Goal: Use online tool/utility: Utilize a website feature to perform a specific function

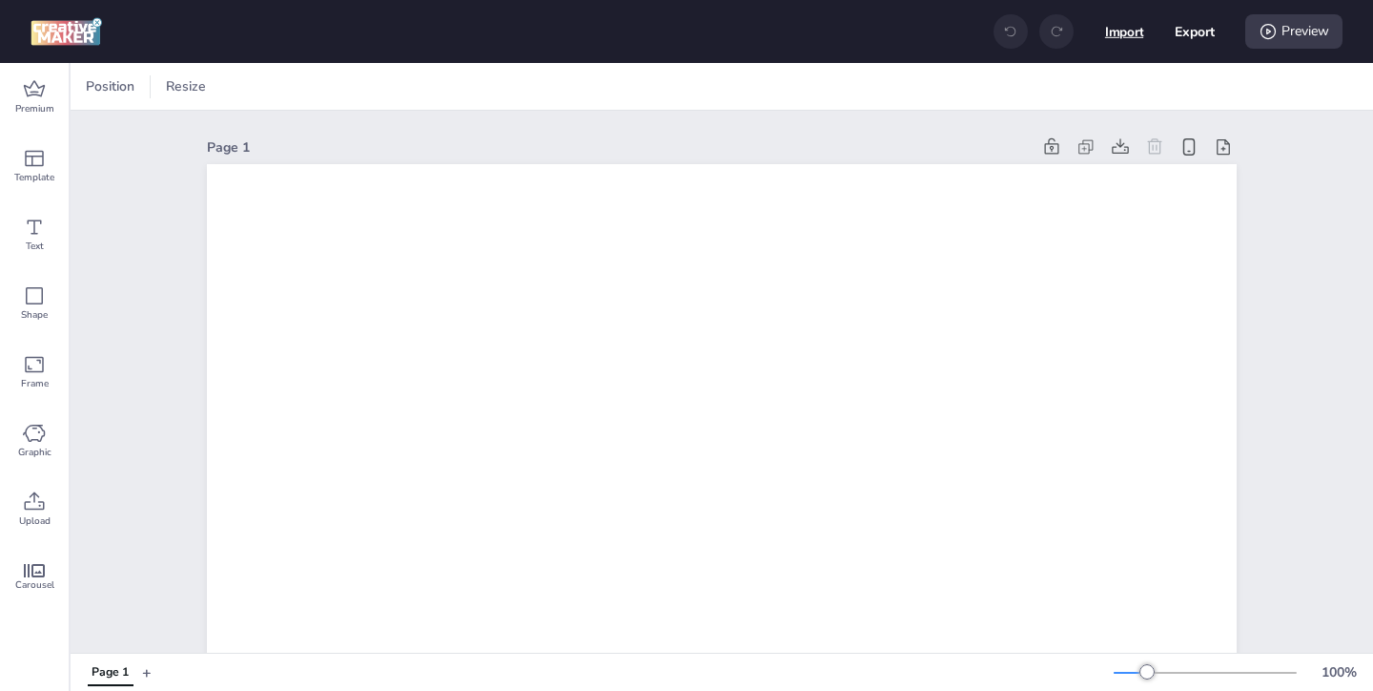
click at [1105, 41] on button "Import" at bounding box center [1124, 31] width 39 height 39
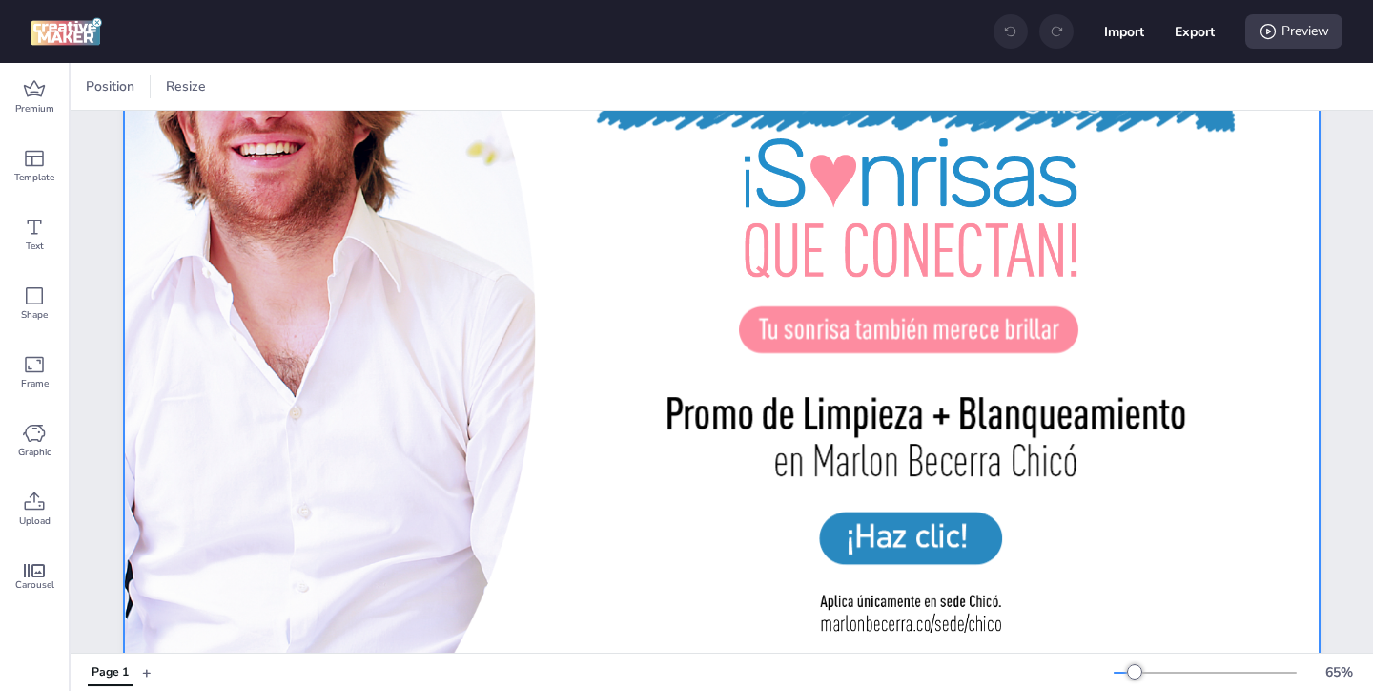
scroll to position [207, 0]
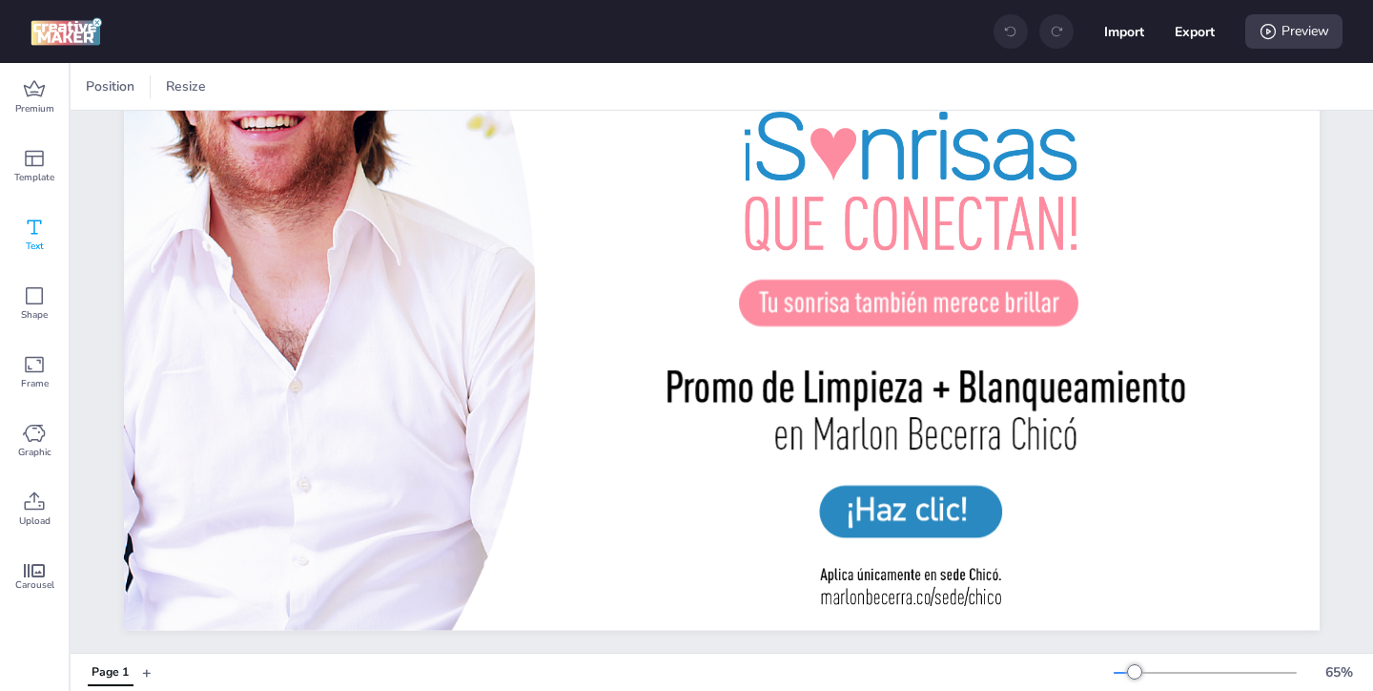
click at [28, 227] on icon at bounding box center [34, 227] width 23 height 23
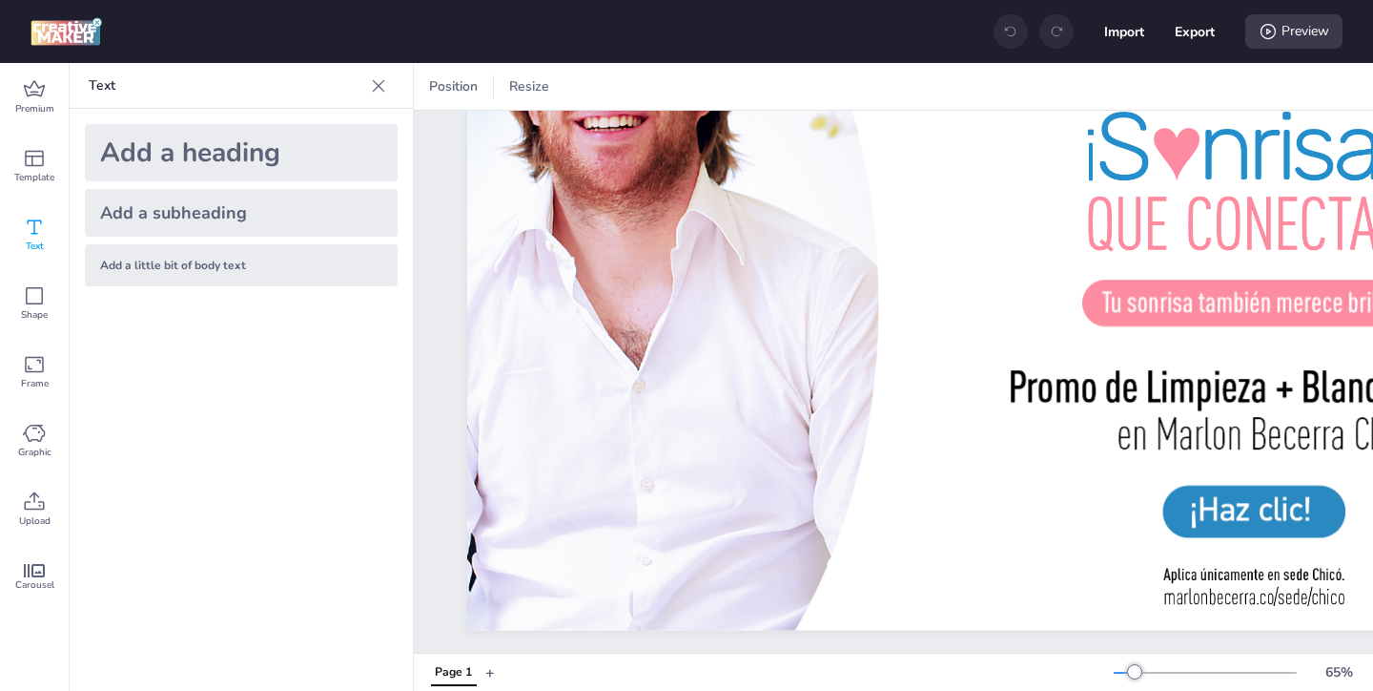
click at [278, 262] on div "Add a little bit of body text" at bounding box center [241, 265] width 313 height 42
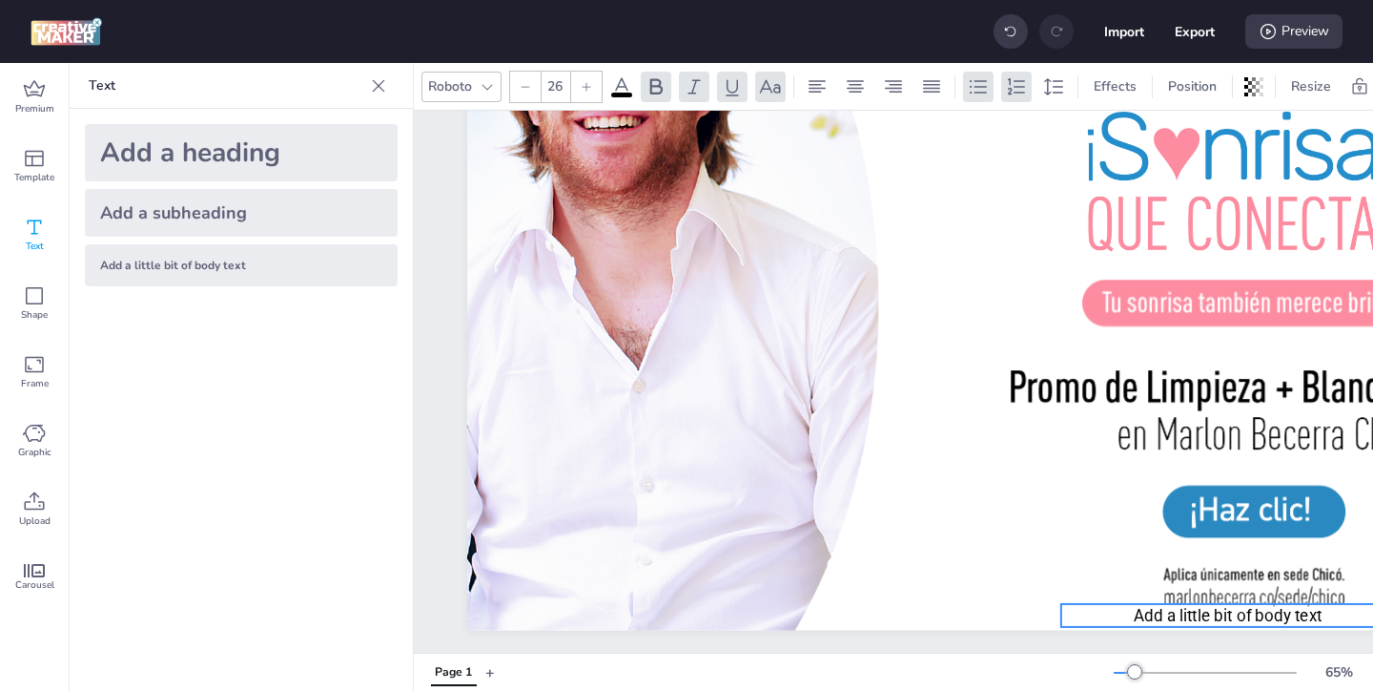
drag, startPoint x: 956, startPoint y: 298, endPoint x: 1119, endPoint y: 619, distance: 360.4
click at [1119, 619] on p "Add a little bit of body text" at bounding box center [1229, 615] width 334 height 23
click at [1324, 613] on p "Add a little bit of body text" at bounding box center [1229, 615] width 334 height 23
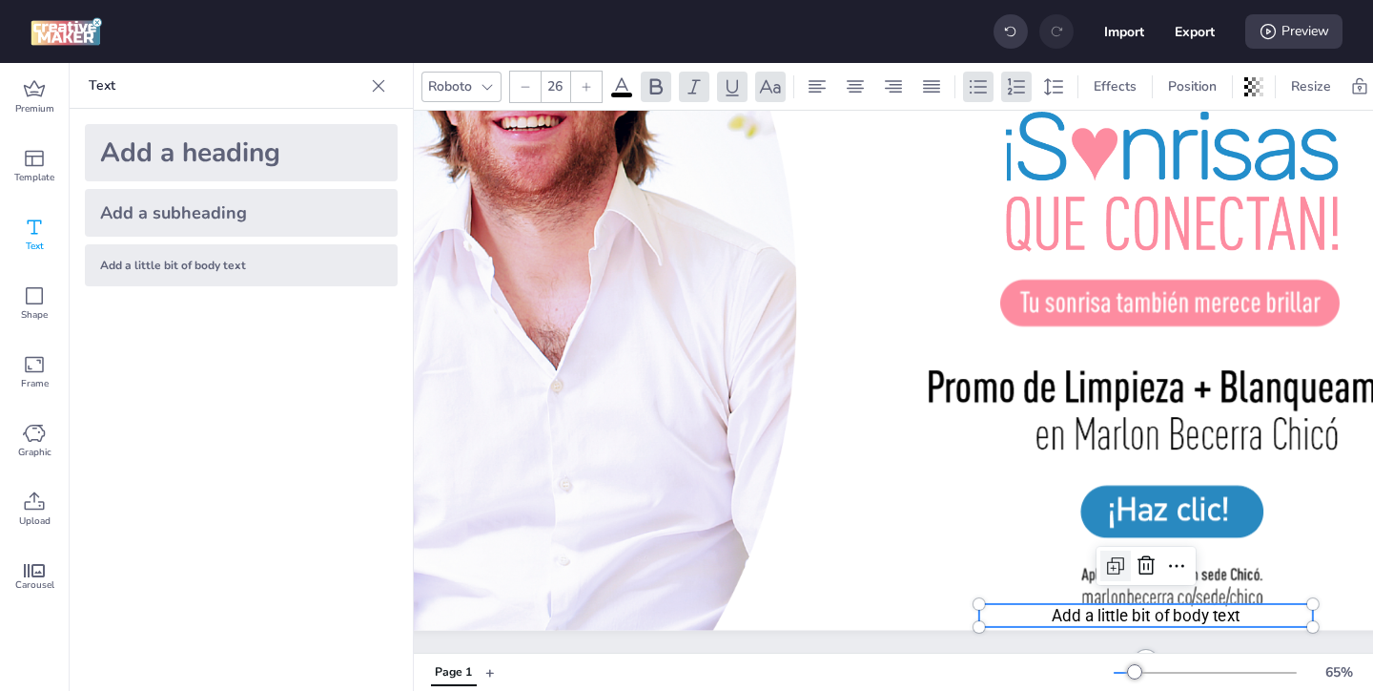
scroll to position [207, 83]
click at [1259, 618] on p "Add a little bit of body text" at bounding box center [1146, 615] width 334 height 23
click at [1252, 615] on p "Add a little bit of body text" at bounding box center [1146, 615] width 334 height 23
click at [1236, 612] on span "Add a little bit of body text" at bounding box center [1145, 615] width 189 height 19
click at [1235, 612] on span "Add a little bit of body text" at bounding box center [1145, 615] width 189 height 19
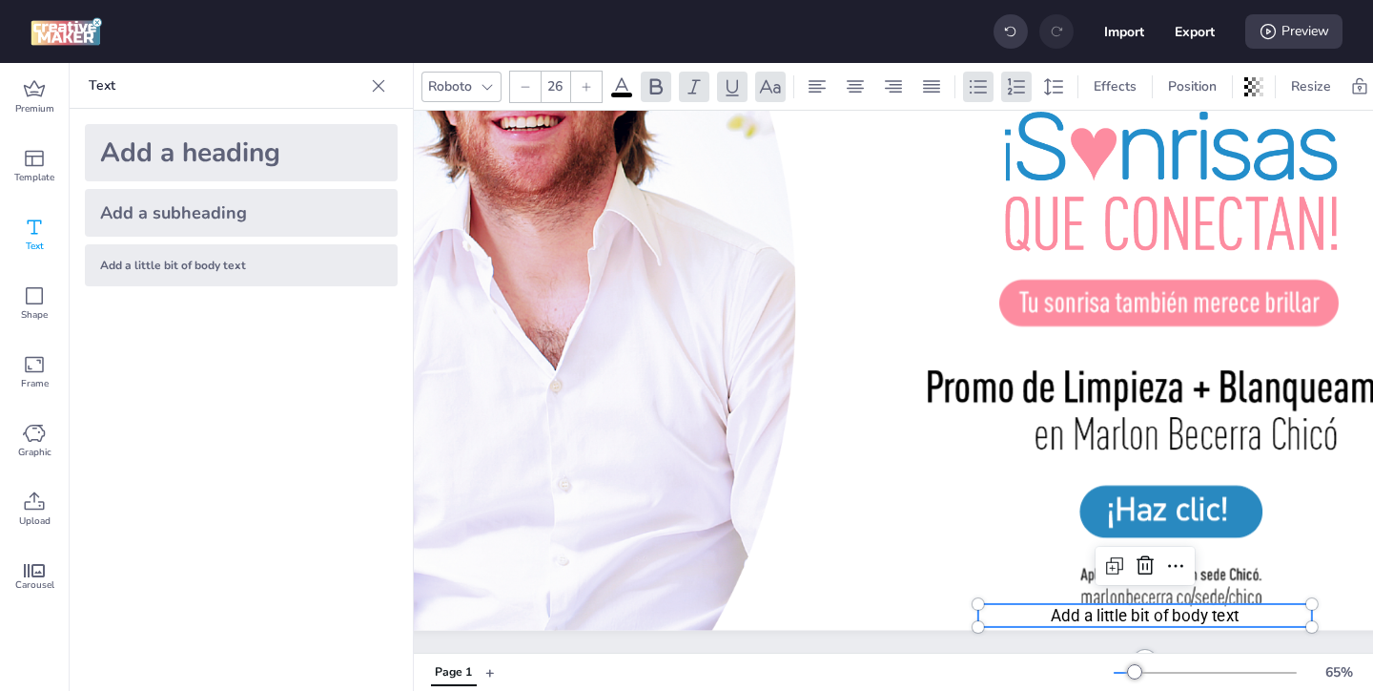
click at [1235, 612] on span "Add a little bit of body text" at bounding box center [1145, 615] width 189 height 19
drag, startPoint x: 1240, startPoint y: 614, endPoint x: 1054, endPoint y: 617, distance: 186.0
click at [1054, 617] on p "Add a little bit of body text" at bounding box center [1146, 615] width 334 height 23
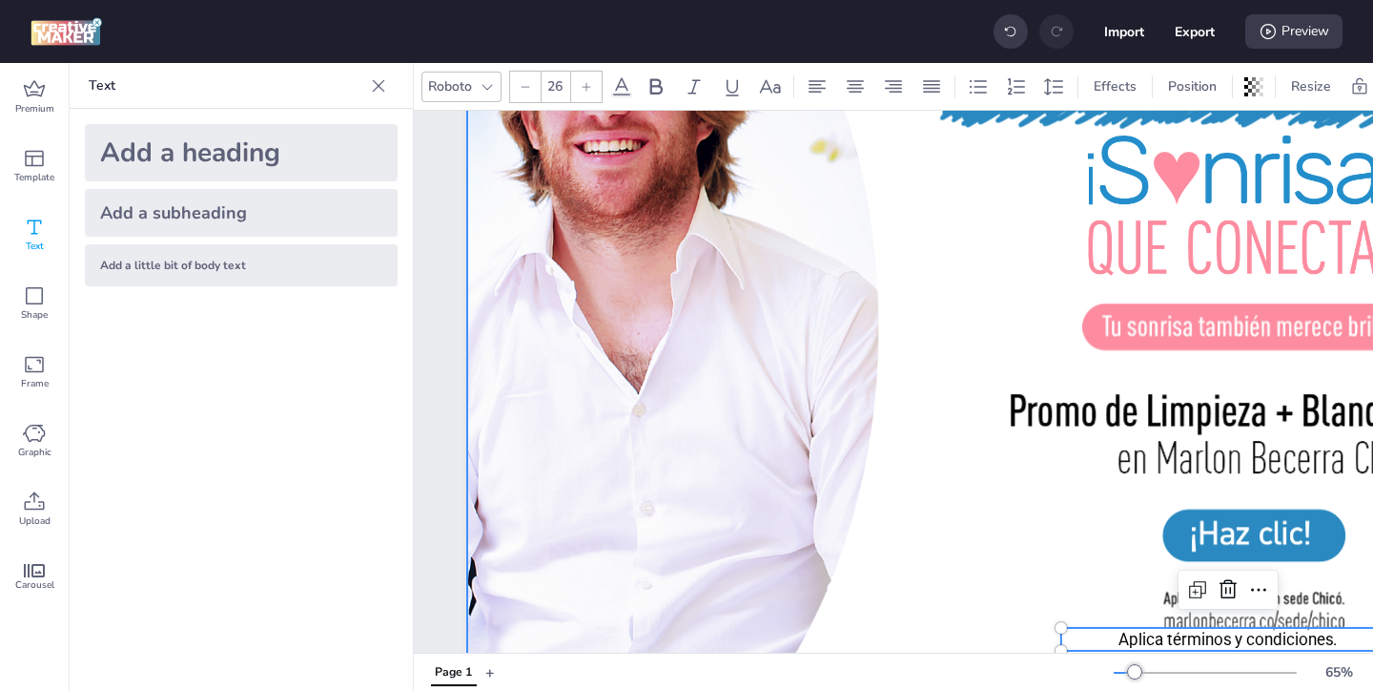
click at [1072, 567] on div at bounding box center [1065, 317] width 1196 height 672
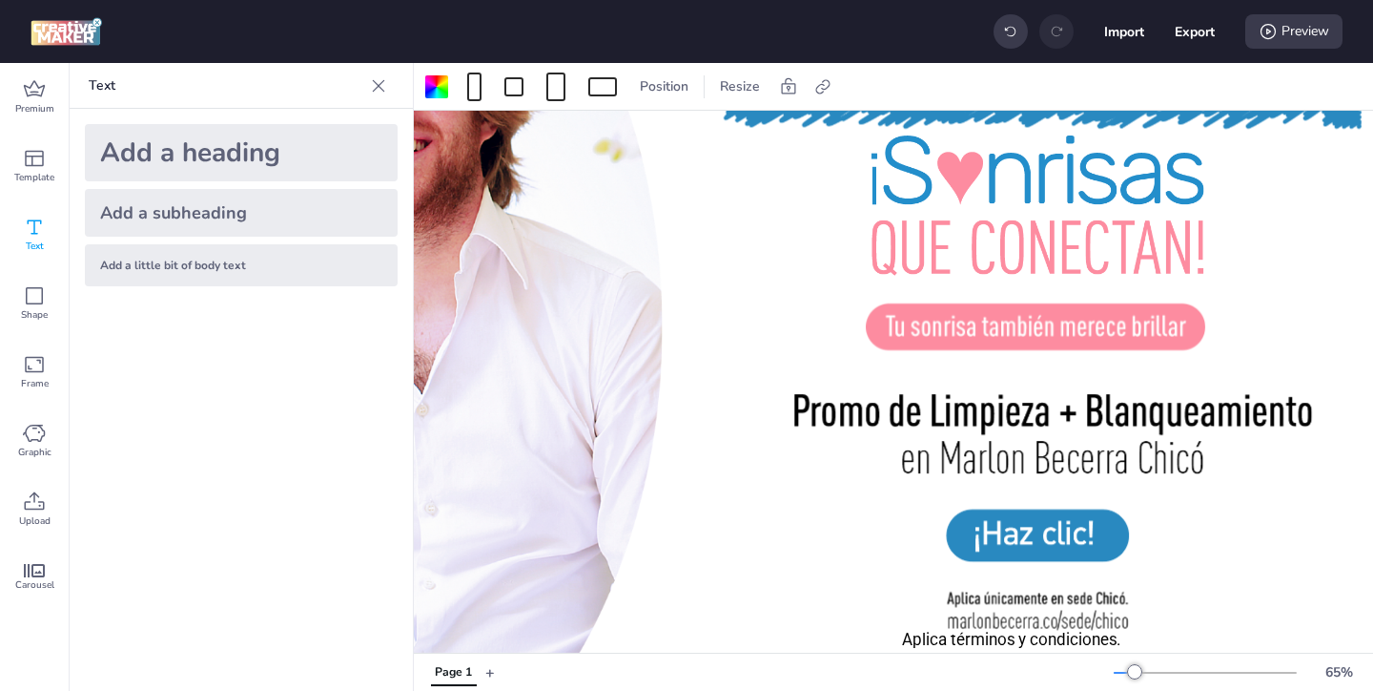
scroll to position [183, 237]
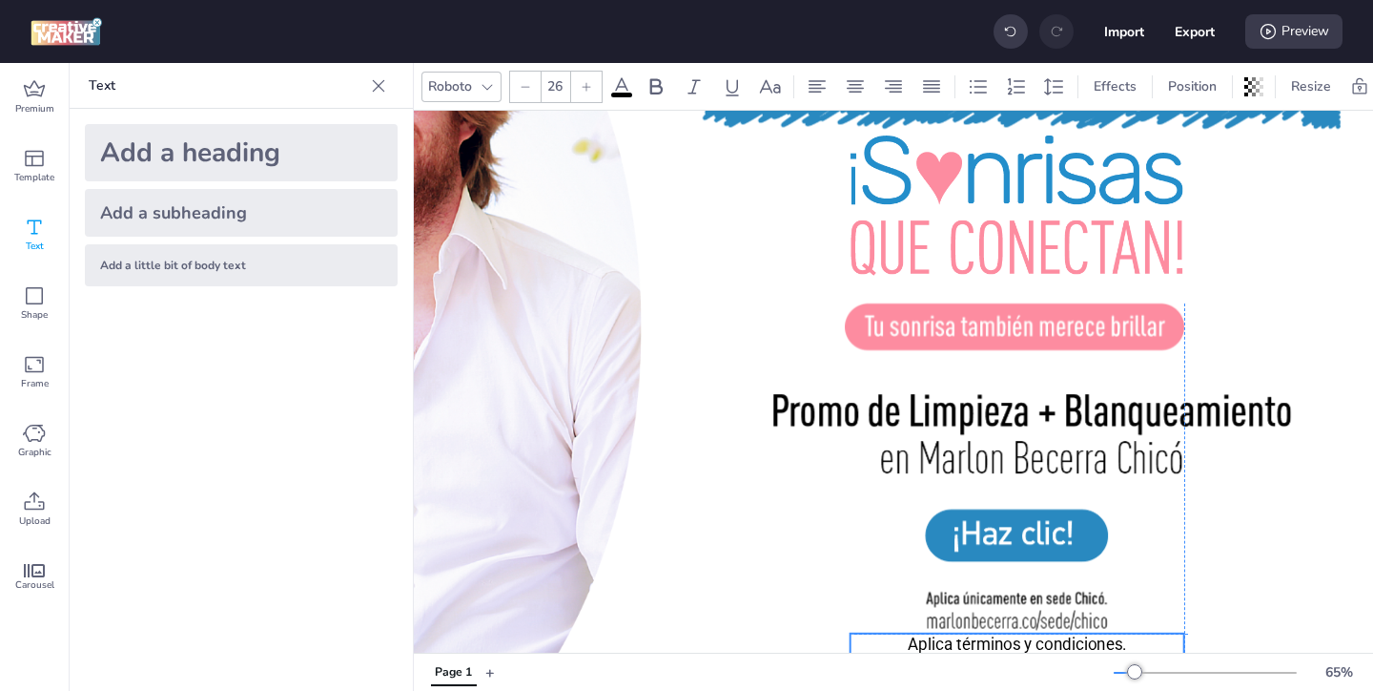
drag, startPoint x: 1048, startPoint y: 634, endPoint x: 1080, endPoint y: 637, distance: 31.6
click at [1080, 637] on p "Aplica términos y condiciones." at bounding box center [1018, 644] width 334 height 23
click at [866, 581] on div at bounding box center [828, 317] width 1196 height 672
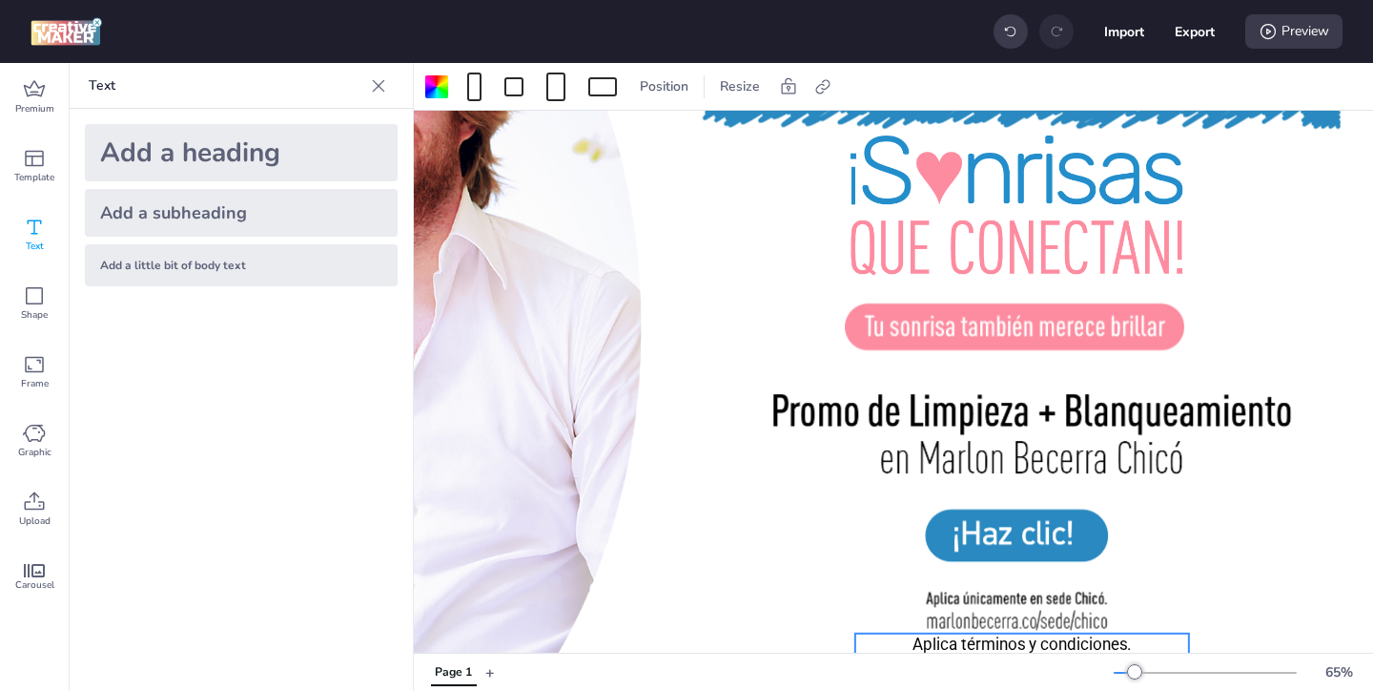
click at [936, 644] on p "Aplica términos y condiciones." at bounding box center [1023, 644] width 334 height 23
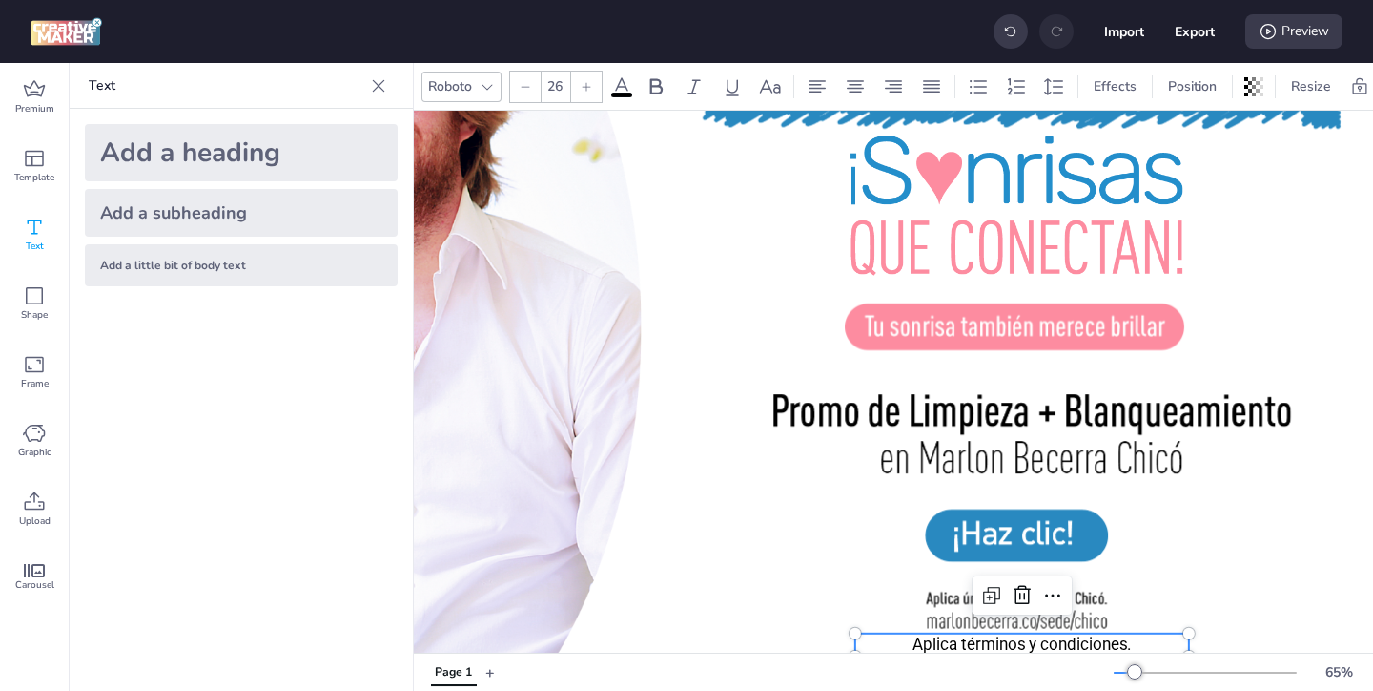
click at [520, 85] on icon at bounding box center [525, 86] width 11 height 11
type input "23"
click at [802, 590] on div at bounding box center [828, 317] width 1196 height 672
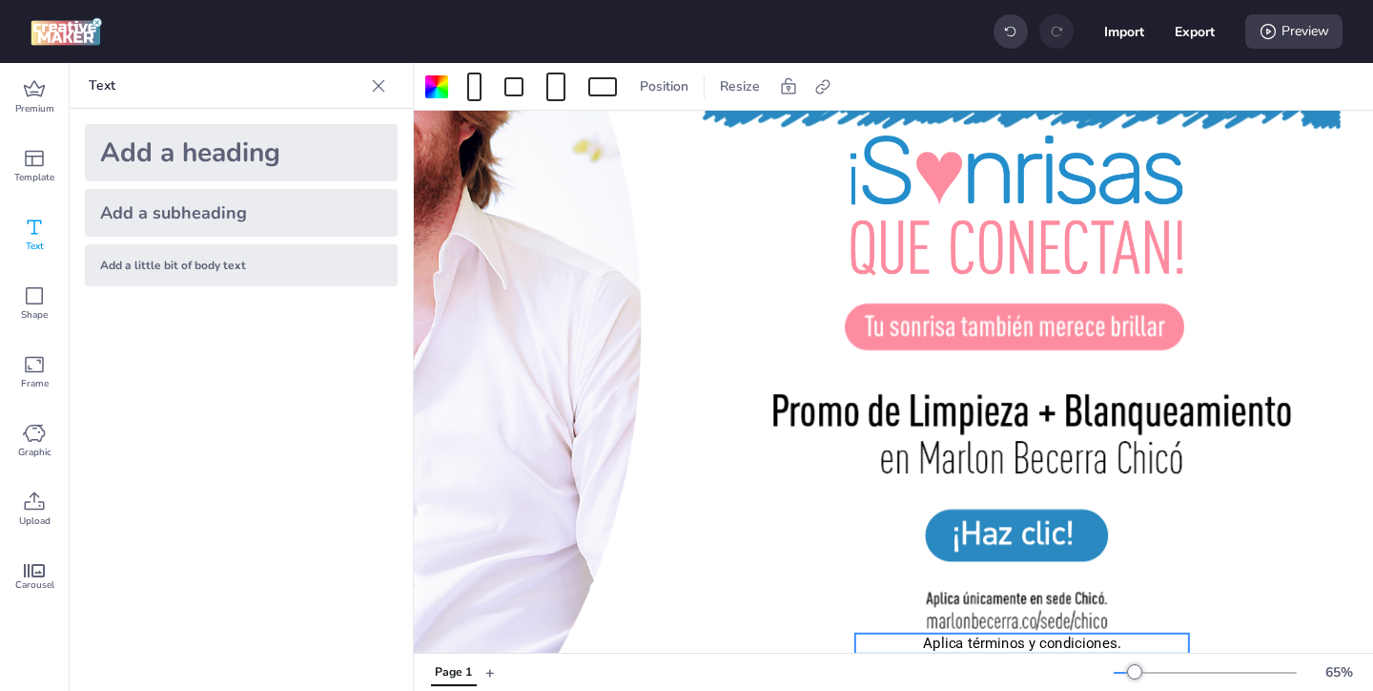
click at [945, 644] on p "Aplica términos y condiciones." at bounding box center [1023, 643] width 334 height 20
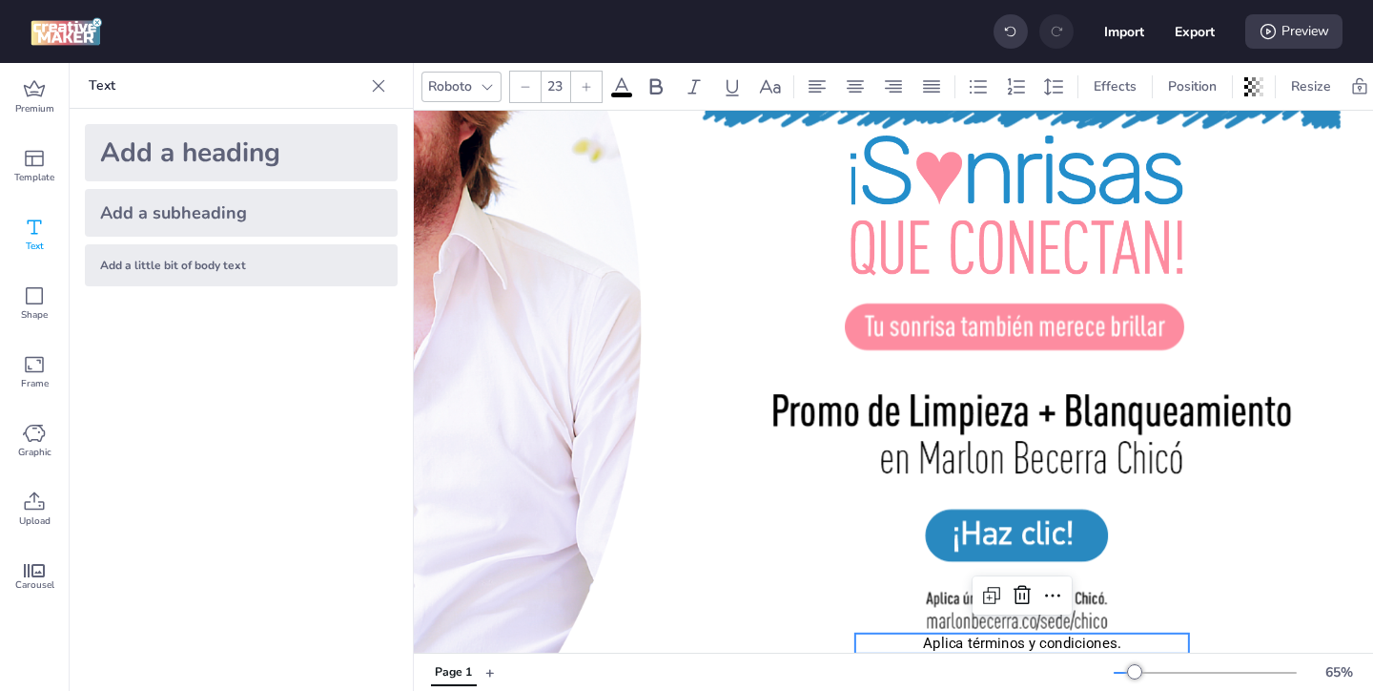
click at [744, 236] on div at bounding box center [828, 317] width 1196 height 672
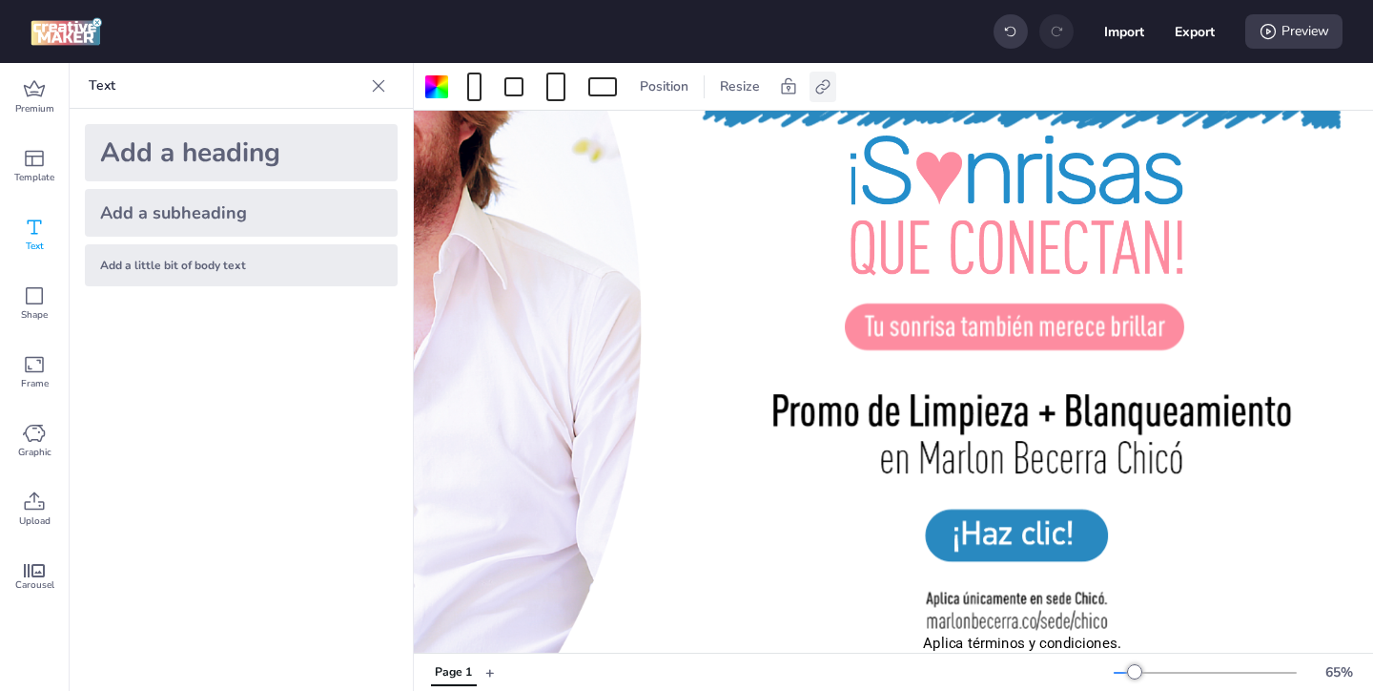
click at [821, 90] on icon at bounding box center [823, 86] width 19 height 19
click at [626, 134] on icon at bounding box center [630, 135] width 13 height 10
click at [626, 136] on input "Activate hyperlink" at bounding box center [627, 142] width 12 height 12
checkbox input "true"
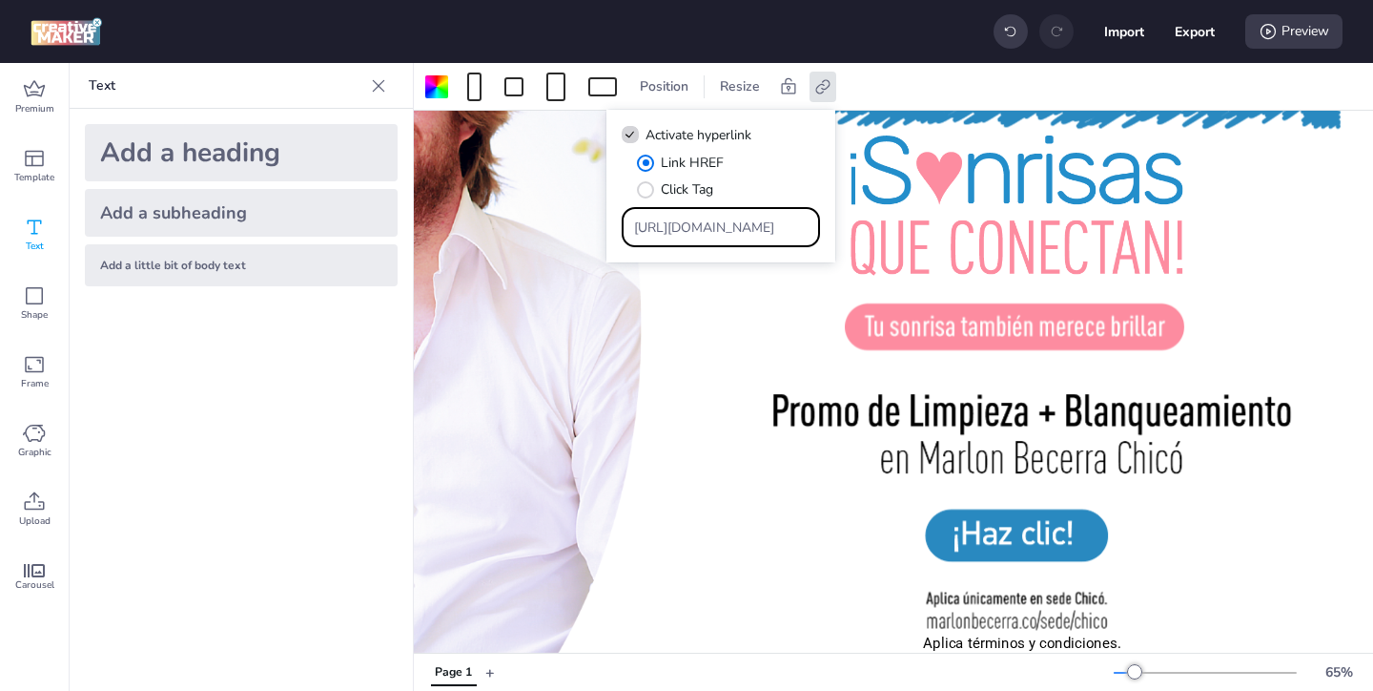
drag, startPoint x: 758, startPoint y: 222, endPoint x: 690, endPoint y: 175, distance: 83.6
click at [696, 181] on div "Link HREF Click Tag [URL][DOMAIN_NAME]" at bounding box center [721, 200] width 198 height 94
paste input "Aplica términos y condiciones."
drag, startPoint x: 809, startPoint y: 225, endPoint x: 731, endPoint y: 170, distance: 95.8
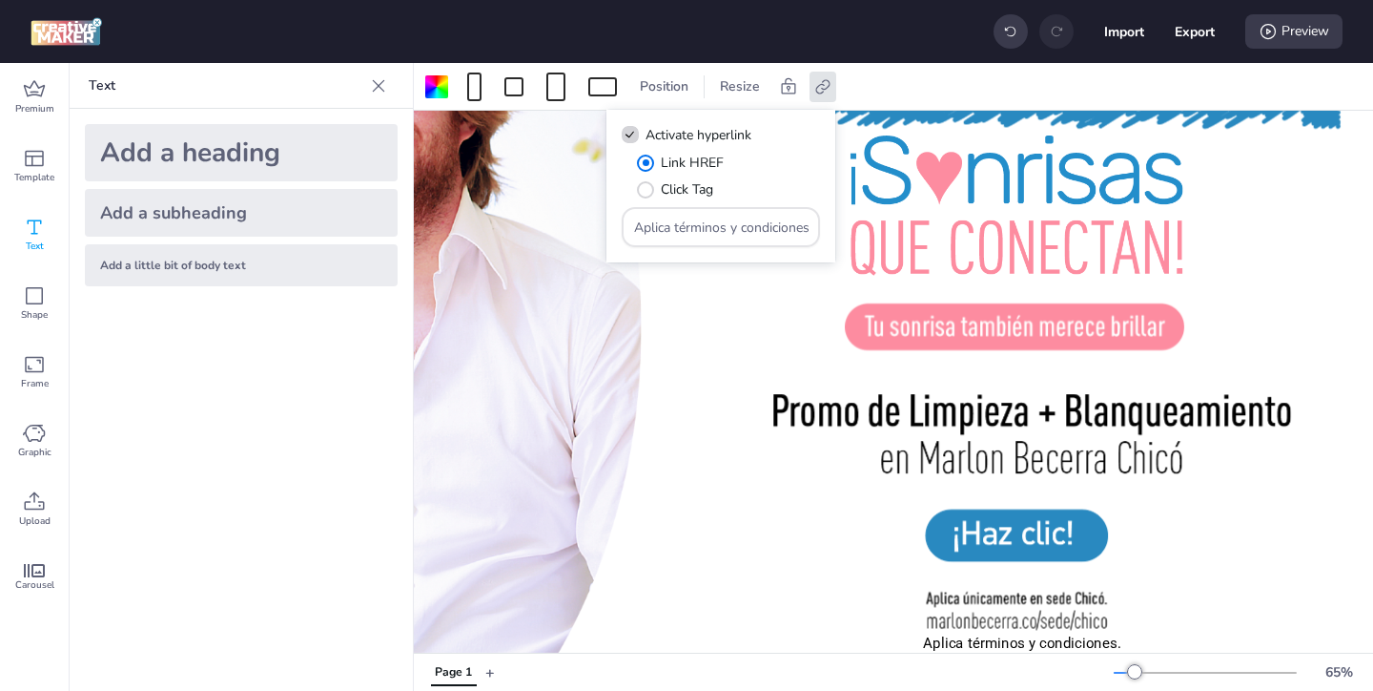
click at [743, 179] on div "Link HREF Click Tag Aplica términos y condiciones." at bounding box center [721, 200] width 198 height 94
drag, startPoint x: 813, startPoint y: 232, endPoint x: 741, endPoint y: 186, distance: 84.9
click at [741, 187] on div "Link HREF Click Tag Aplica términos y condiciones." at bounding box center [721, 200] width 198 height 94
drag, startPoint x: 764, startPoint y: 223, endPoint x: 693, endPoint y: 199, distance: 74.5
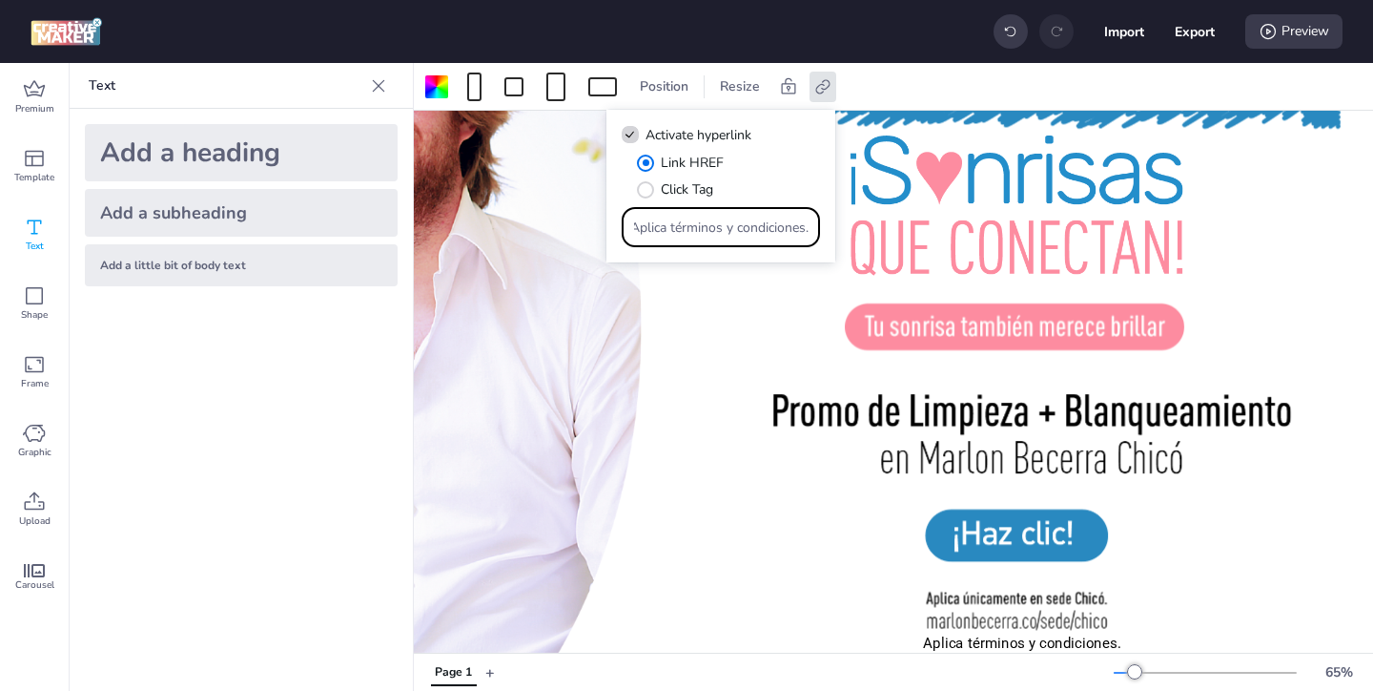
click at [693, 199] on div "Link HREF Click Tag Aplica términos y condiciones." at bounding box center [721, 200] width 198 height 94
type input "iciones."
drag, startPoint x: 696, startPoint y: 232, endPoint x: 644, endPoint y: 207, distance: 58.0
click at [649, 210] on div "iciones." at bounding box center [721, 227] width 175 height 36
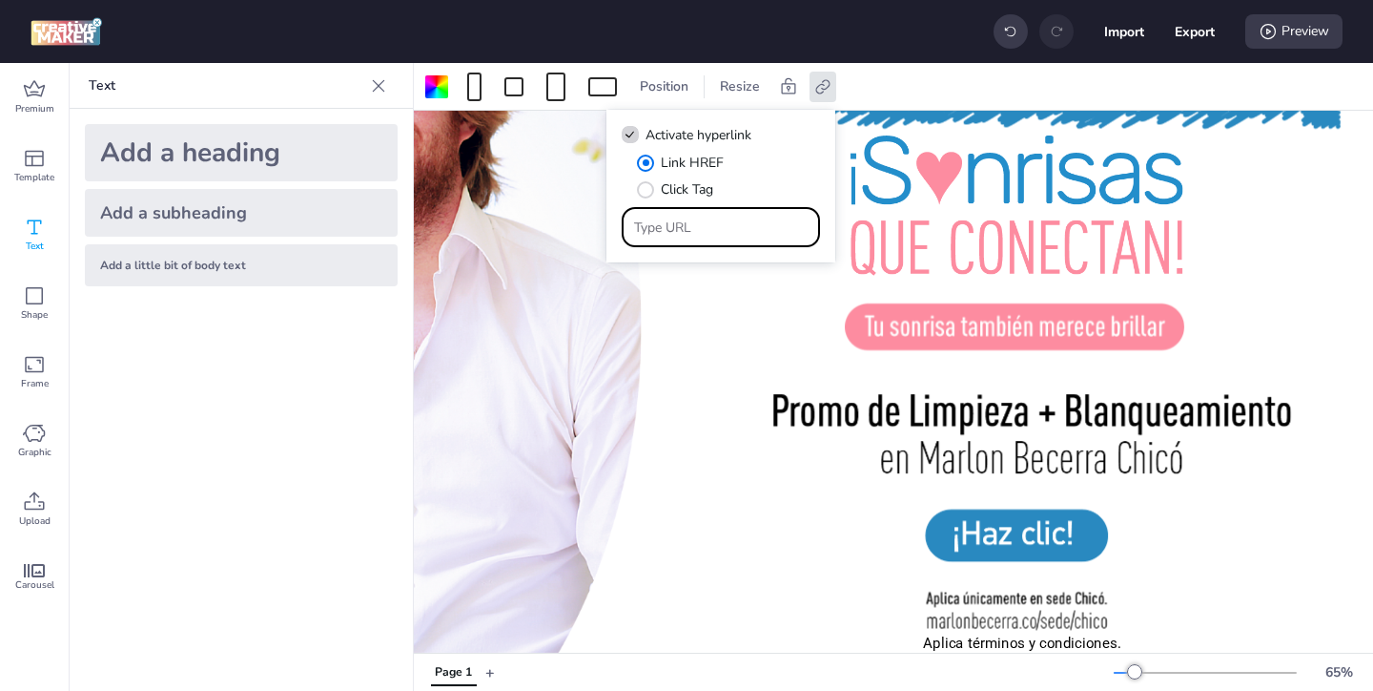
click at [719, 228] on input "Type URL" at bounding box center [721, 227] width 175 height 20
paste input "[URL][DOMAIN_NAME]"
type input "[URL][DOMAIN_NAME]"
click at [745, 326] on div at bounding box center [828, 317] width 1196 height 672
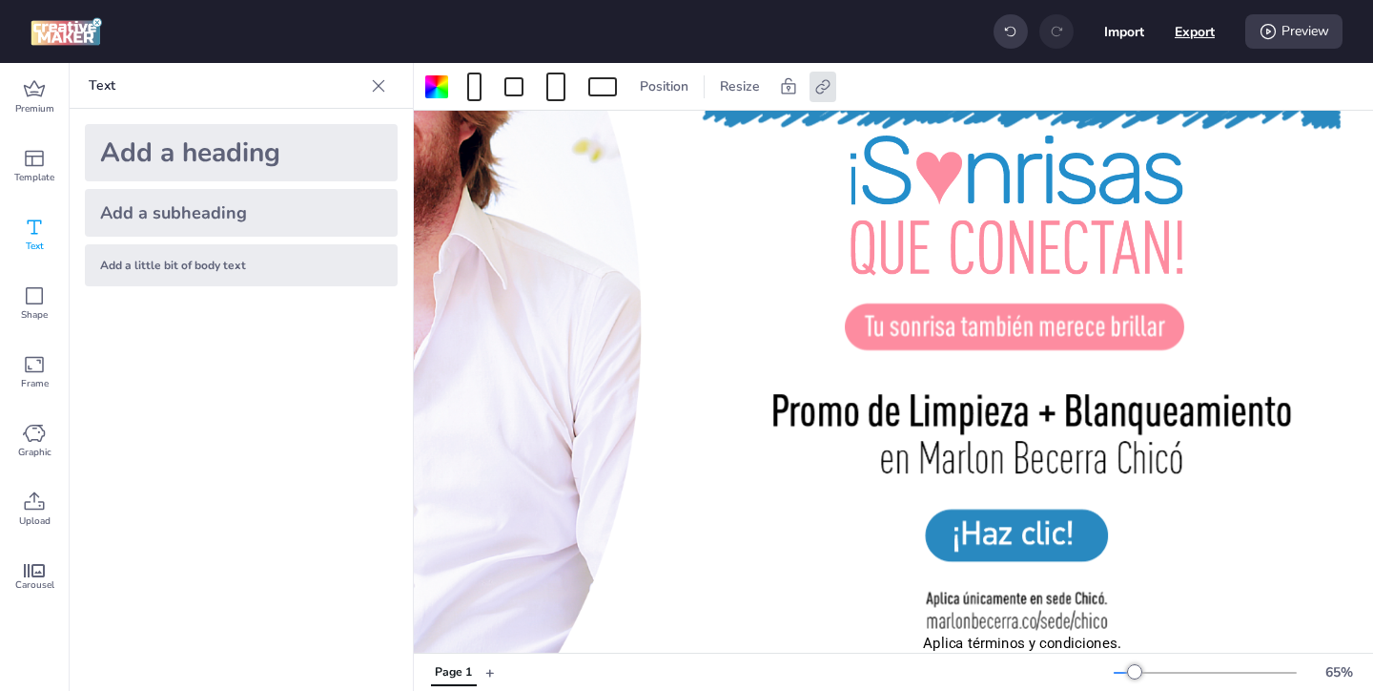
click at [1186, 34] on button "Export" at bounding box center [1195, 31] width 40 height 40
select select "html"
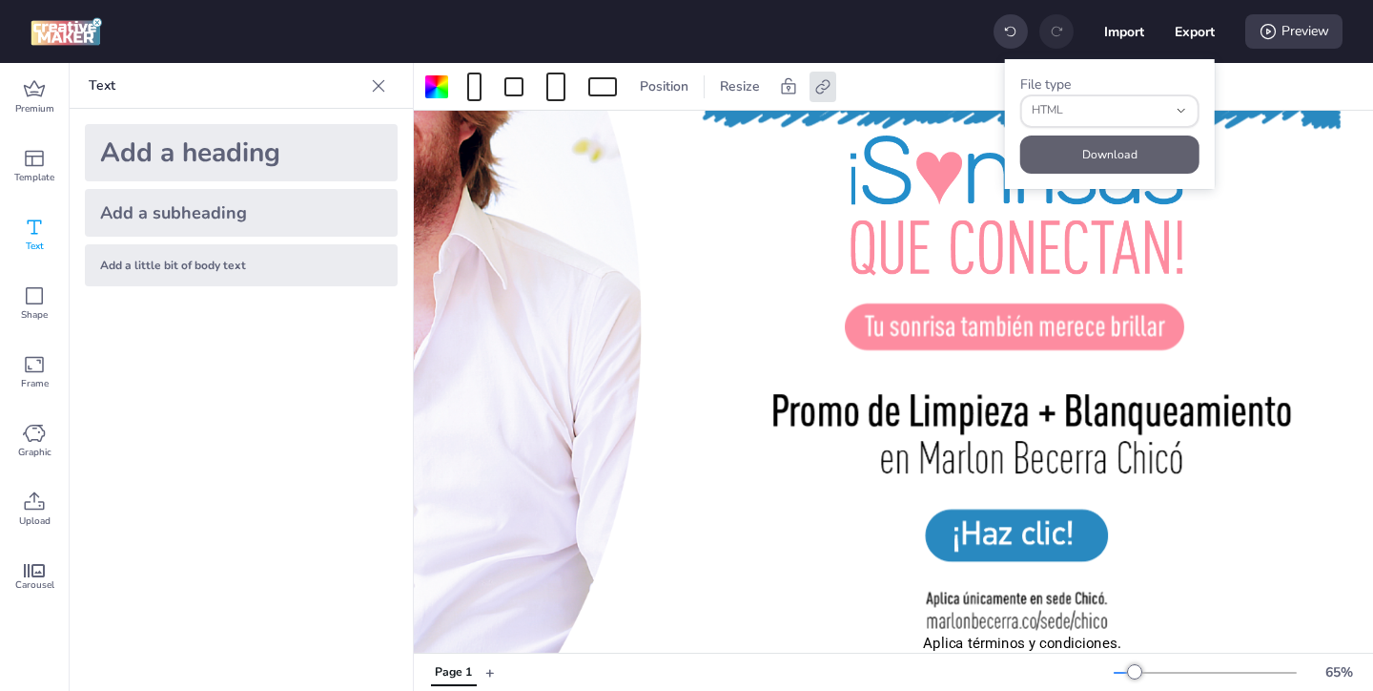
click at [1086, 157] on button "Download" at bounding box center [1109, 154] width 179 height 38
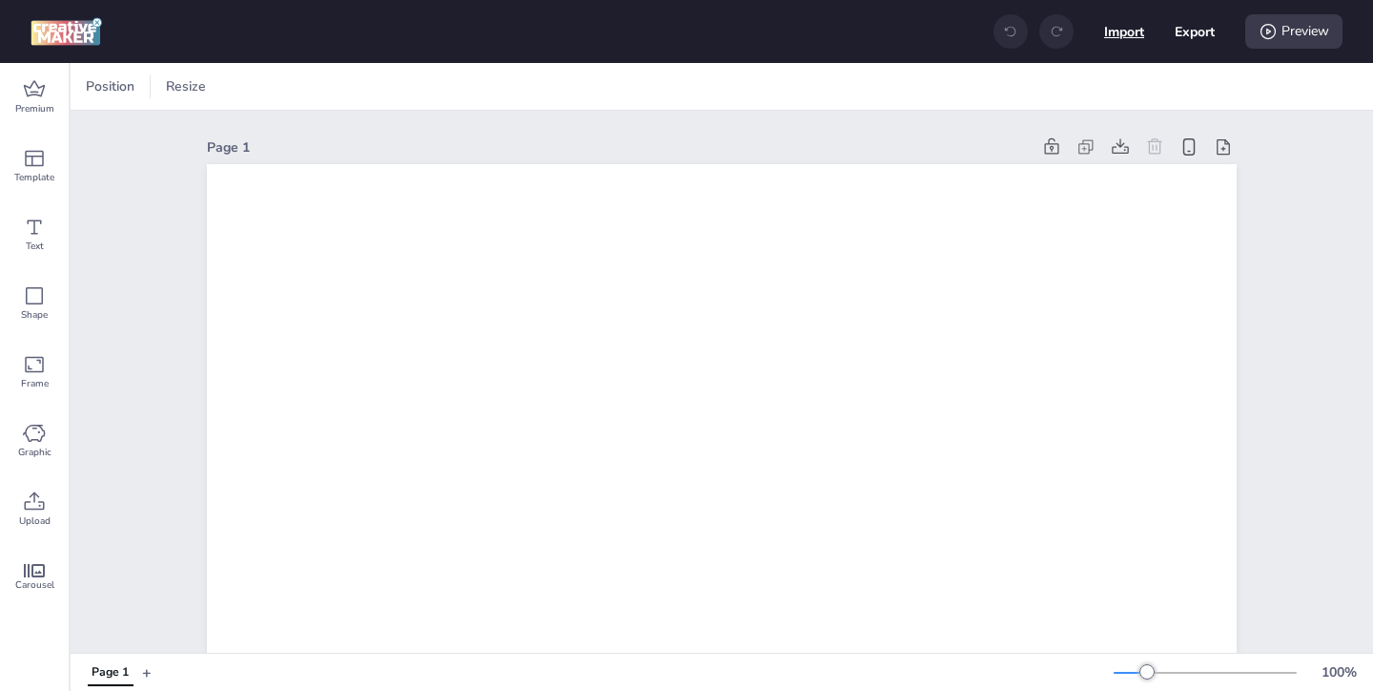
click at [1119, 36] on button "Import" at bounding box center [1124, 31] width 40 height 40
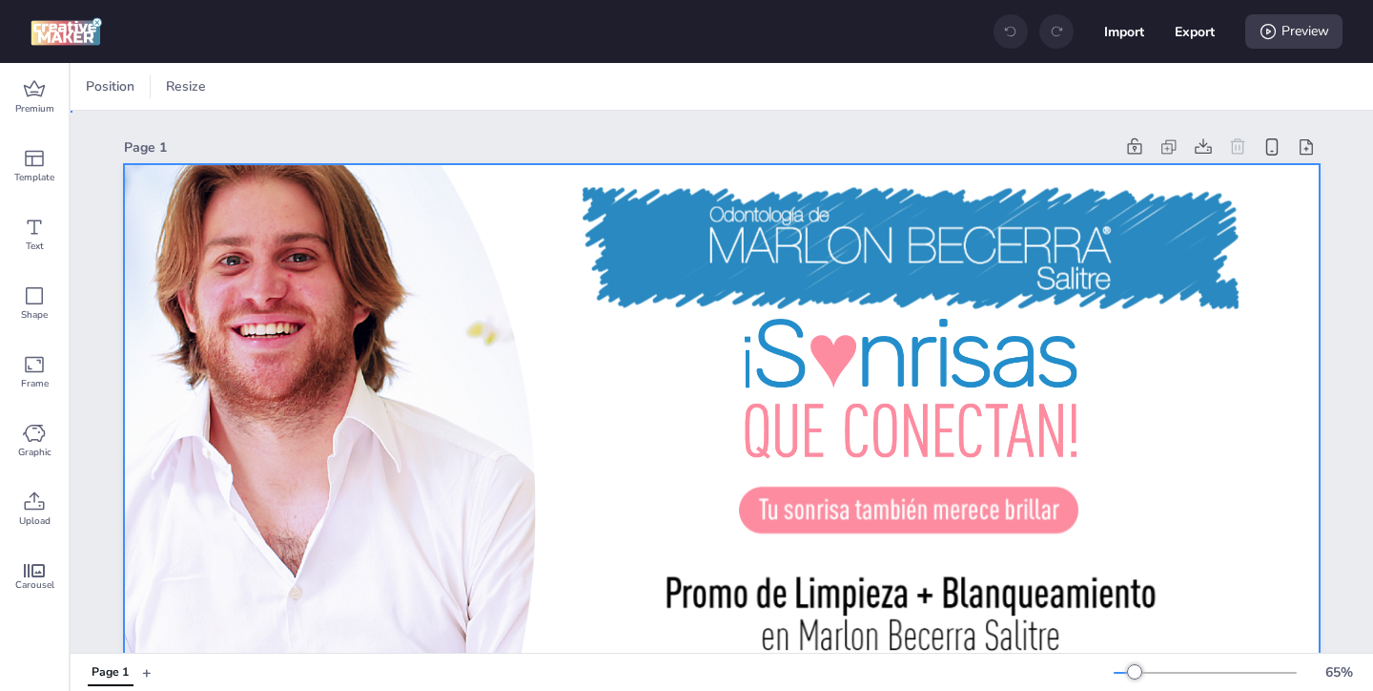
click at [641, 360] on div at bounding box center [722, 500] width 1196 height 672
click at [476, 90] on icon at bounding box center [479, 86] width 19 height 19
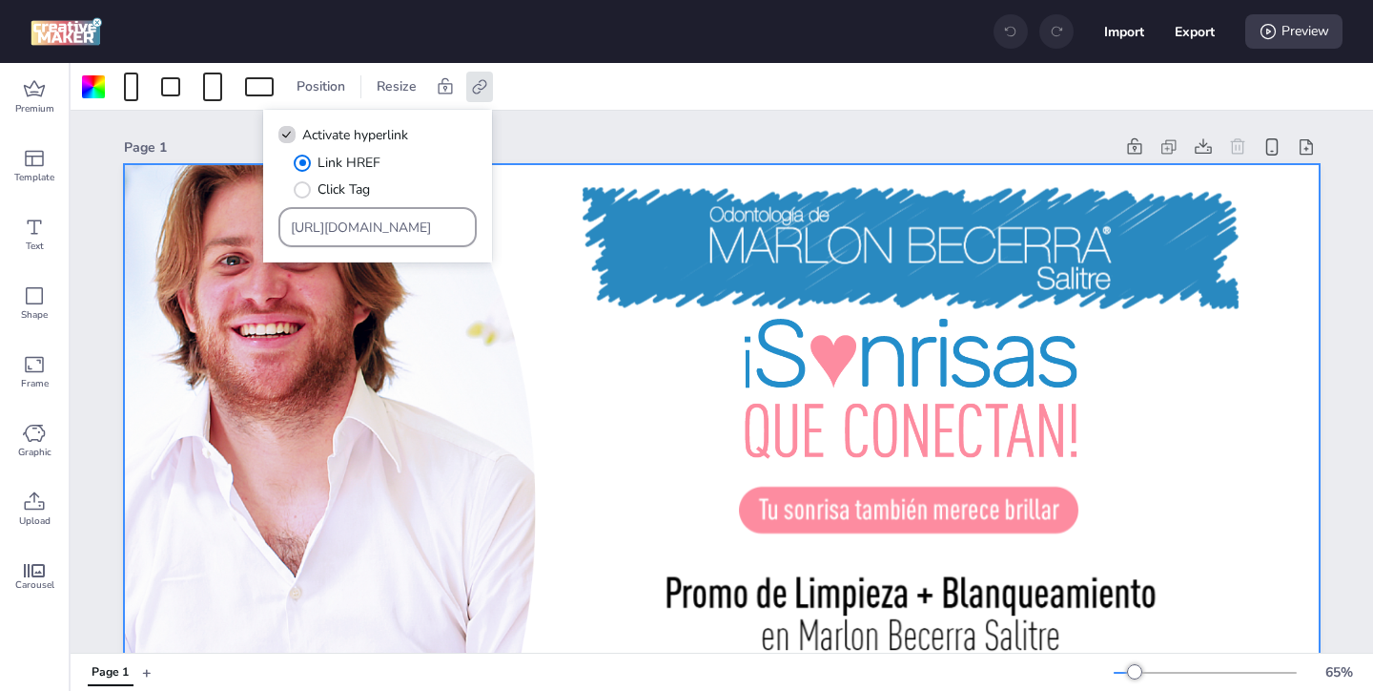
scroll to position [0, 249]
drag, startPoint x: 465, startPoint y: 226, endPoint x: 393, endPoint y: 153, distance: 103.2
click at [394, 154] on div "Link HREF Click Tag https://www.marlonbecerra.co/tratamientos-integrales-de-odo…" at bounding box center [377, 200] width 198 height 94
drag, startPoint x: 464, startPoint y: 225, endPoint x: 271, endPoint y: 200, distance: 195.2
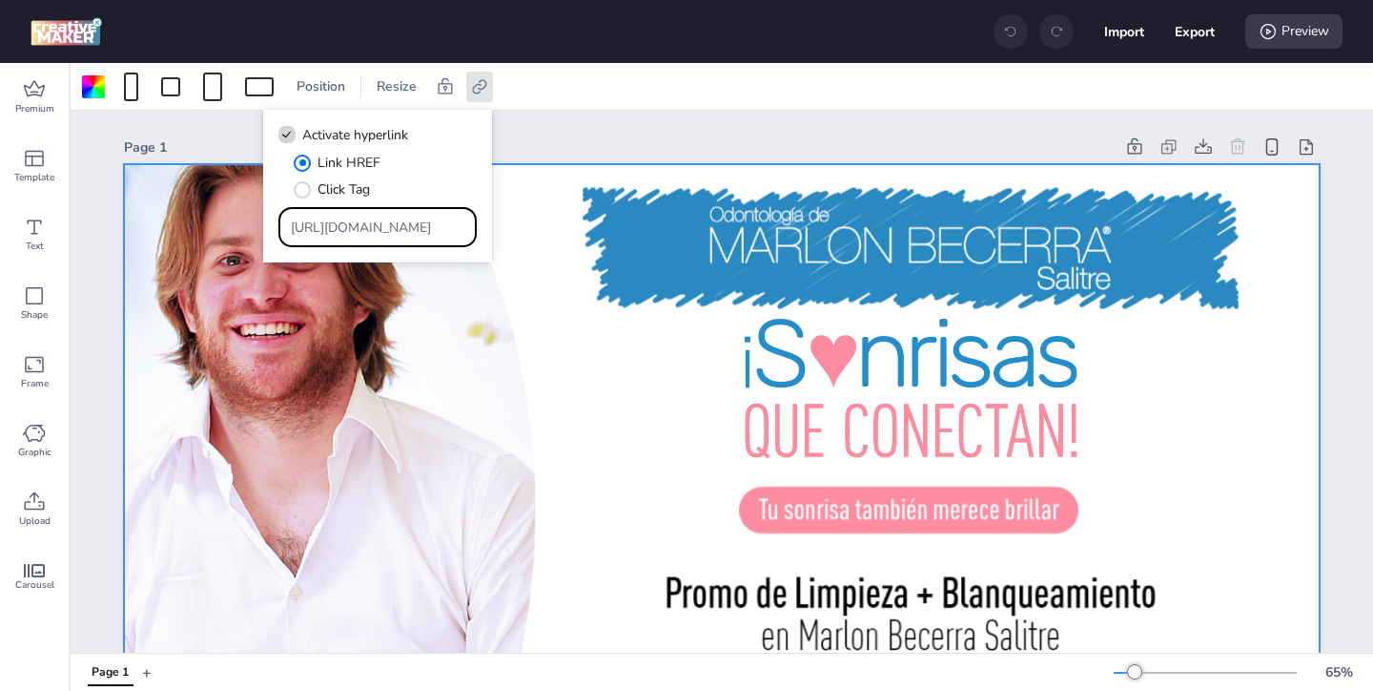
click at [272, 202] on div "Activate hyperlink Link HREF Click Tag https://www.marlonbecerra.co/tratamiento…" at bounding box center [377, 187] width 229 height 154
paste input "Extranjero_Chico"
type input "Extranjero_Chico"
click at [599, 481] on div at bounding box center [722, 500] width 1196 height 672
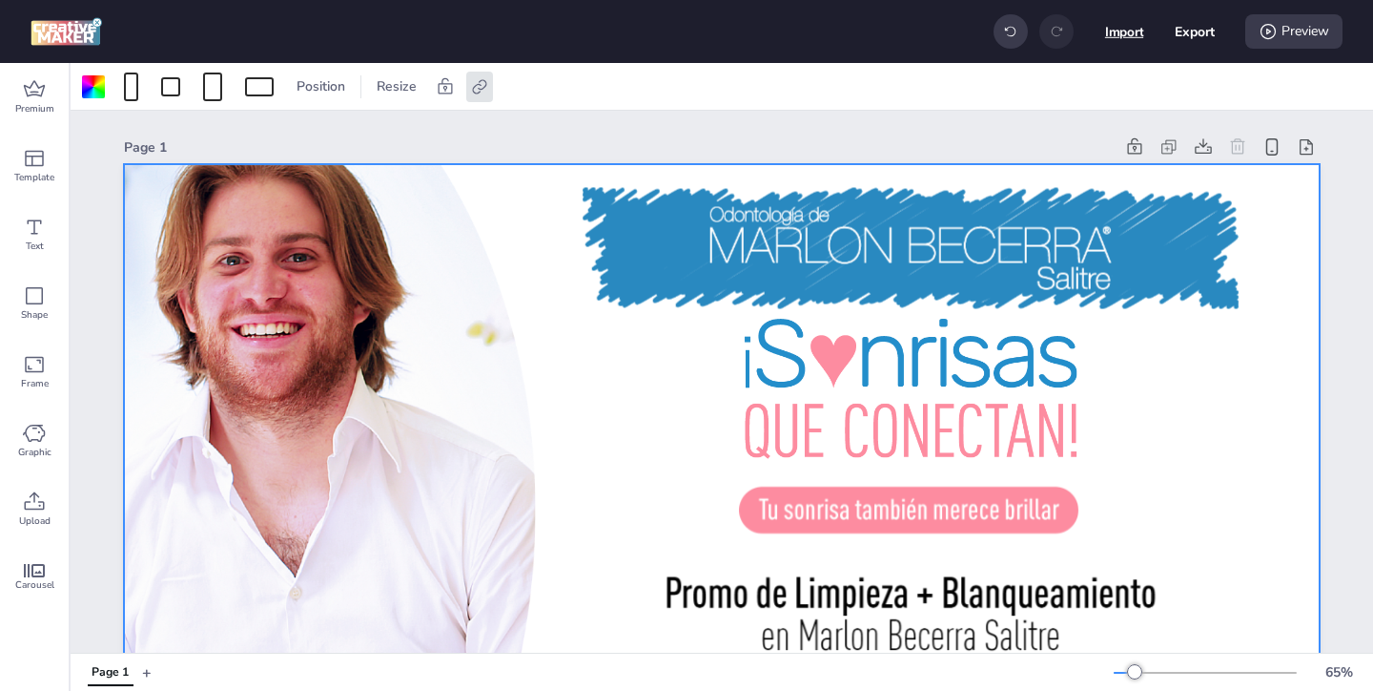
click at [1133, 34] on button "Import" at bounding box center [1124, 31] width 39 height 39
click at [1199, 39] on button "Export" at bounding box center [1195, 31] width 40 height 40
select select "html"
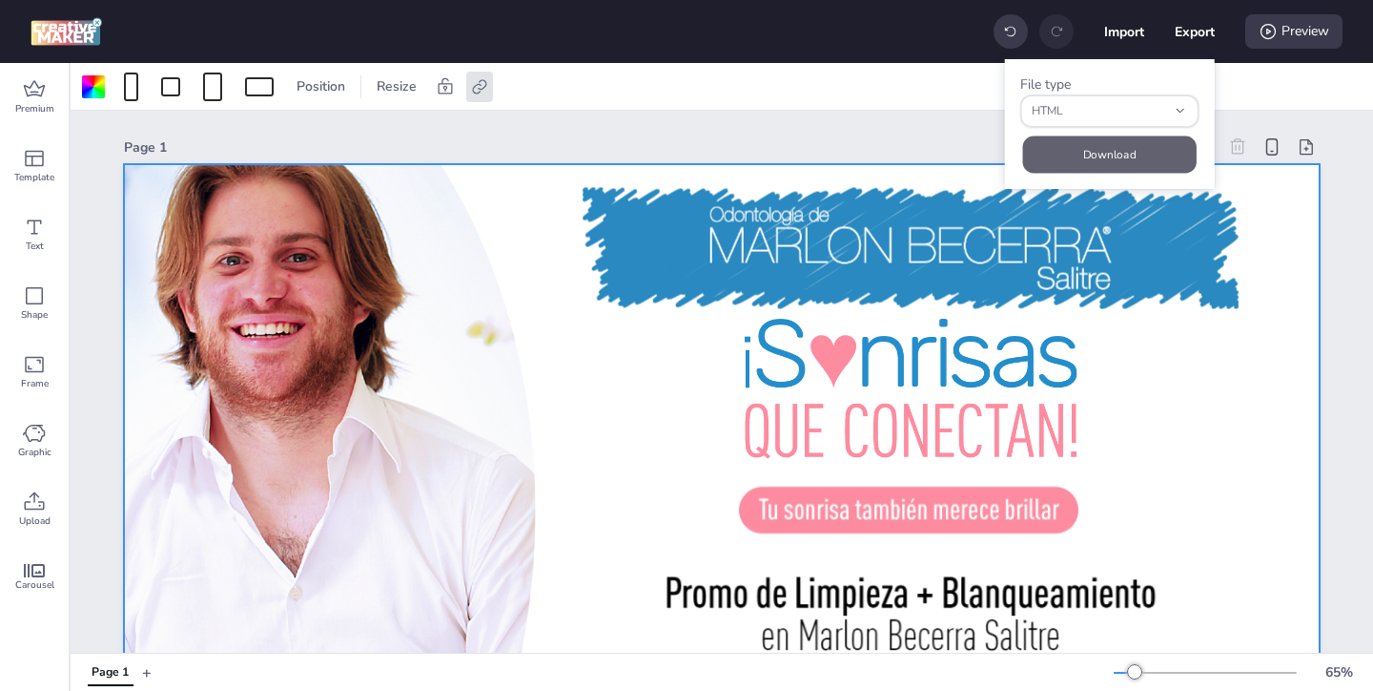
click at [1089, 152] on button "Download" at bounding box center [1109, 153] width 174 height 37
click at [483, 82] on icon at bounding box center [479, 86] width 19 height 19
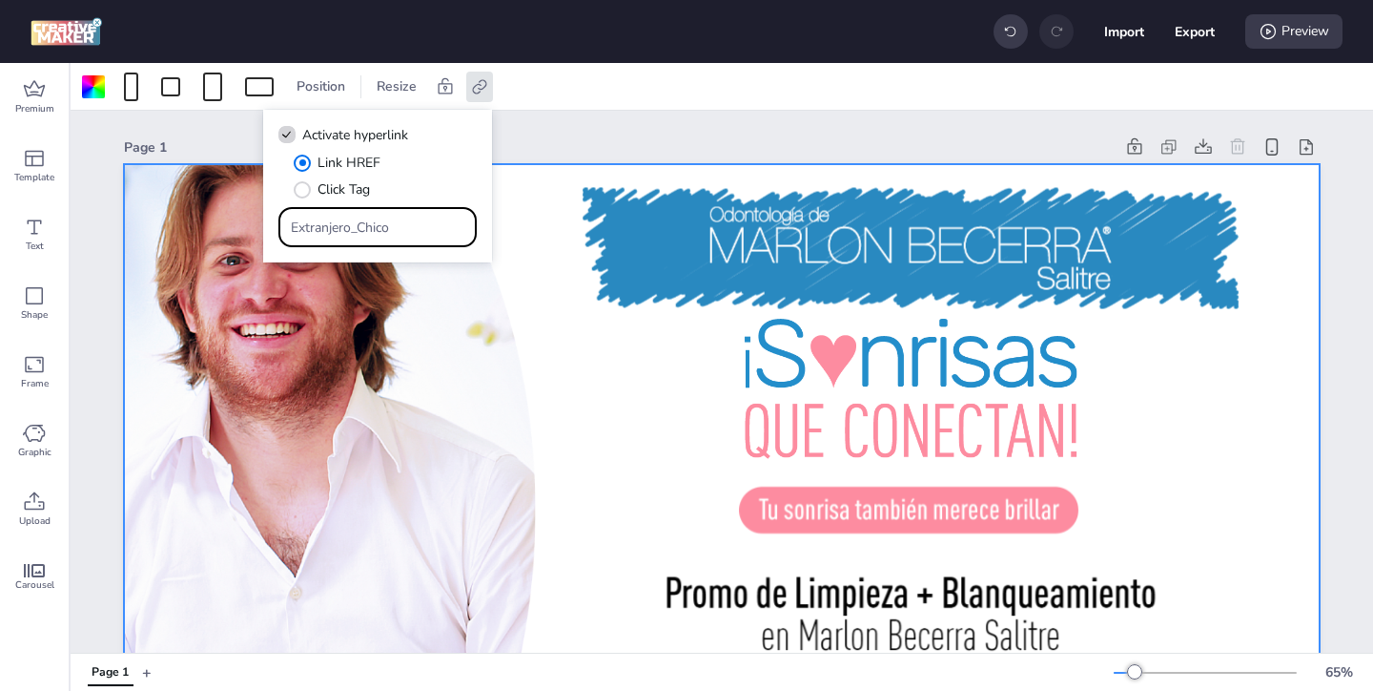
drag, startPoint x: 415, startPoint y: 228, endPoint x: 341, endPoint y: 179, distance: 88.1
click at [344, 182] on div "Link HREF Click Tag Extranjero_Chico" at bounding box center [377, 200] width 198 height 94
paste input "Salitre"
type input "Extranjero_Salitre"
drag, startPoint x: 414, startPoint y: 227, endPoint x: 329, endPoint y: 164, distance: 105.7
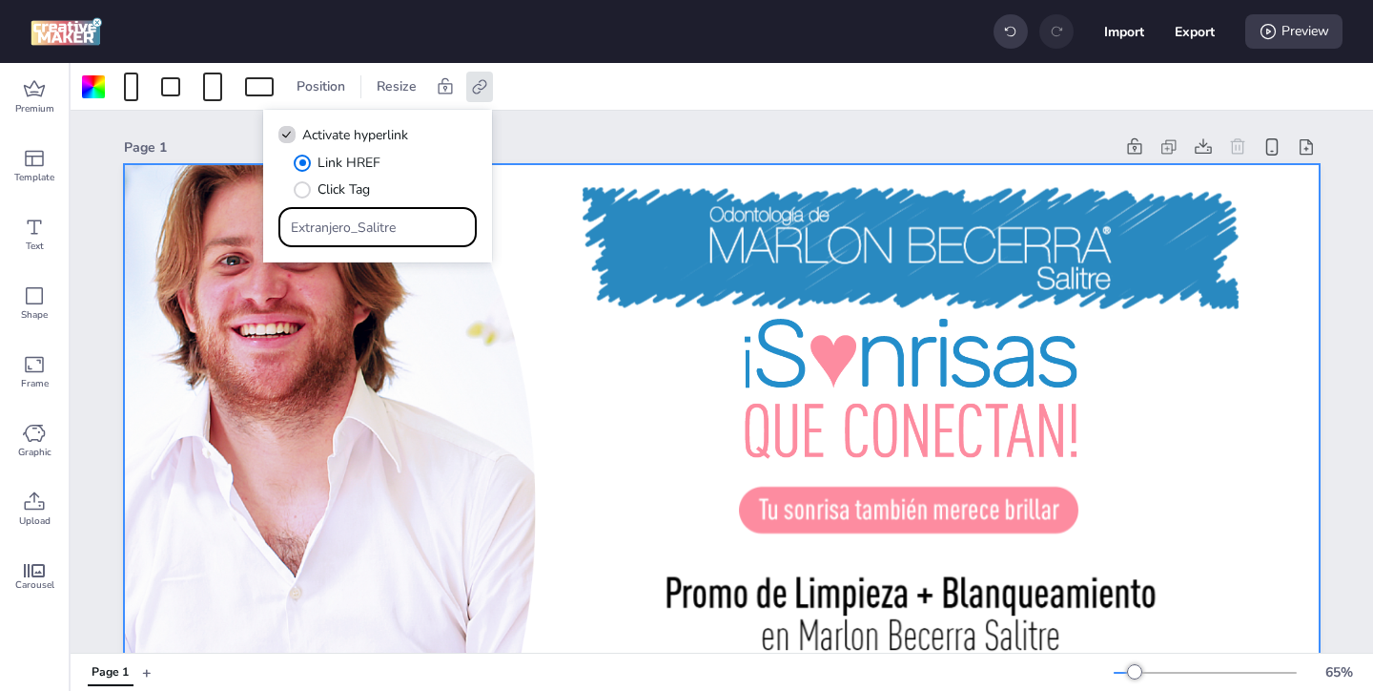
click at [340, 174] on div "Link HREF Click Tag Extranjero_Salitre" at bounding box center [377, 200] width 198 height 94
click at [400, 226] on input "Type URL" at bounding box center [378, 227] width 175 height 20
paste input "[URL][DOMAIN_NAME]"
type input "[URL][DOMAIN_NAME]"
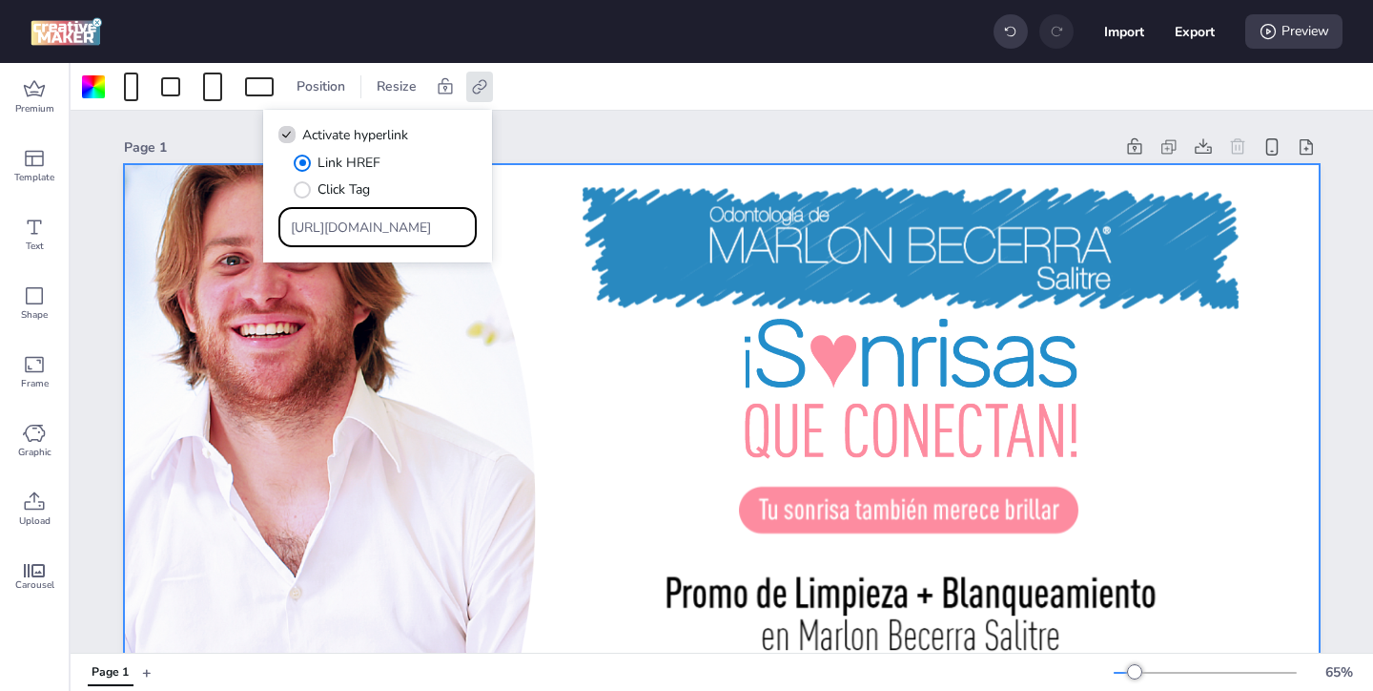
click at [667, 427] on div at bounding box center [722, 500] width 1196 height 672
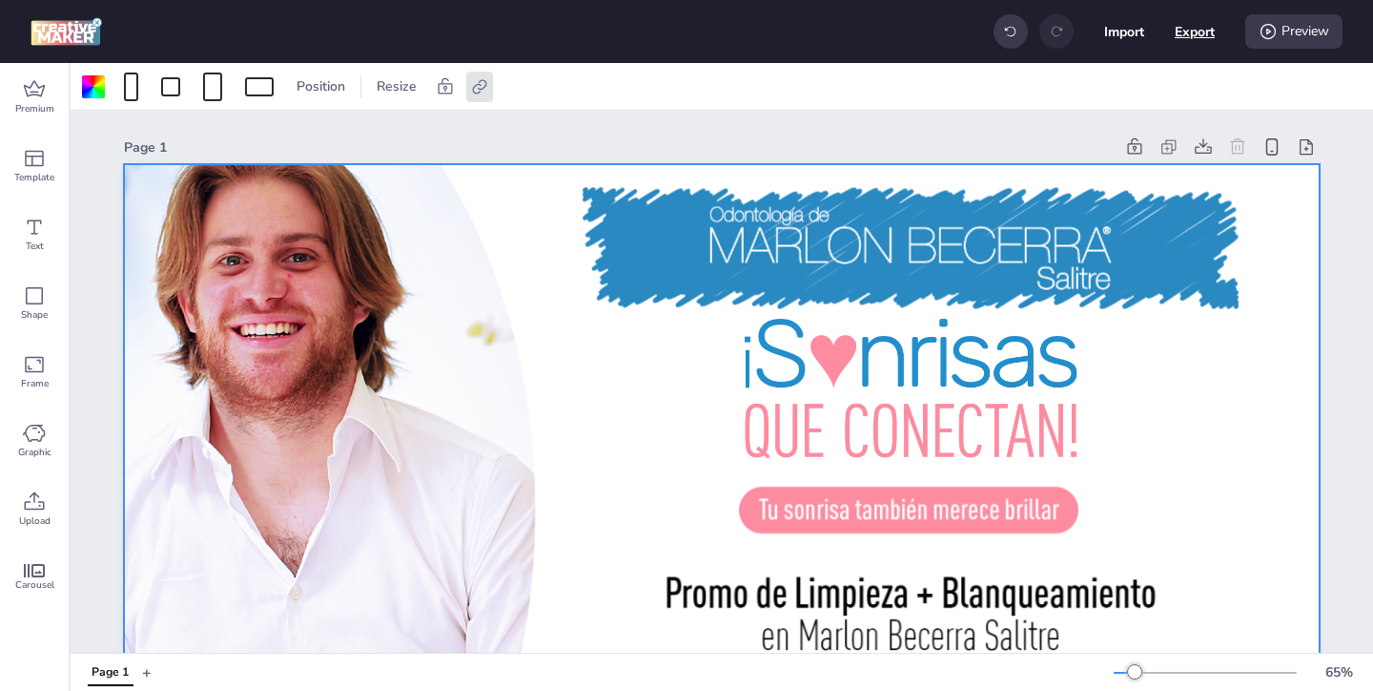
click at [1189, 33] on button "Export" at bounding box center [1195, 31] width 40 height 40
select select "html"
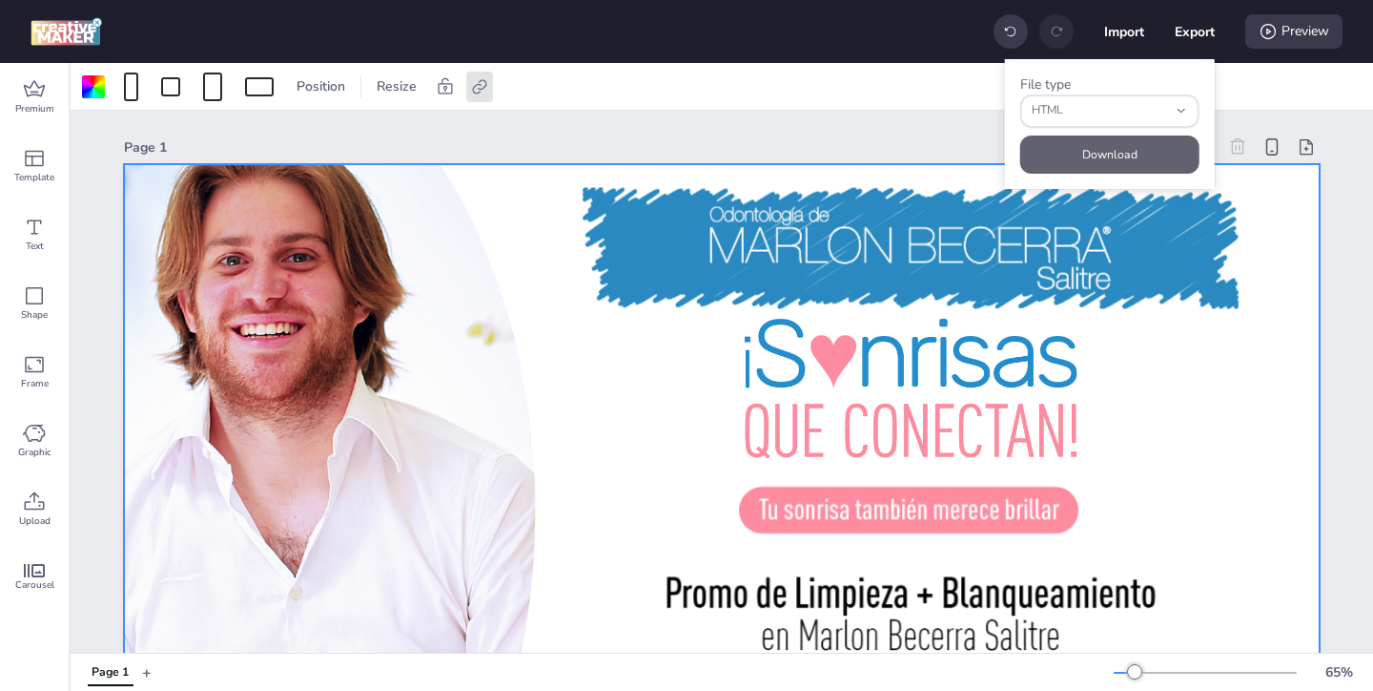
click at [1107, 158] on button "Download" at bounding box center [1109, 154] width 179 height 38
click at [1198, 31] on button "Export" at bounding box center [1195, 31] width 40 height 40
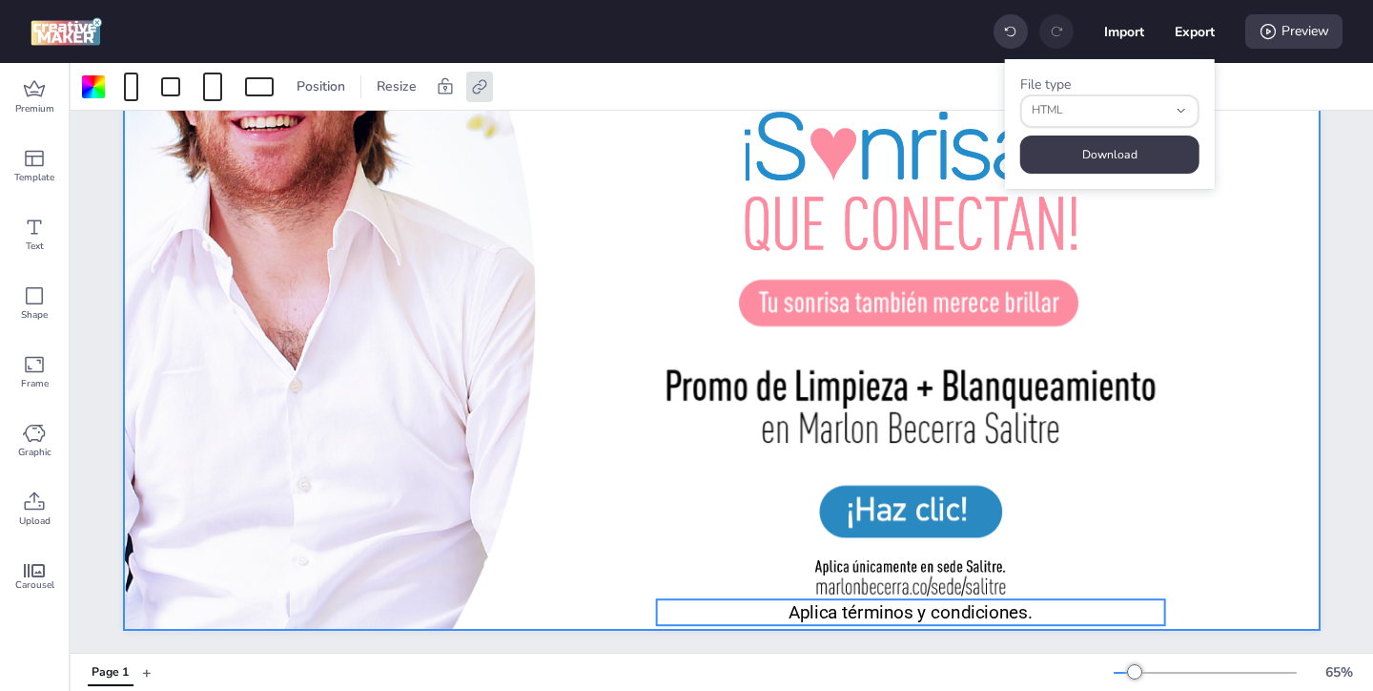
click at [816, 611] on p "Aplica términos y condiciones." at bounding box center [911, 612] width 508 height 26
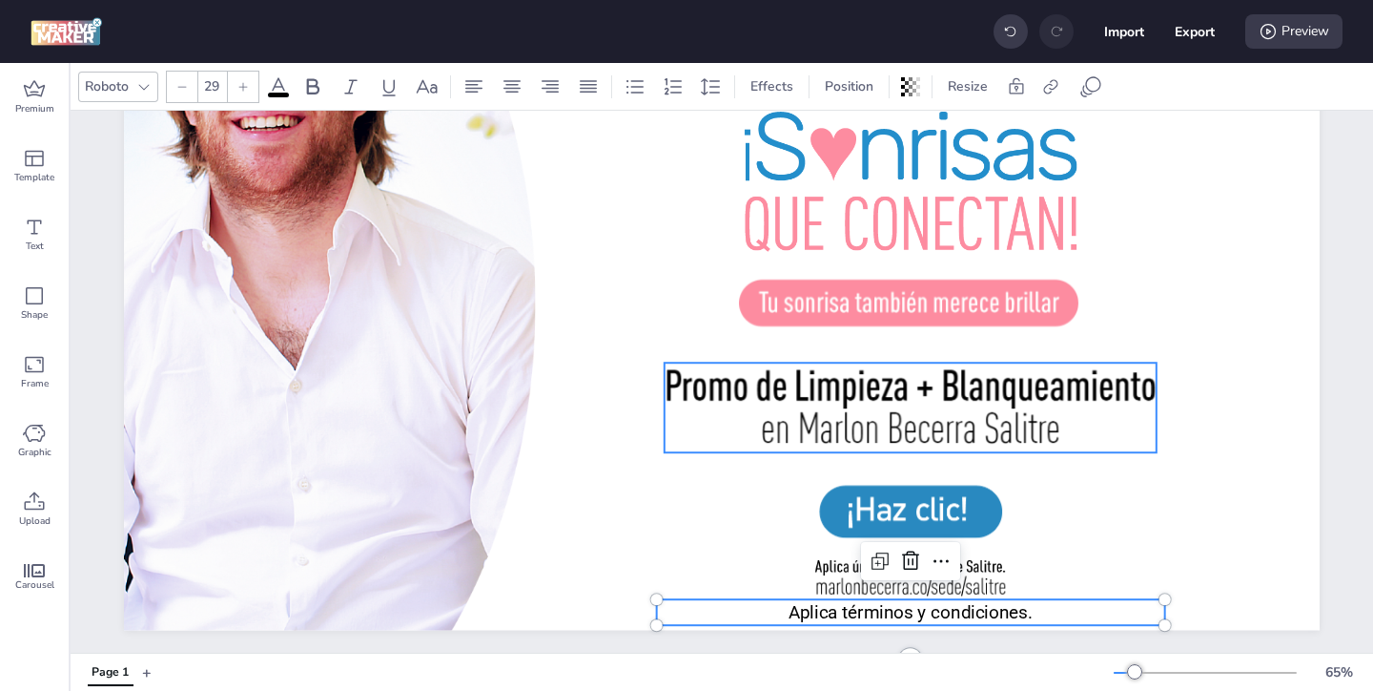
click at [697, 390] on div at bounding box center [911, 407] width 492 height 90
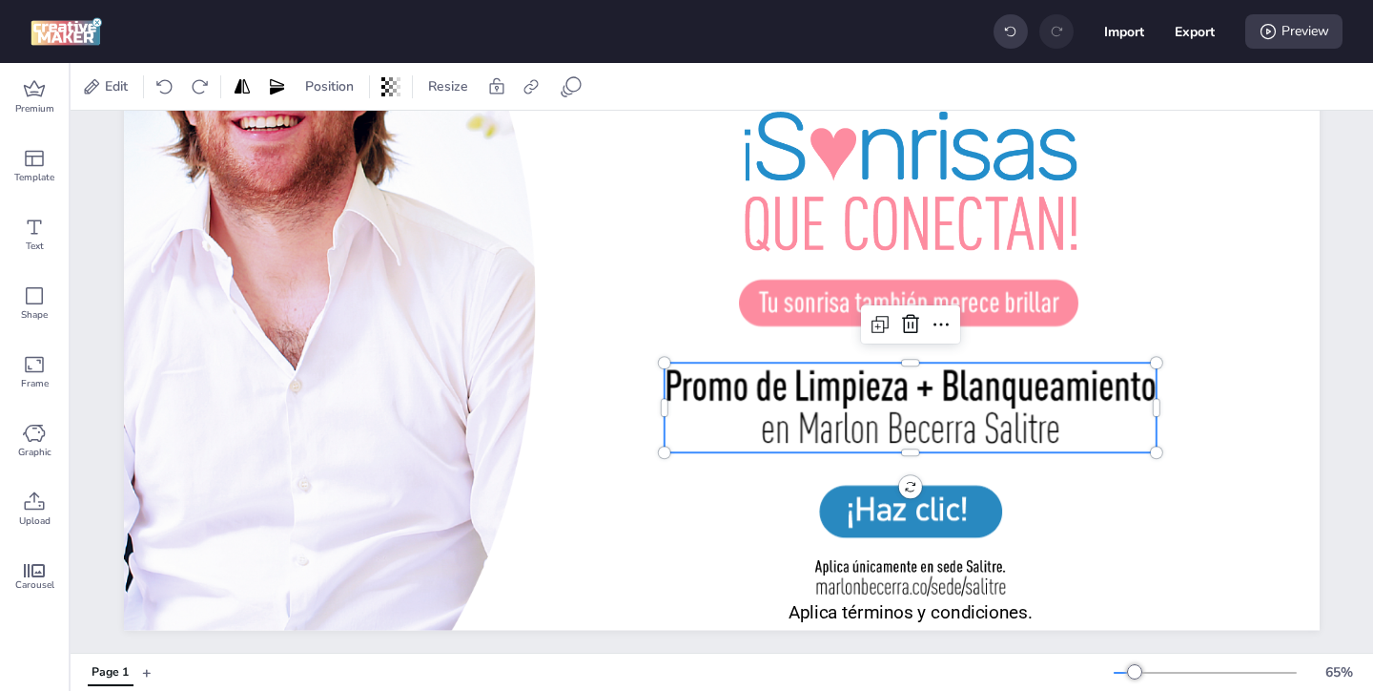
click at [719, 402] on div at bounding box center [911, 407] width 492 height 90
click at [848, 525] on div at bounding box center [910, 510] width 183 height 53
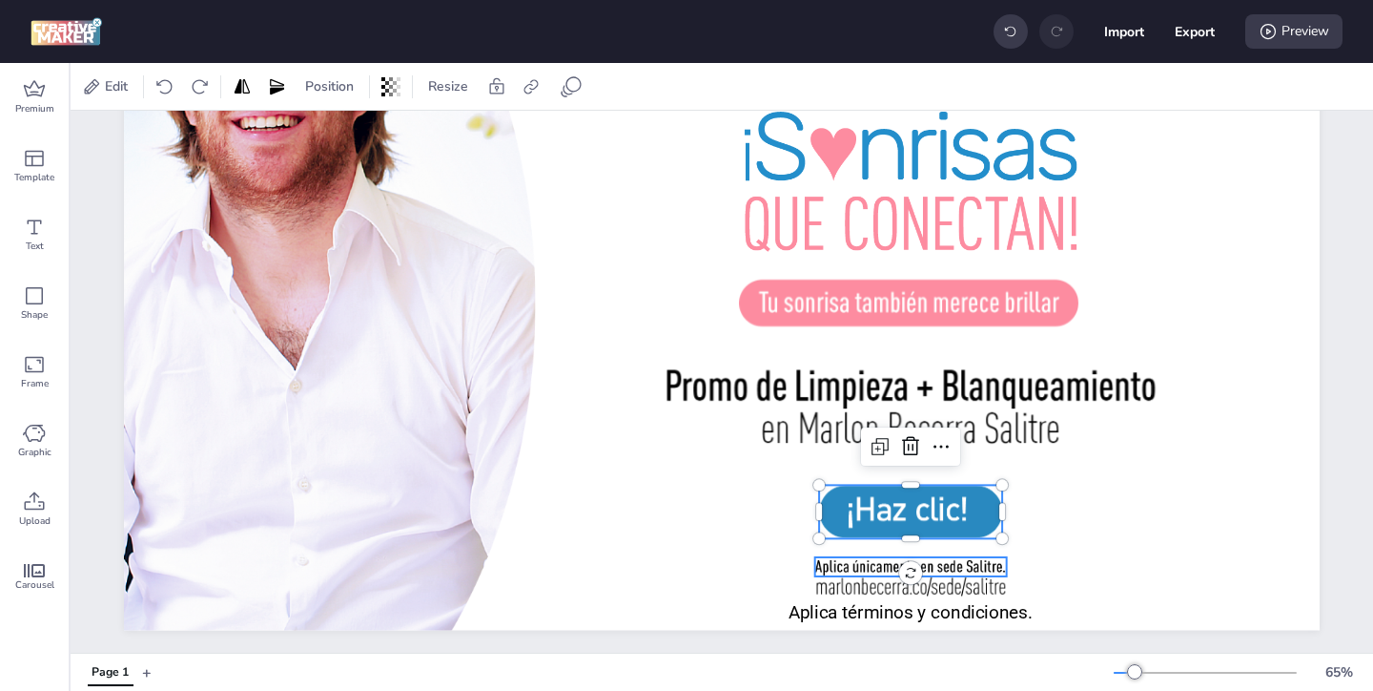
click at [854, 570] on div at bounding box center [911, 566] width 192 height 19
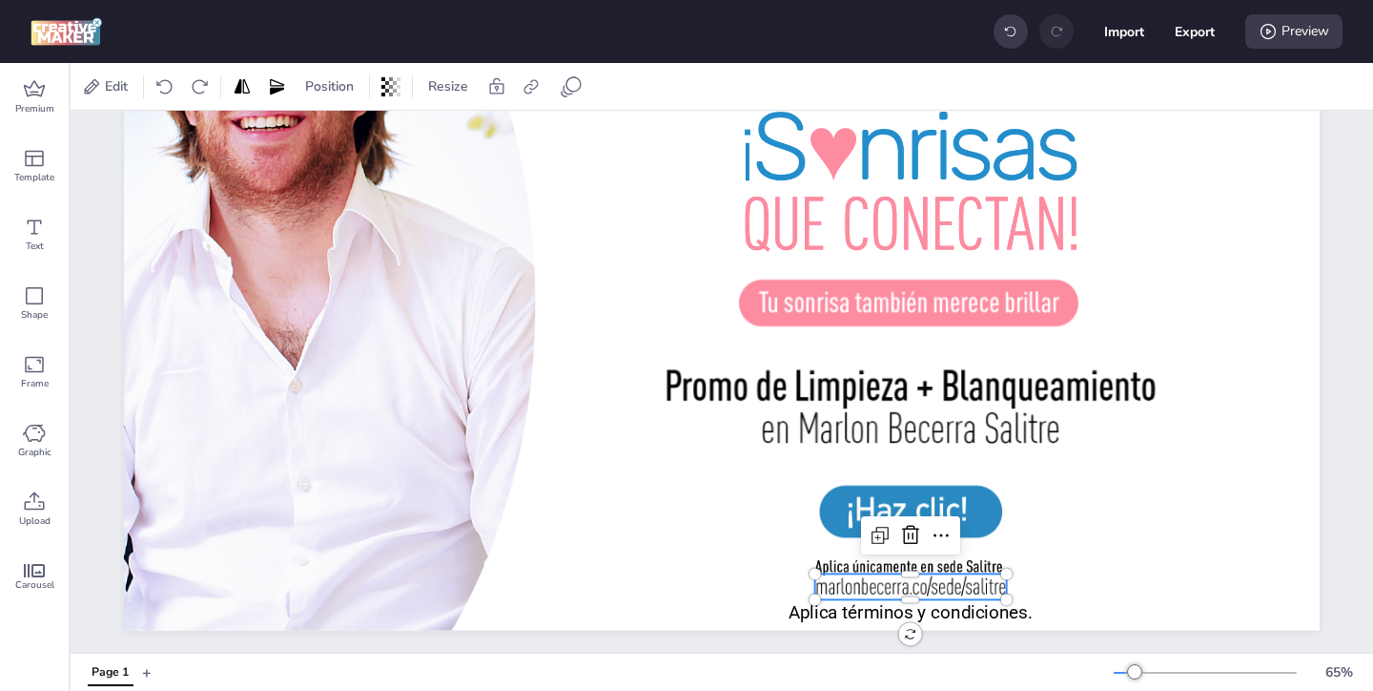
click at [853, 587] on div at bounding box center [911, 586] width 192 height 26
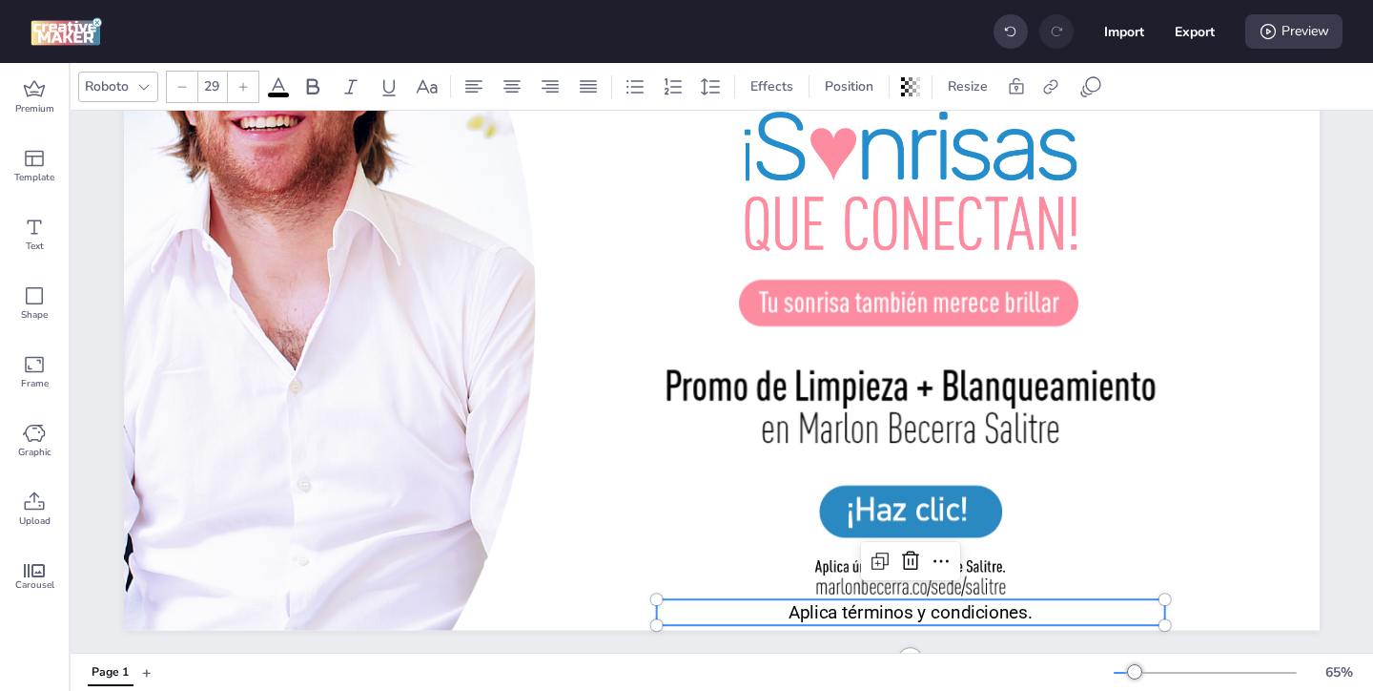
click at [840, 613] on p "Aplica términos y condiciones." at bounding box center [911, 612] width 508 height 26
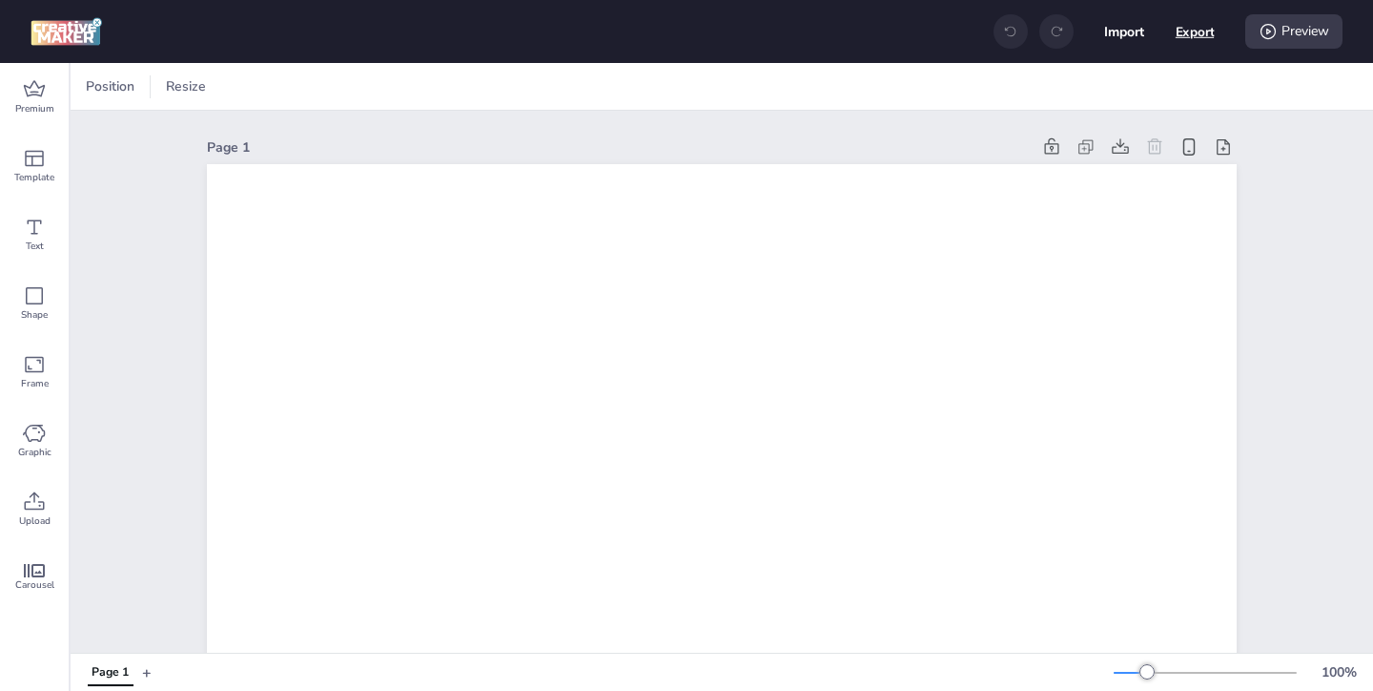
click at [1197, 39] on button "Export" at bounding box center [1195, 31] width 39 height 39
select select "html"
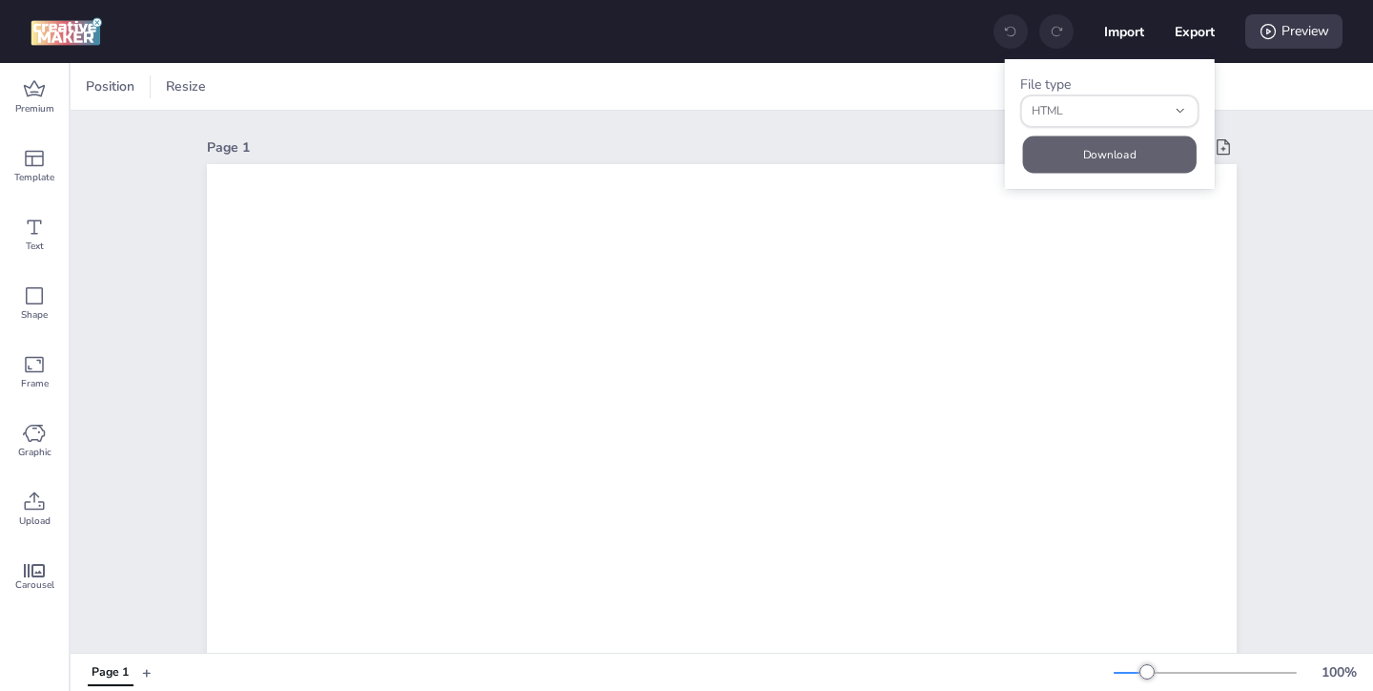
click at [1104, 154] on button "Download" at bounding box center [1109, 153] width 174 height 37
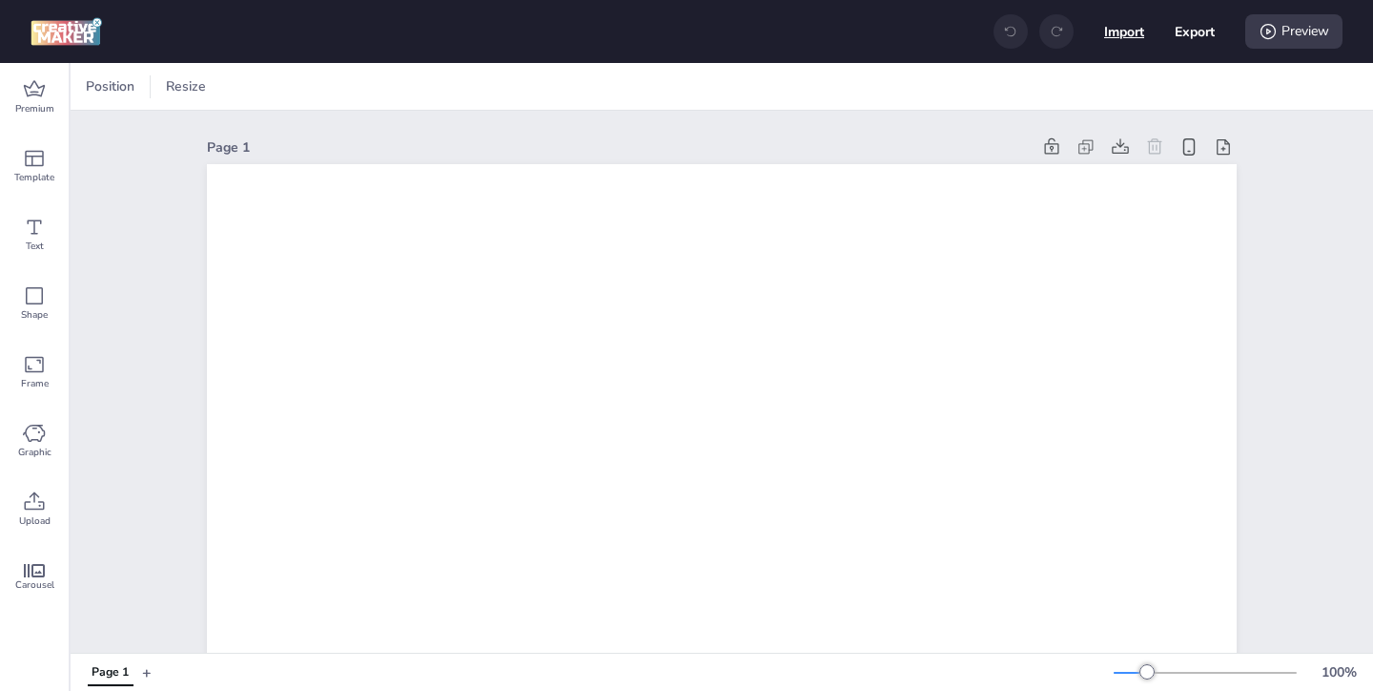
click at [1113, 28] on button "Import" at bounding box center [1124, 31] width 40 height 40
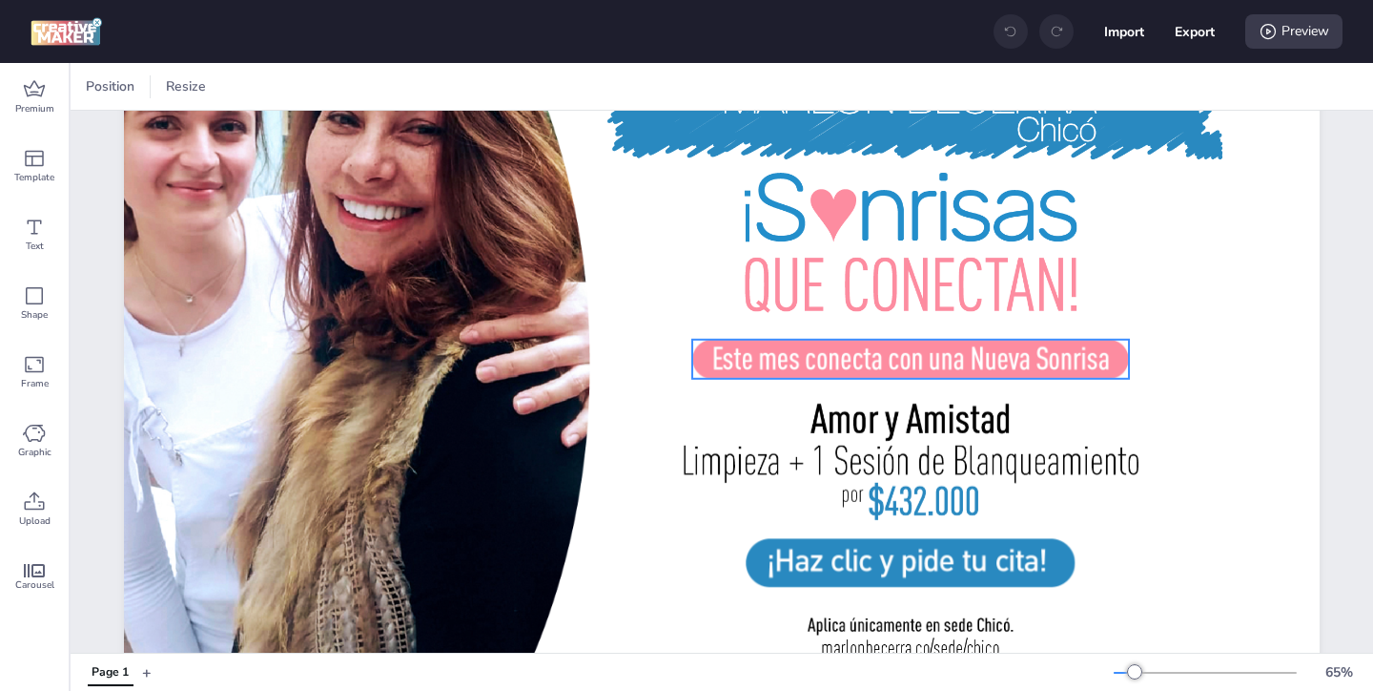
scroll to position [207, 0]
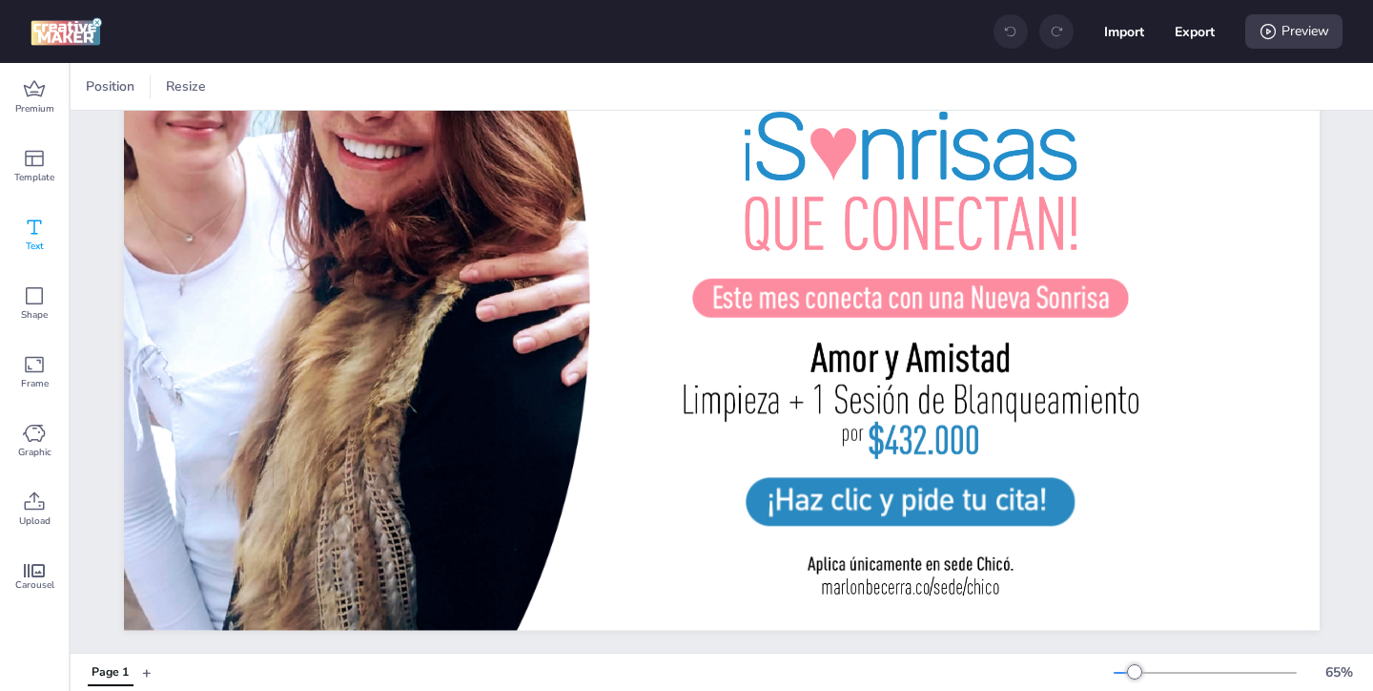
click at [41, 221] on icon at bounding box center [34, 227] width 23 height 23
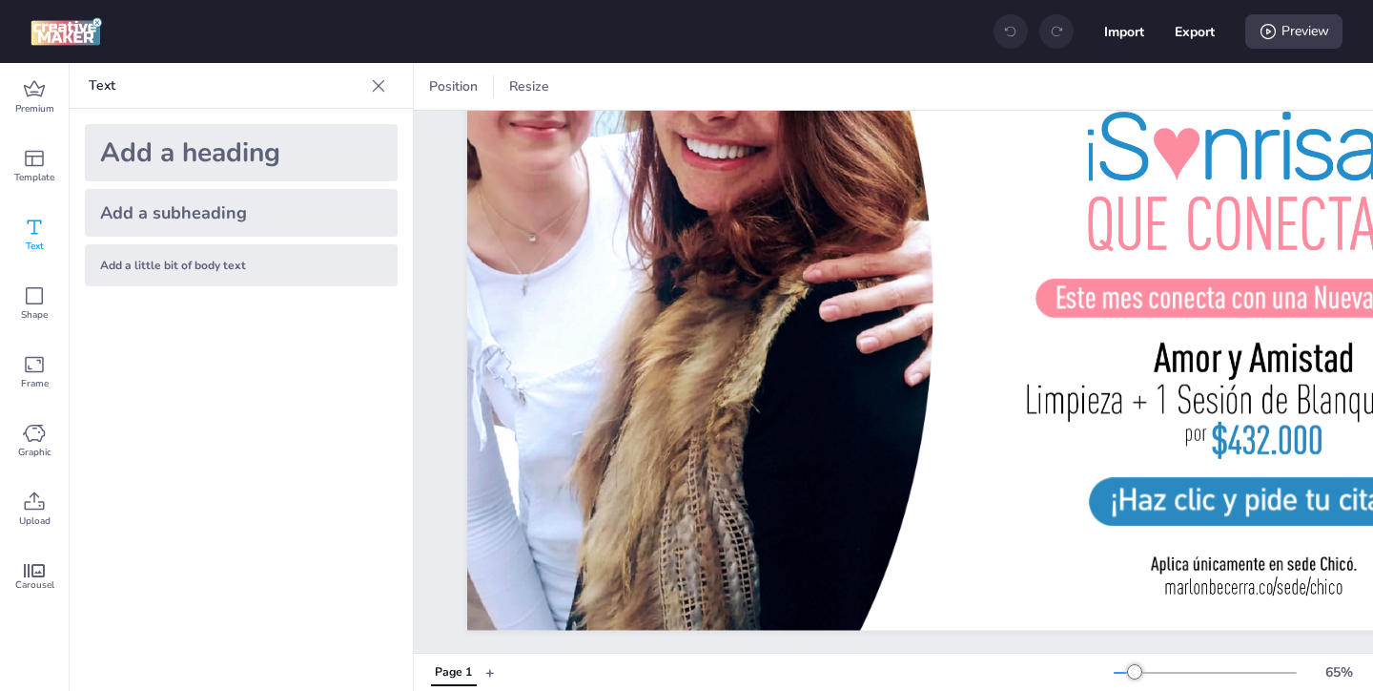
click at [282, 265] on div "Add a little bit of body text" at bounding box center [241, 265] width 313 height 42
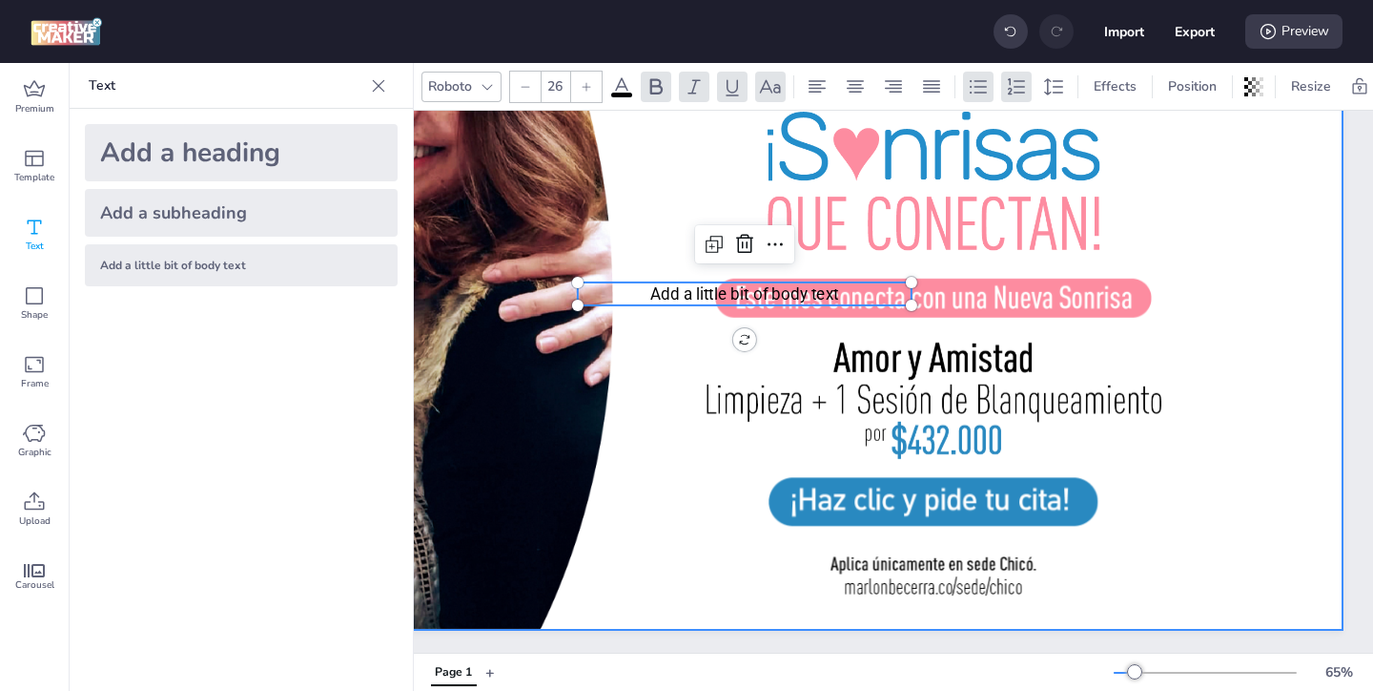
scroll to position [207, 332]
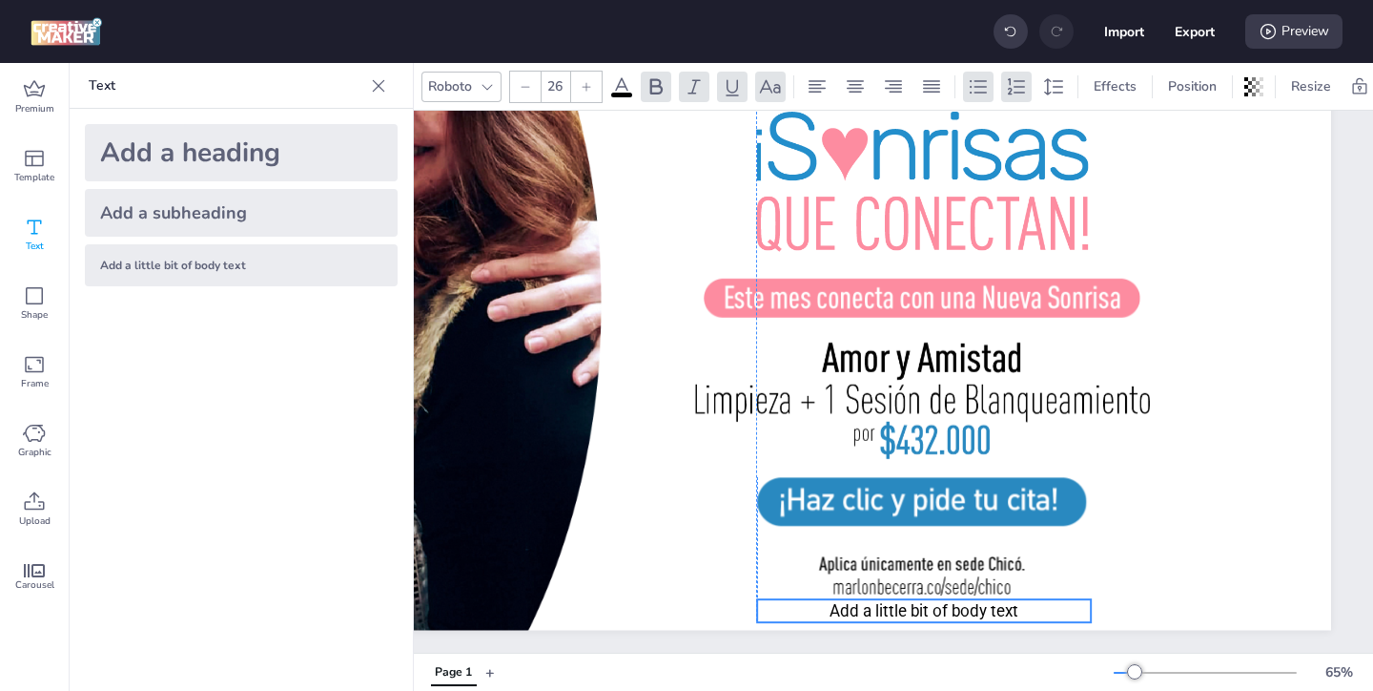
drag, startPoint x: 752, startPoint y: 286, endPoint x: 942, endPoint y: 603, distance: 369.7
click at [942, 603] on span "Add a little bit of body text" at bounding box center [924, 610] width 189 height 19
click at [1028, 610] on p "Add a little bit of body text" at bounding box center [924, 610] width 334 height 23
click at [1014, 608] on span "Add a little bit of body text" at bounding box center [924, 610] width 189 height 19
click at [1018, 608] on span "Add a little bit of body text" at bounding box center [924, 610] width 189 height 19
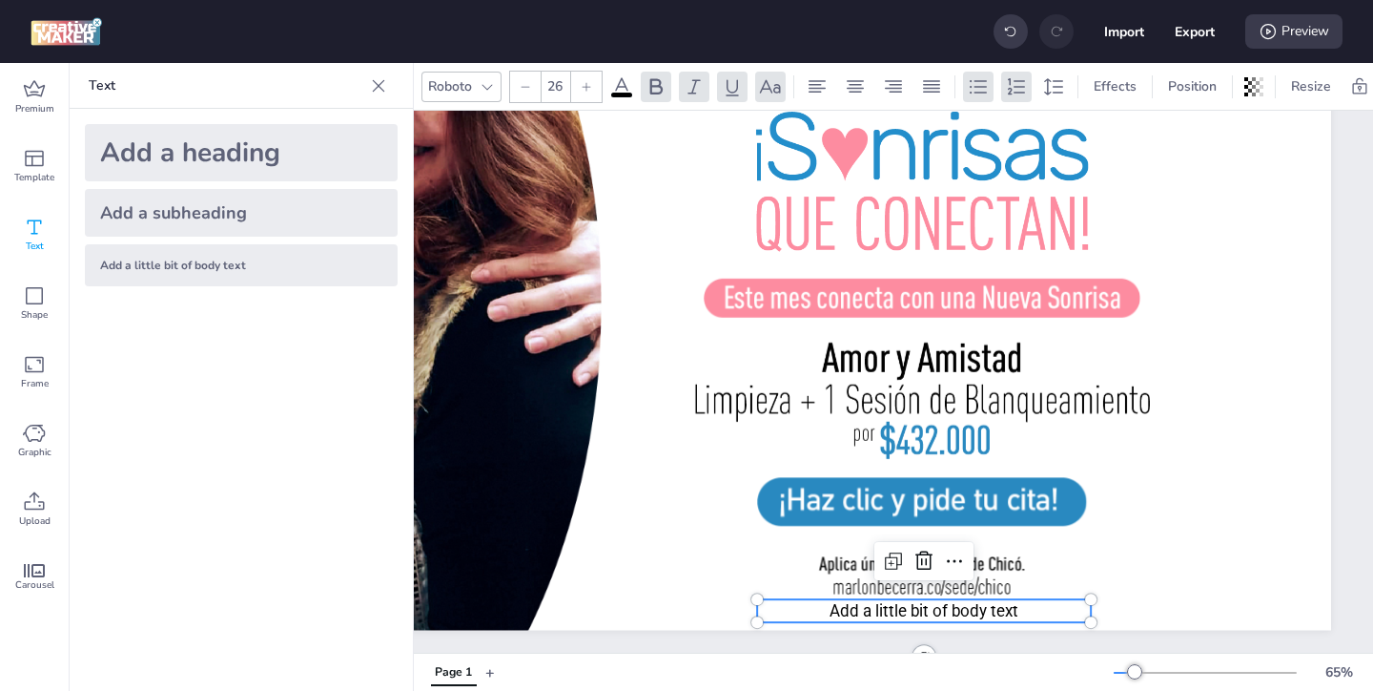
click at [965, 603] on span "Add a little bit of body text" at bounding box center [924, 610] width 189 height 19
click at [1025, 608] on p "Add a little bit of body text" at bounding box center [924, 610] width 334 height 23
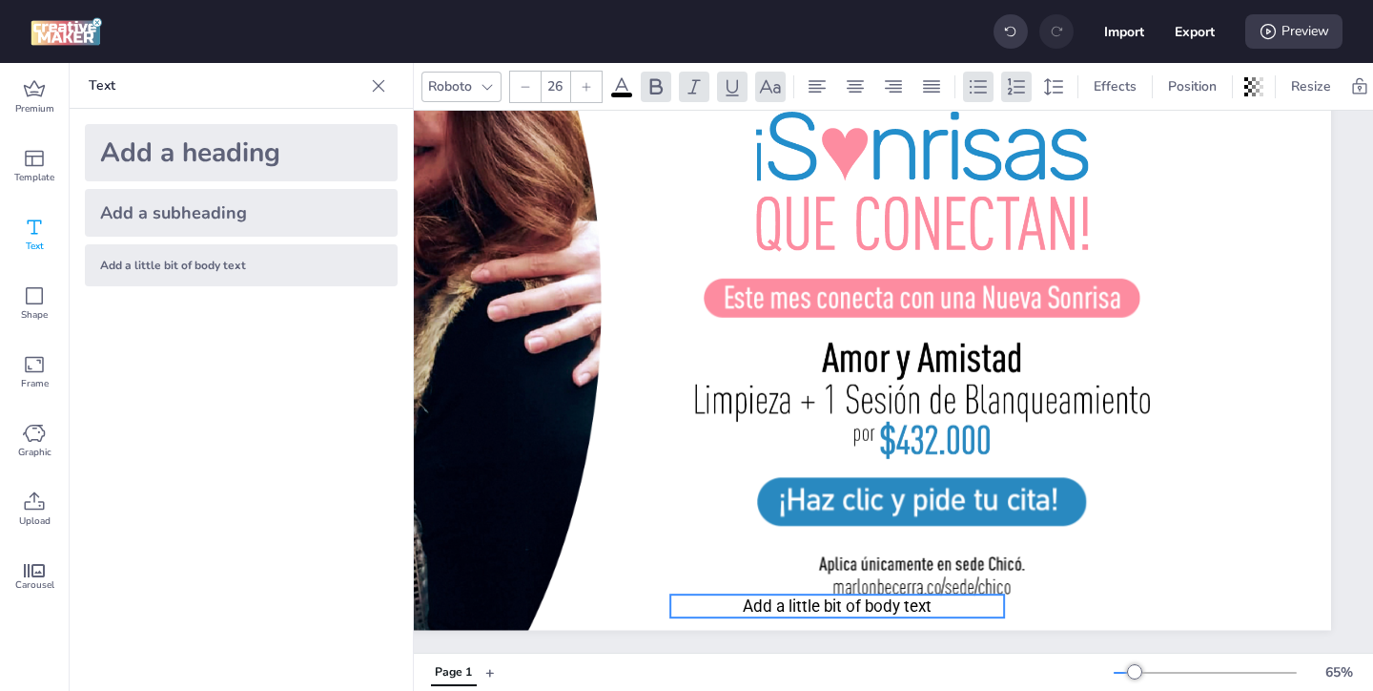
drag, startPoint x: 1021, startPoint y: 608, endPoint x: 945, endPoint y: 603, distance: 76.4
click at [943, 603] on p "Add a little bit of body text" at bounding box center [837, 605] width 334 height 23
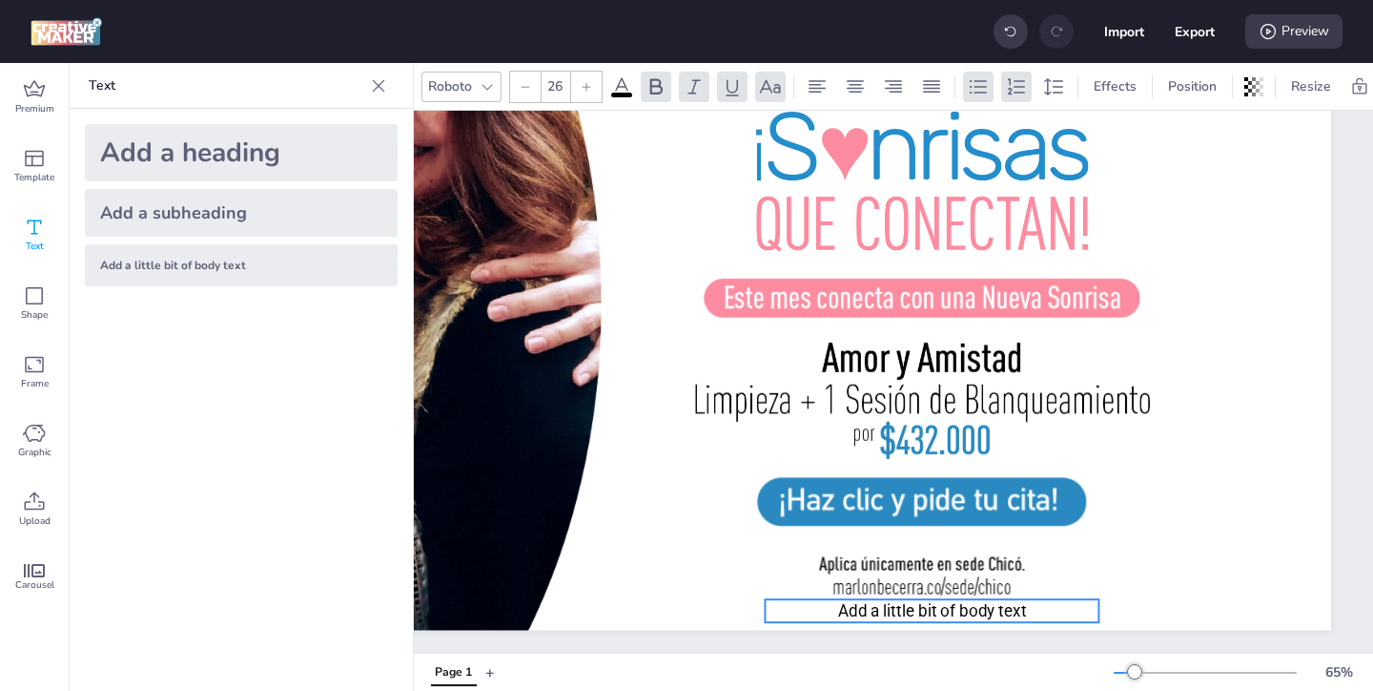
drag, startPoint x: 831, startPoint y: 601, endPoint x: 918, endPoint y: 609, distance: 88.2
click at [918, 609] on span "Add a little bit of body text" at bounding box center [932, 610] width 189 height 19
click at [993, 609] on span "Add a little bit of body text" at bounding box center [932, 610] width 189 height 19
click at [1024, 607] on span "Add a little bit of body text" at bounding box center [932, 610] width 189 height 19
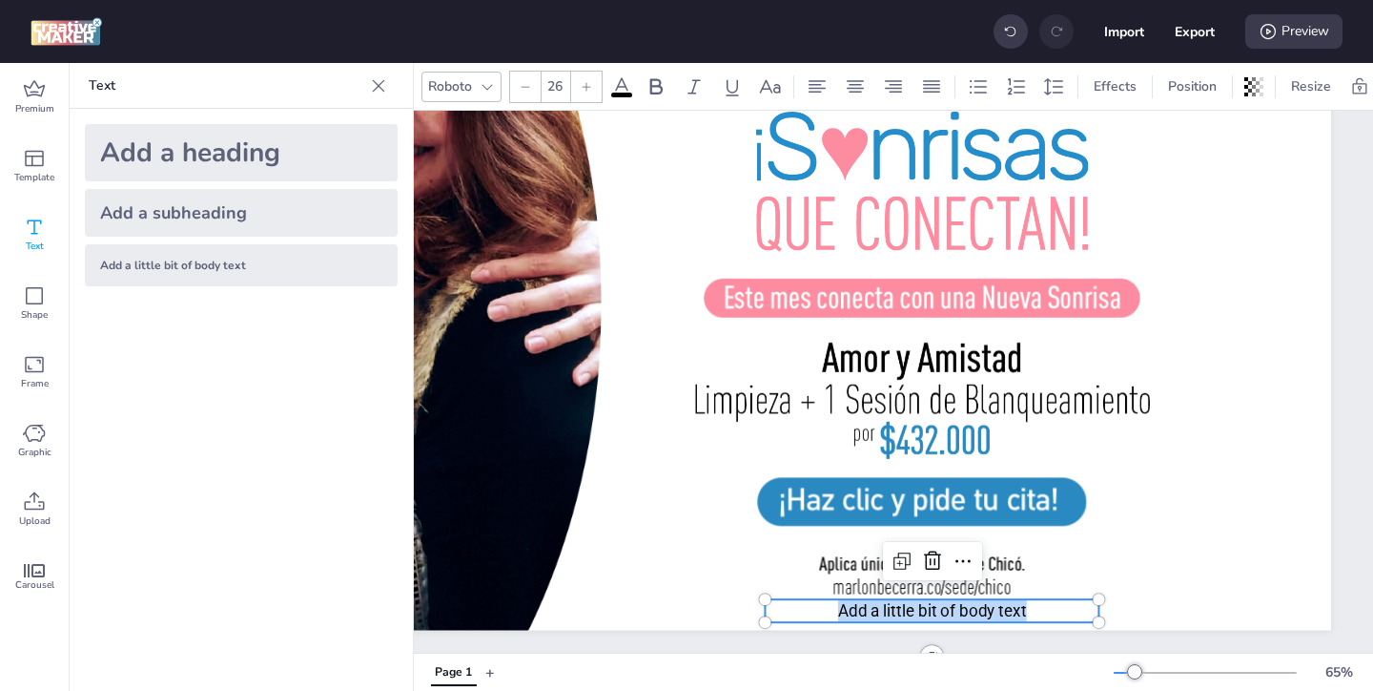
drag, startPoint x: 1028, startPoint y: 614, endPoint x: 837, endPoint y: 608, distance: 190.9
click at [837, 608] on p "Add a little bit of body text" at bounding box center [932, 610] width 334 height 23
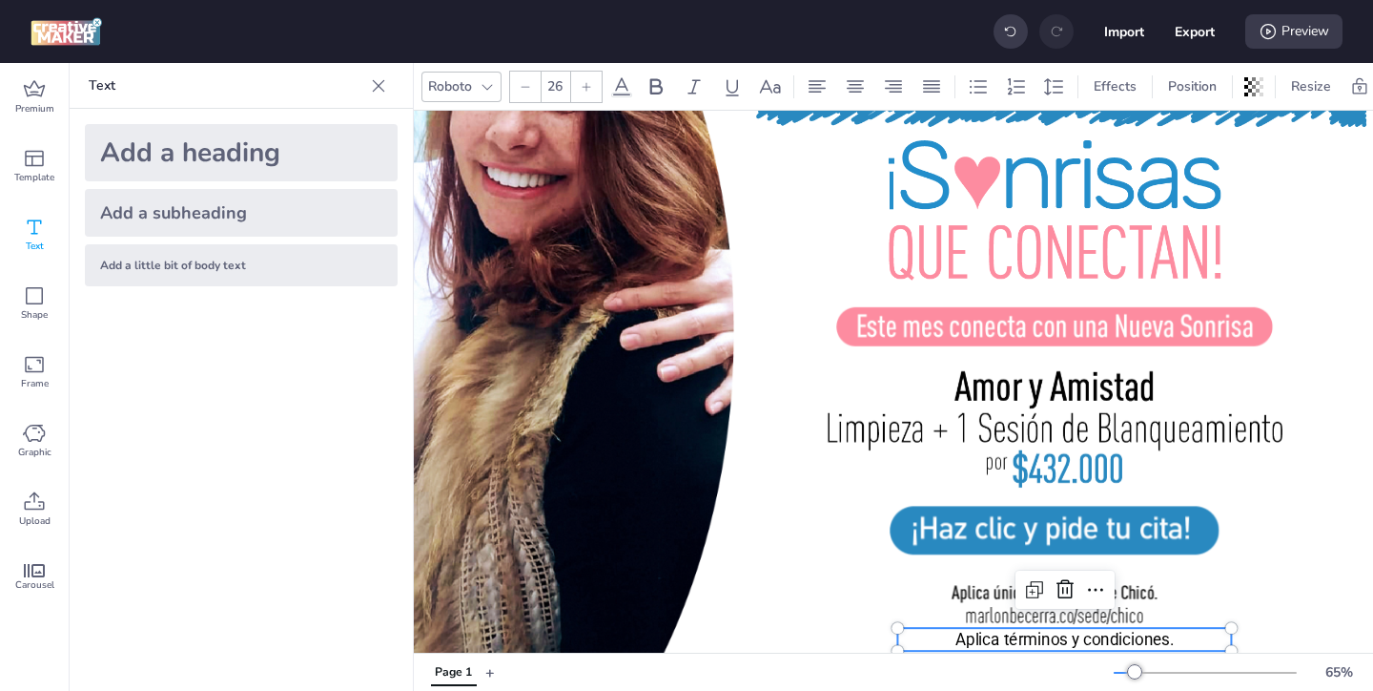
scroll to position [178, 299]
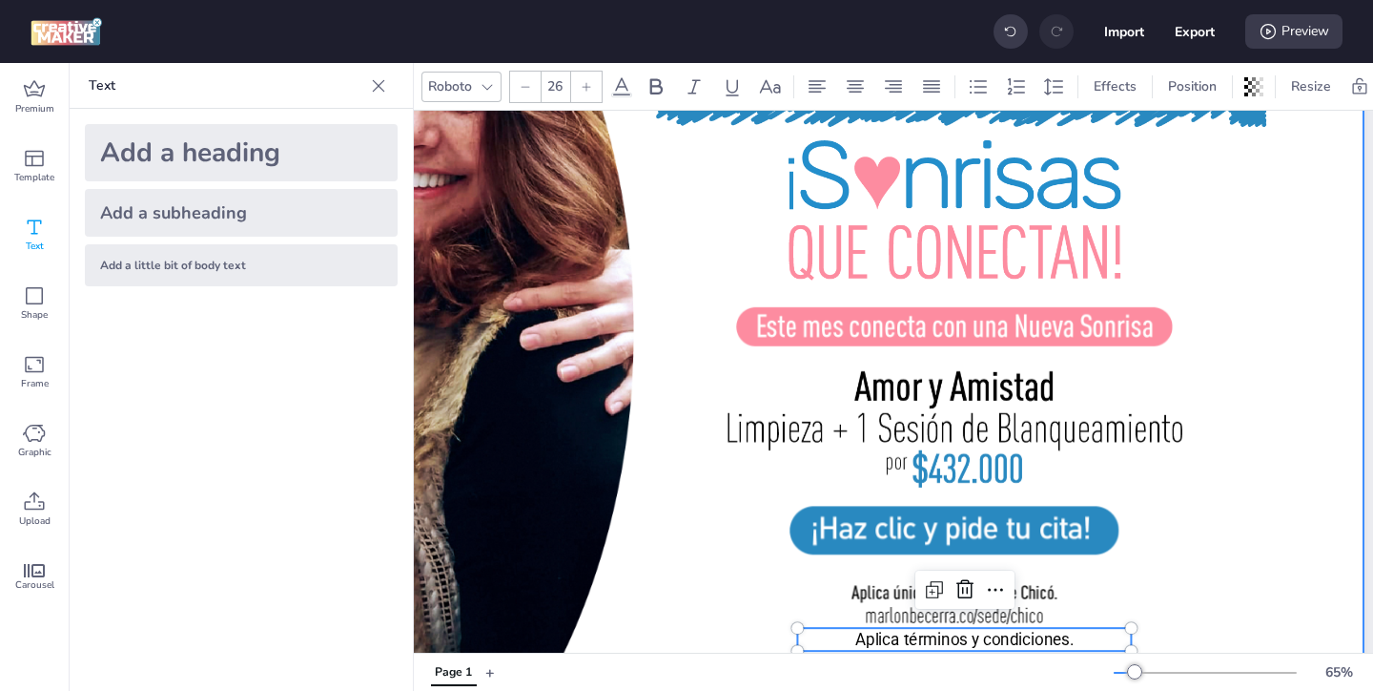
click at [1167, 608] on div at bounding box center [766, 322] width 1196 height 672
click at [1067, 638] on p "Aplica términos y condiciones." at bounding box center [964, 639] width 334 height 23
click at [586, 84] on icon at bounding box center [586, 86] width 11 height 11
click at [586, 85] on icon at bounding box center [586, 86] width 11 height 11
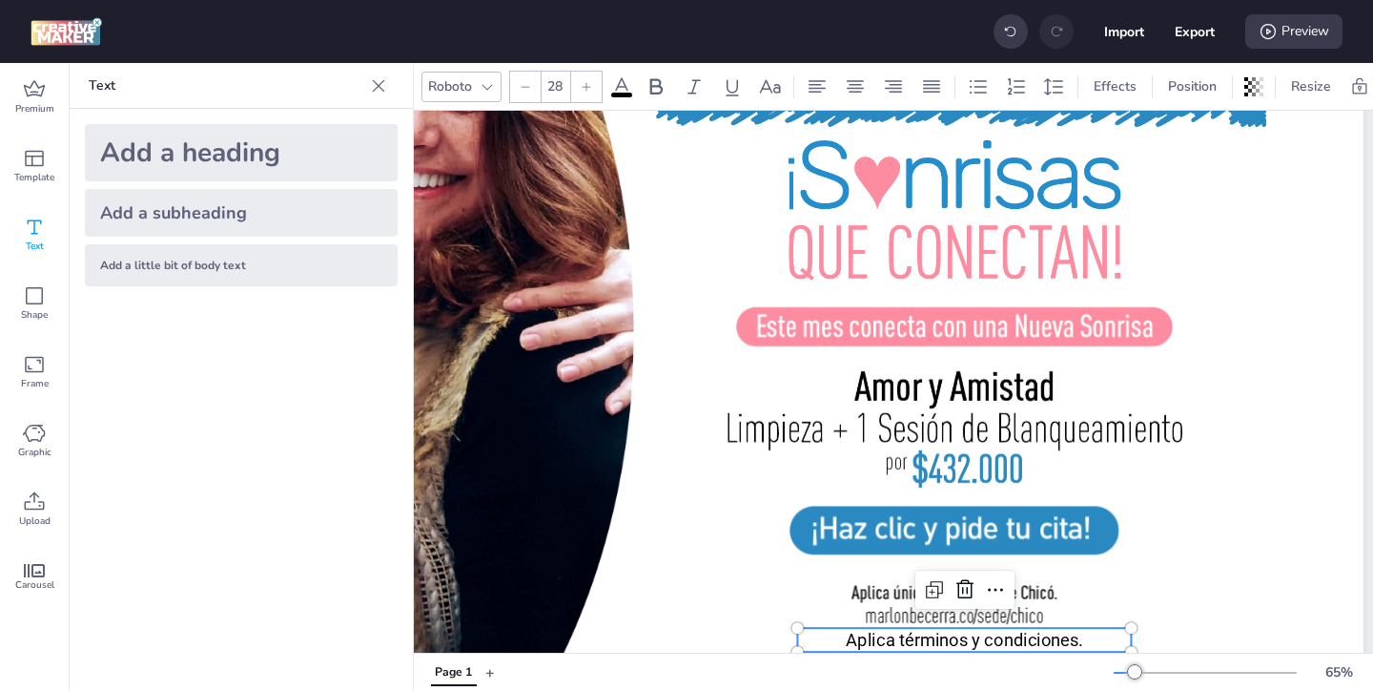
type input "29"
click at [704, 526] on div at bounding box center [766, 322] width 1196 height 672
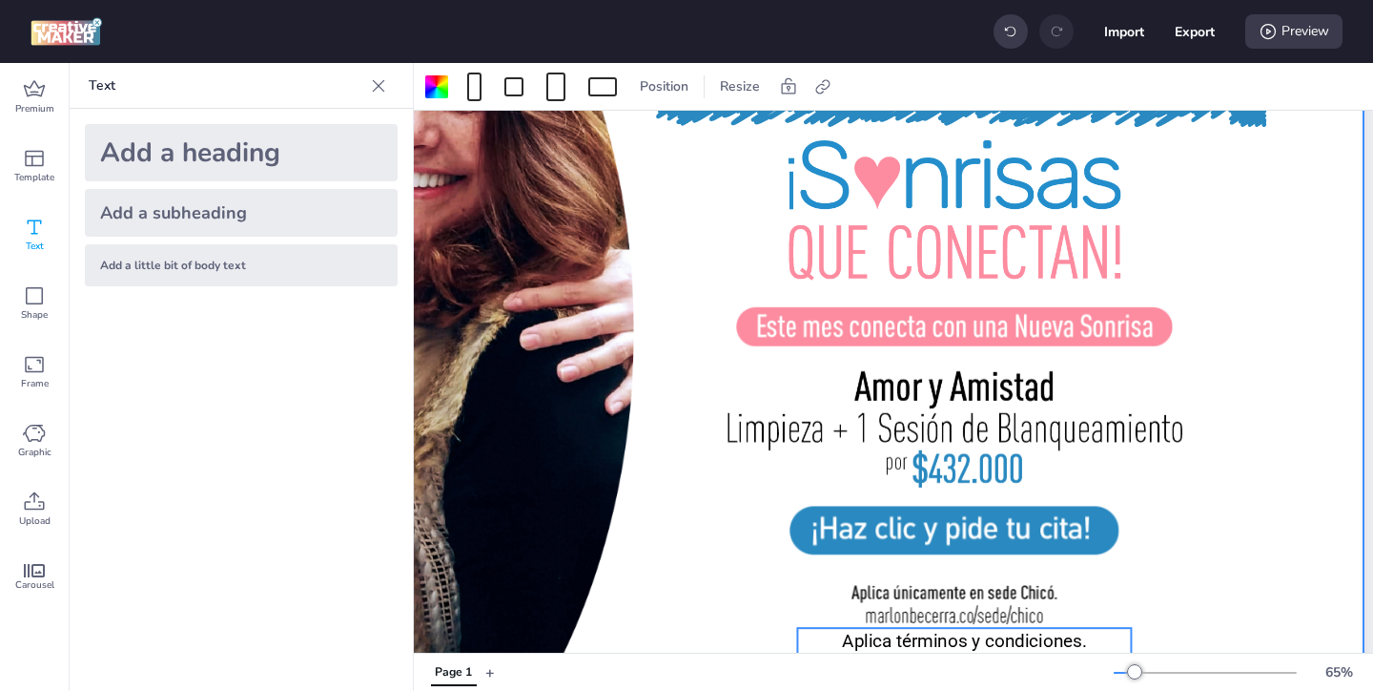
scroll to position [207, 299]
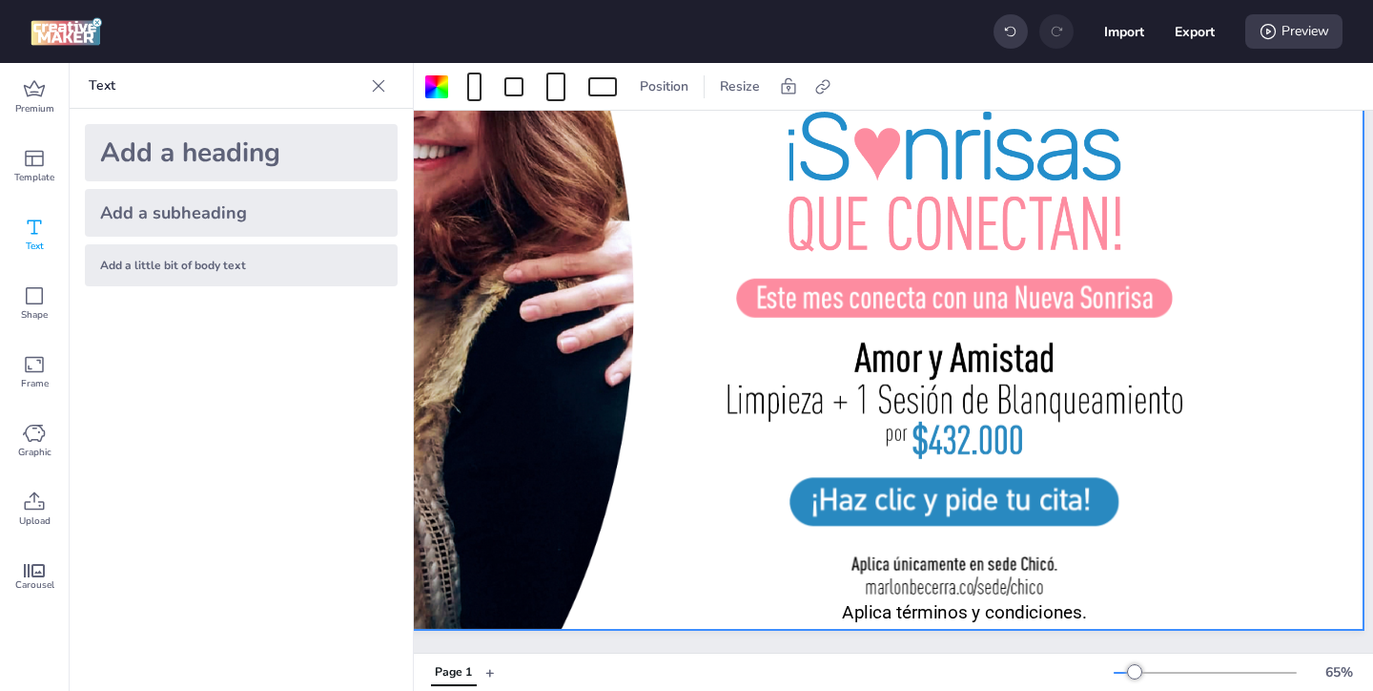
click at [777, 596] on div at bounding box center [766, 293] width 1196 height 672
click at [1205, 258] on div at bounding box center [766, 293] width 1196 height 672
click at [825, 83] on icon at bounding box center [823, 86] width 19 height 19
click at [668, 129] on span "Activate hyperlink" at bounding box center [699, 135] width 106 height 20
click at [633, 136] on input "Activate hyperlink" at bounding box center [627, 142] width 12 height 12
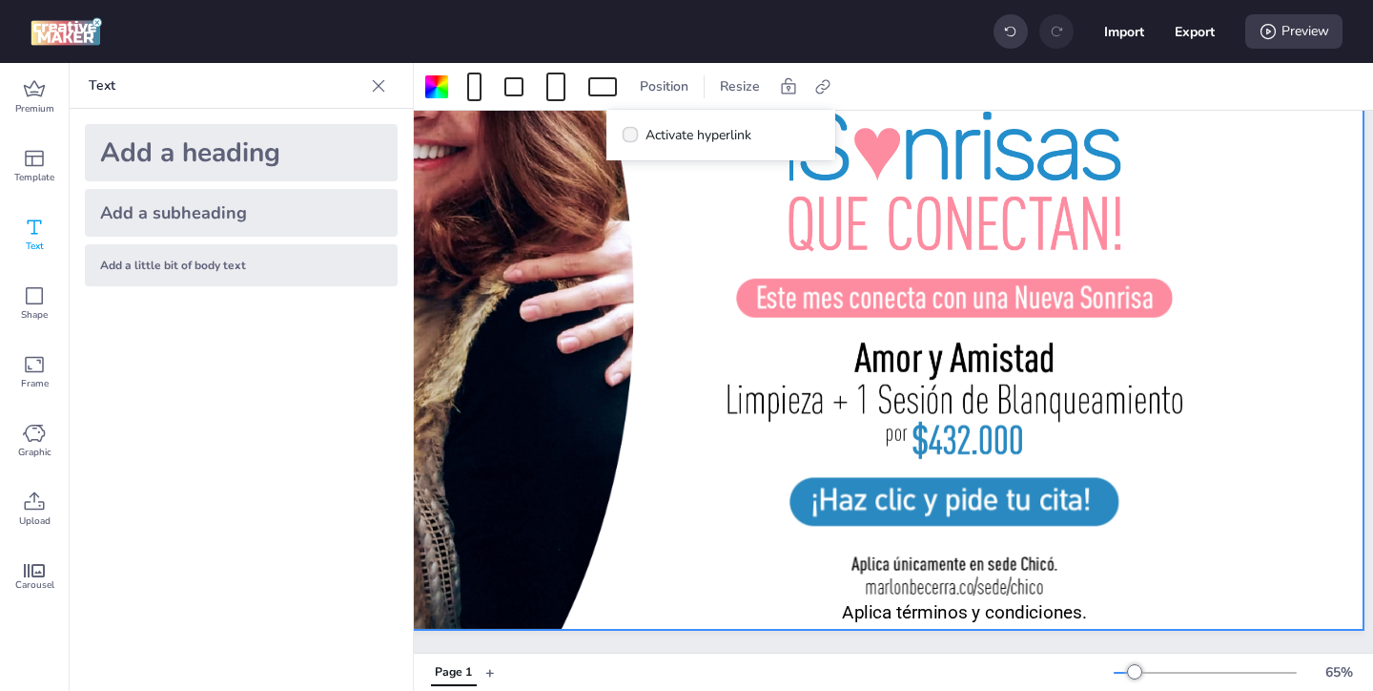
checkbox input "true"
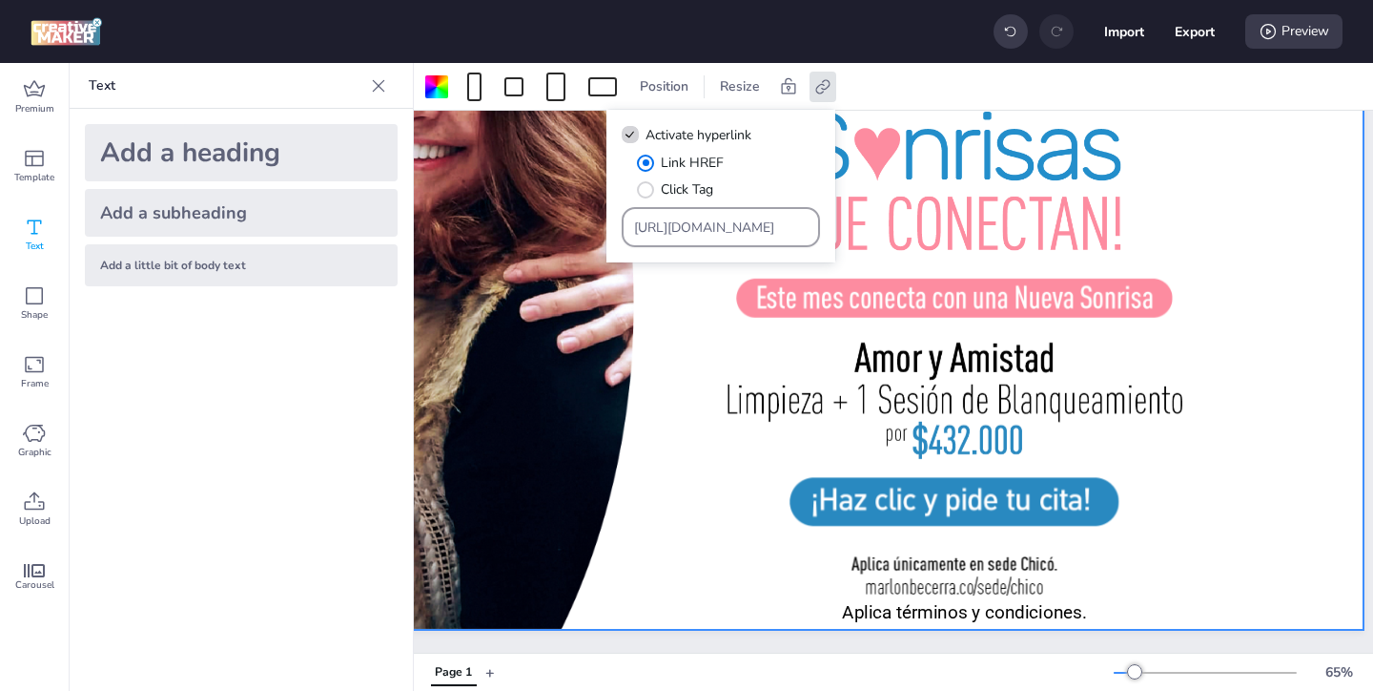
drag, startPoint x: 759, startPoint y: 239, endPoint x: 712, endPoint y: 199, distance: 61.6
click at [712, 199] on div "Link HREF Click Tag [URL][DOMAIN_NAME]" at bounding box center [721, 200] width 198 height 94
drag, startPoint x: 751, startPoint y: 226, endPoint x: 717, endPoint y: 195, distance: 45.9
click at [717, 195] on div "Link HREF Click Tag [URL][DOMAIN_NAME]" at bounding box center [721, 200] width 198 height 94
click at [688, 227] on input "Type URL" at bounding box center [721, 227] width 175 height 20
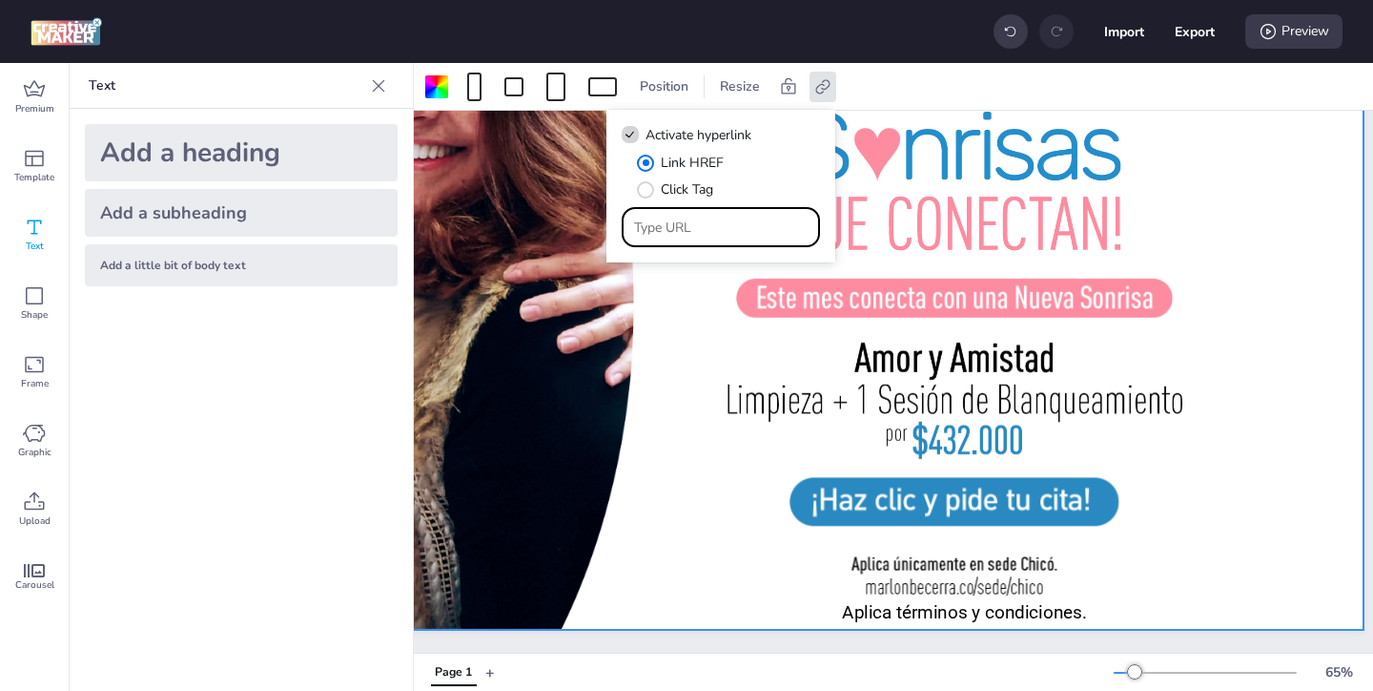
paste input "https://lp.marlonbecerra.co/blanqueamiento-dental-pushads"
type input "https://lp.marlonbecerra.co/blanqueamiento-dental-pushads"
click at [720, 275] on div at bounding box center [766, 293] width 1196 height 672
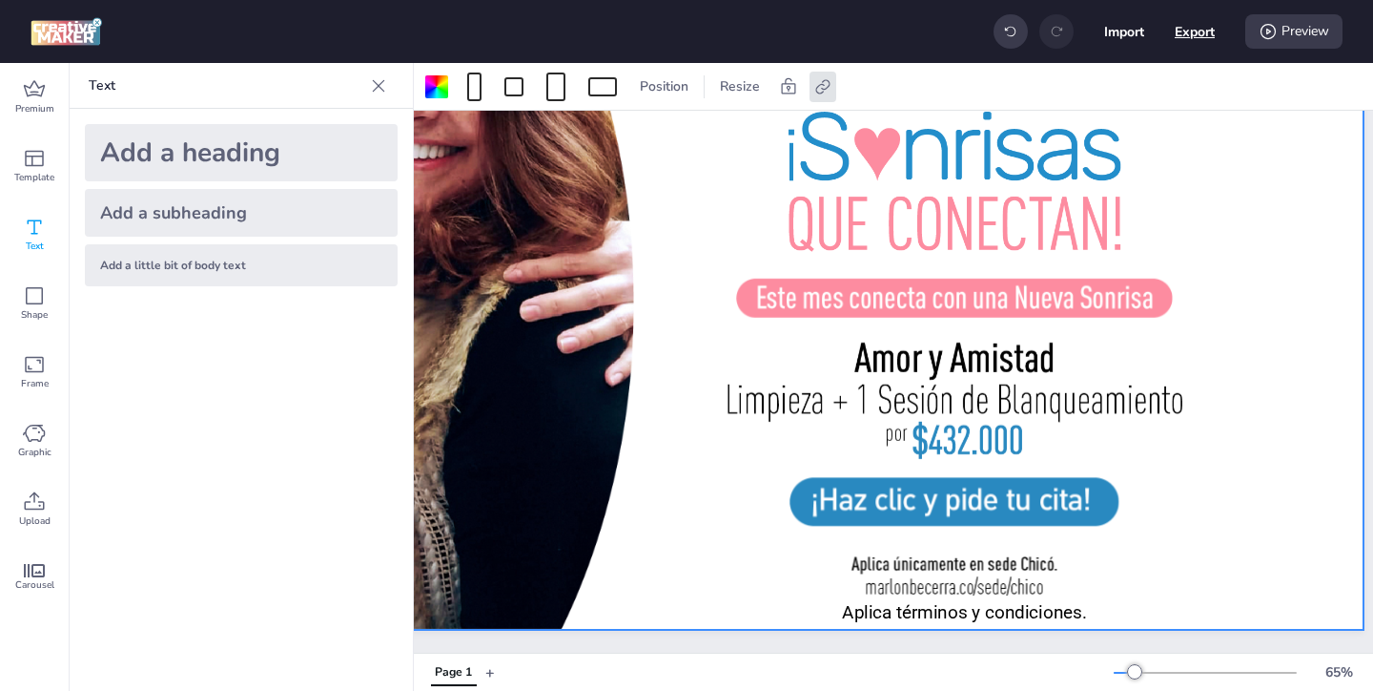
click at [1185, 35] on button "Export" at bounding box center [1195, 31] width 40 height 40
select select "html"
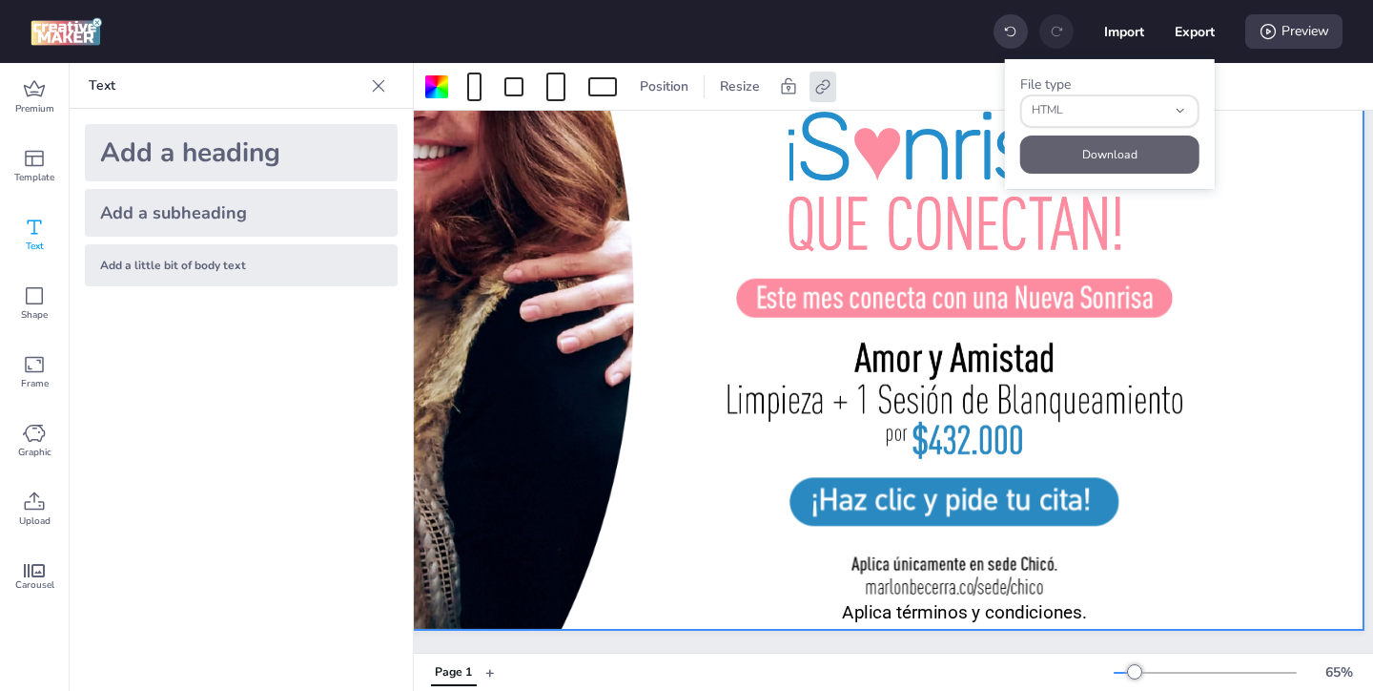
click at [1139, 153] on button "Download" at bounding box center [1109, 154] width 179 height 38
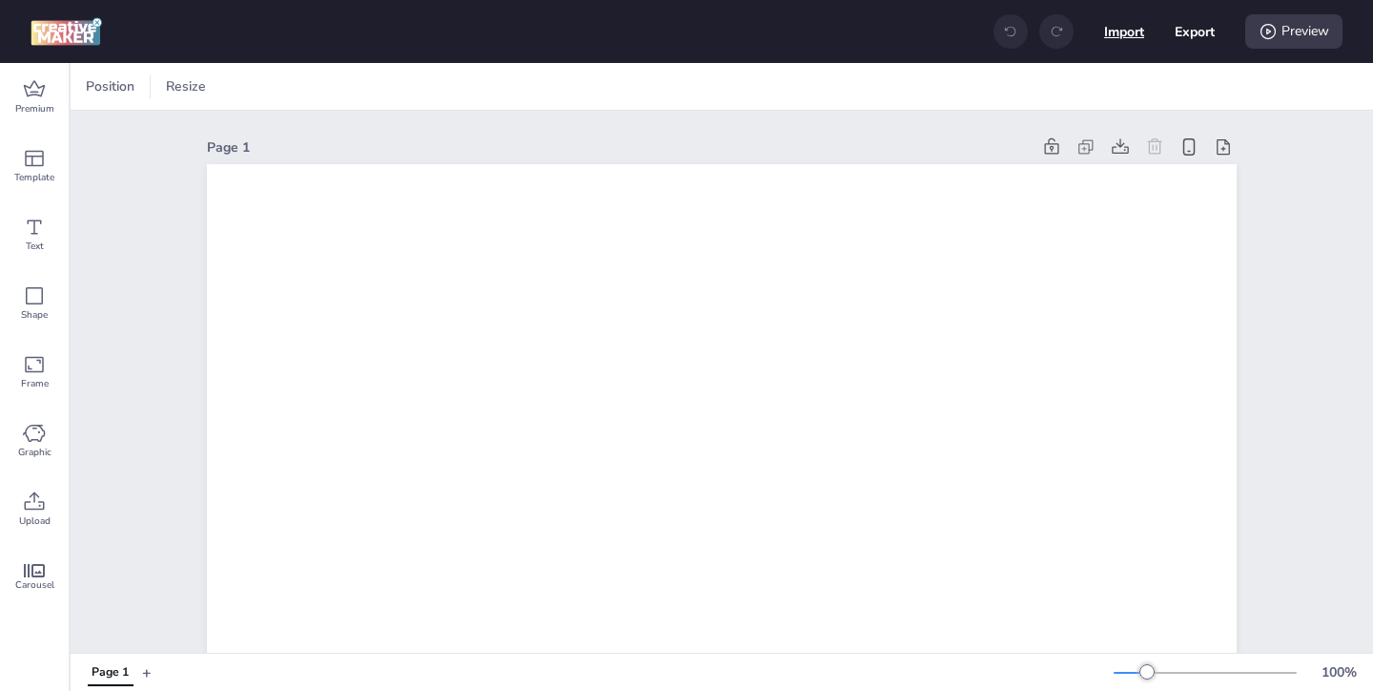
click at [1127, 33] on button "Import" at bounding box center [1124, 31] width 40 height 40
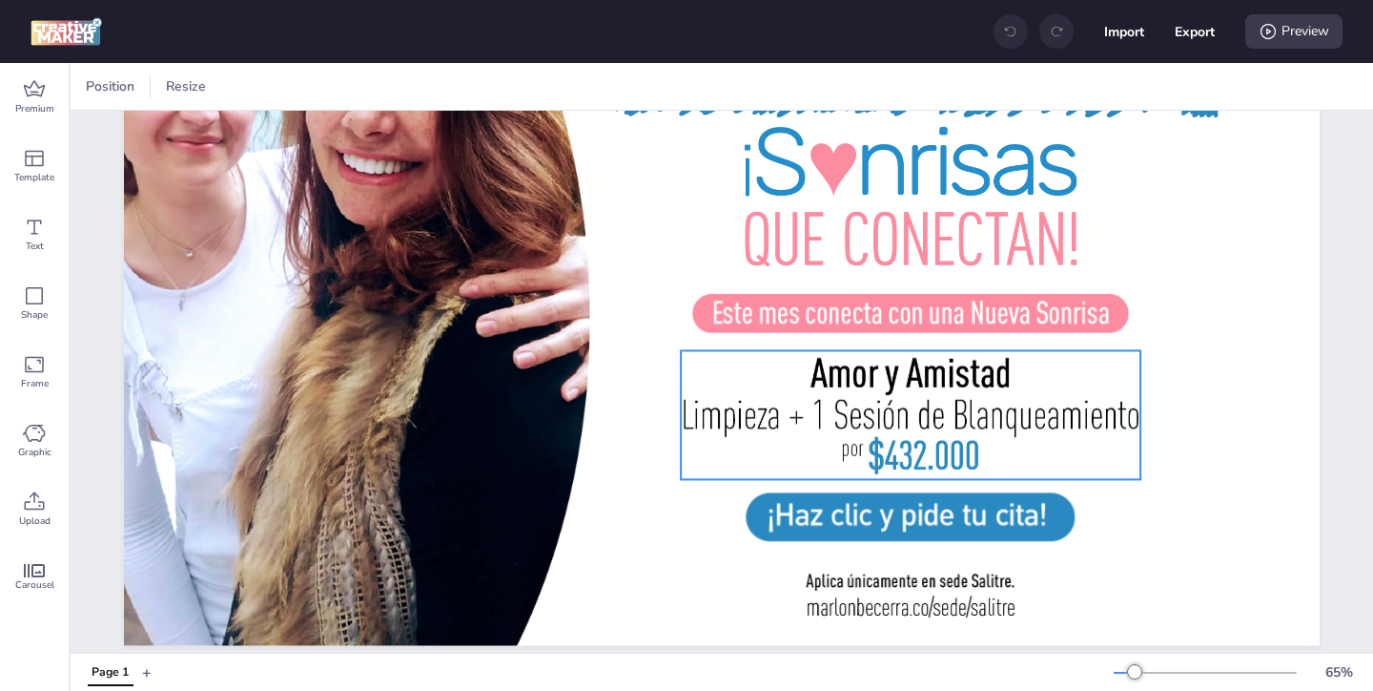
scroll to position [207, 0]
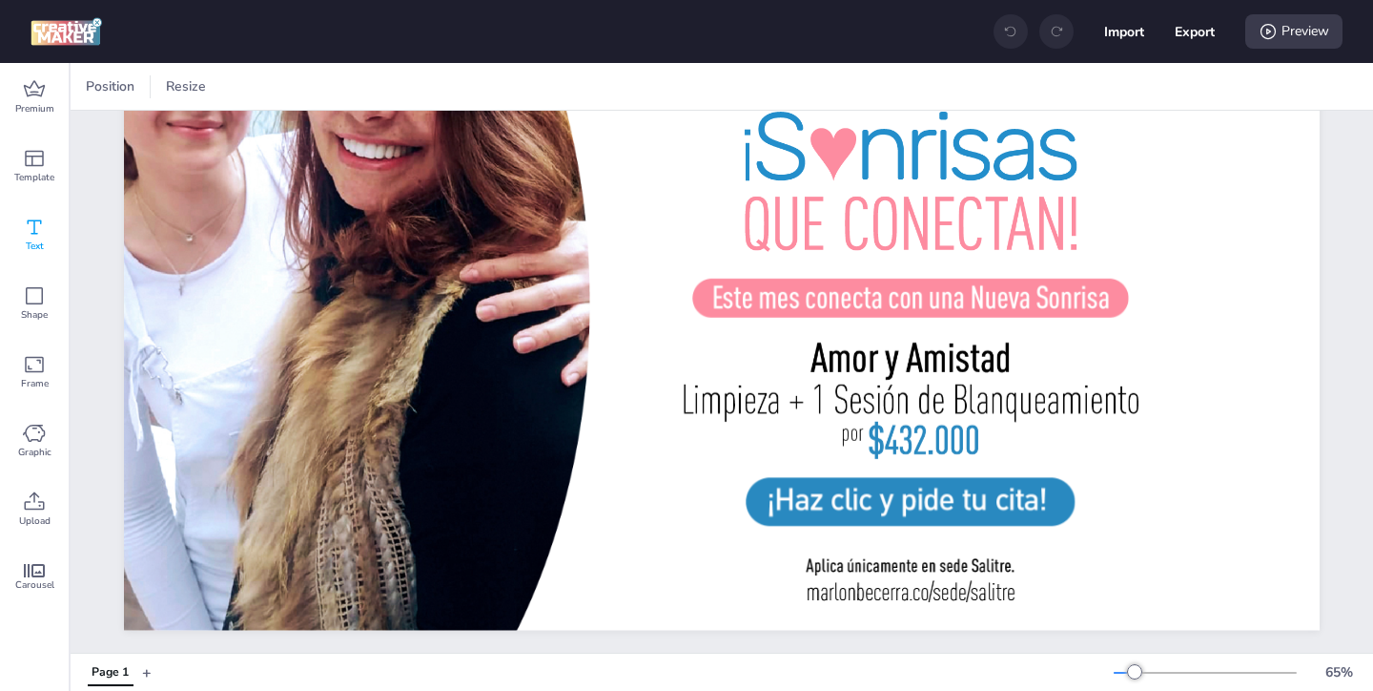
click at [25, 221] on icon at bounding box center [34, 227] width 23 height 23
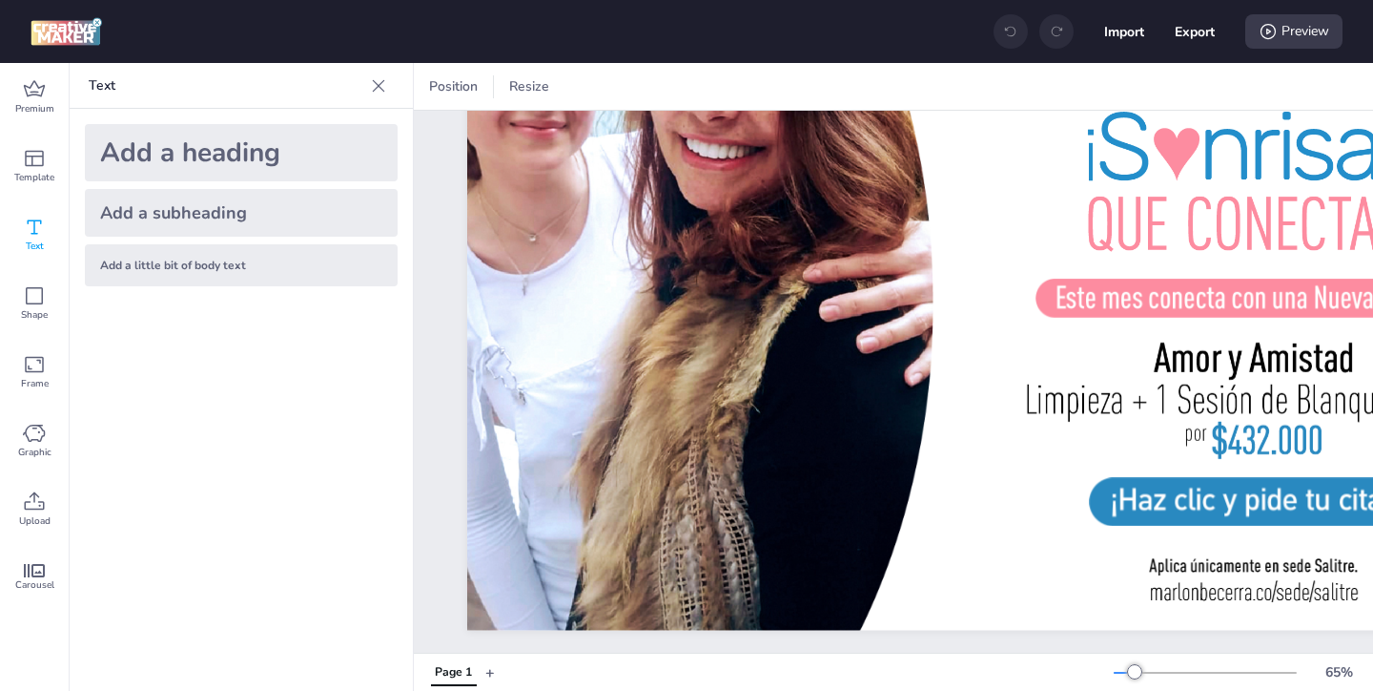
click at [245, 258] on div "Add a little bit of body text" at bounding box center [241, 265] width 313 height 42
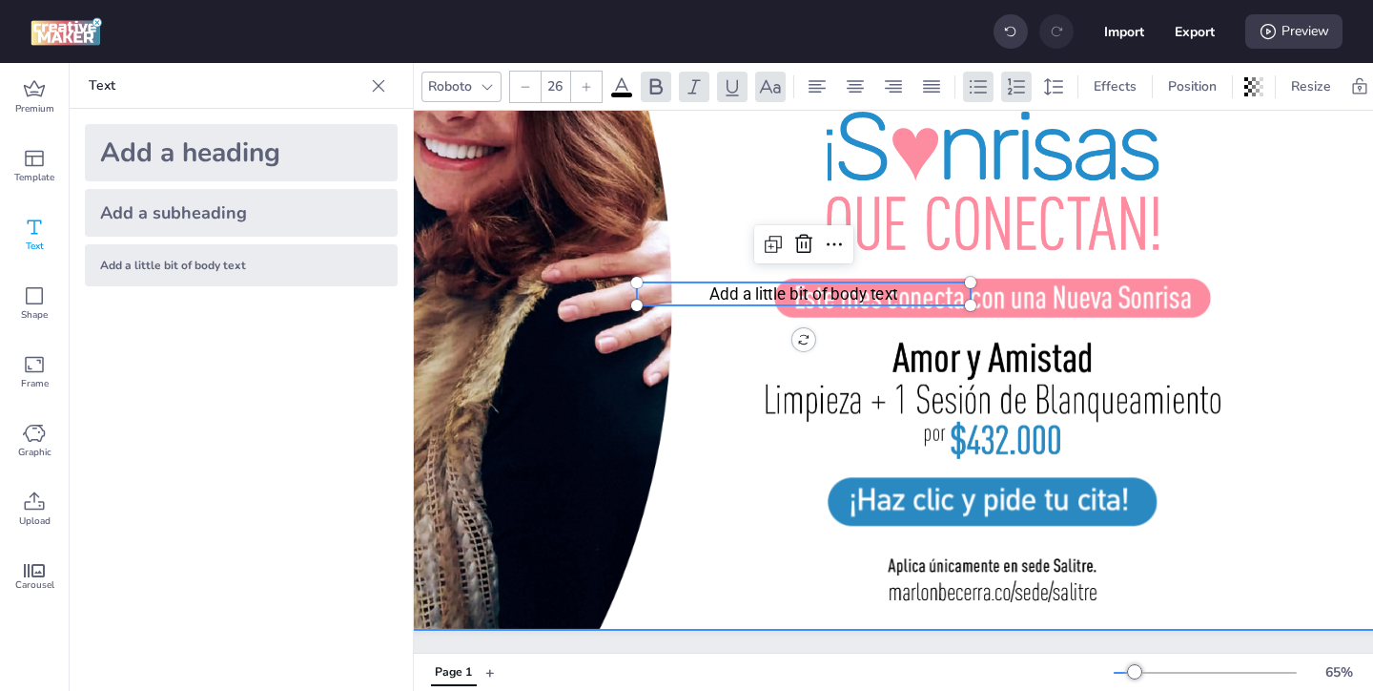
scroll to position [207, 343]
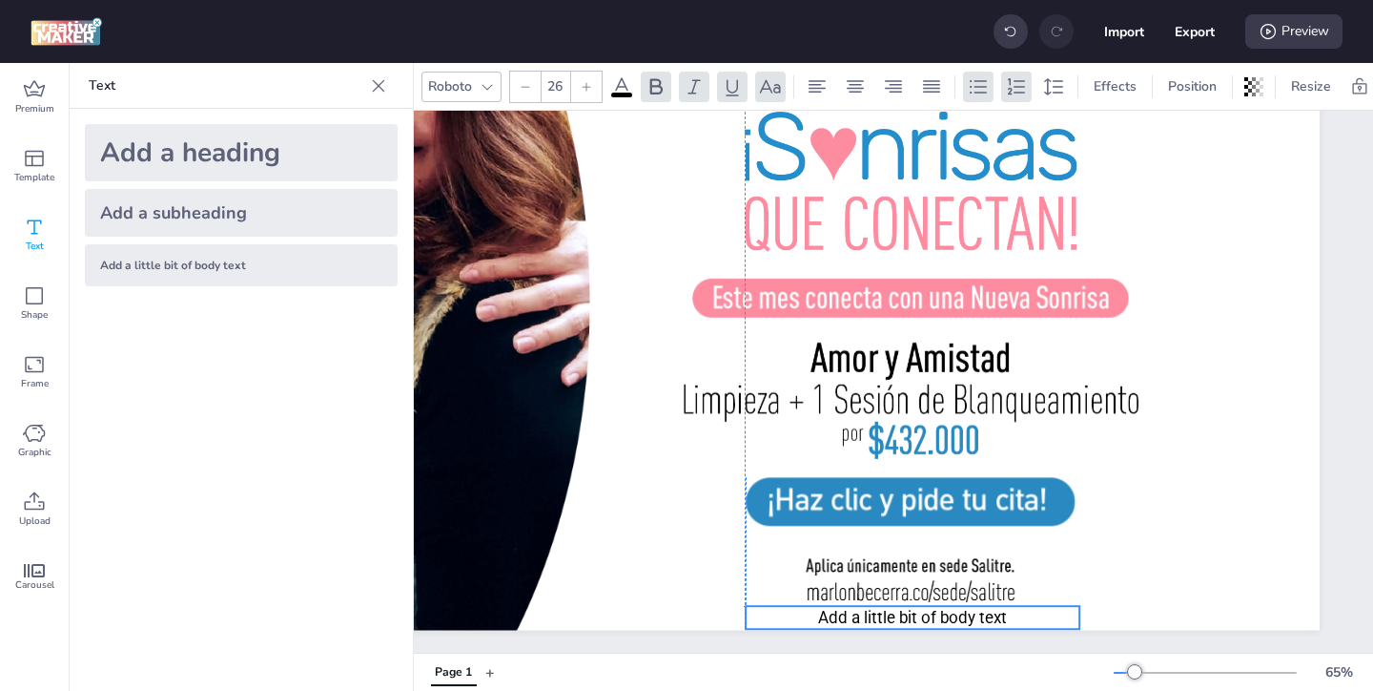
drag, startPoint x: 671, startPoint y: 287, endPoint x: 860, endPoint y: 611, distance: 375.2
click at [860, 611] on span "Add a little bit of body text" at bounding box center [912, 617] width 189 height 19
click at [848, 611] on span "Add a little bit of body text" at bounding box center [911, 617] width 189 height 19
click at [1006, 617] on p "Add a little bit of body text" at bounding box center [912, 617] width 334 height 23
click at [1008, 617] on p "Add a little bit of body text" at bounding box center [912, 617] width 334 height 23
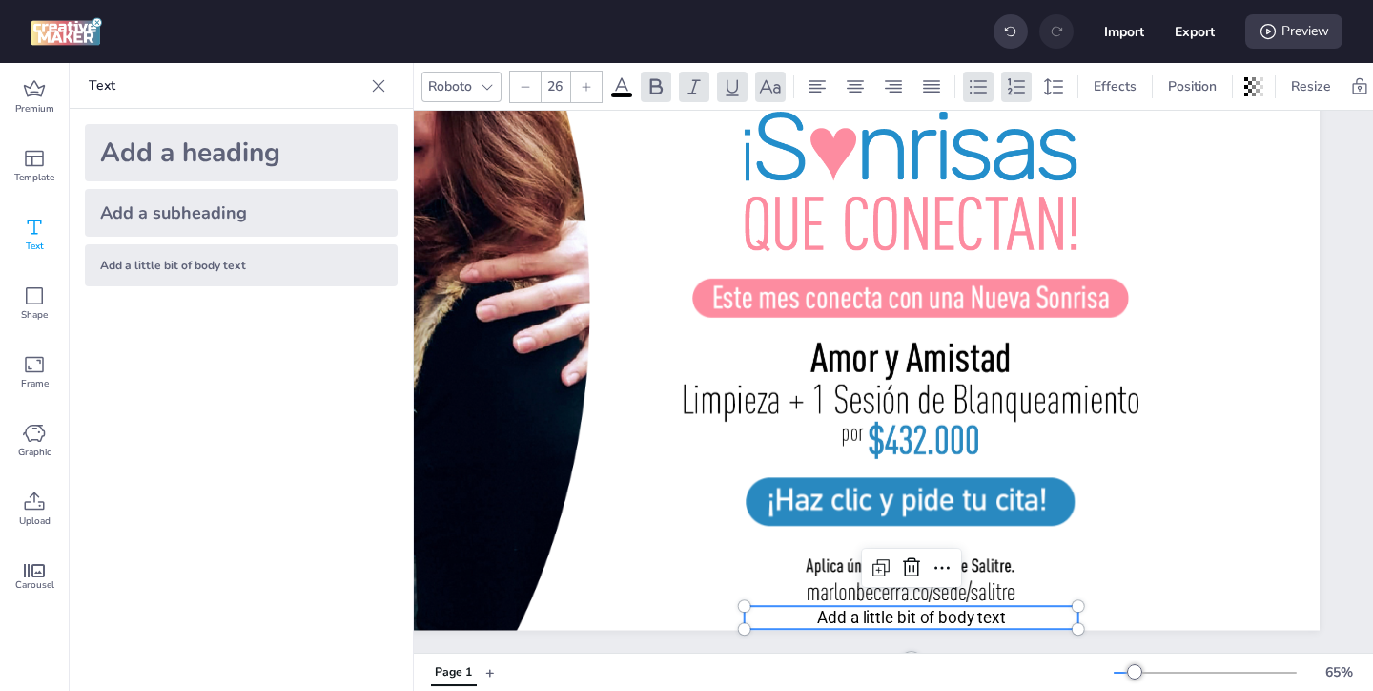
click at [1004, 616] on span "Add a little bit of body text" at bounding box center [911, 617] width 189 height 19
drag, startPoint x: 1004, startPoint y: 616, endPoint x: 818, endPoint y: 609, distance: 186.1
click at [818, 609] on span "Add a little bit of body text" at bounding box center [911, 617] width 189 height 19
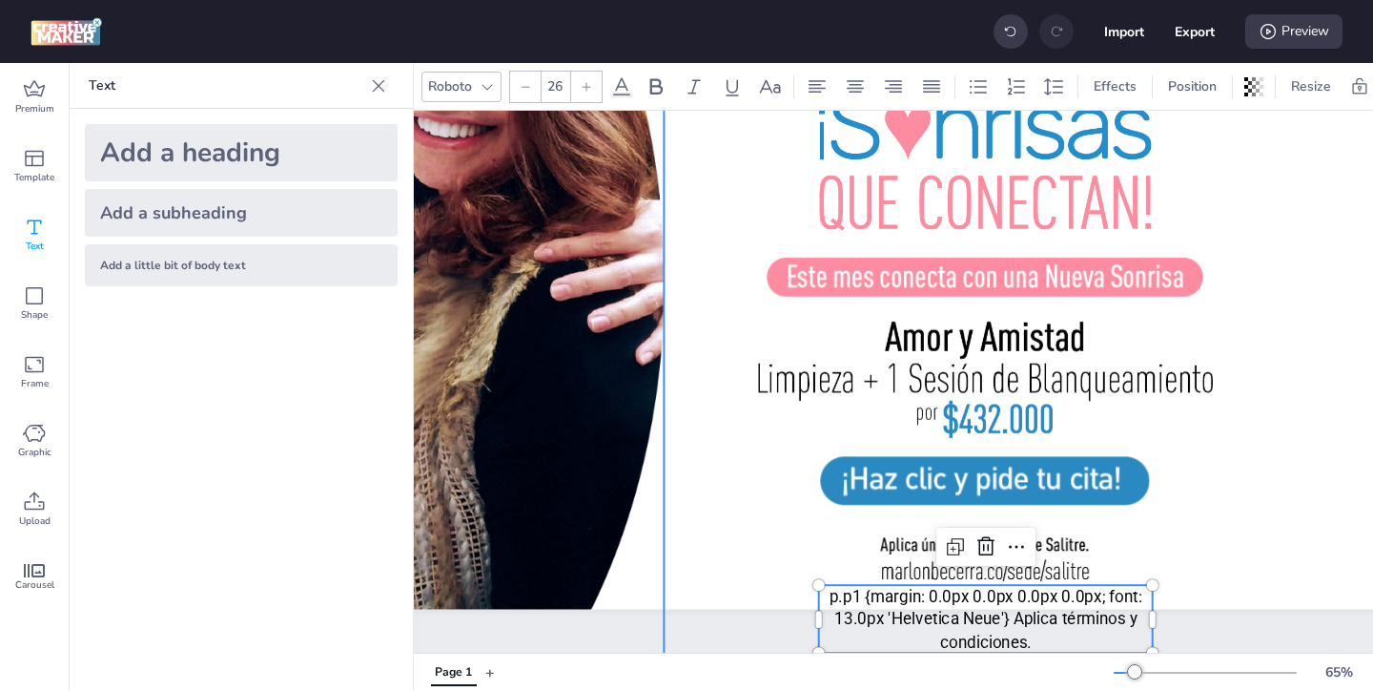
scroll to position [228, 343]
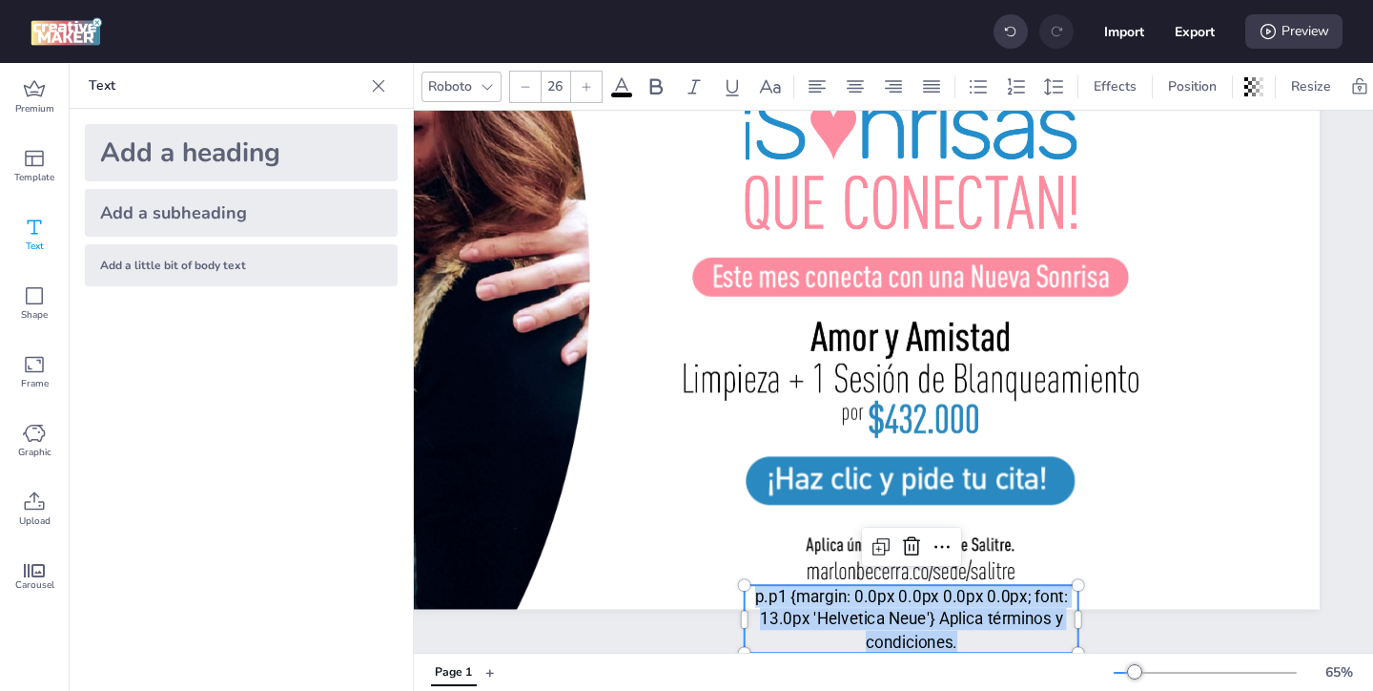
drag, startPoint x: 959, startPoint y: 640, endPoint x: 751, endPoint y: 592, distance: 214.2
click at [751, 593] on p "p.p1 {margin: 0.0px 0.0px 0.0px 0.0px; font: 13.0px 'Helvetica Neue'} Aplica té…" at bounding box center [912, 619] width 334 height 68
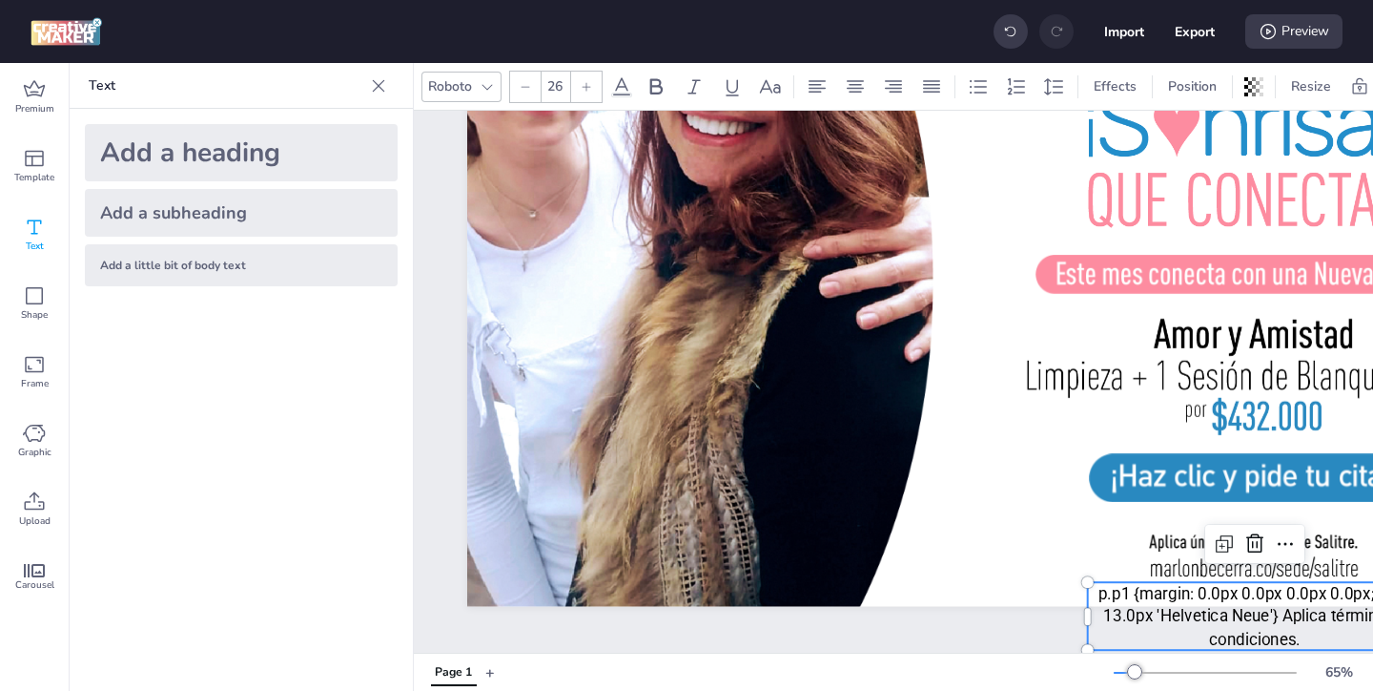
scroll to position [231, 0]
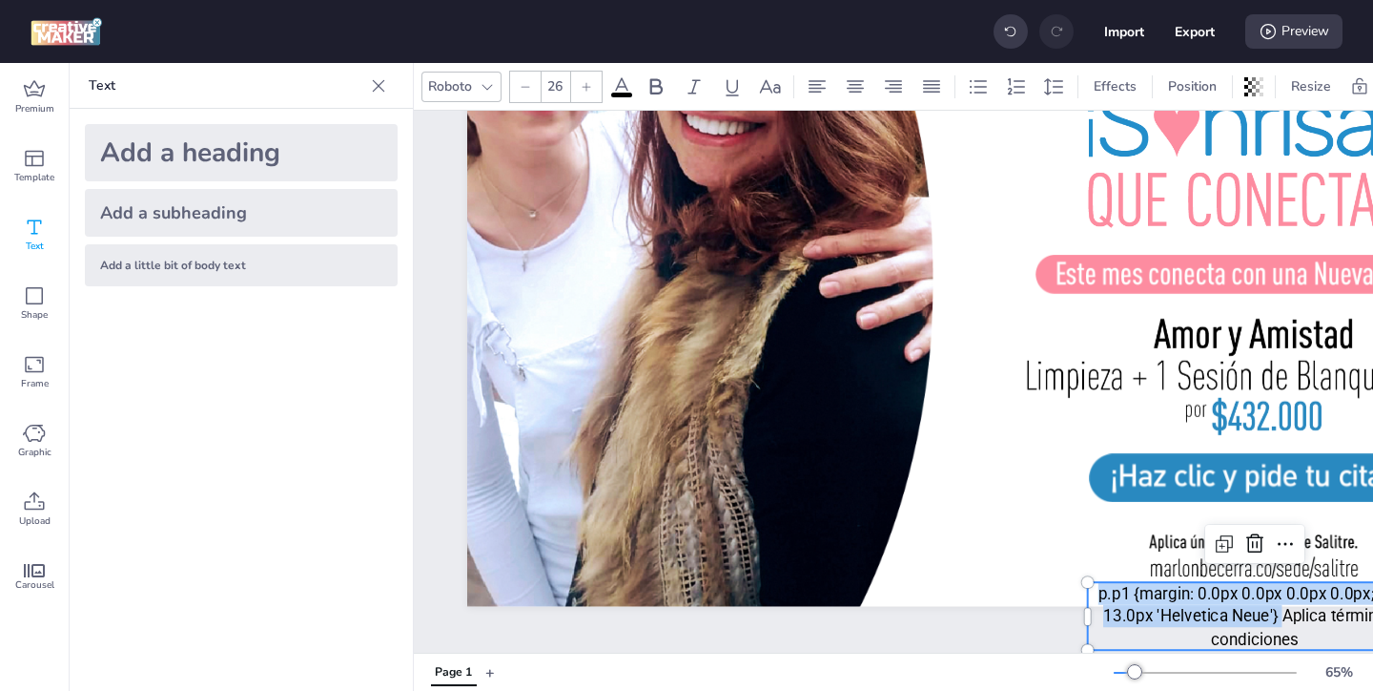
drag, startPoint x: 1281, startPoint y: 616, endPoint x: 1099, endPoint y: 599, distance: 183.0
click at [1099, 599] on p "p.p1 {margin: 0.0px 0.0px 0.0px 0.0px; font: 13.0px 'Helvetica Neue'} Aplica té…" at bounding box center [1255, 616] width 334 height 68
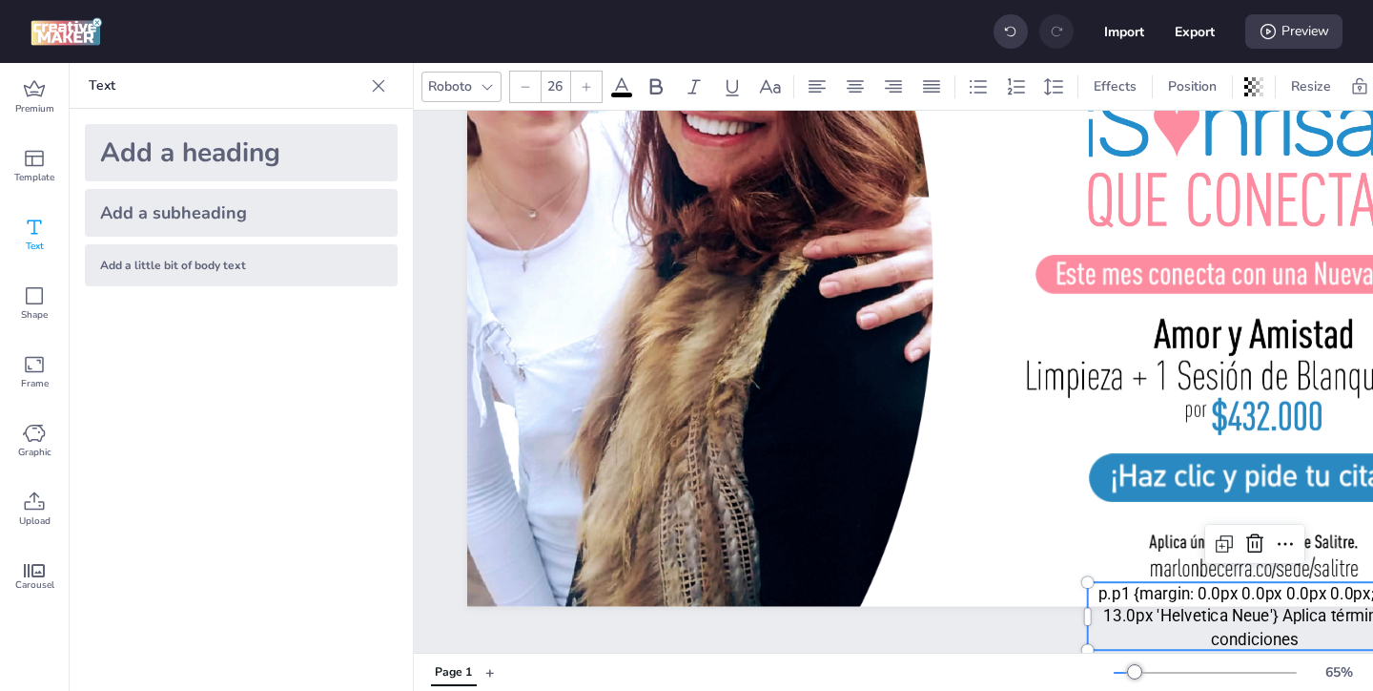
scroll to position [186, 0]
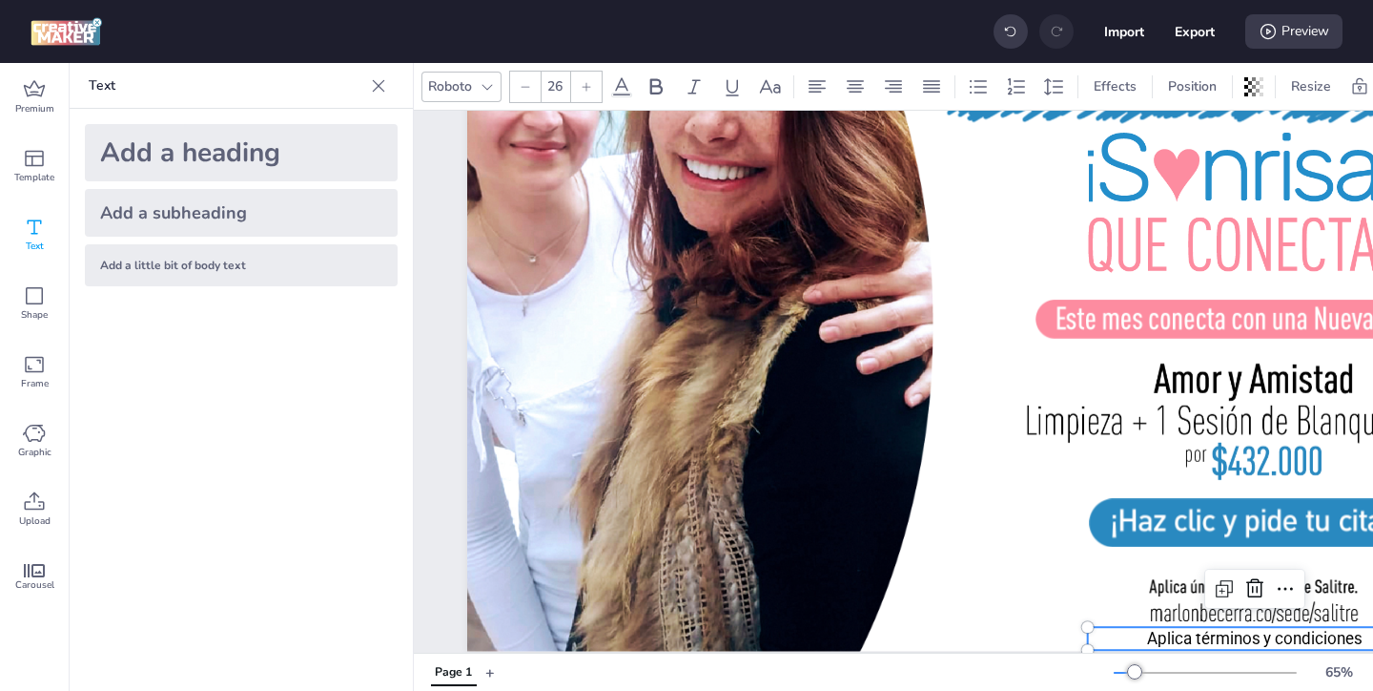
click at [584, 86] on icon at bounding box center [587, 86] width 9 height 9
click at [590, 81] on icon at bounding box center [586, 86] width 11 height 11
type input "29"
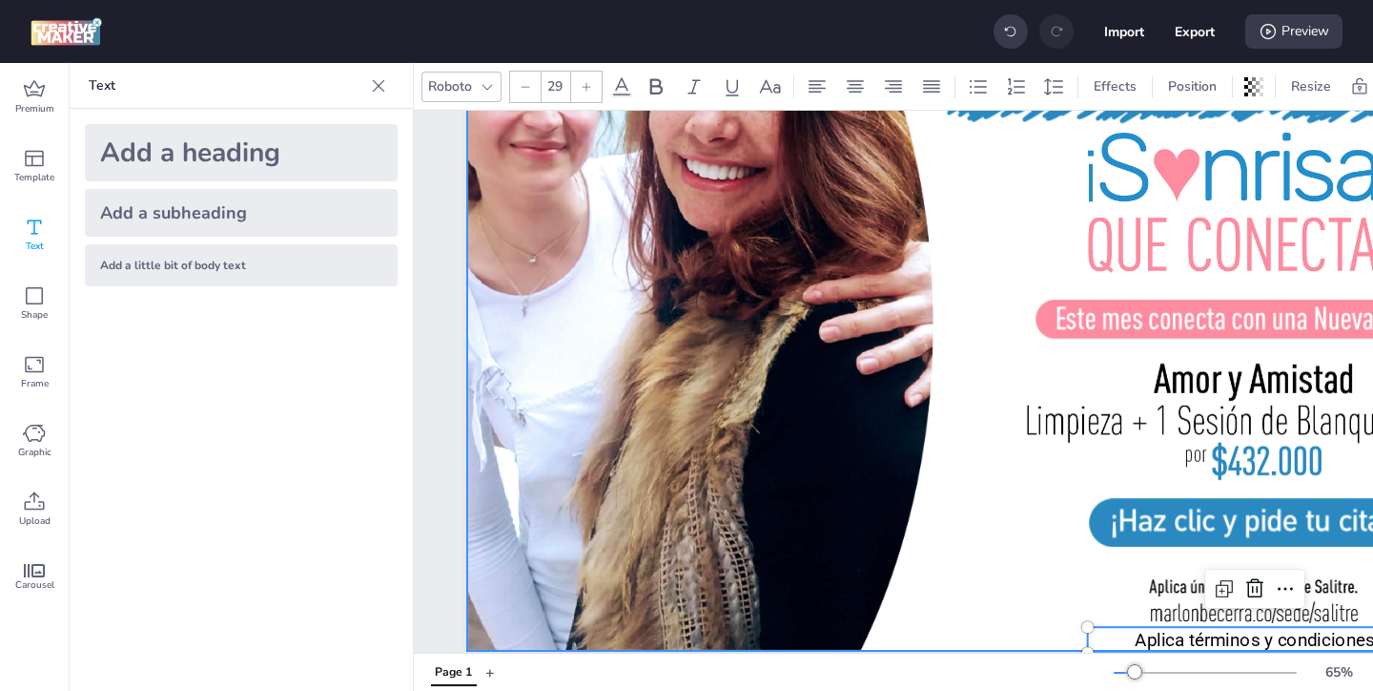
click at [970, 545] on div at bounding box center [1065, 314] width 1196 height 672
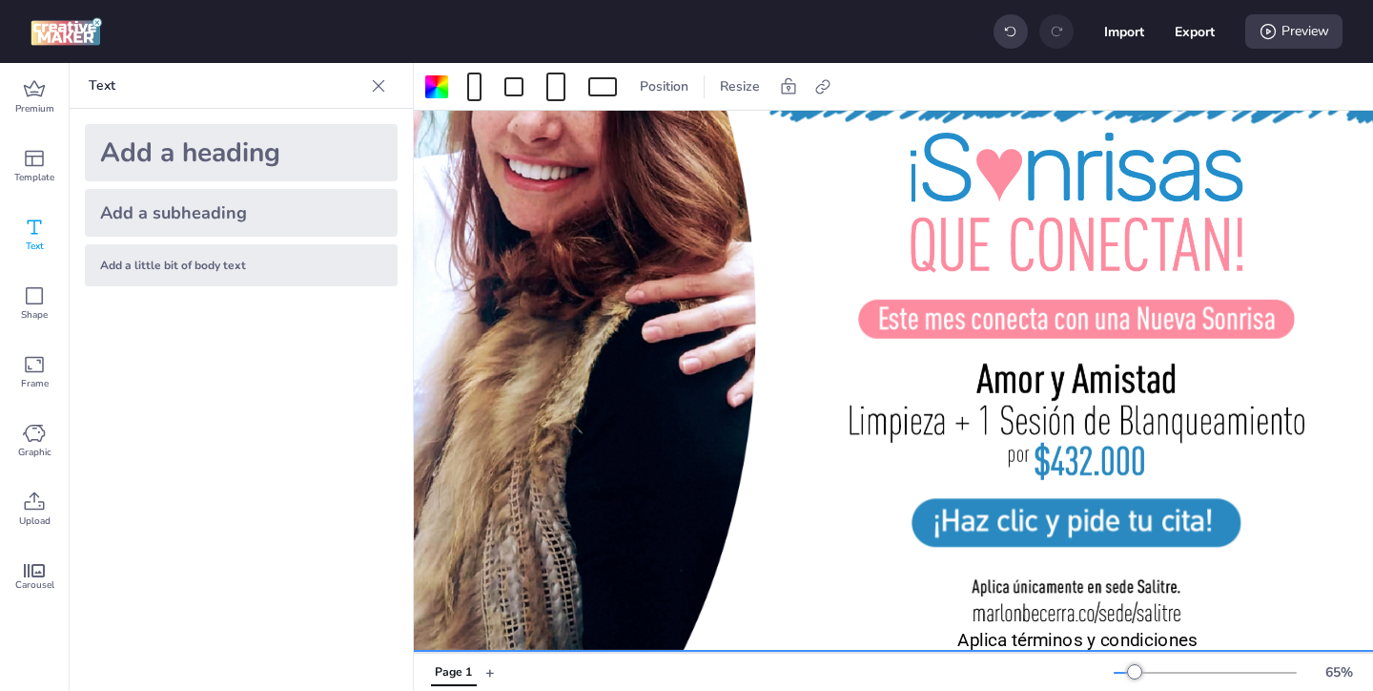
scroll to position [186, 316]
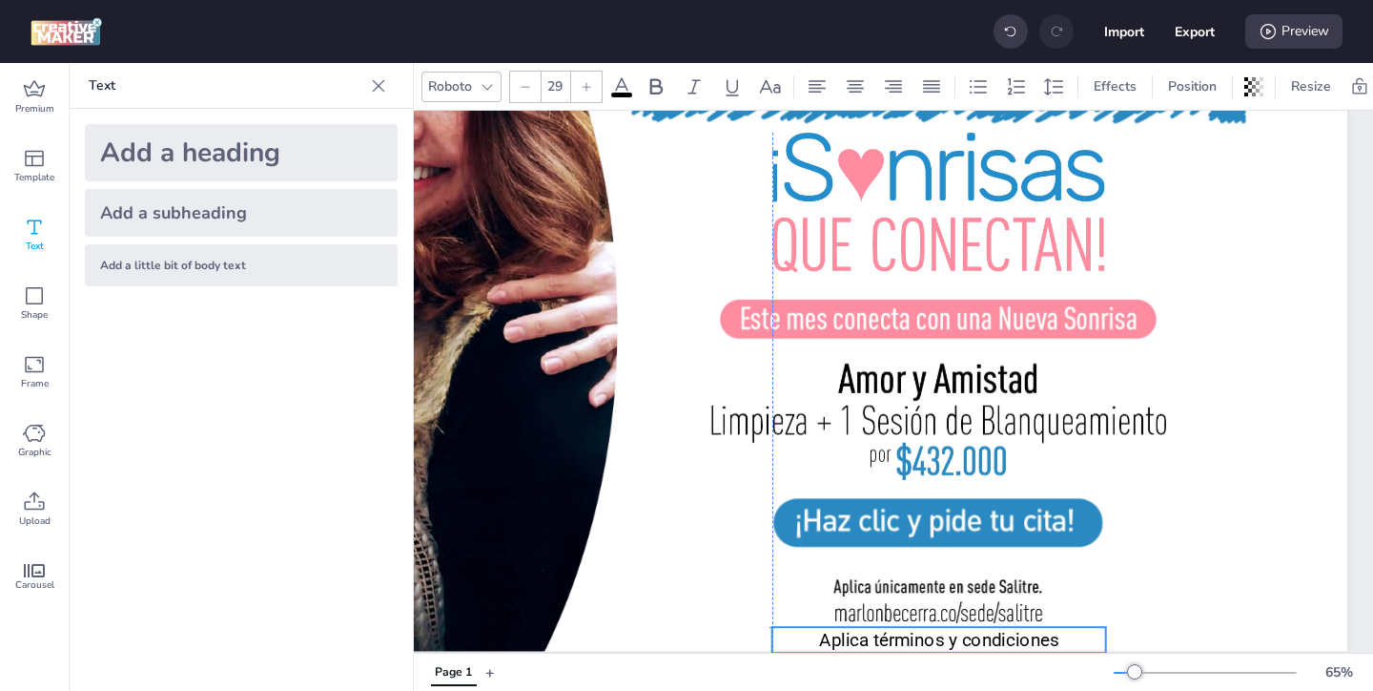
click at [958, 632] on p "Aplica términos y condiciones" at bounding box center [940, 640] width 334 height 26
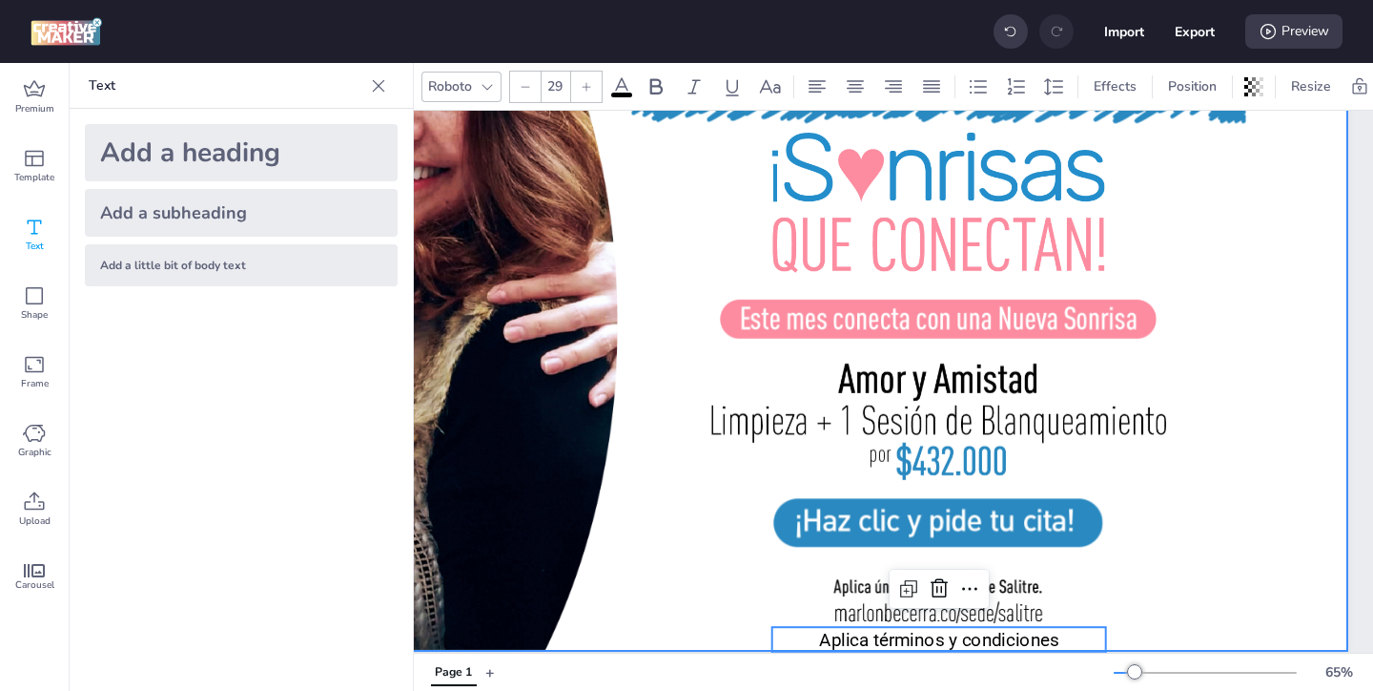
click at [1142, 604] on div at bounding box center [750, 314] width 1196 height 672
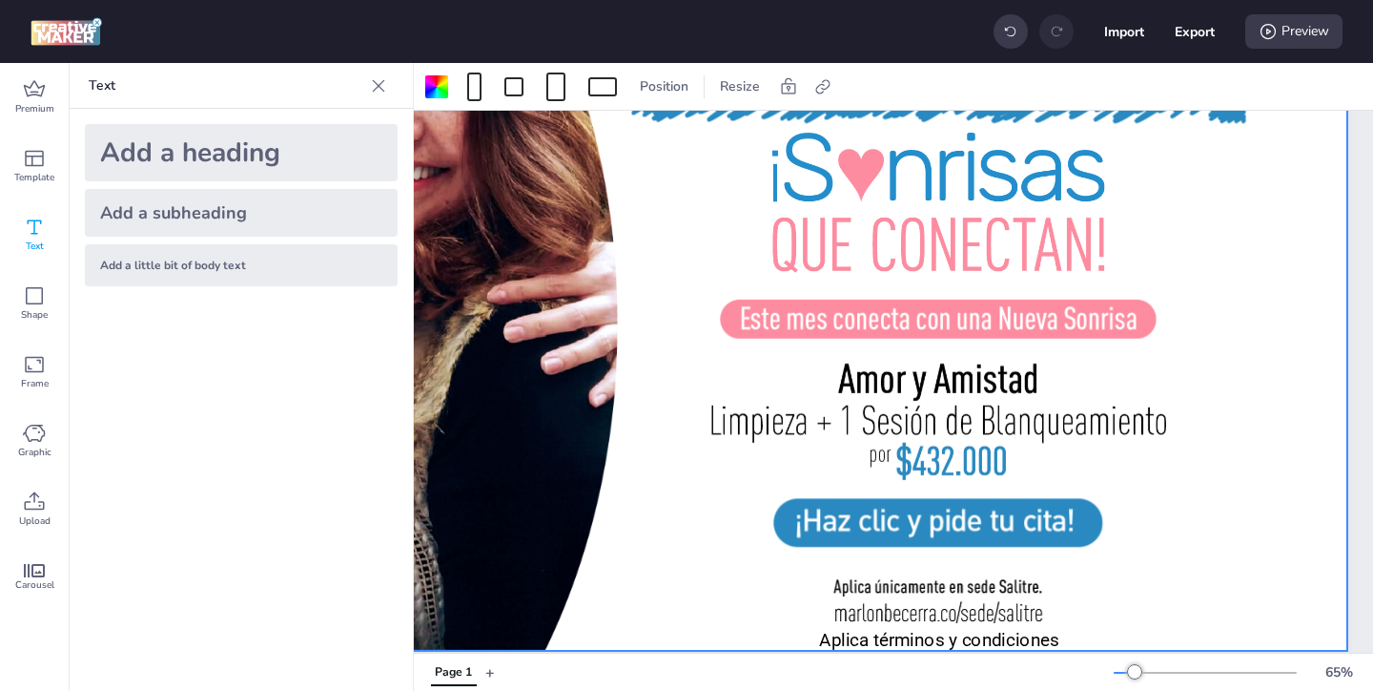
click at [1260, 361] on div at bounding box center [750, 314] width 1196 height 672
click at [812, 87] on div at bounding box center [823, 87] width 27 height 31
click at [700, 140] on span "Activate hyperlink" at bounding box center [699, 135] width 106 height 20
click at [633, 140] on input "Activate hyperlink" at bounding box center [627, 142] width 12 height 12
checkbox input "true"
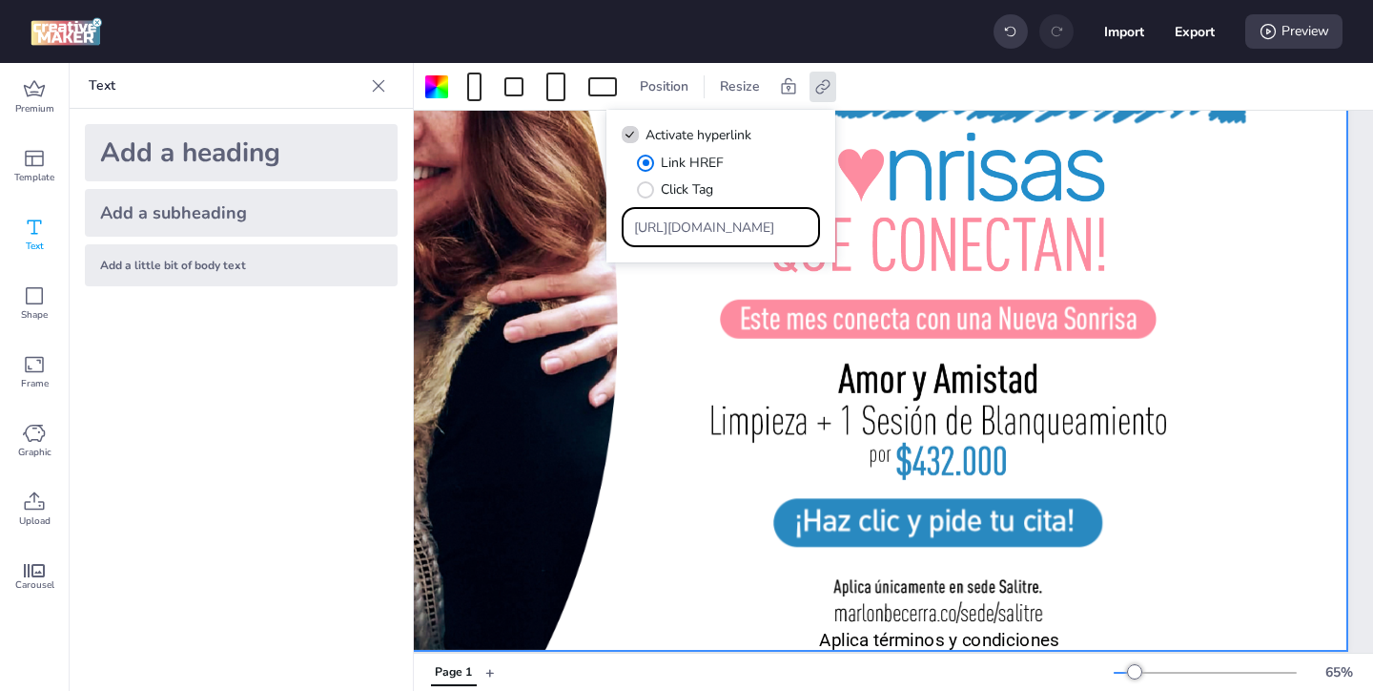
drag, startPoint x: 747, startPoint y: 224, endPoint x: 682, endPoint y: 171, distance: 84.0
click at [686, 175] on div "Link HREF Click Tag [URL][DOMAIN_NAME]" at bounding box center [721, 200] width 198 height 94
click at [692, 224] on input "Type URL" at bounding box center [721, 227] width 175 height 20
paste input "[URL][DOMAIN_NAME]"
type input "[URL][DOMAIN_NAME]"
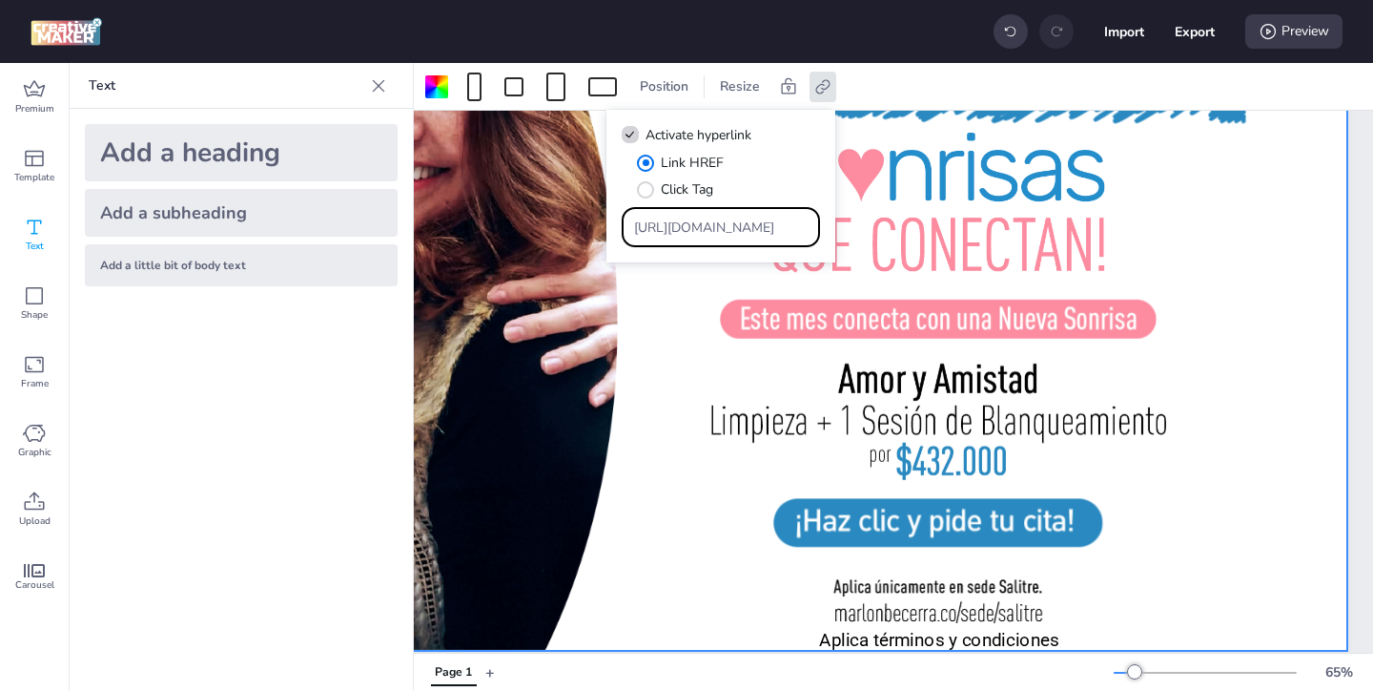
scroll to position [0, 185]
click at [689, 328] on div at bounding box center [750, 314] width 1196 height 672
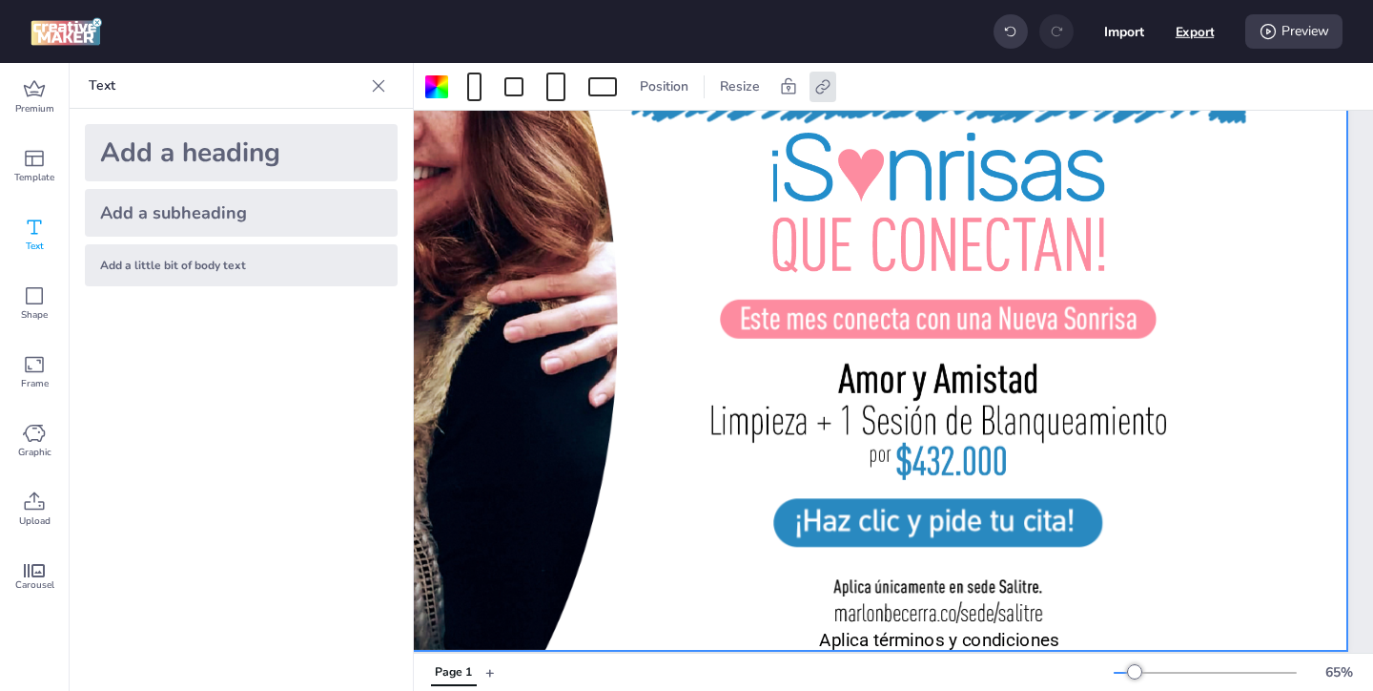
click at [1195, 36] on button "Export" at bounding box center [1195, 31] width 39 height 39
select select "html"
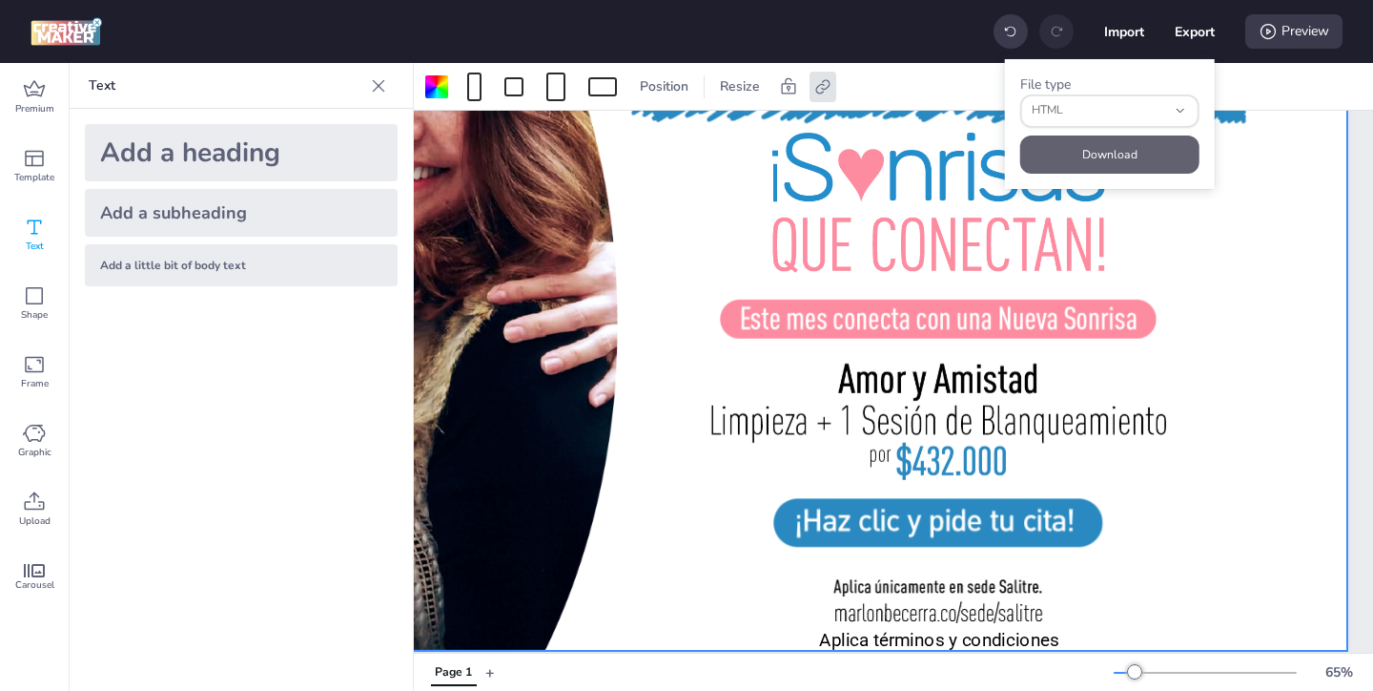
click at [1143, 147] on button "Download" at bounding box center [1109, 154] width 179 height 38
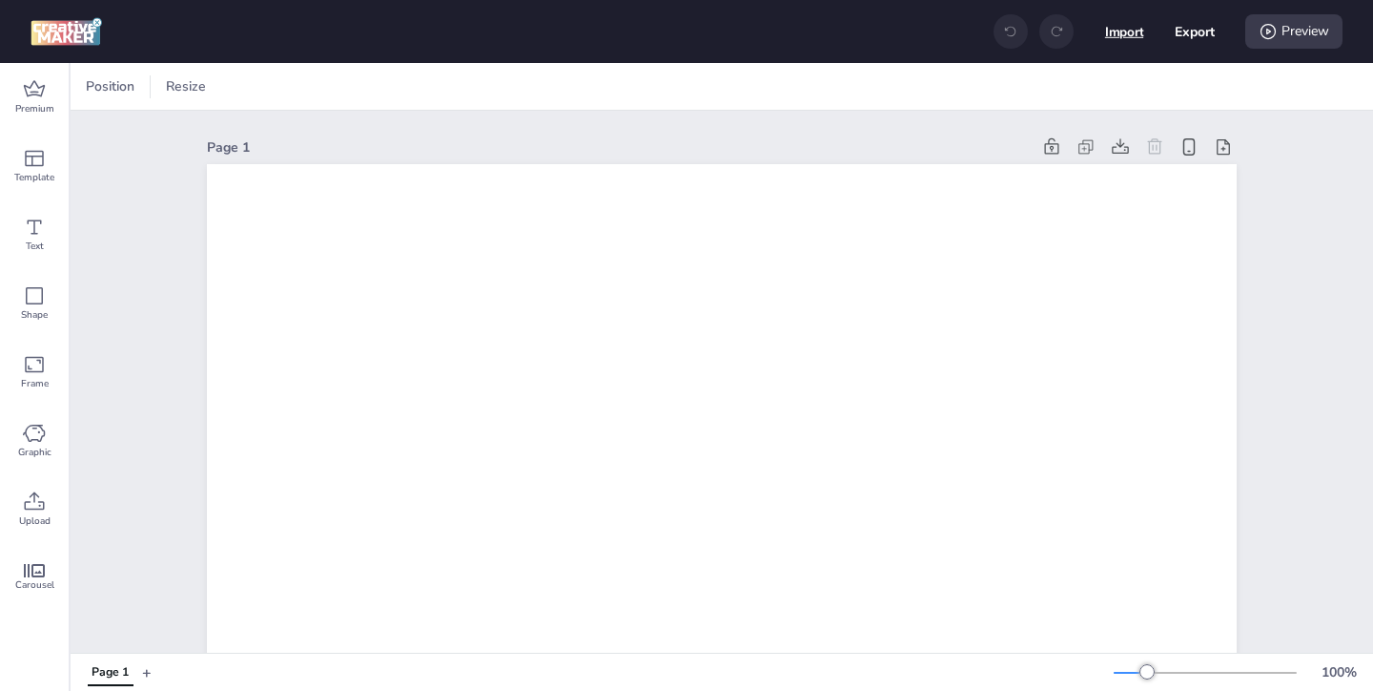
click at [1136, 38] on button "Import" at bounding box center [1124, 31] width 39 height 39
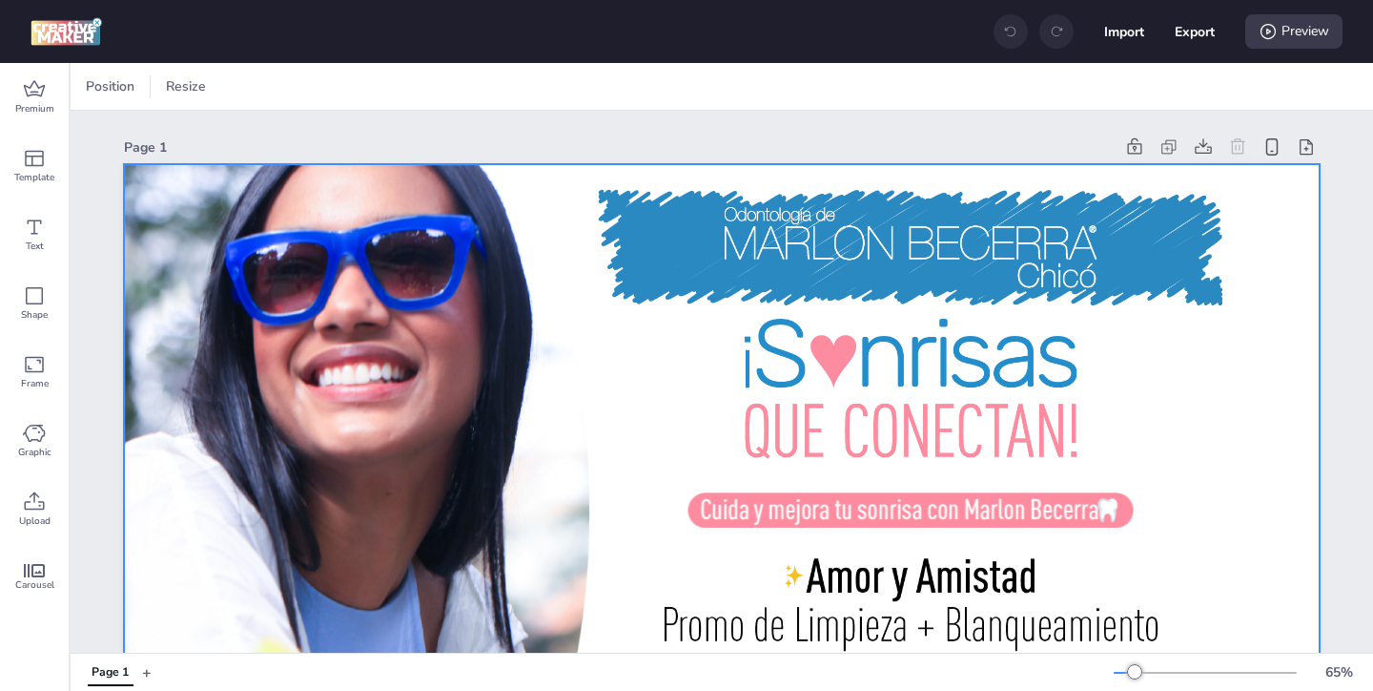
scroll to position [207, 0]
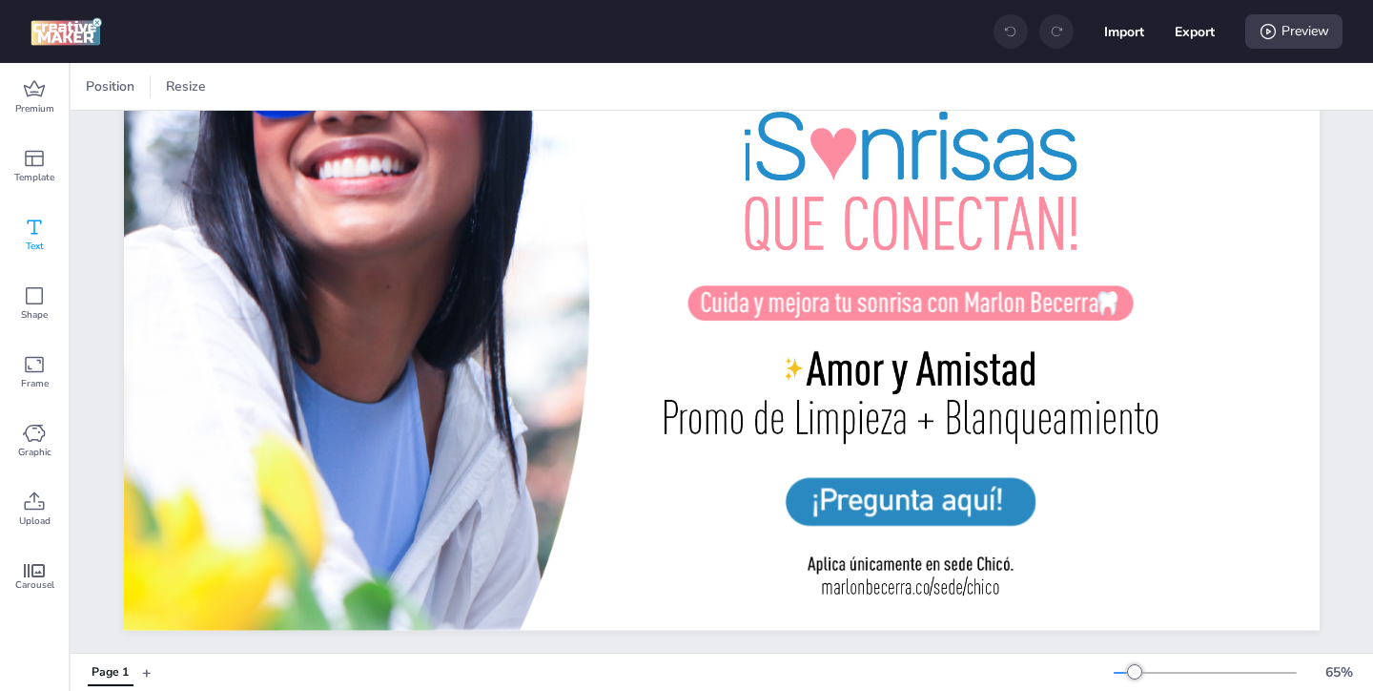
click at [45, 229] on icon at bounding box center [34, 227] width 23 height 23
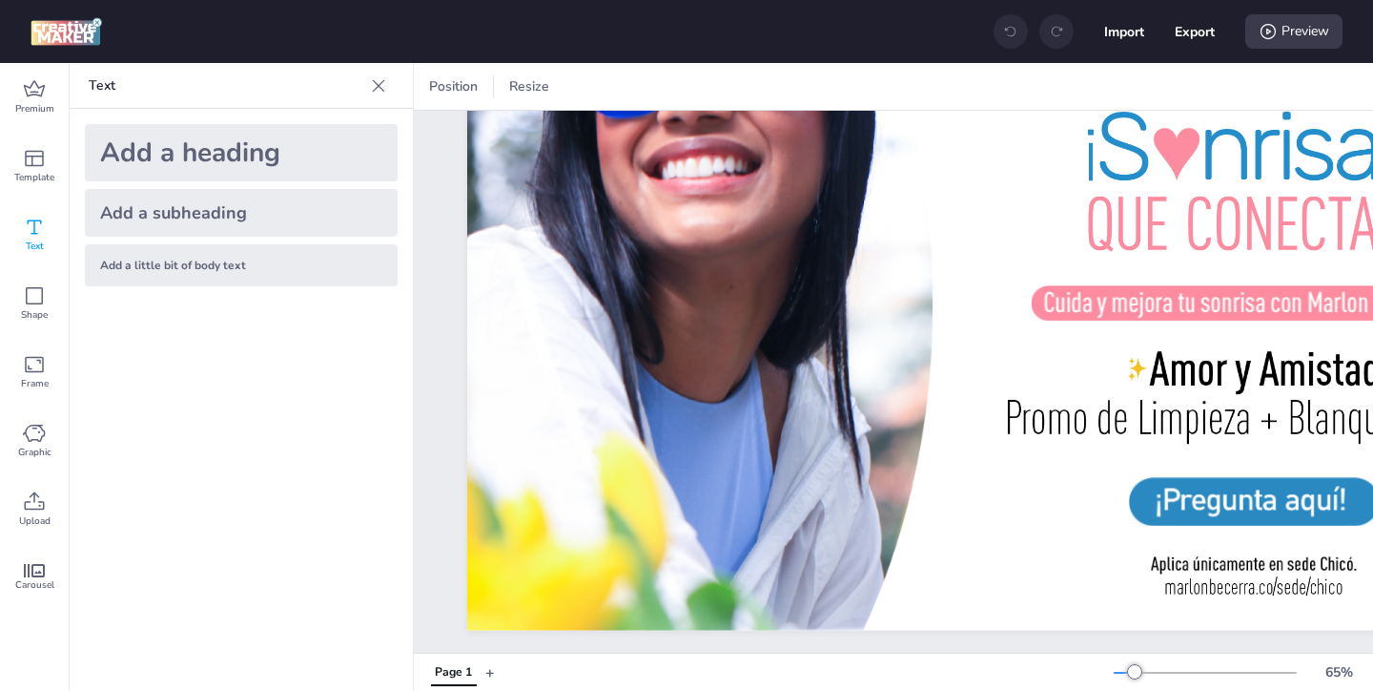
click at [165, 271] on div "Add a little bit of body text" at bounding box center [241, 265] width 313 height 42
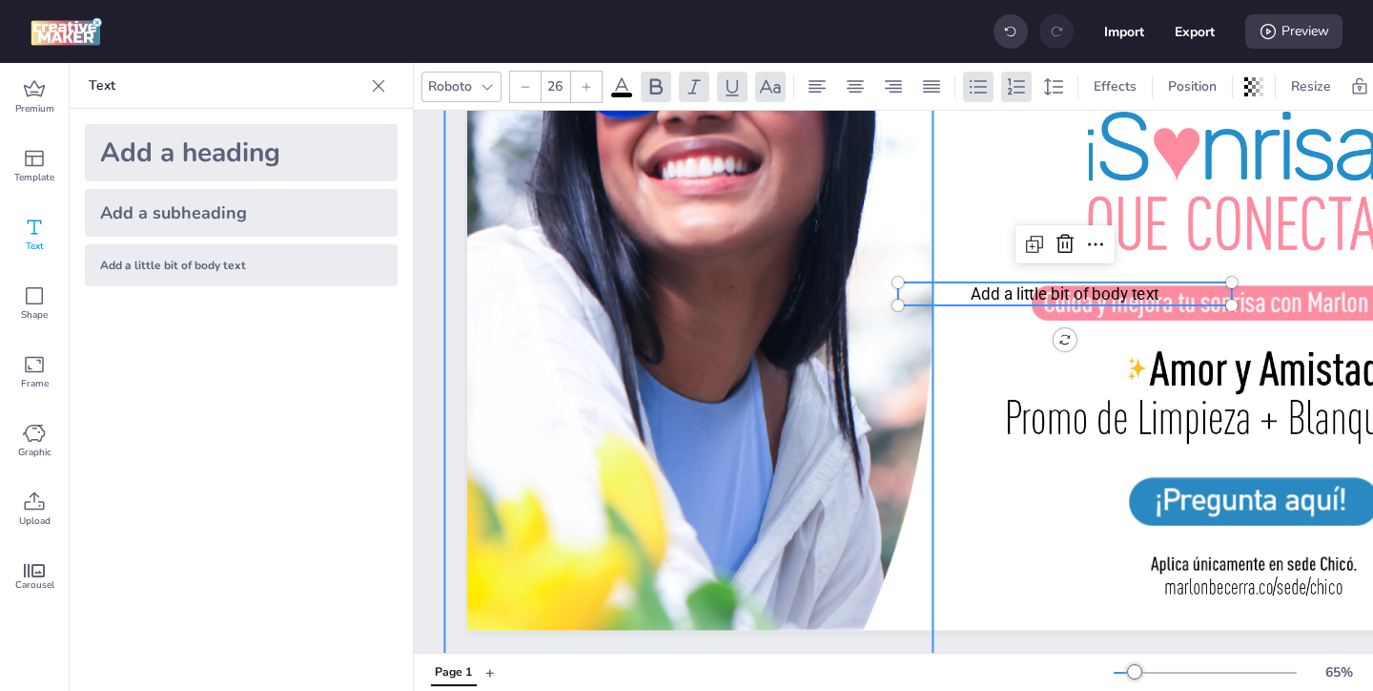
scroll to position [207, 343]
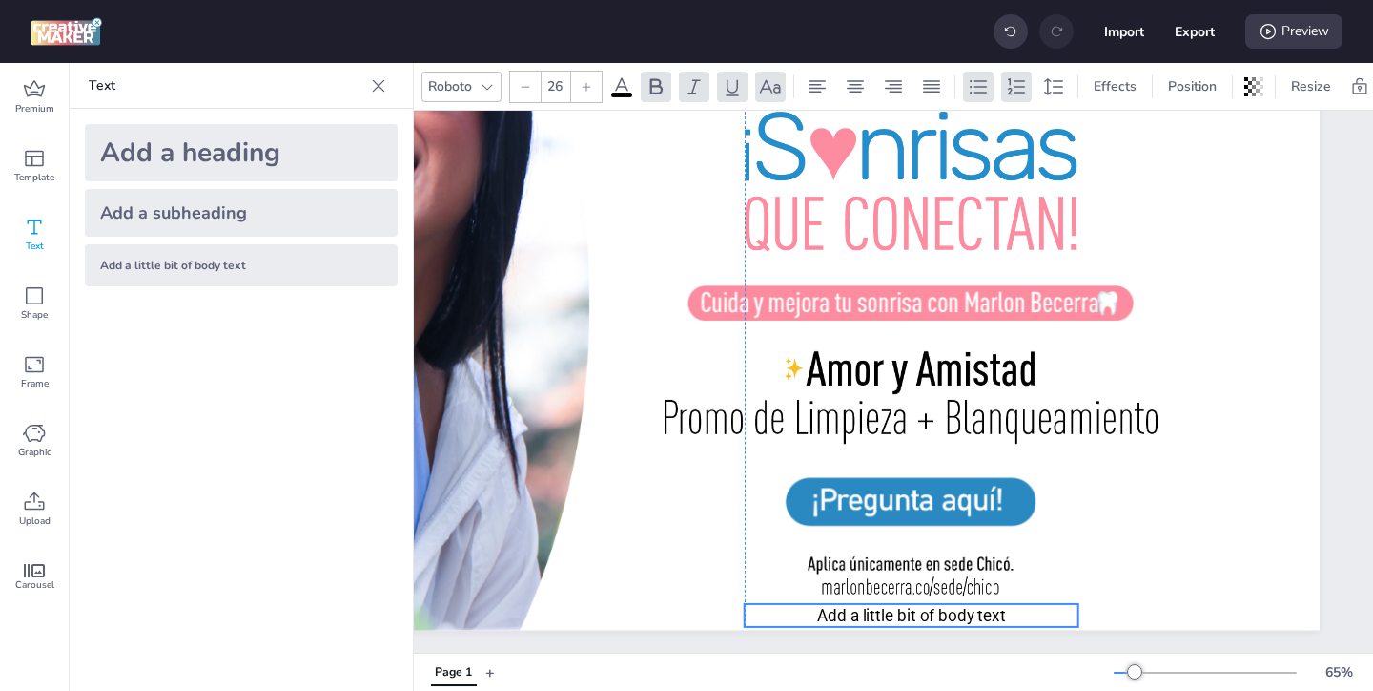
drag, startPoint x: 603, startPoint y: 282, endPoint x: 794, endPoint y: 604, distance: 374.2
click at [794, 604] on p "Add a little bit of body text" at bounding box center [912, 615] width 334 height 23
click at [1022, 612] on p "Add a little bit of body text" at bounding box center [912, 615] width 334 height 23
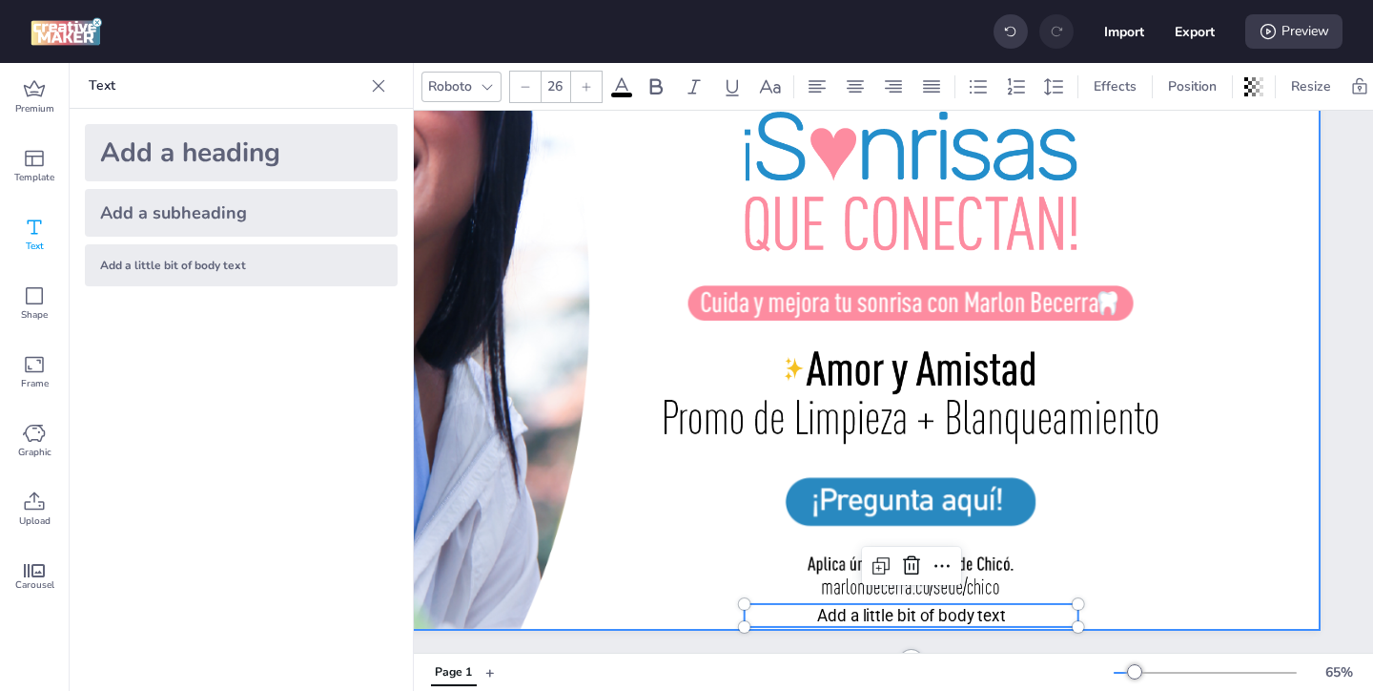
scroll to position [226, 343]
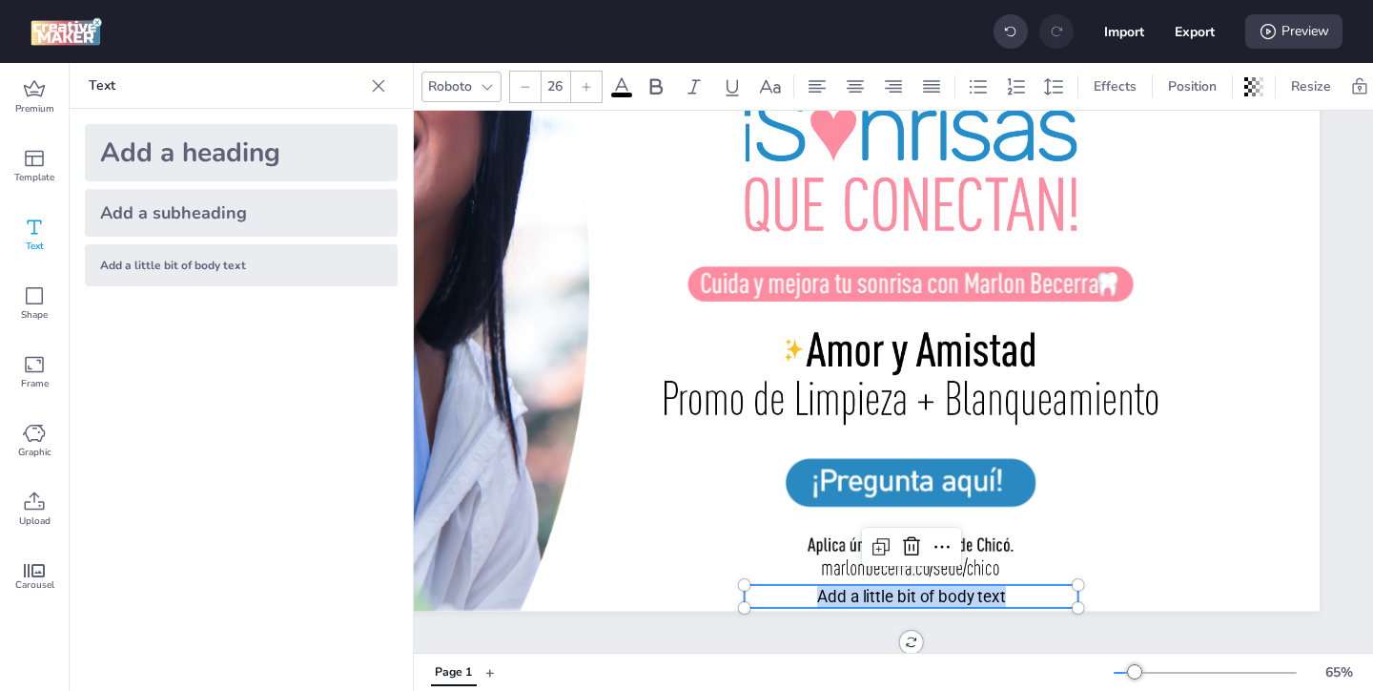
drag, startPoint x: 1022, startPoint y: 612, endPoint x: 806, endPoint y: 591, distance: 217.5
click at [806, 591] on p "Add a little bit of body text" at bounding box center [912, 596] width 334 height 23
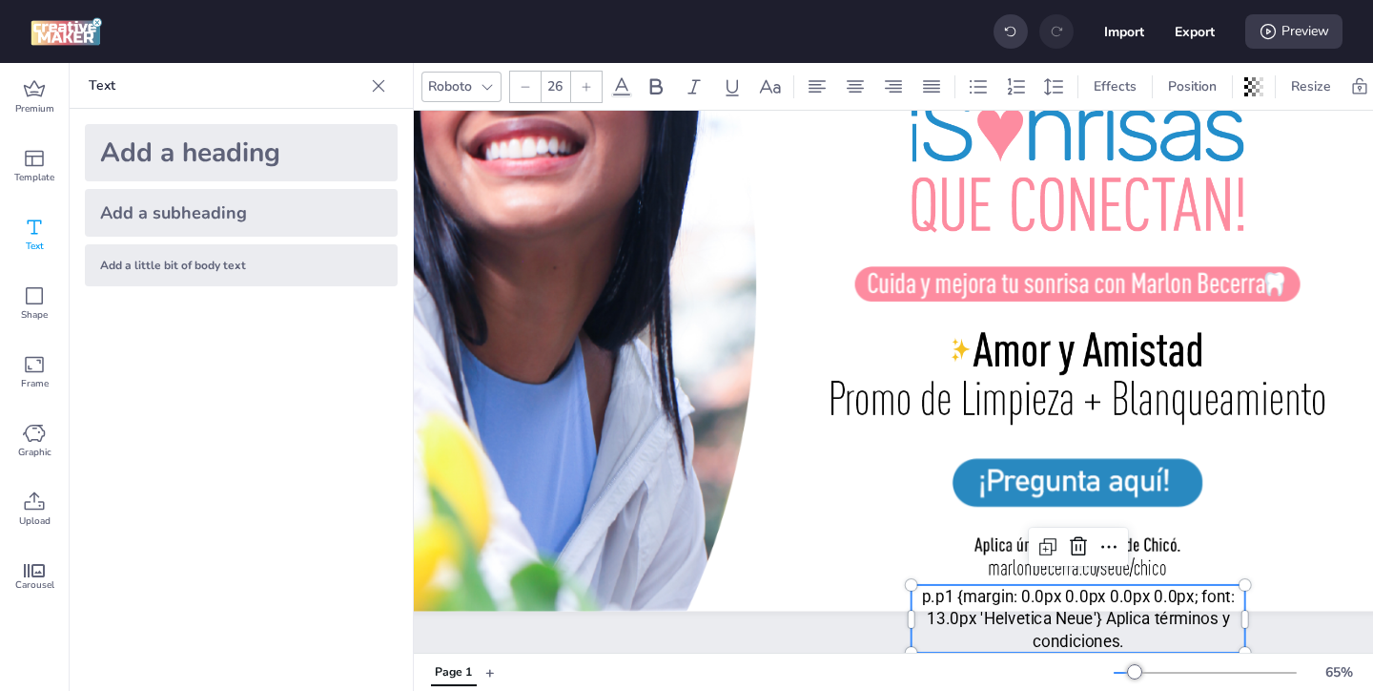
scroll to position [226, 229]
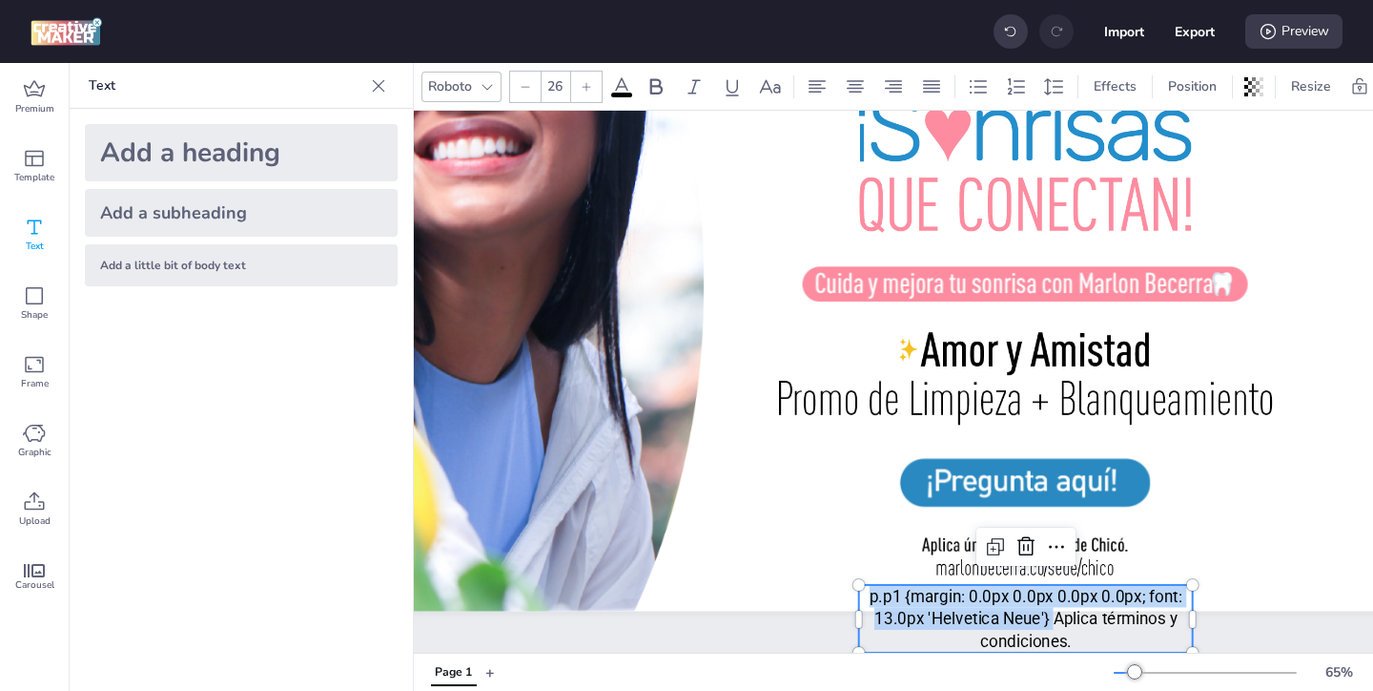
drag, startPoint x: 1051, startPoint y: 618, endPoint x: 867, endPoint y: 599, distance: 185.1
click at [867, 599] on p "p.p1 {margin: 0.0px 0.0px 0.0px 0.0px; font: 13.0px 'Helvetica Neue'} Aplica té…" at bounding box center [1026, 619] width 334 height 68
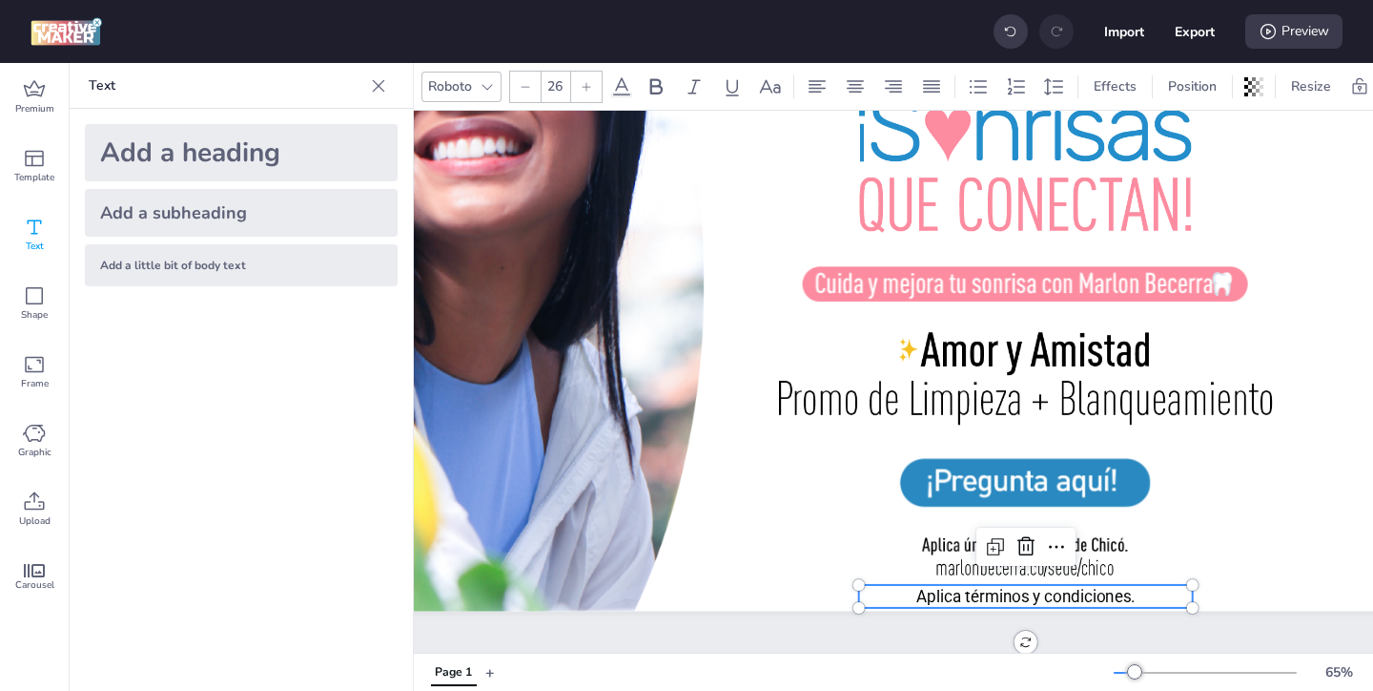
scroll to position [183, 0]
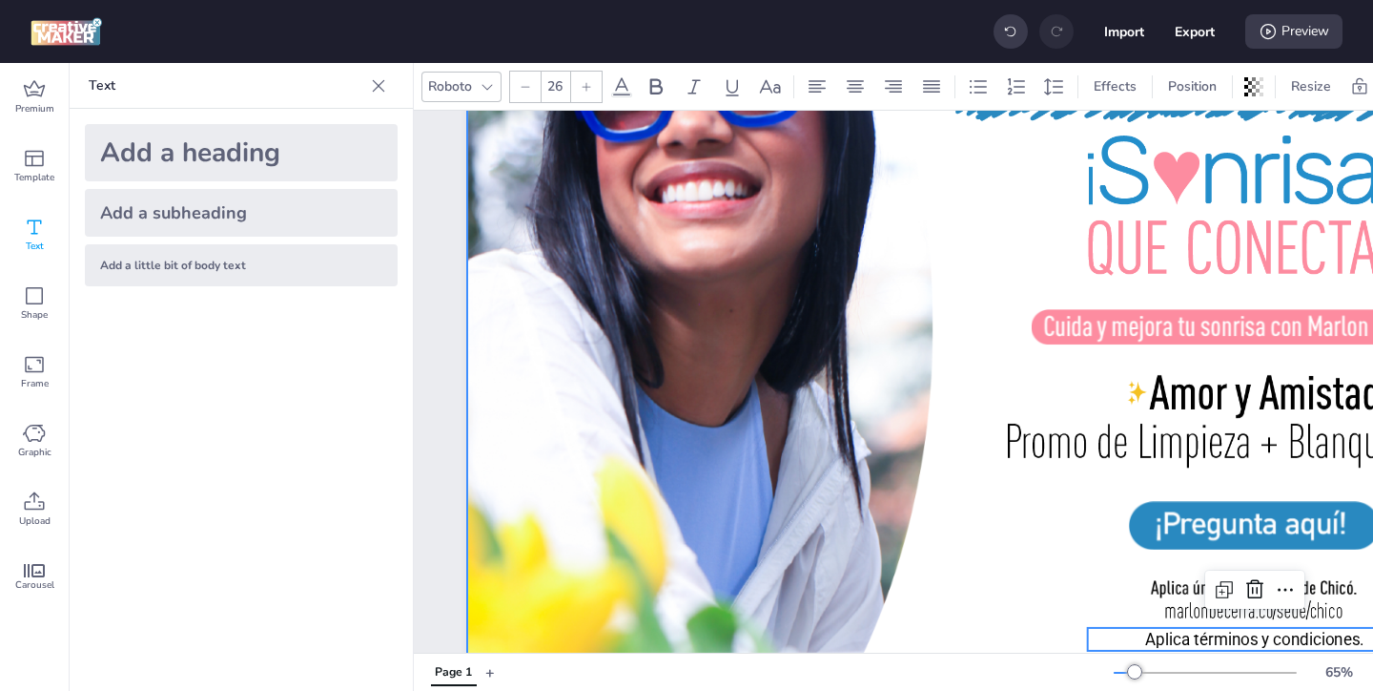
click at [959, 585] on div at bounding box center [1065, 317] width 1196 height 672
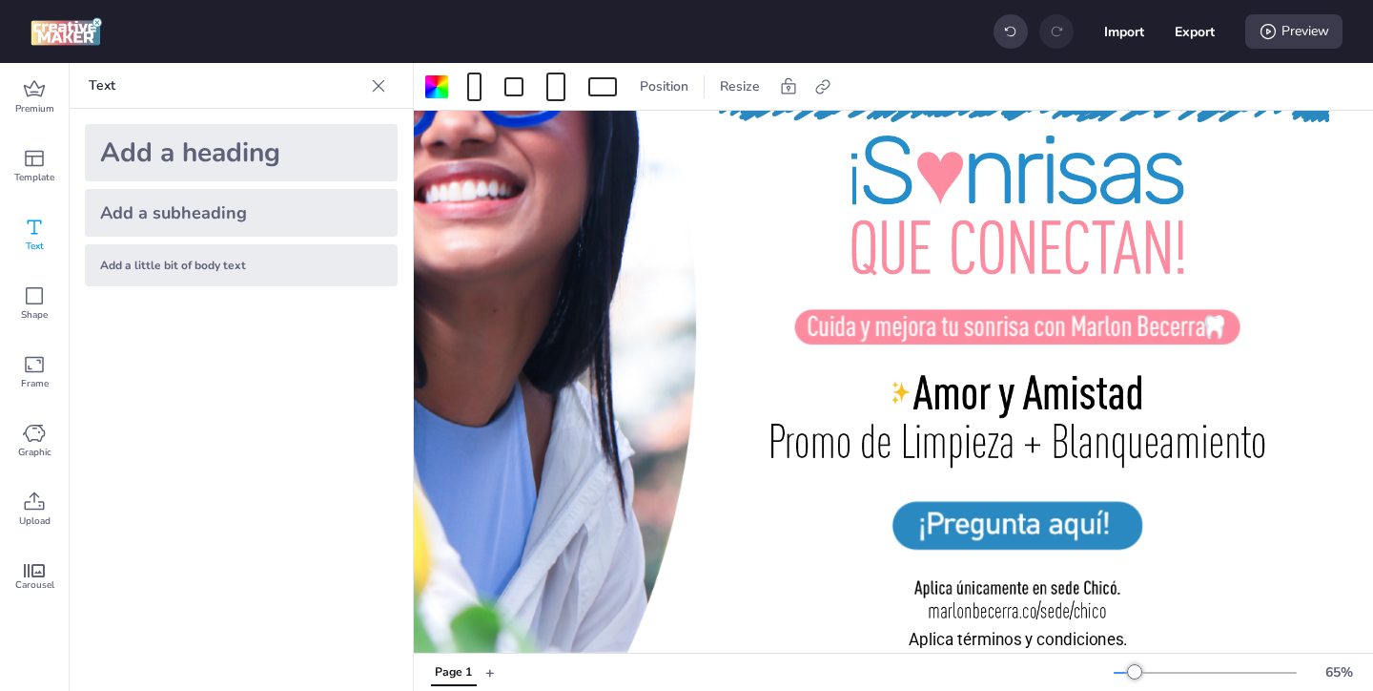
scroll to position [183, 263]
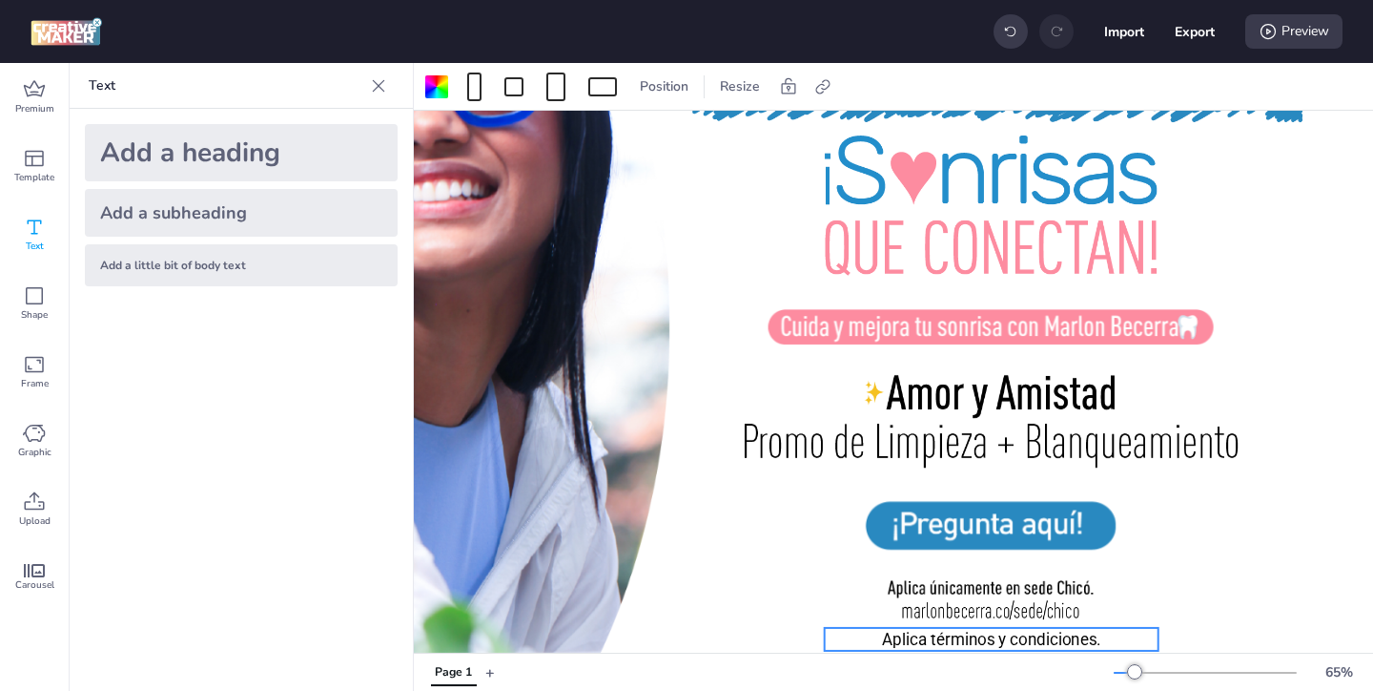
click at [960, 633] on p "Aplica términos y condiciones." at bounding box center [992, 639] width 334 height 23
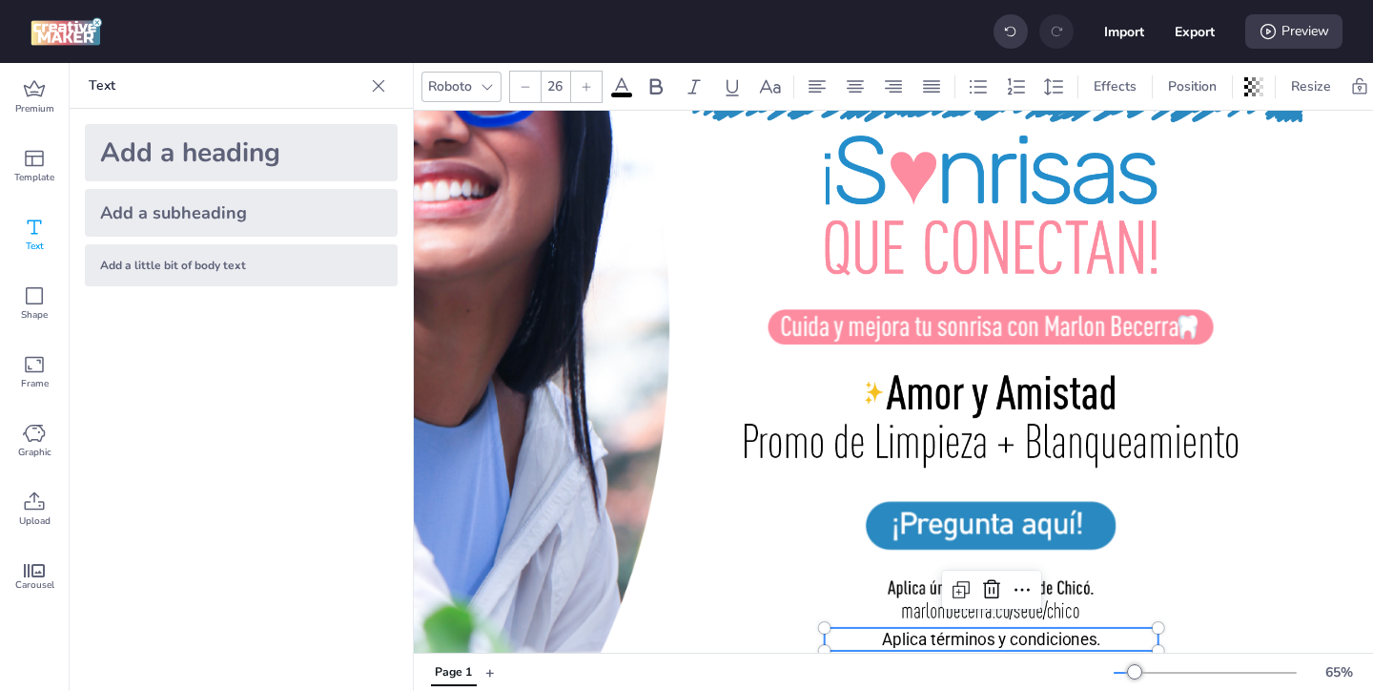
click at [592, 86] on div at bounding box center [586, 87] width 31 height 31
type input "29"
click at [1339, 255] on div at bounding box center [802, 317] width 1196 height 672
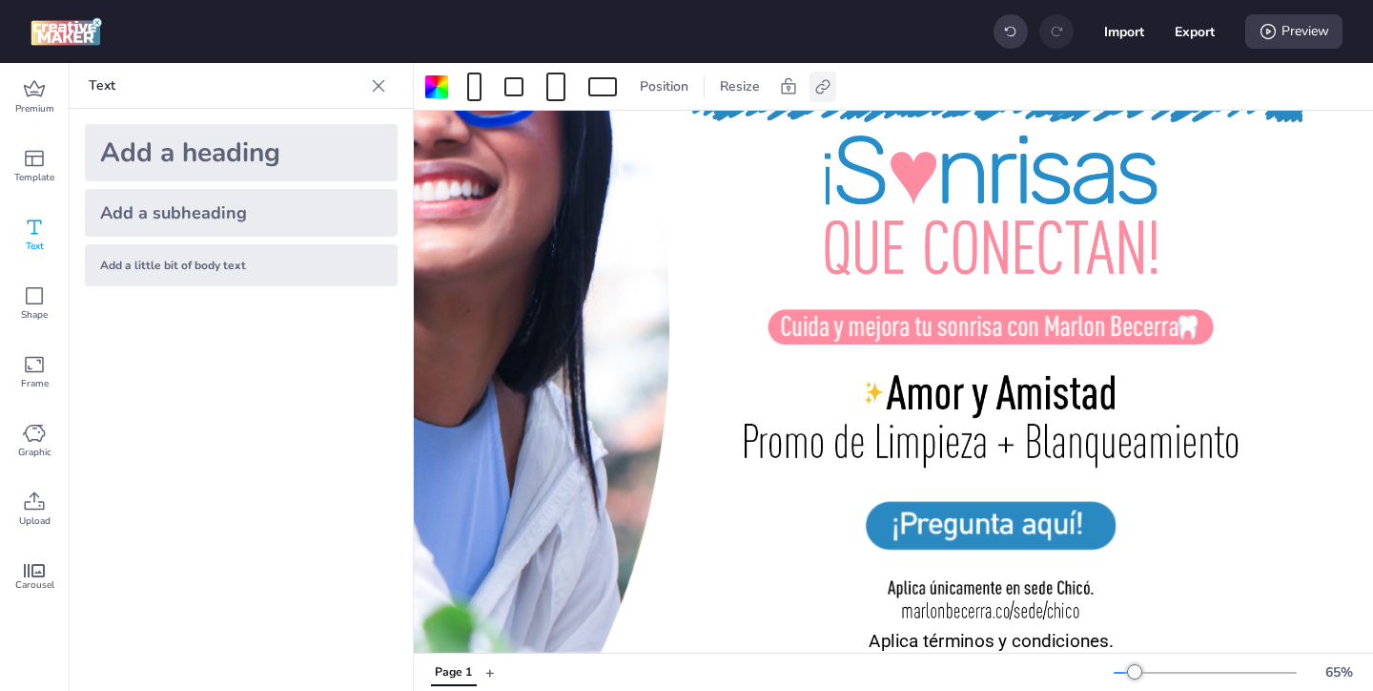
click at [822, 90] on icon at bounding box center [823, 86] width 19 height 19
click at [716, 138] on span "Activate hyperlink" at bounding box center [699, 135] width 106 height 20
click at [633, 138] on input "Activate hyperlink" at bounding box center [627, 142] width 12 height 12
checkbox input "true"
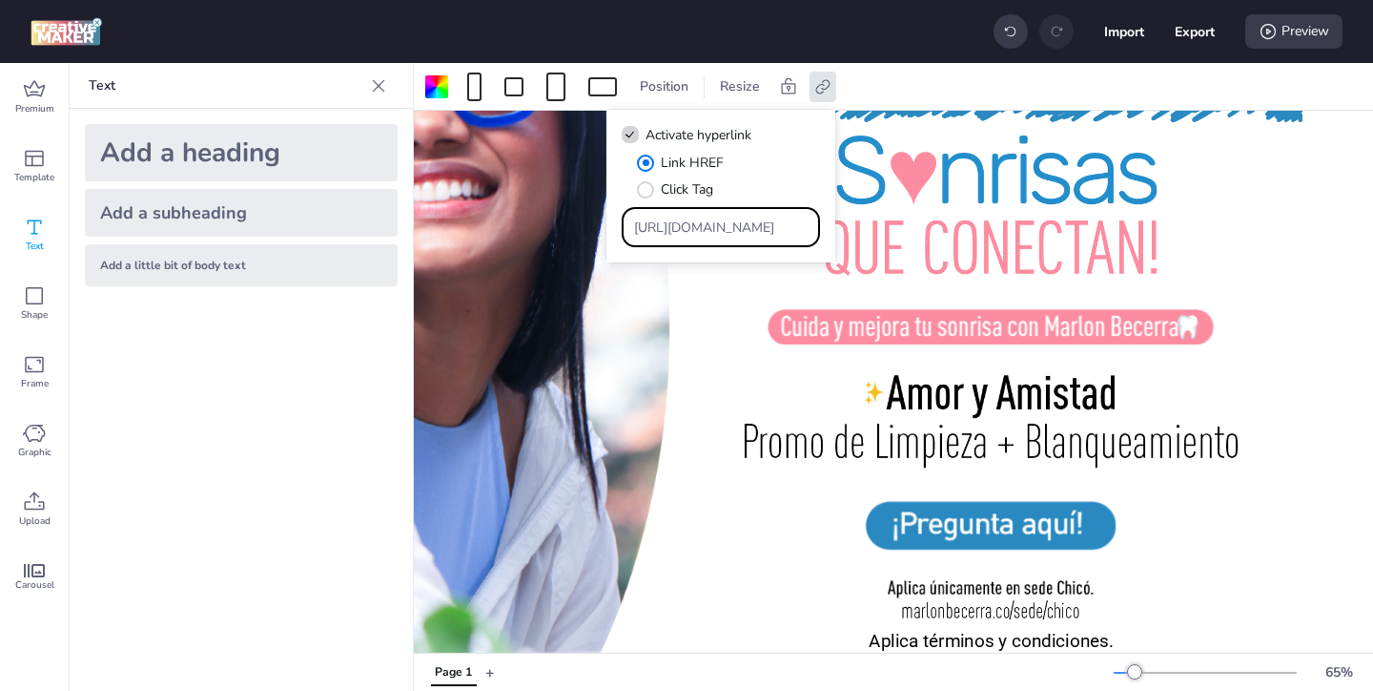
drag, startPoint x: 758, startPoint y: 226, endPoint x: 708, endPoint y: 190, distance: 62.2
click at [708, 190] on div "Link HREF Click Tag [URL][DOMAIN_NAME]" at bounding box center [721, 200] width 198 height 94
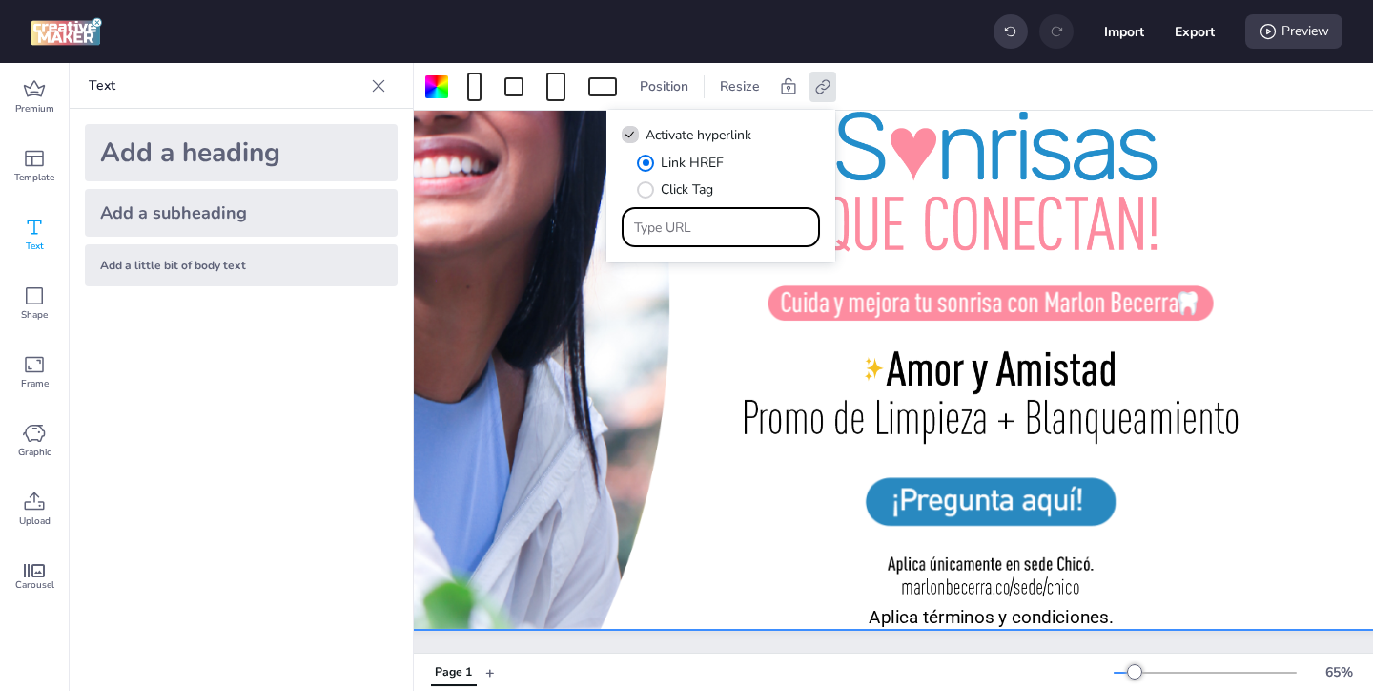
click at [763, 226] on input "Type URL" at bounding box center [721, 227] width 175 height 20
paste input "https://lp.marlonbecerra.co/blanqueamiento-dental-pushads"
type input "https://lp.marlonbecerra.co/blanqueamiento-dental-pushads"
click at [1284, 378] on div at bounding box center [802, 293] width 1196 height 672
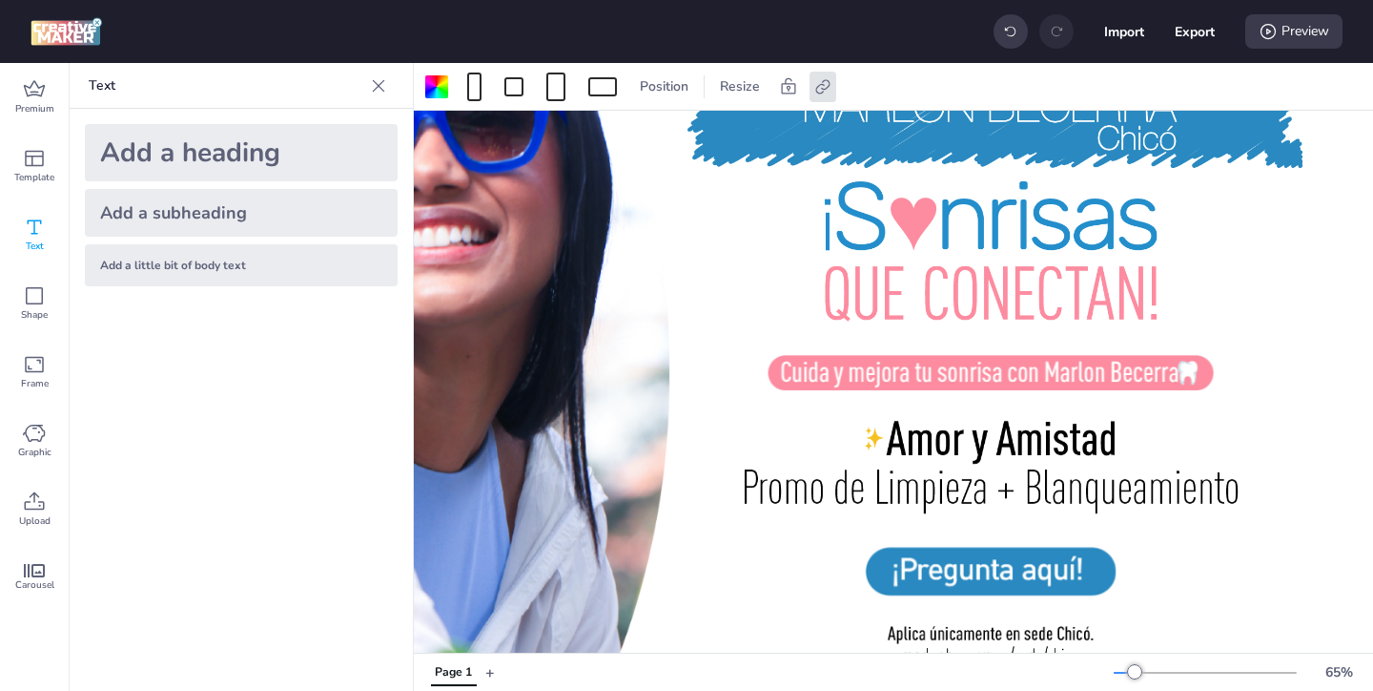
scroll to position [119, 263]
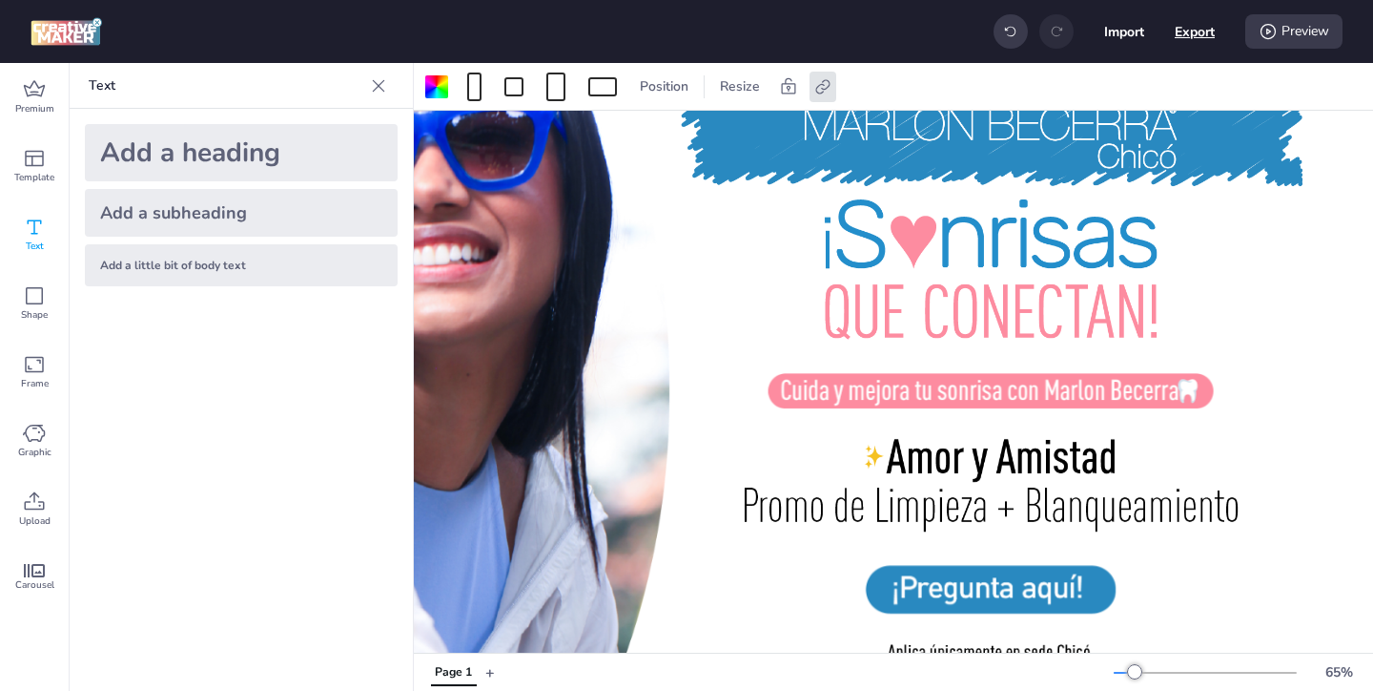
click at [1193, 37] on button "Export" at bounding box center [1195, 31] width 40 height 40
select select "html"
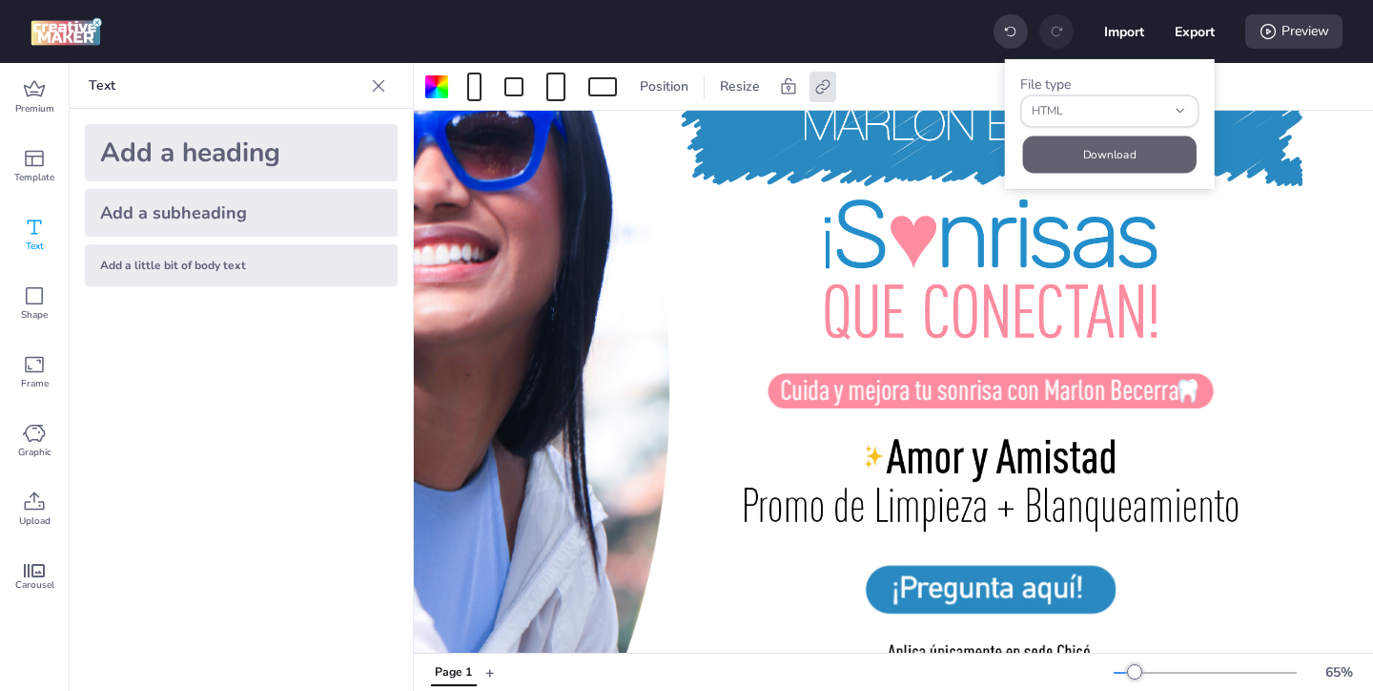
click at [1119, 147] on button "Download" at bounding box center [1109, 153] width 174 height 37
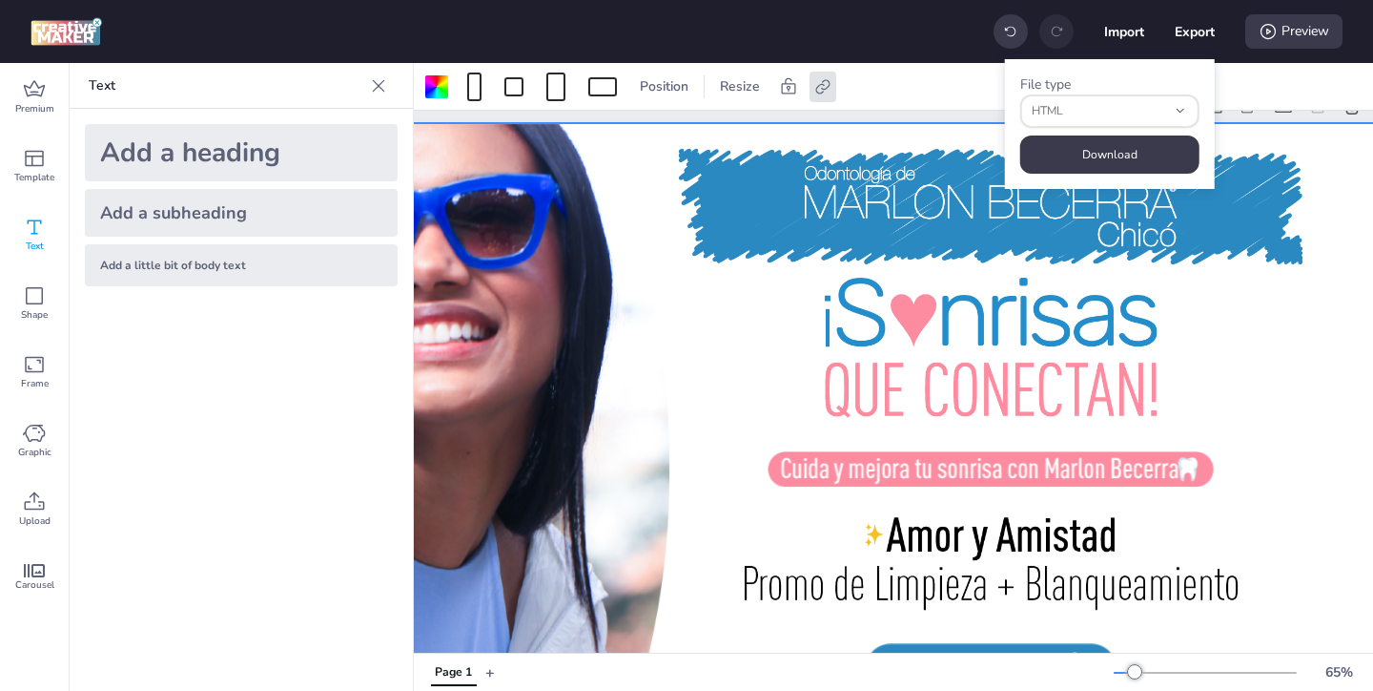
scroll to position [207, 263]
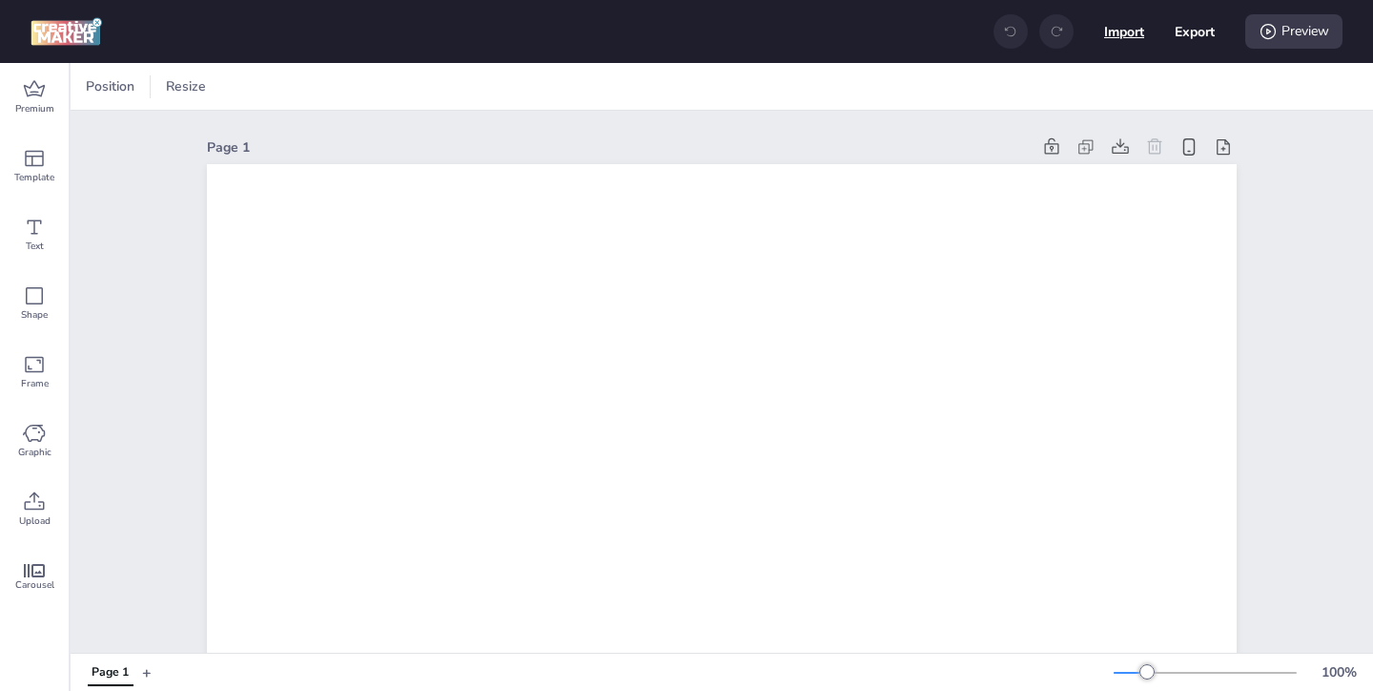
click at [1131, 26] on button "Import" at bounding box center [1124, 31] width 40 height 40
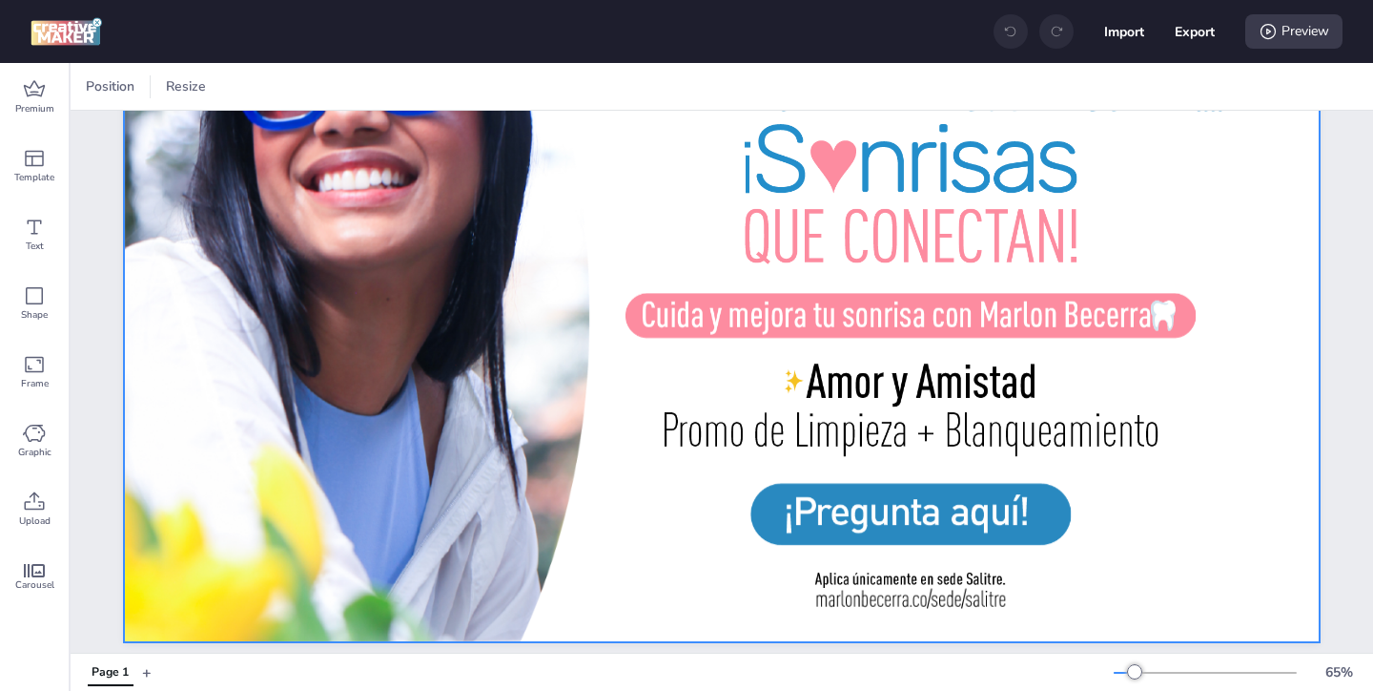
scroll to position [207, 0]
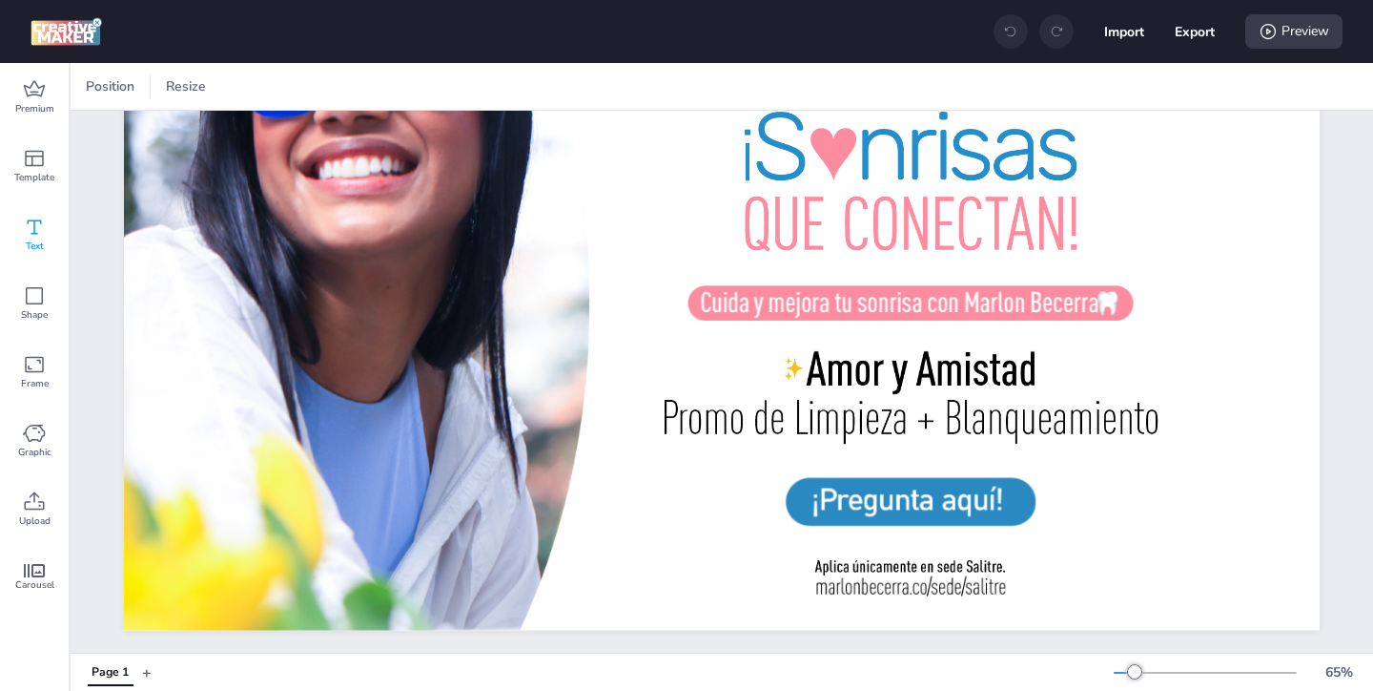
click at [27, 235] on icon at bounding box center [34, 227] width 23 height 23
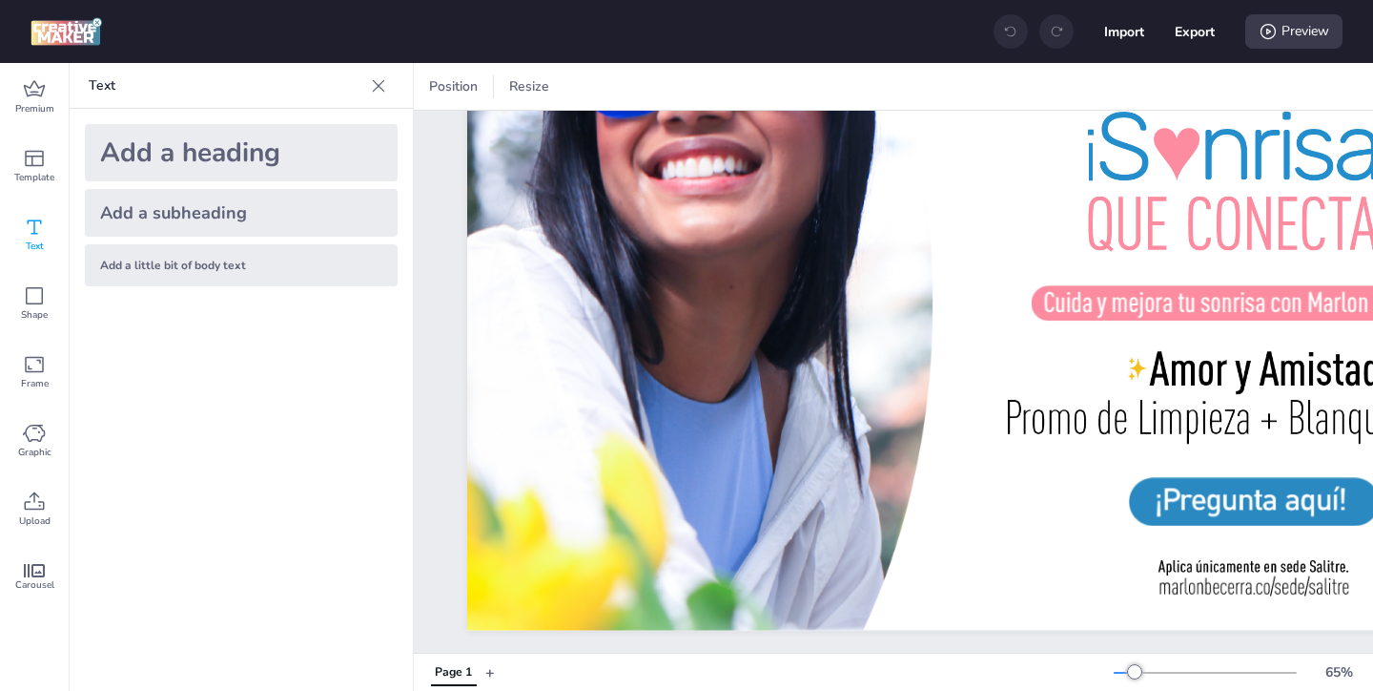
click at [299, 248] on div "Add a little bit of body text" at bounding box center [241, 265] width 313 height 42
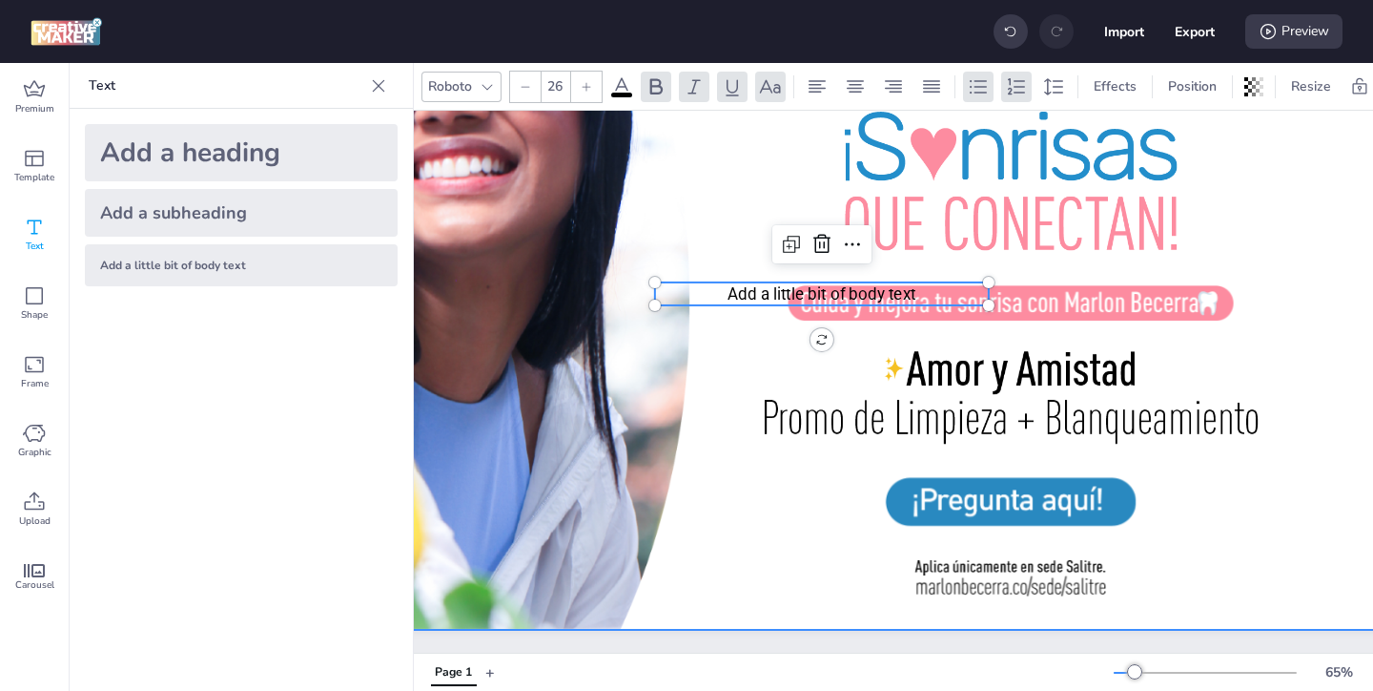
scroll to position [207, 343]
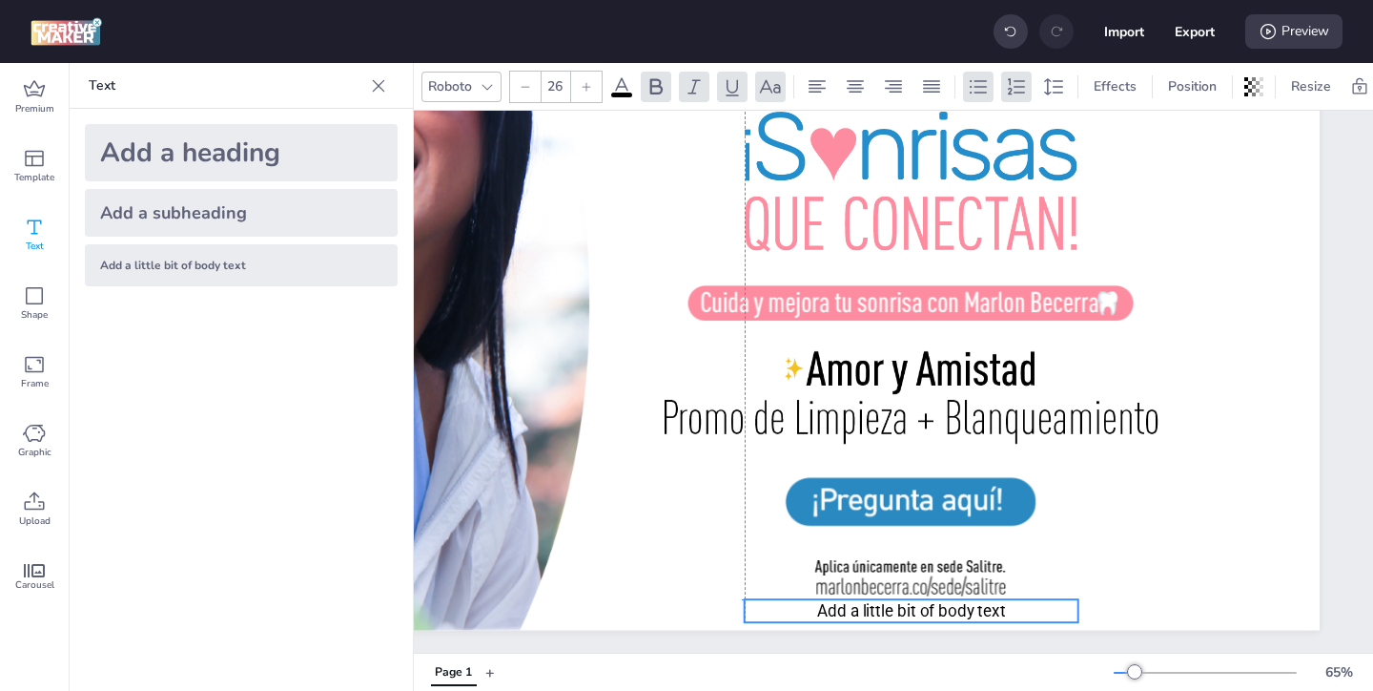
drag, startPoint x: 746, startPoint y: 287, endPoint x: 933, endPoint y: 606, distance: 369.3
click at [933, 606] on span "Add a little bit of body text" at bounding box center [911, 610] width 189 height 19
click at [1030, 609] on p "Add a little bit of body text" at bounding box center [912, 610] width 334 height 23
click at [1013, 608] on p "Add a little bit of body text" at bounding box center [912, 610] width 334 height 23
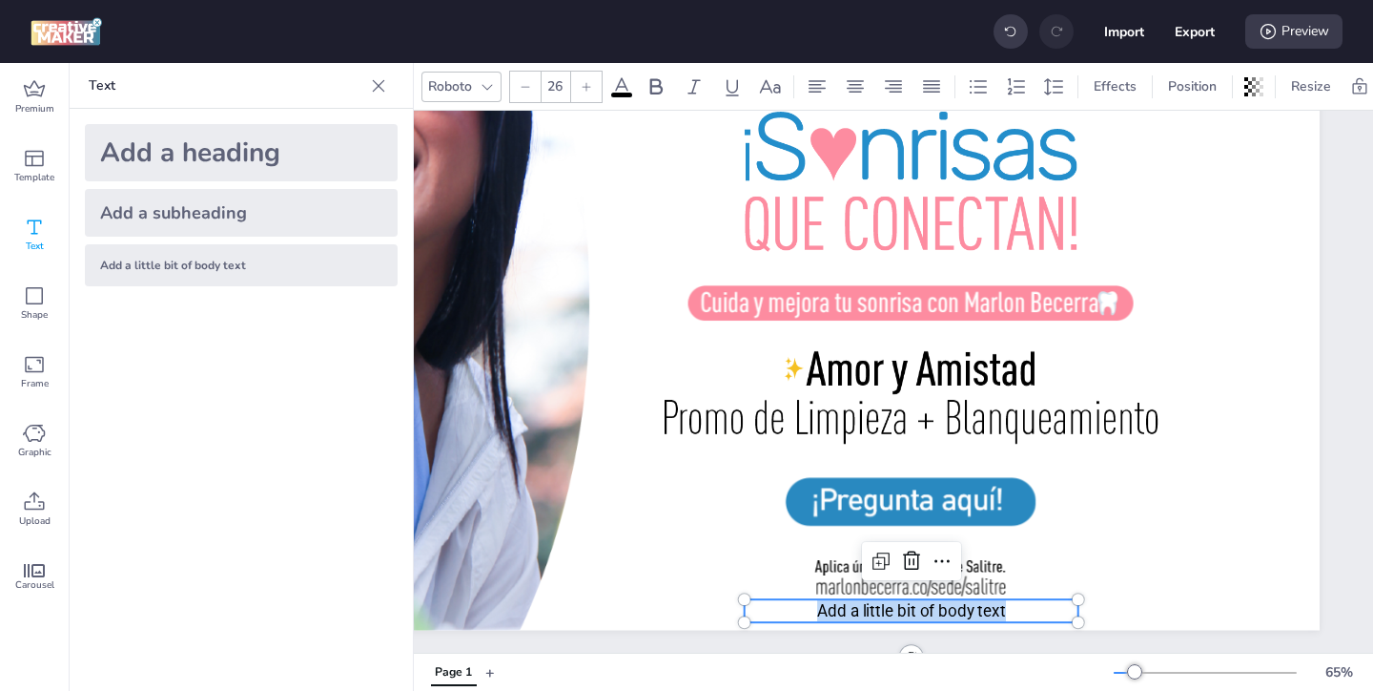
drag, startPoint x: 1013, startPoint y: 608, endPoint x: 814, endPoint y: 608, distance: 198.4
click at [814, 608] on p "Add a little bit of body text" at bounding box center [912, 610] width 334 height 23
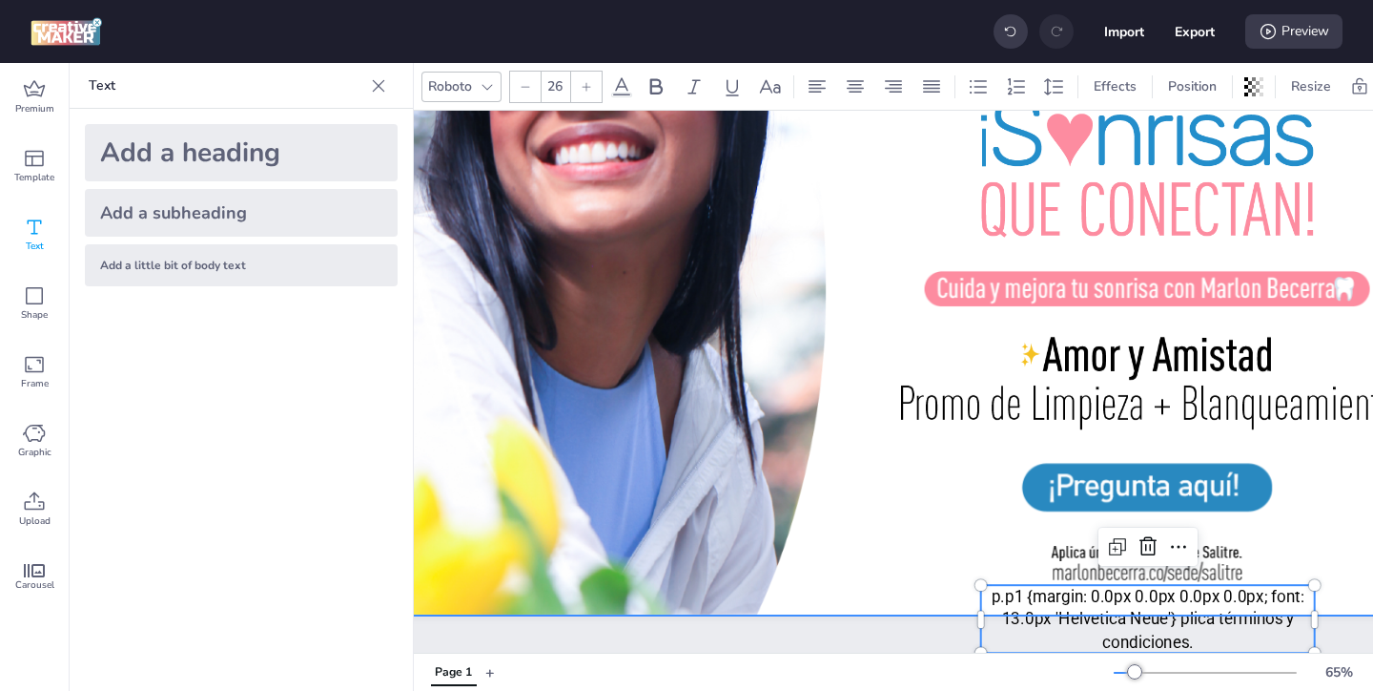
scroll to position [221, 151]
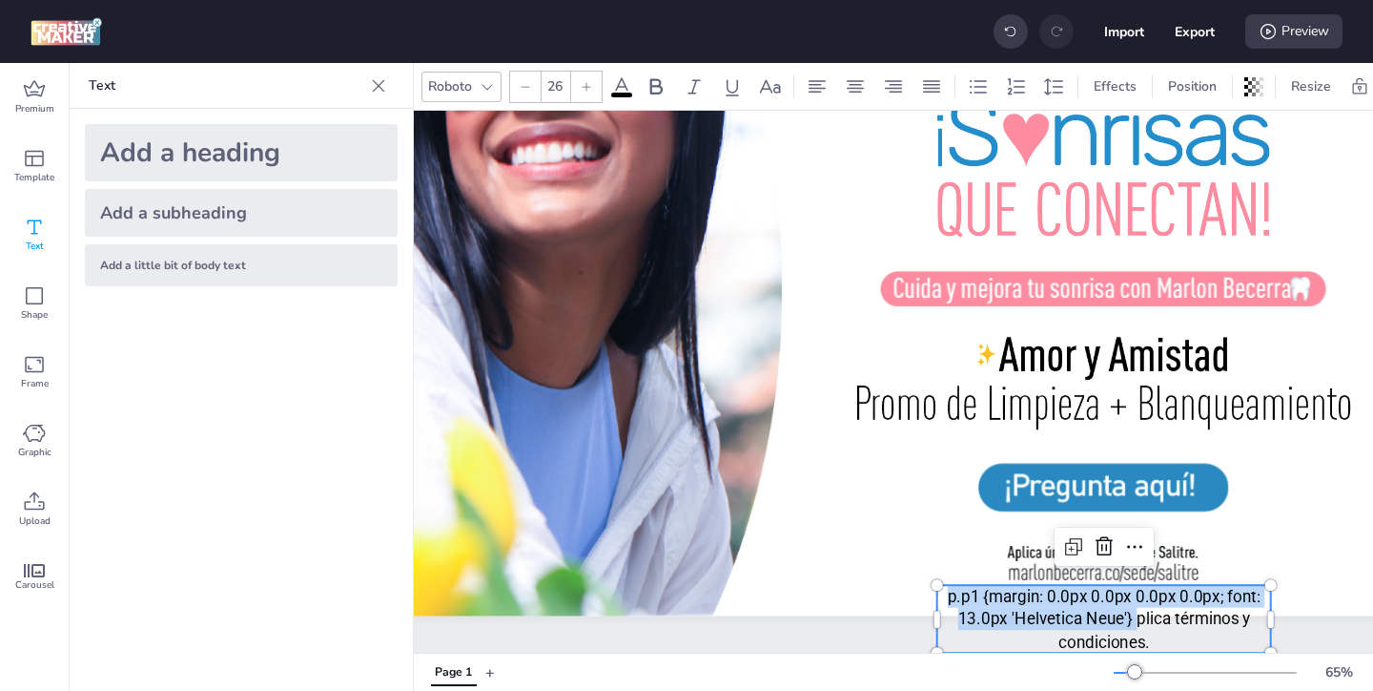
drag, startPoint x: 1138, startPoint y: 616, endPoint x: 949, endPoint y: 603, distance: 189.3
click at [949, 603] on p "p.p1 {margin: 0.0px 0.0px 0.0px 0.0px; font: 13.0px 'Helvetica Neue'} plica tér…" at bounding box center [1105, 619] width 334 height 68
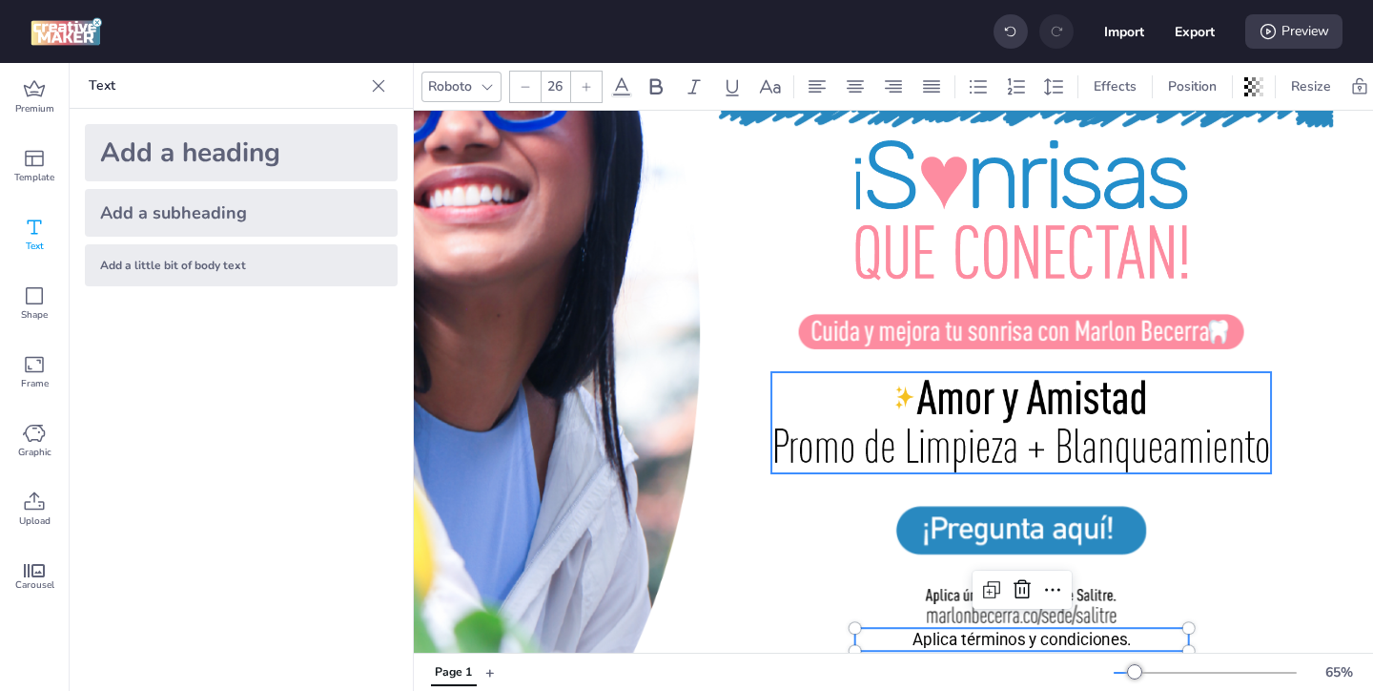
scroll to position [178, 343]
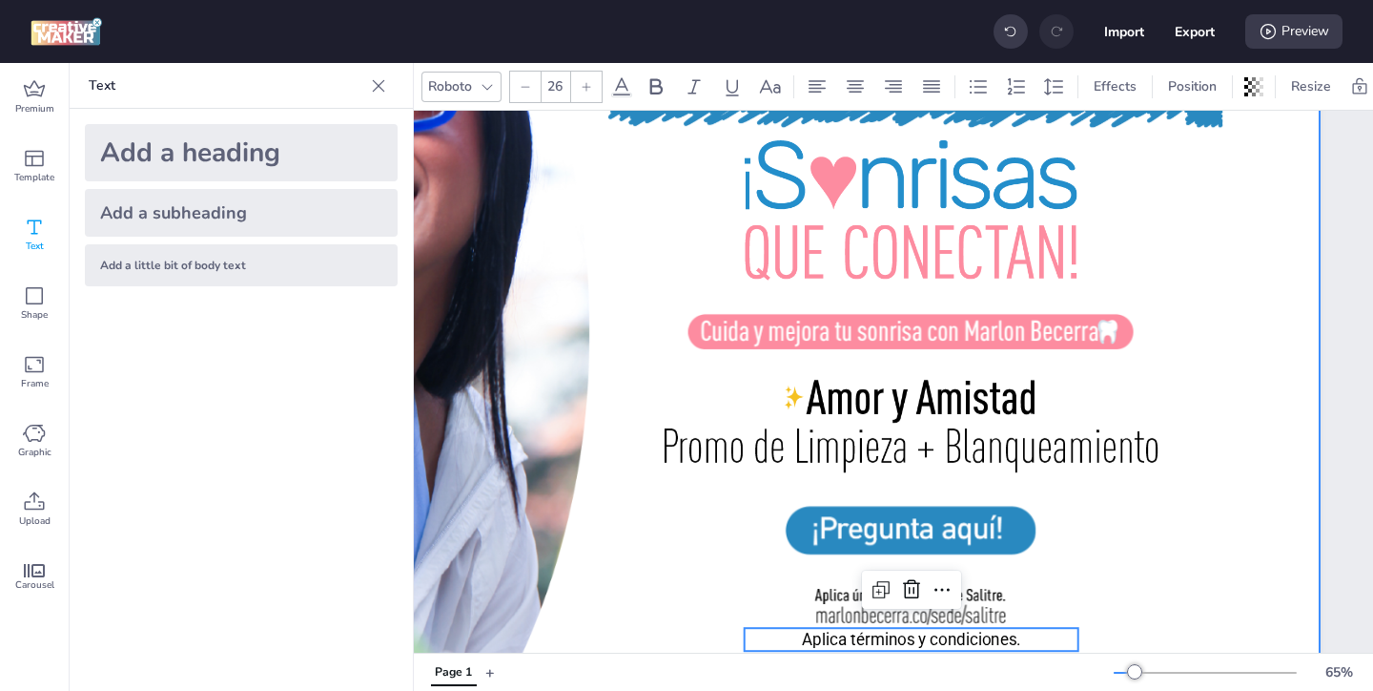
click at [1085, 574] on div at bounding box center [722, 322] width 1196 height 672
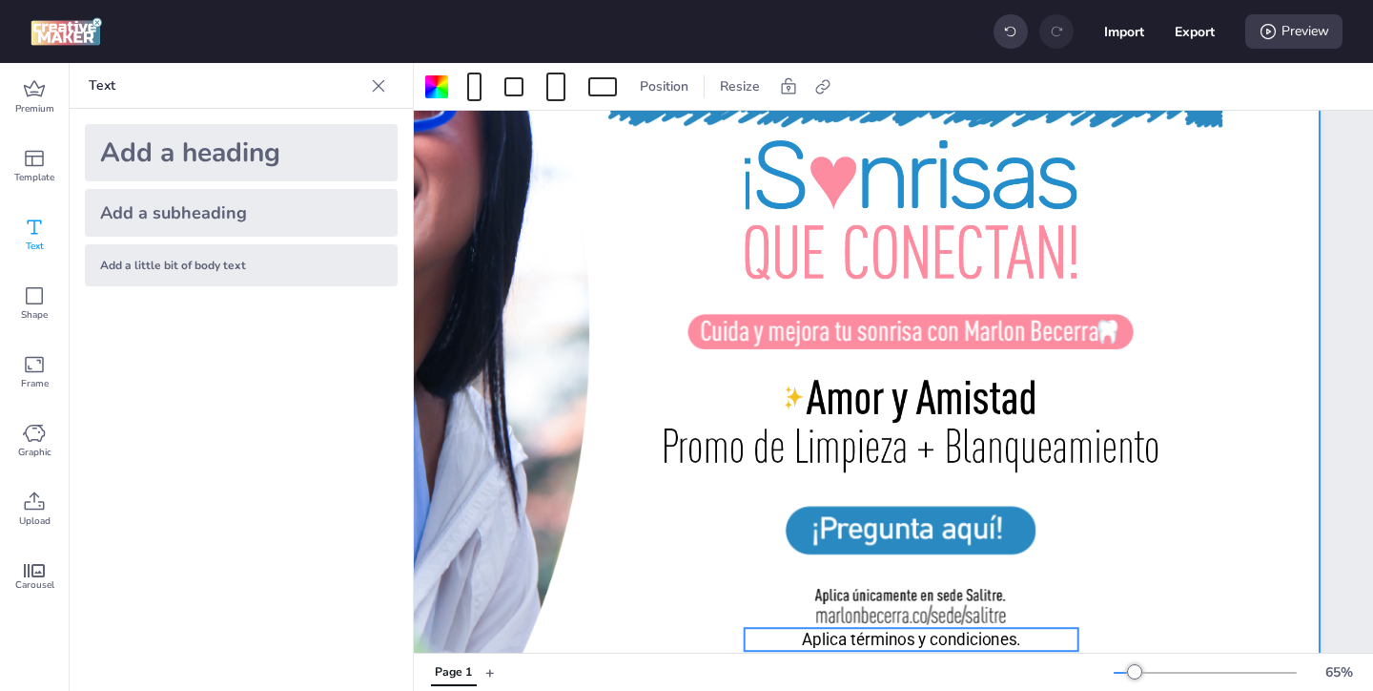
click at [1015, 639] on p "Aplica términos y condiciones." at bounding box center [912, 639] width 334 height 23
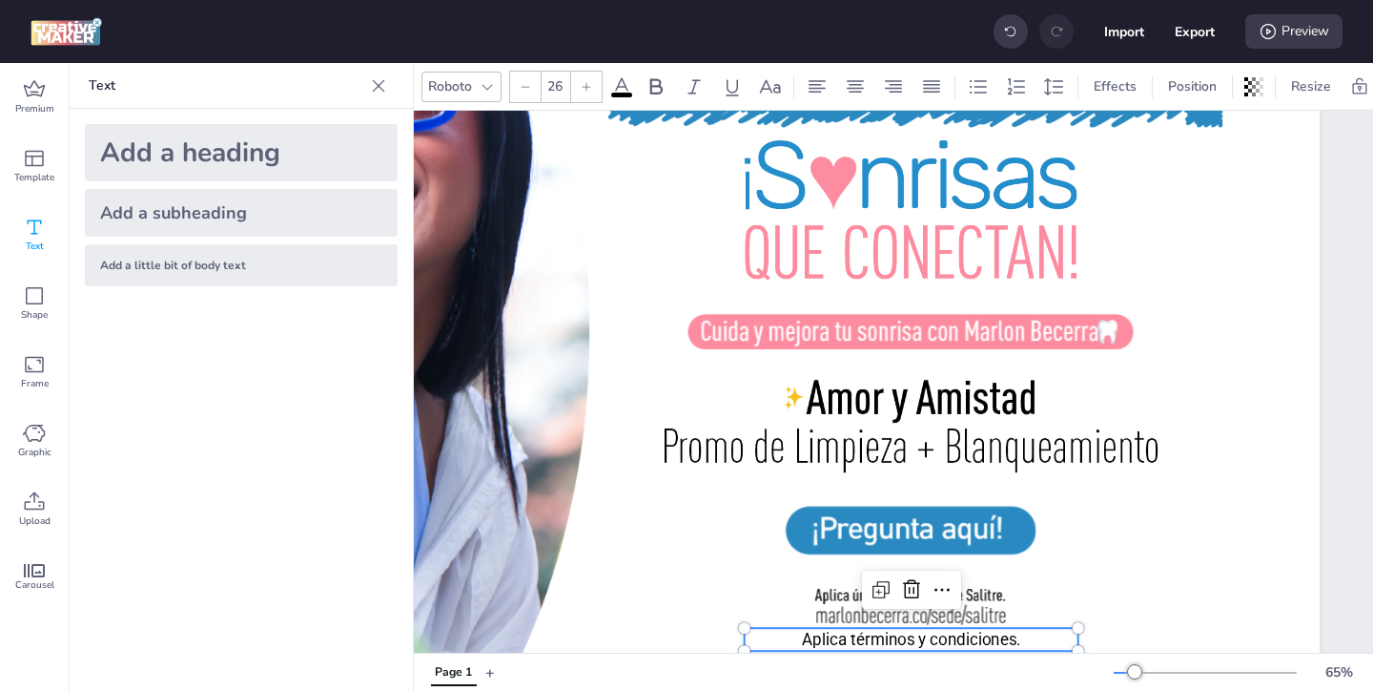
click at [588, 85] on icon at bounding box center [586, 86] width 11 height 11
type input "29"
click at [708, 569] on div at bounding box center [722, 322] width 1196 height 672
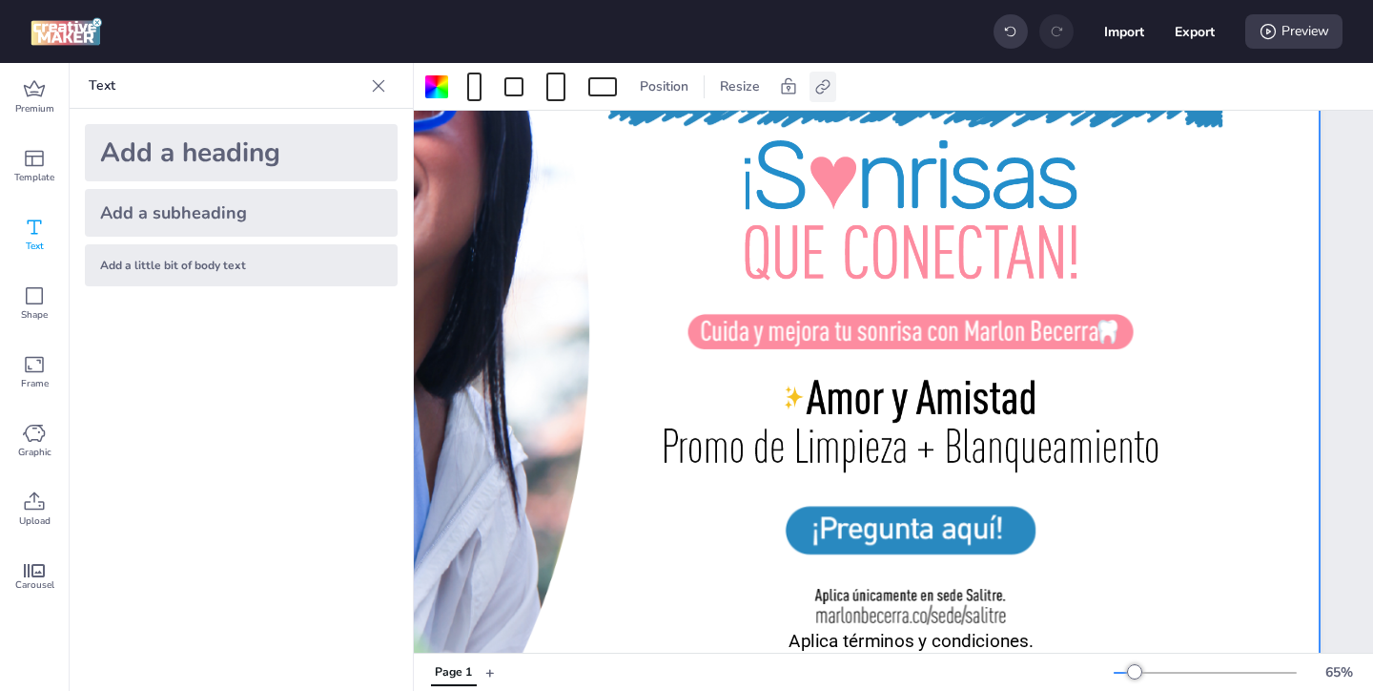
click at [818, 93] on icon at bounding box center [822, 86] width 14 height 14
click at [671, 137] on span "Activate hyperlink" at bounding box center [699, 135] width 106 height 20
click at [633, 137] on input "Activate hyperlink" at bounding box center [627, 142] width 12 height 12
checkbox input "true"
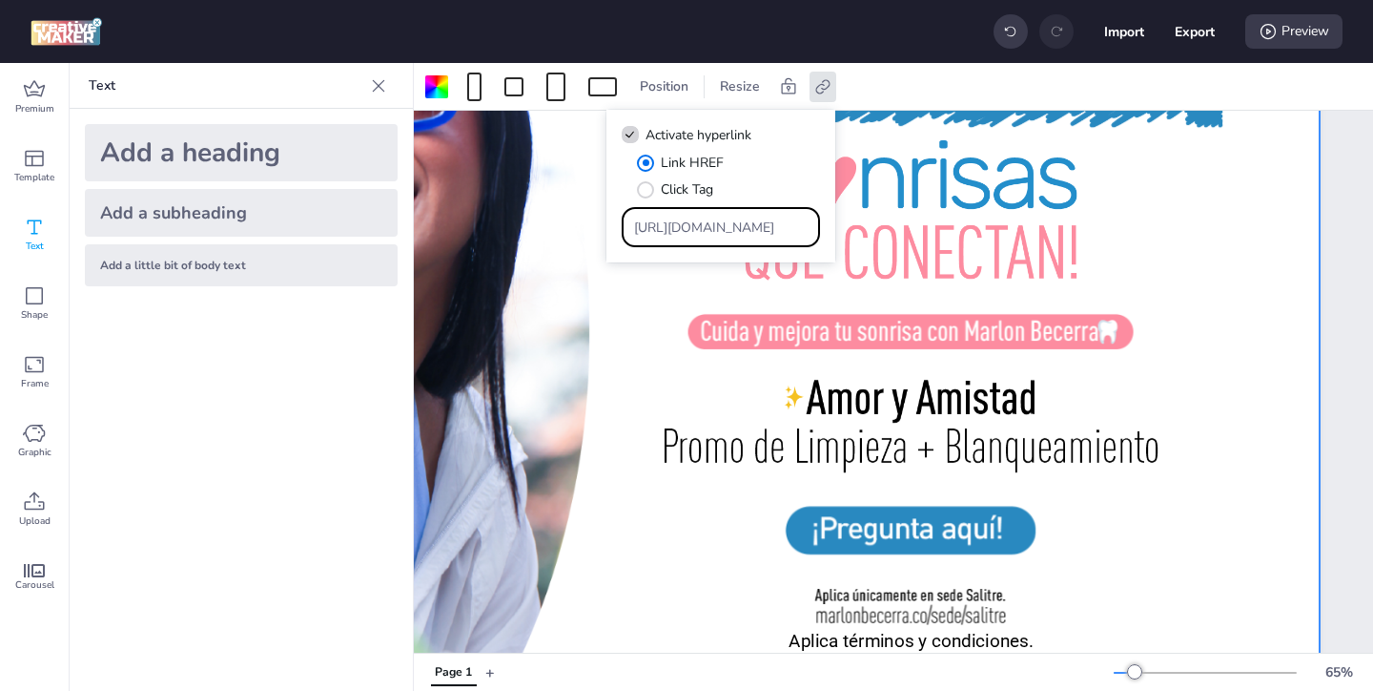
drag, startPoint x: 756, startPoint y: 231, endPoint x: 709, endPoint y: 201, distance: 56.1
click at [709, 201] on div "Link HREF Click Tag [URL][DOMAIN_NAME]" at bounding box center [721, 200] width 198 height 94
click at [773, 231] on input "Type URL" at bounding box center [721, 227] width 175 height 20
paste input "https://lp.marlonbecerra.co/blanqueamiento-dental-pushads"
type input "https://lp.marlonbecerra.co/blanqueamiento-dental-pushads"
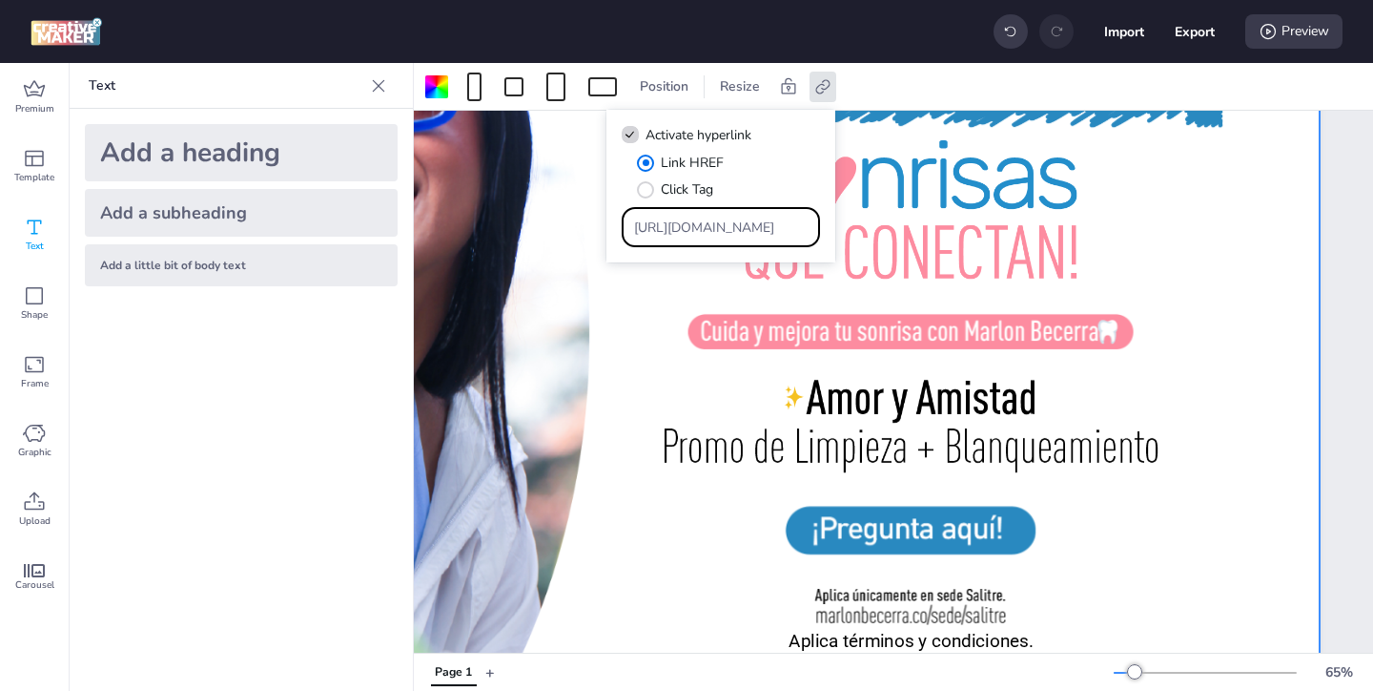
scroll to position [0, 185]
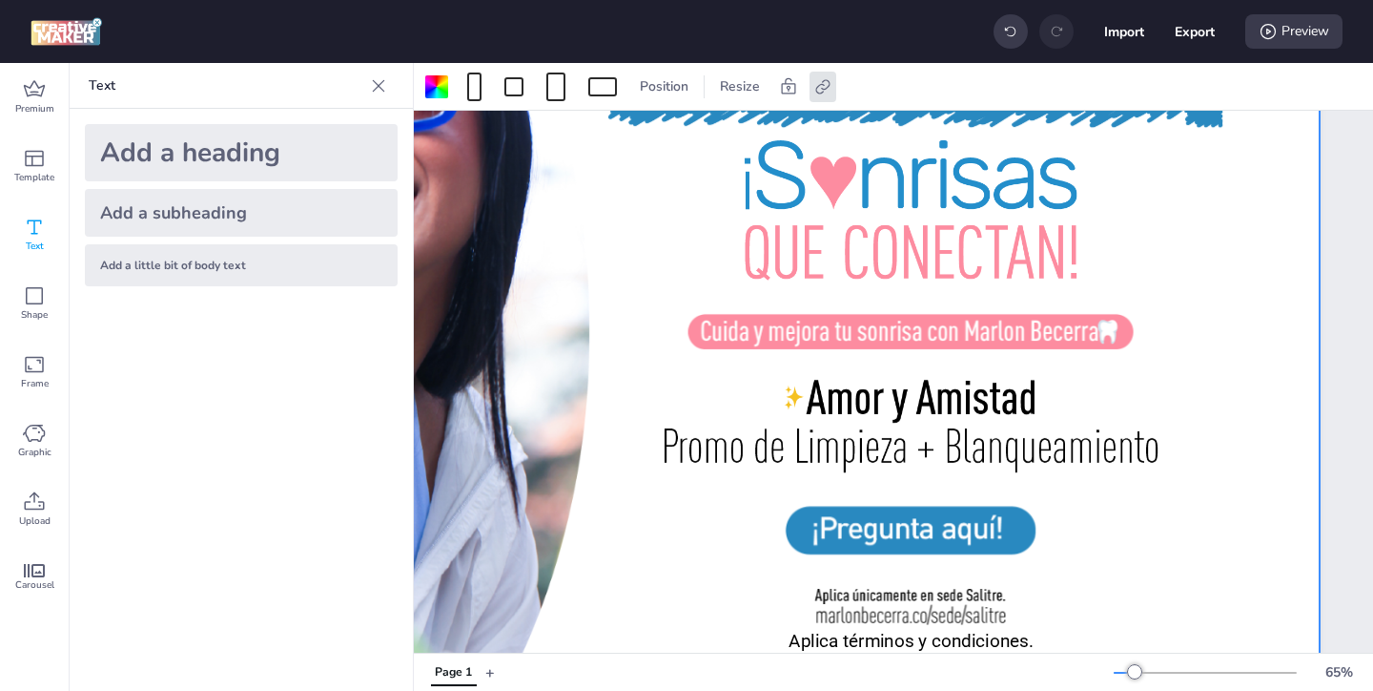
click at [638, 460] on div at bounding box center [722, 322] width 1196 height 672
click at [1175, 28] on button "Export" at bounding box center [1195, 31] width 40 height 40
select select "html"
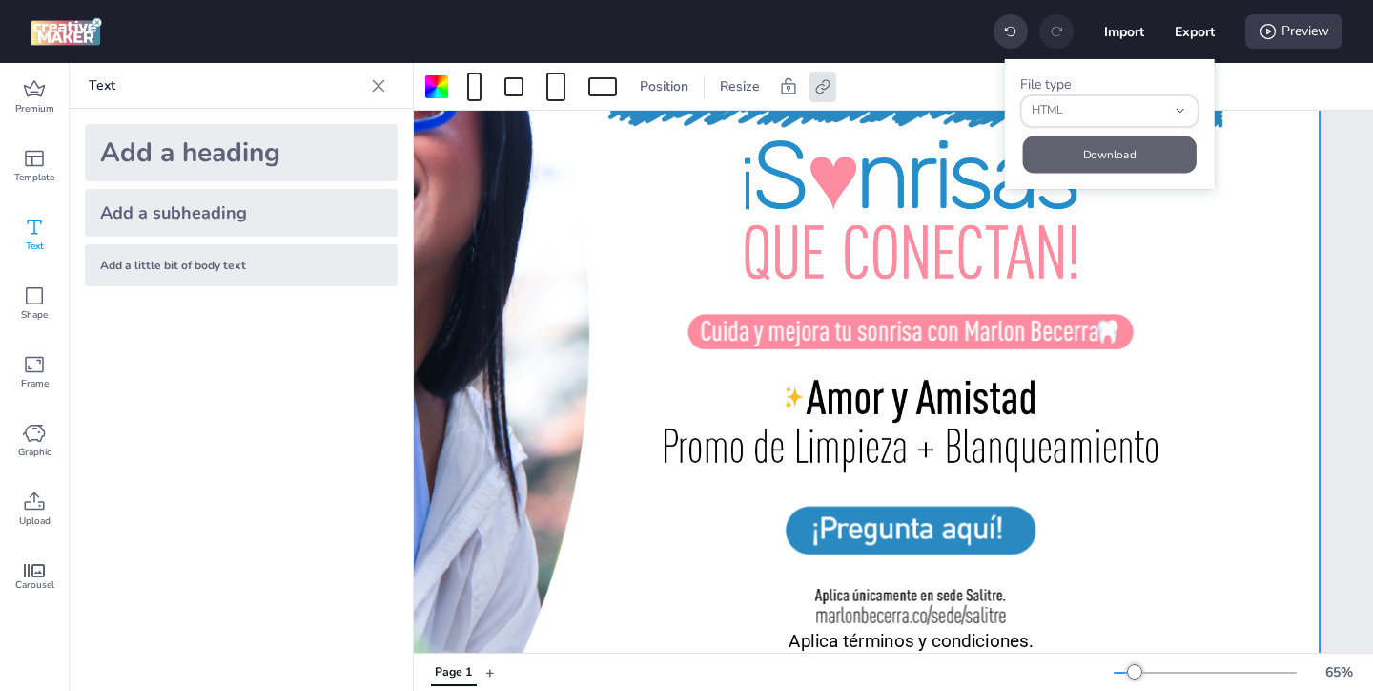
click at [1103, 155] on button "Download" at bounding box center [1110, 153] width 174 height 37
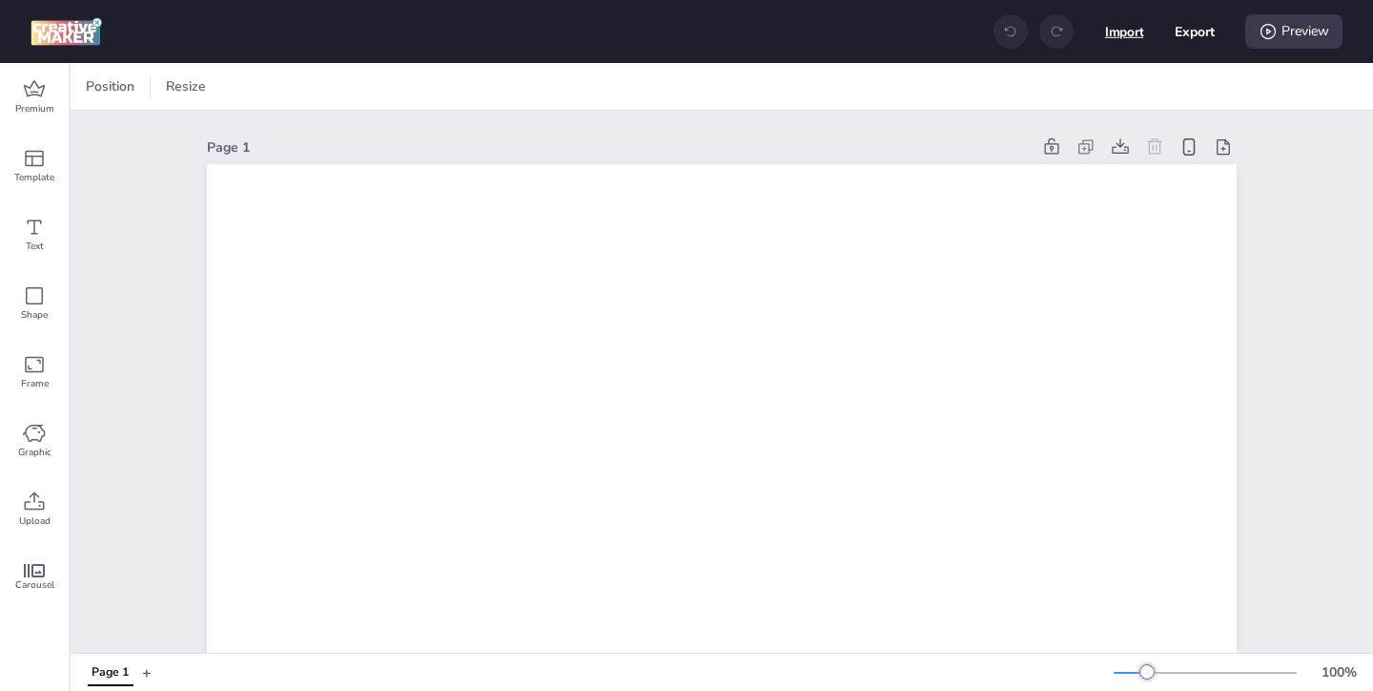
click at [1123, 34] on button "Import" at bounding box center [1124, 31] width 39 height 39
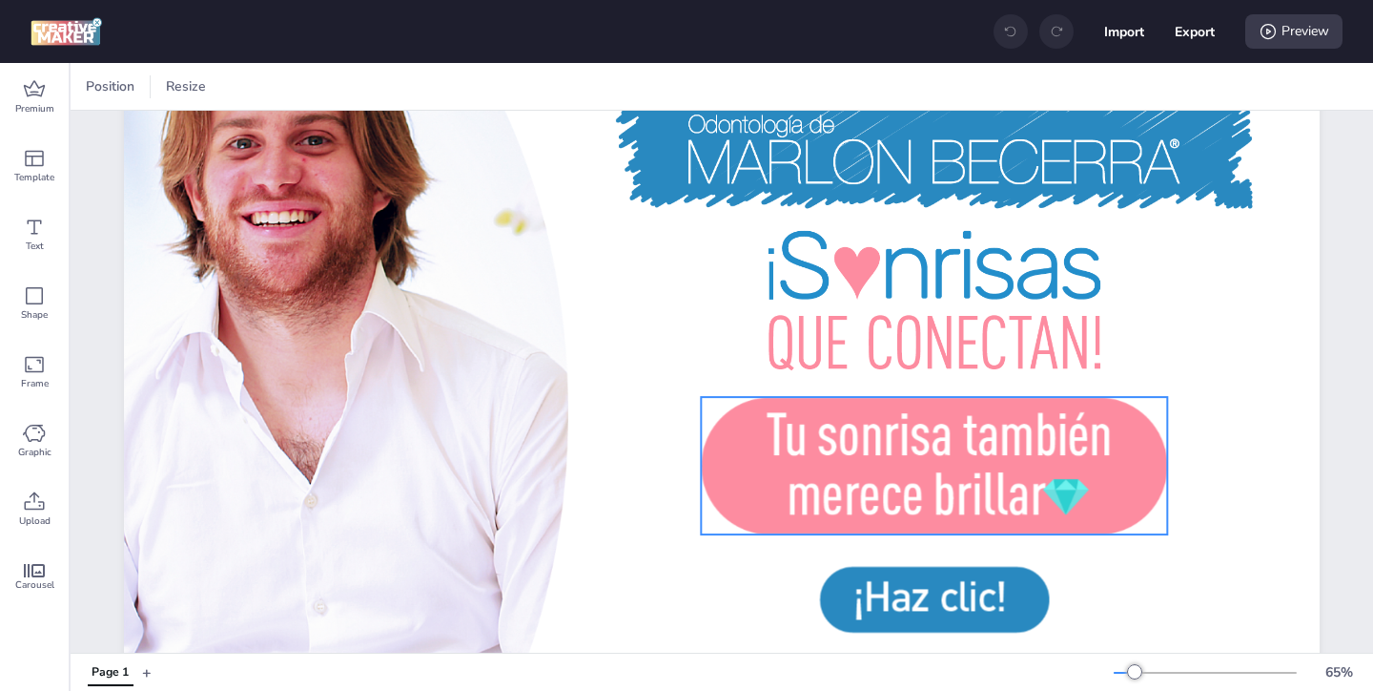
scroll to position [207, 0]
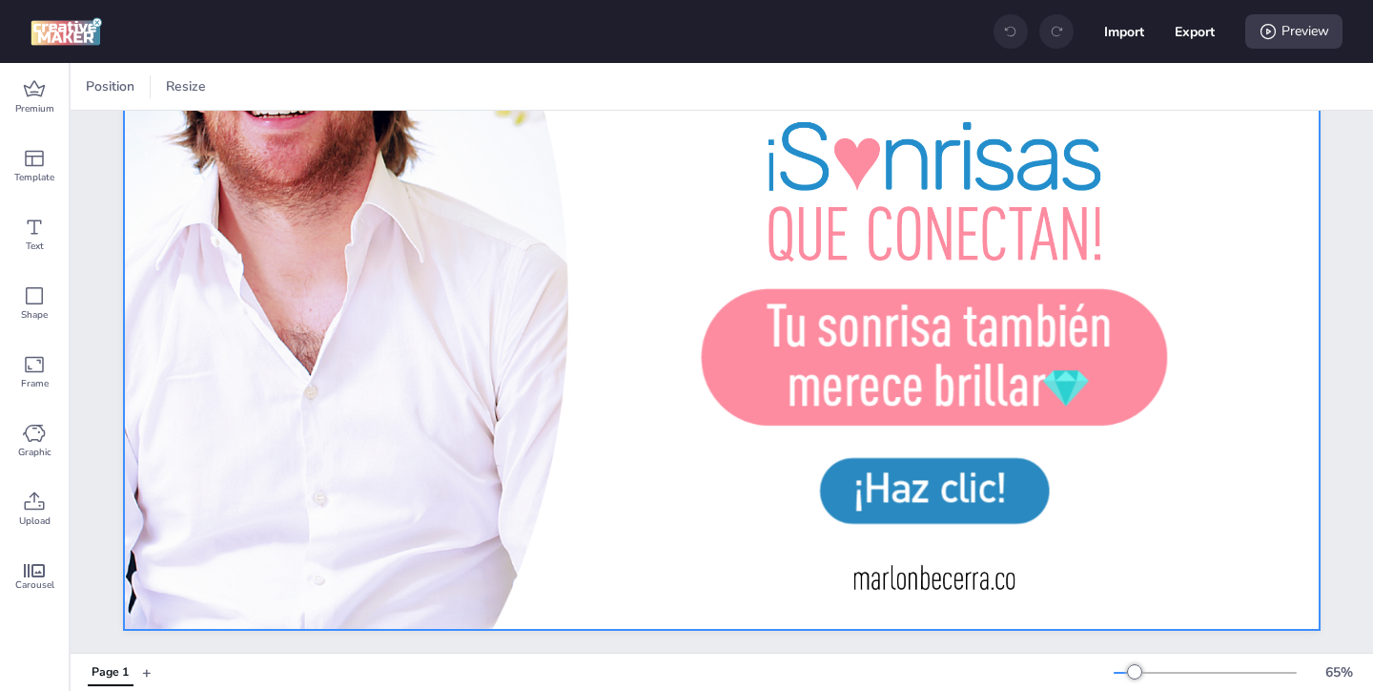
click at [744, 519] on div at bounding box center [722, 293] width 1196 height 672
click at [481, 89] on icon at bounding box center [479, 86] width 14 height 14
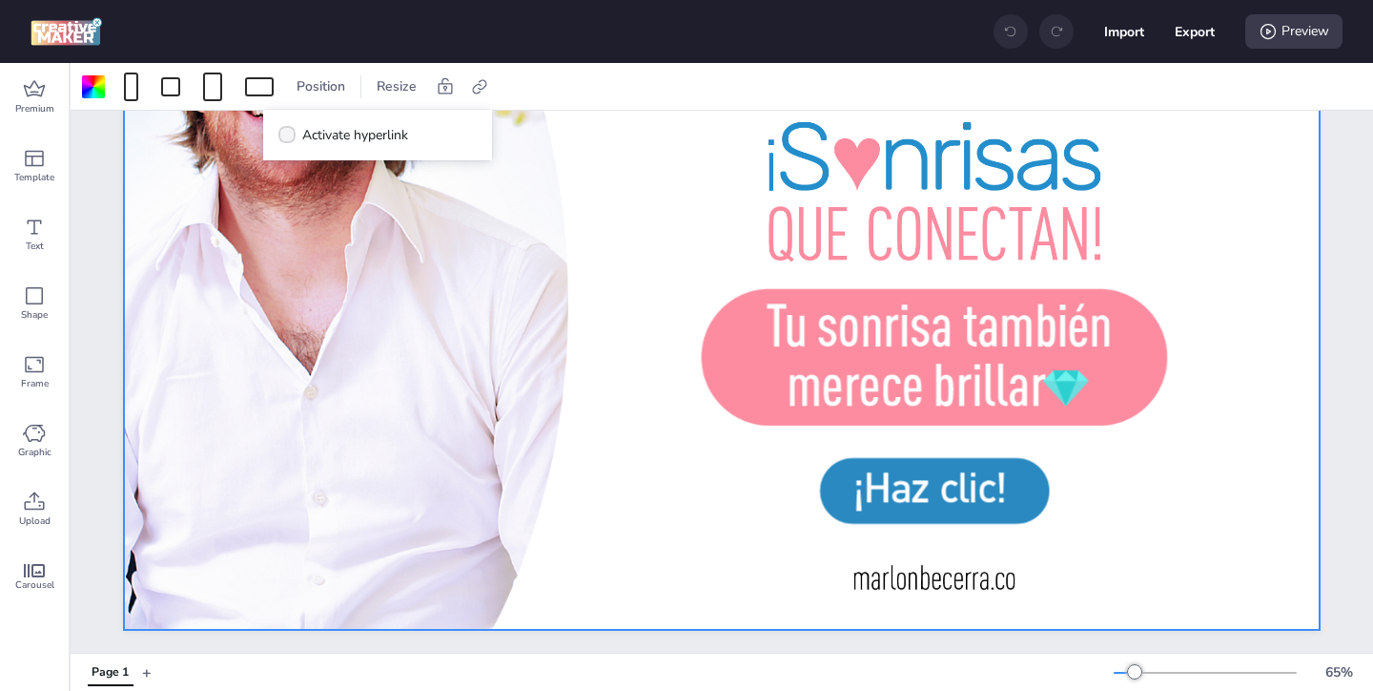
click at [394, 132] on span "Activate hyperlink" at bounding box center [355, 135] width 106 height 20
click at [290, 136] on input "Activate hyperlink" at bounding box center [284, 142] width 12 height 12
checkbox input "true"
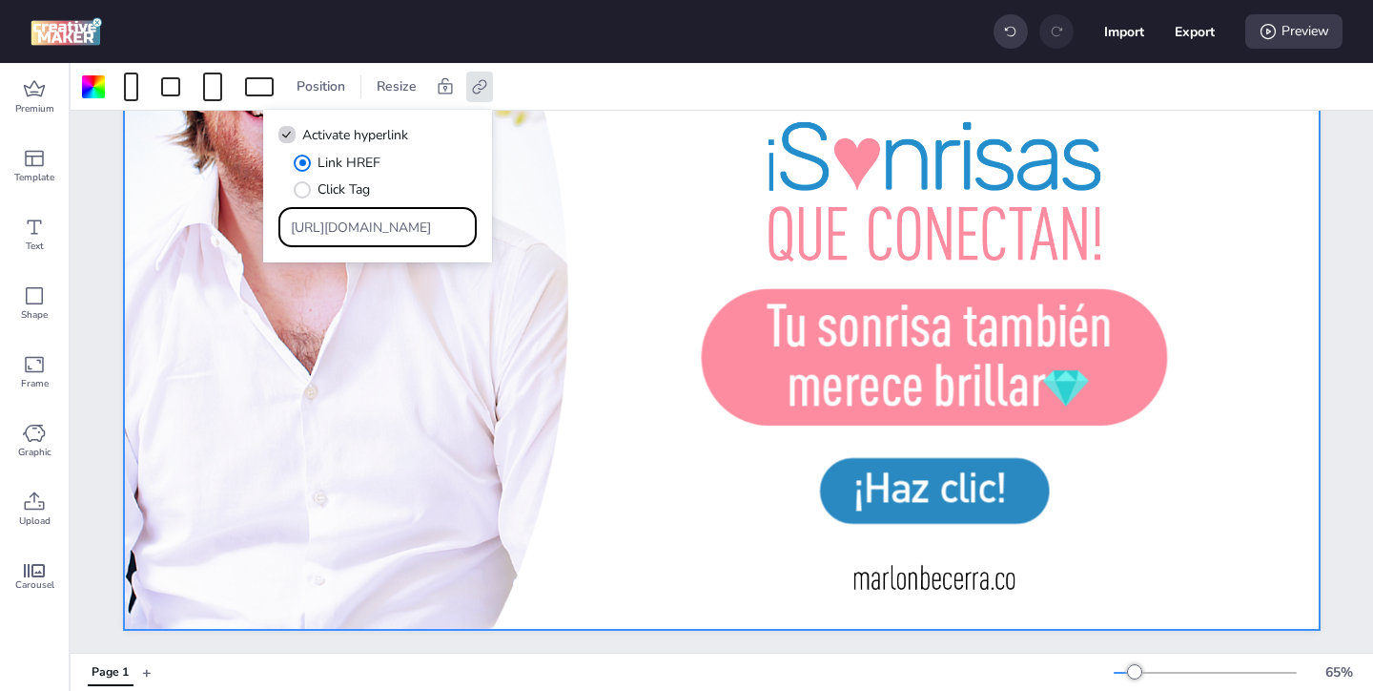
drag, startPoint x: 410, startPoint y: 226, endPoint x: 359, endPoint y: 187, distance: 64.7
click at [367, 196] on div "Link HREF Click Tag [URL][DOMAIN_NAME]" at bounding box center [377, 200] width 198 height 94
click at [422, 231] on input "Type URL" at bounding box center [378, 227] width 175 height 20
paste input "[URL][DOMAIN_NAME]"
type input "[URL][DOMAIN_NAME]"
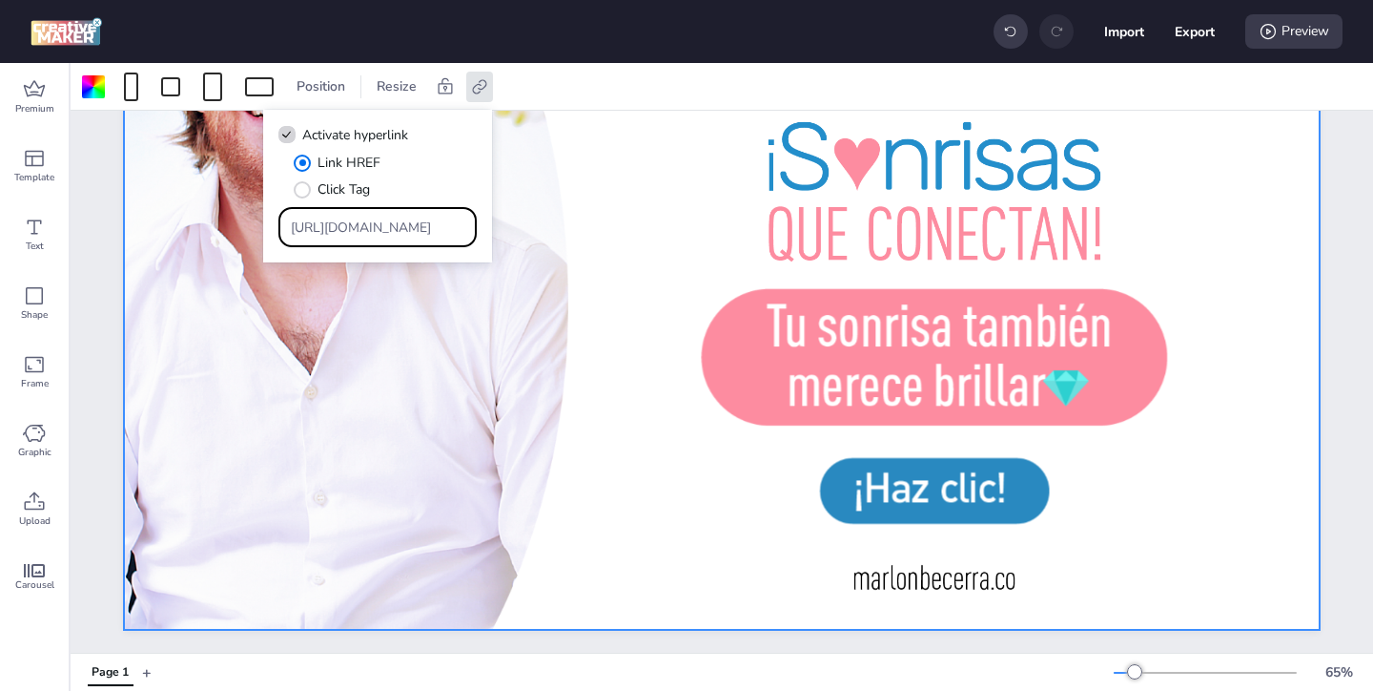
scroll to position [0, 249]
click at [594, 377] on div at bounding box center [722, 293] width 1196 height 672
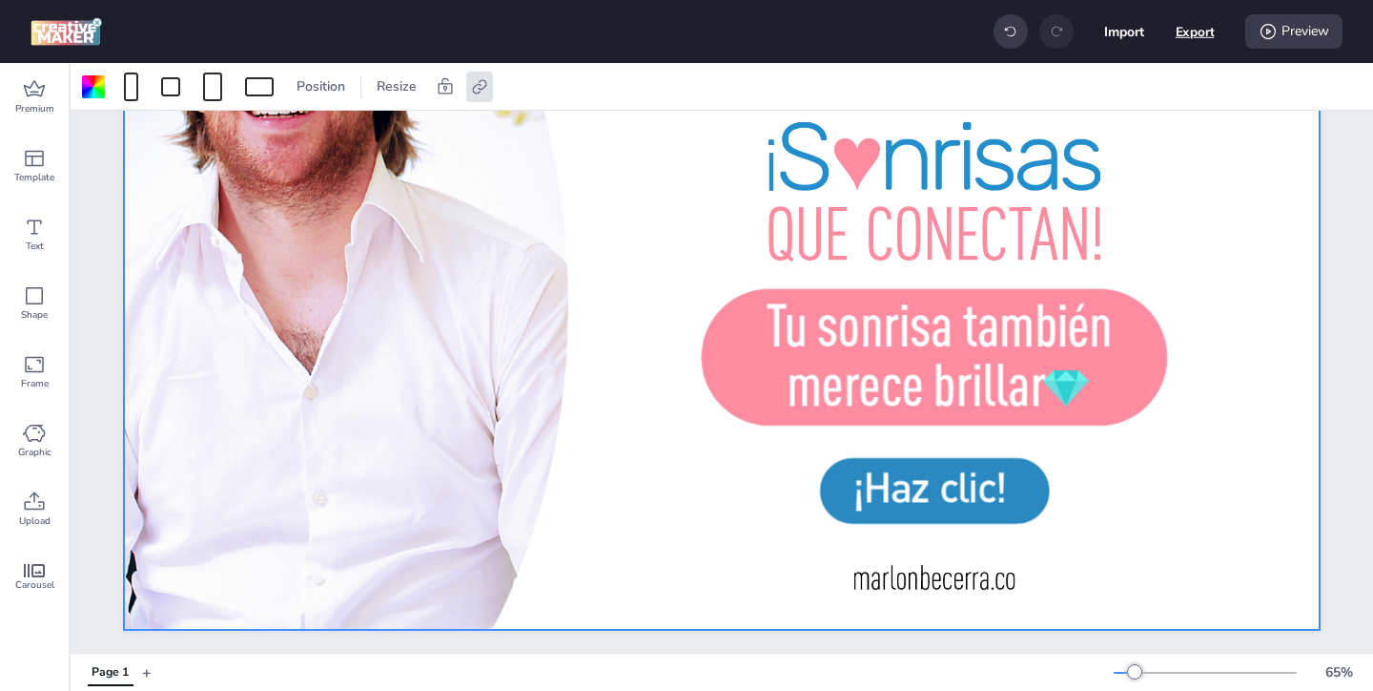
click at [1189, 21] on button "Export" at bounding box center [1195, 31] width 39 height 39
select select "html"
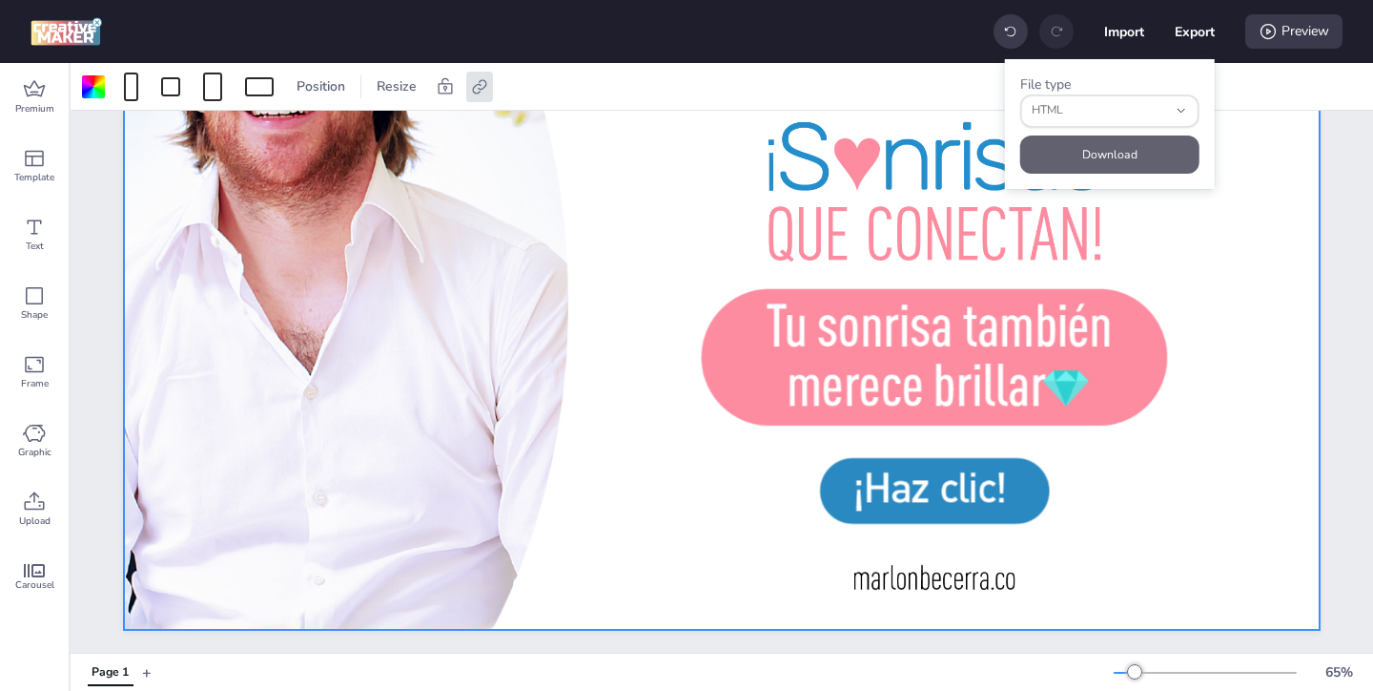
click at [1101, 148] on button "Download" at bounding box center [1109, 154] width 179 height 38
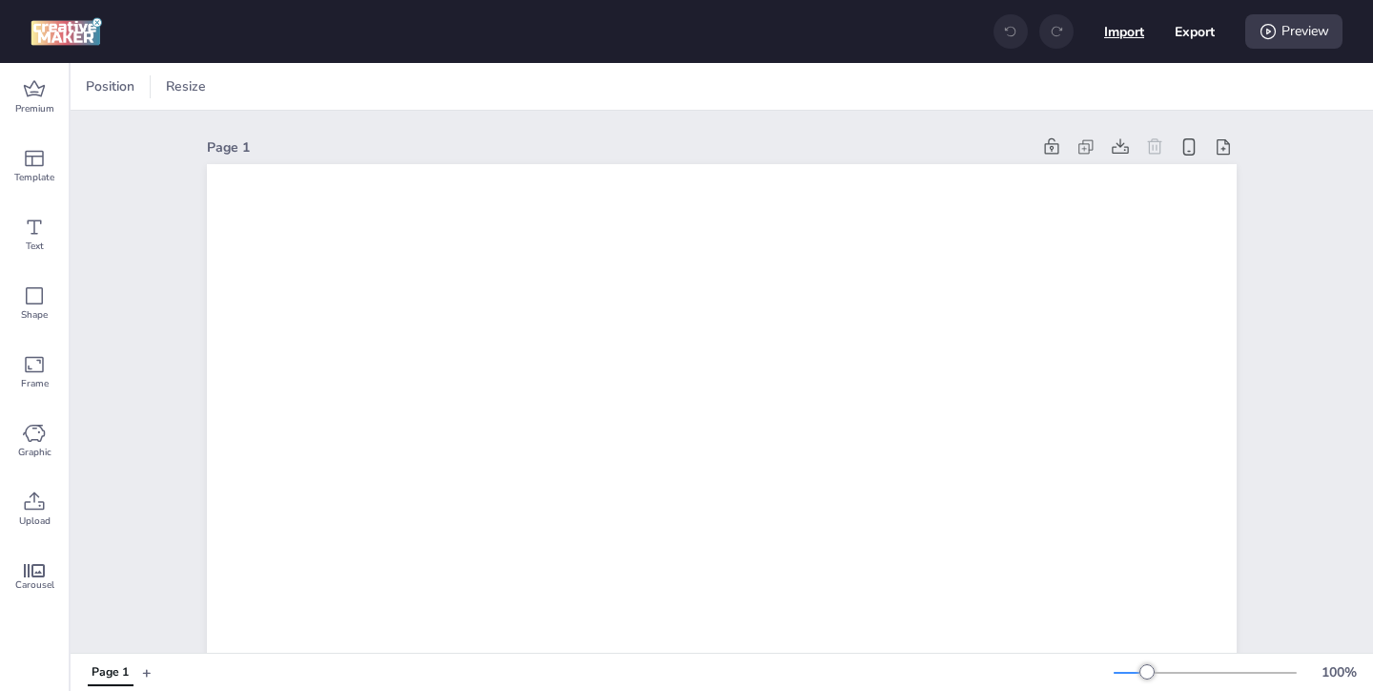
click at [1121, 37] on button "Import" at bounding box center [1124, 31] width 40 height 40
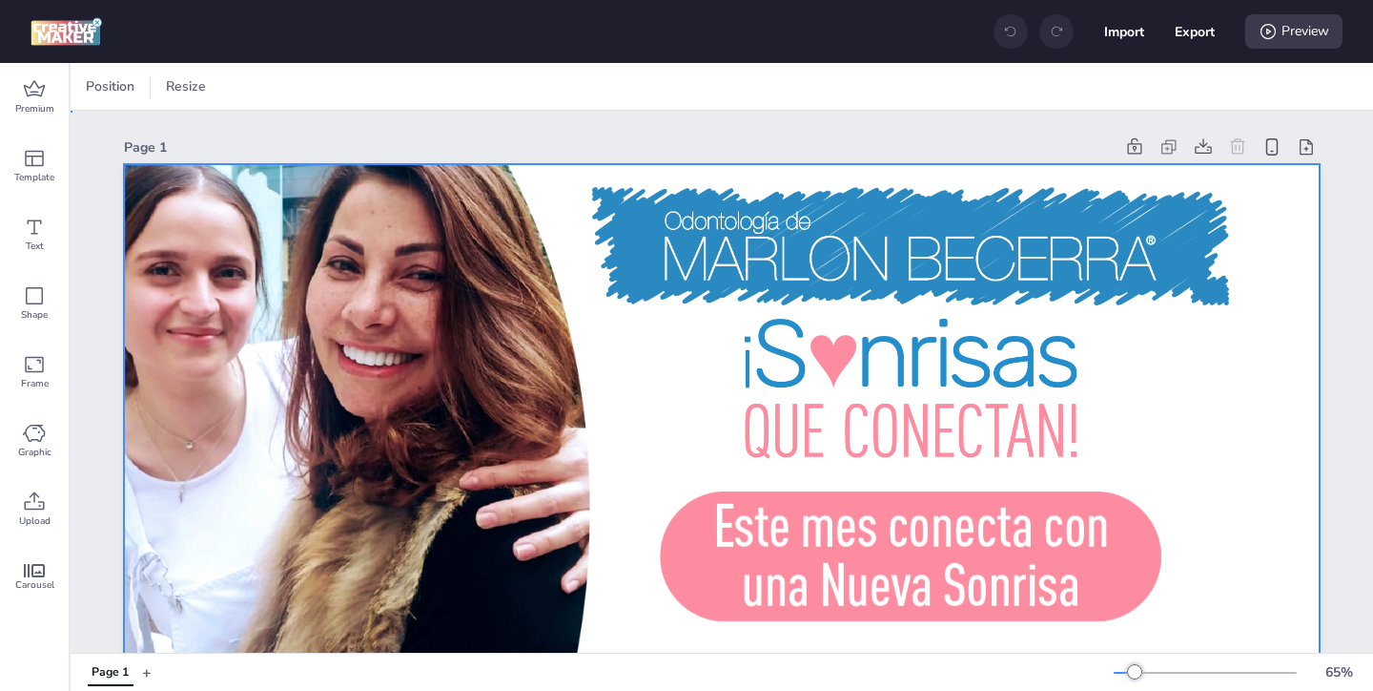
click at [1114, 334] on div at bounding box center [722, 500] width 1196 height 672
click at [482, 82] on icon at bounding box center [479, 86] width 19 height 19
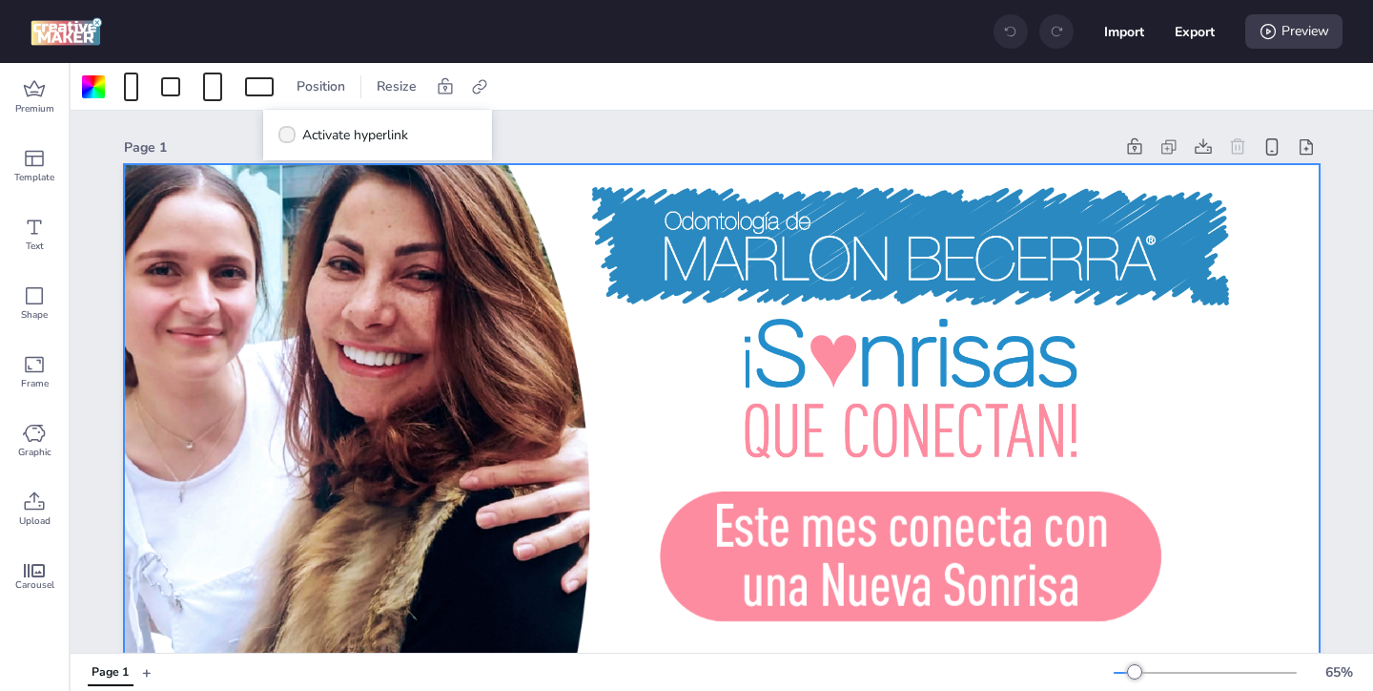
click at [291, 131] on icon at bounding box center [286, 135] width 13 height 10
click at [290, 136] on input "Activate hyperlink" at bounding box center [284, 142] width 12 height 12
checkbox input "true"
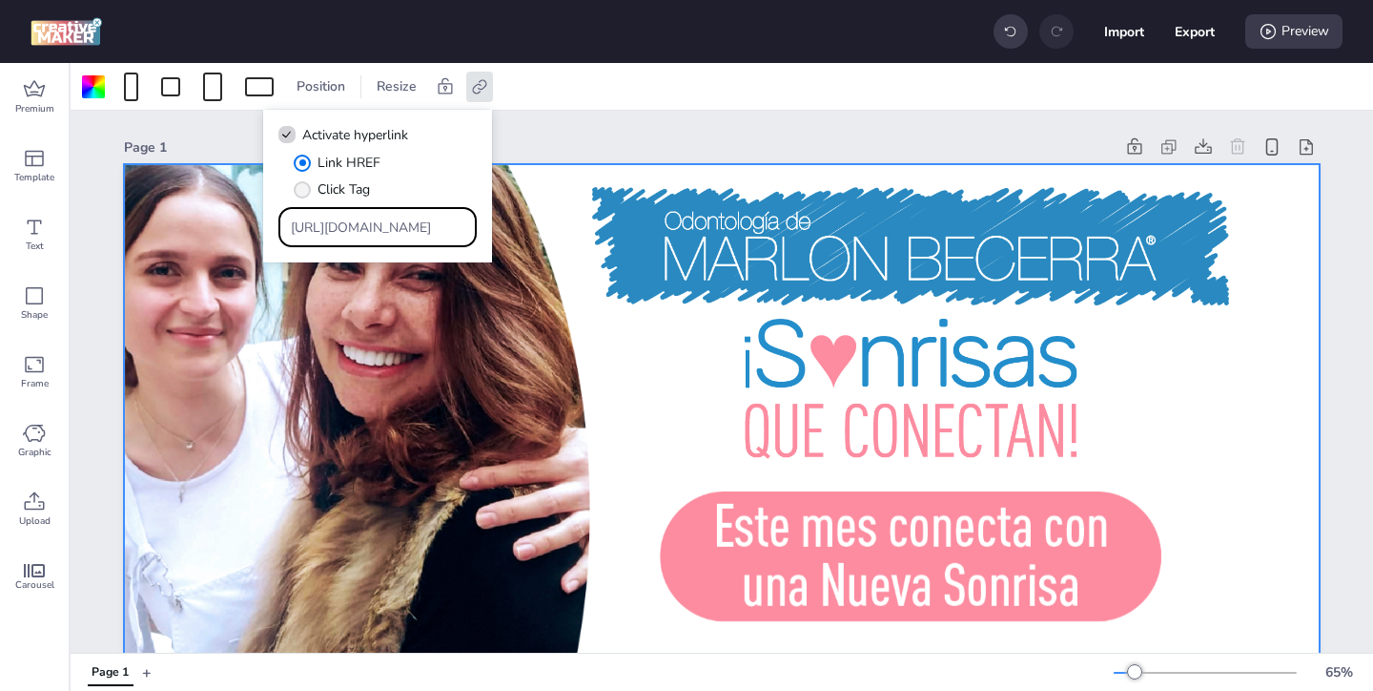
drag, startPoint x: 421, startPoint y: 231, endPoint x: 357, endPoint y: 188, distance: 77.0
click at [364, 194] on div "Link HREF Click Tag [URL][DOMAIN_NAME]" at bounding box center [377, 200] width 198 height 94
paste input "[URL][DOMAIN_NAME]"
type input "[URL][DOMAIN_NAME]"
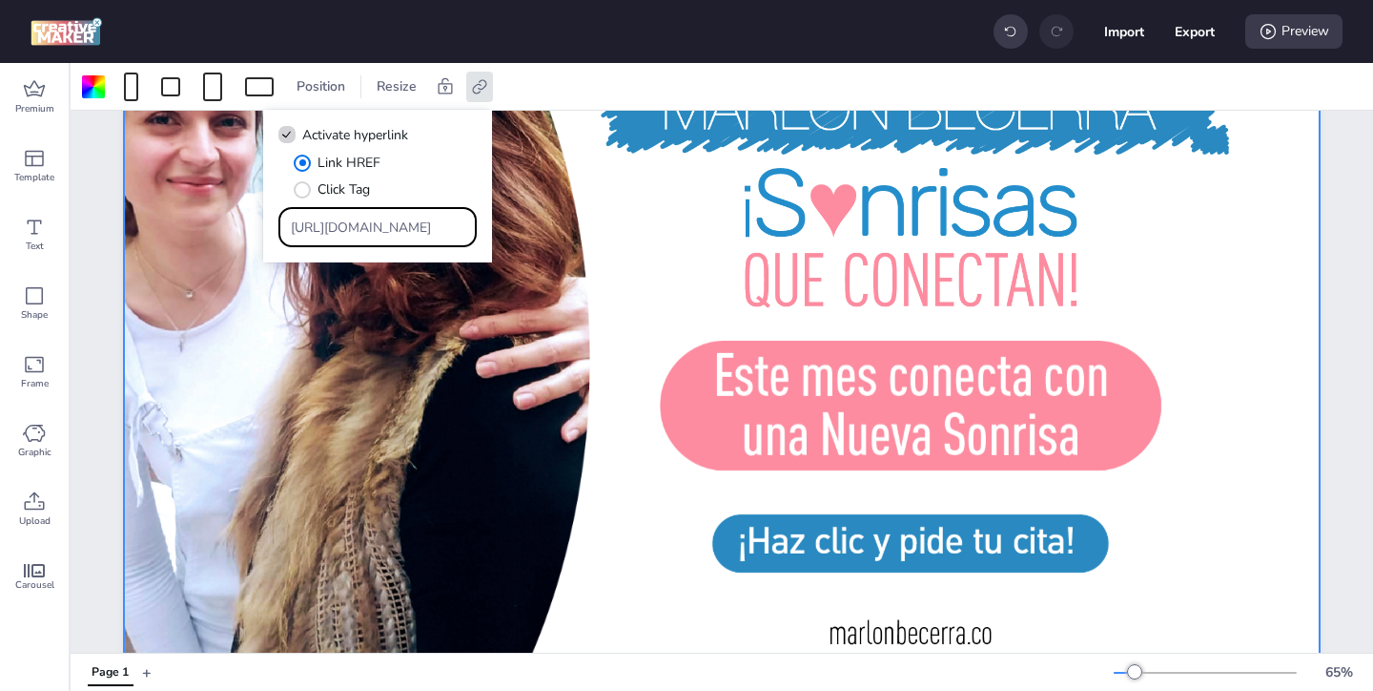
scroll to position [207, 0]
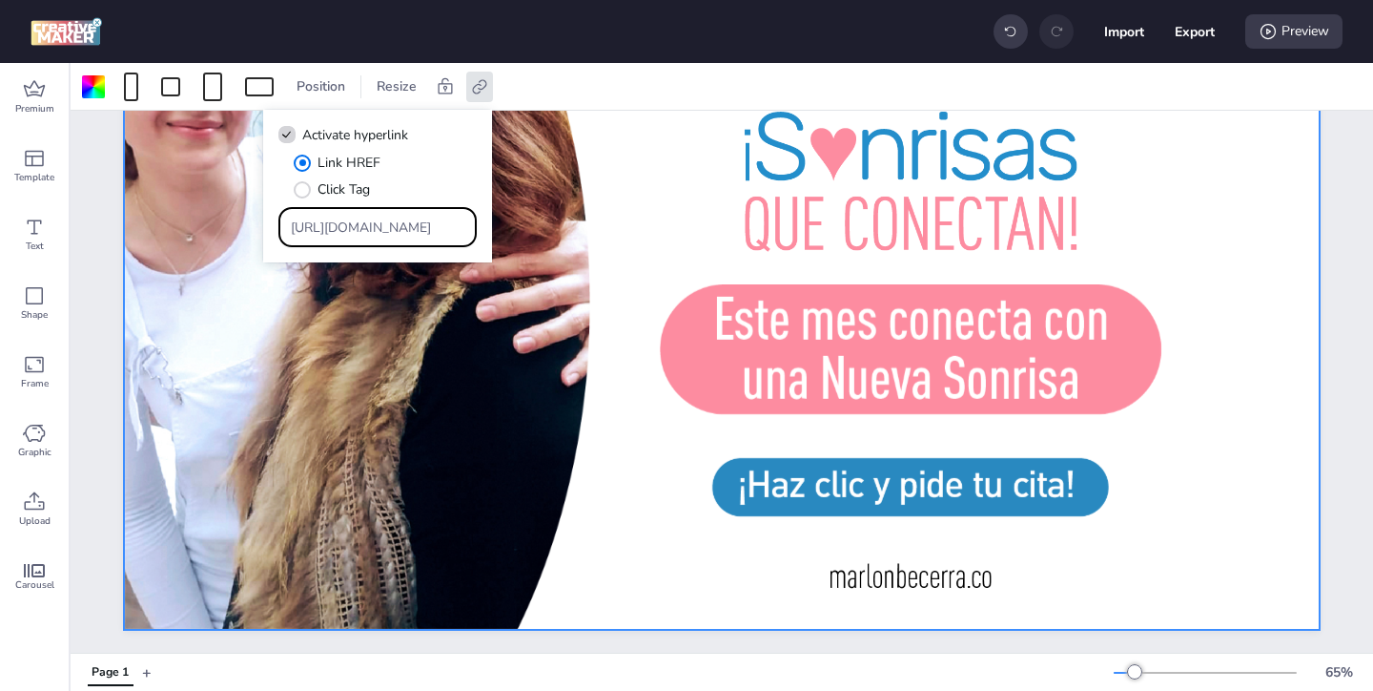
click at [1204, 441] on div at bounding box center [722, 293] width 1196 height 672
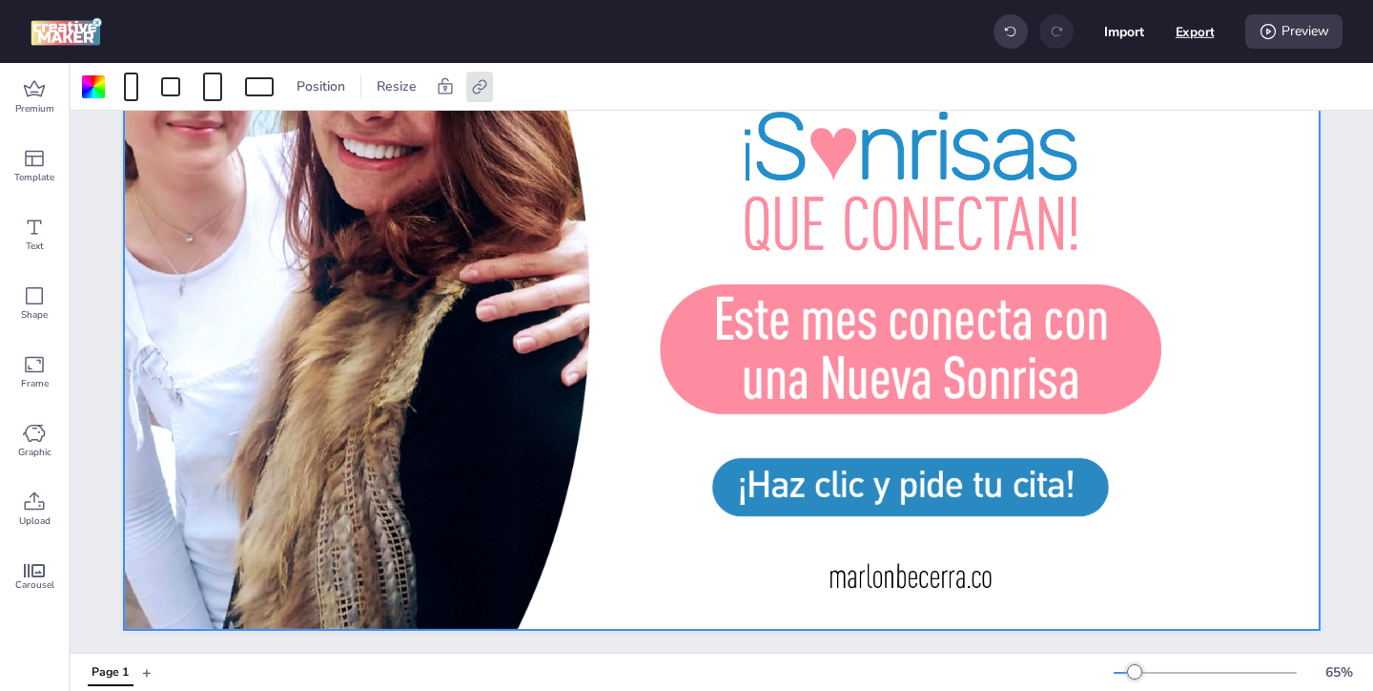
click at [1185, 34] on button "Export" at bounding box center [1195, 31] width 39 height 39
select select "html"
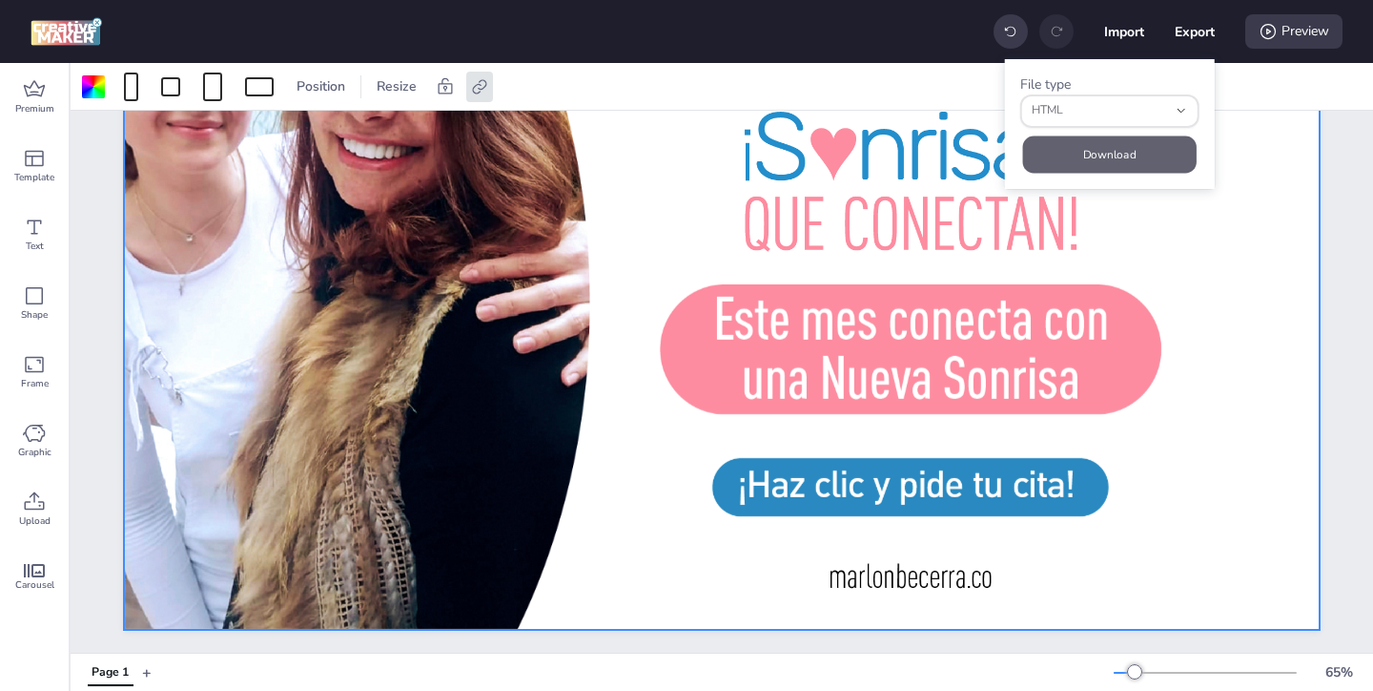
click at [1108, 153] on button "Download" at bounding box center [1110, 153] width 174 height 37
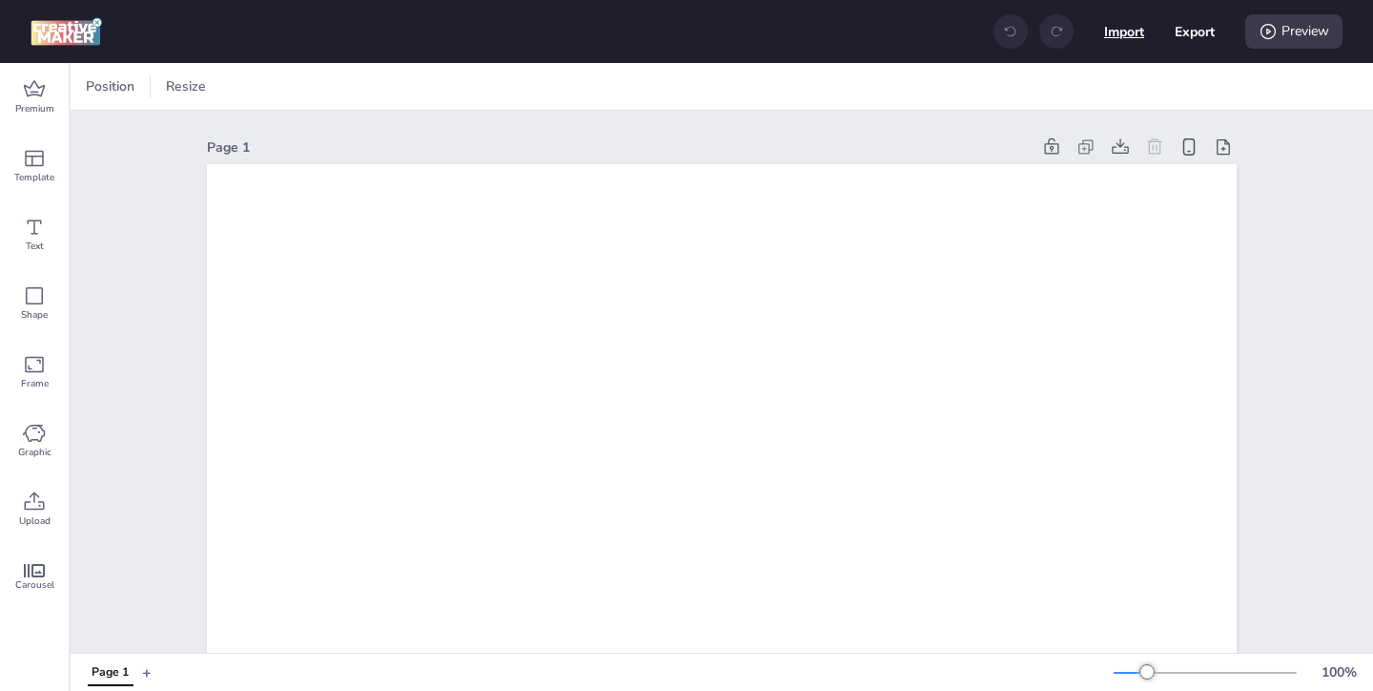
click at [1118, 33] on button "Import" at bounding box center [1124, 31] width 40 height 40
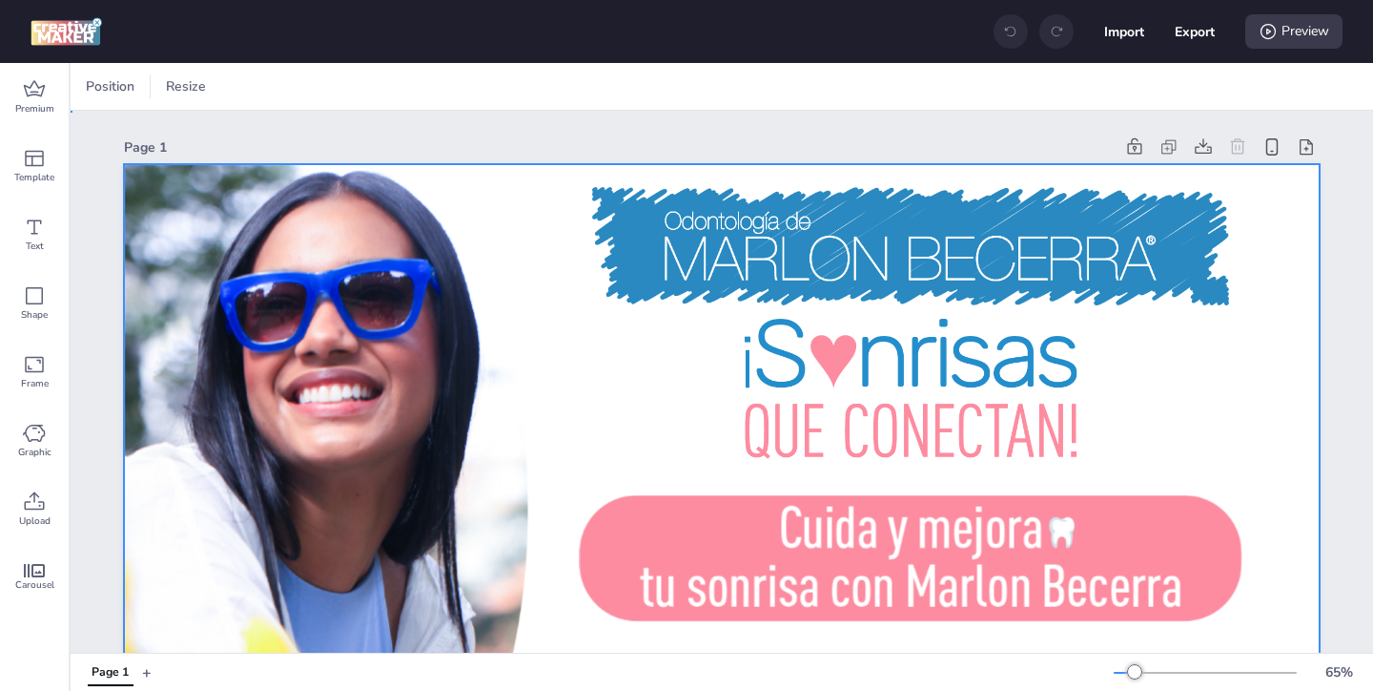
click at [1205, 448] on div at bounding box center [722, 500] width 1196 height 672
click at [487, 80] on icon at bounding box center [479, 86] width 19 height 19
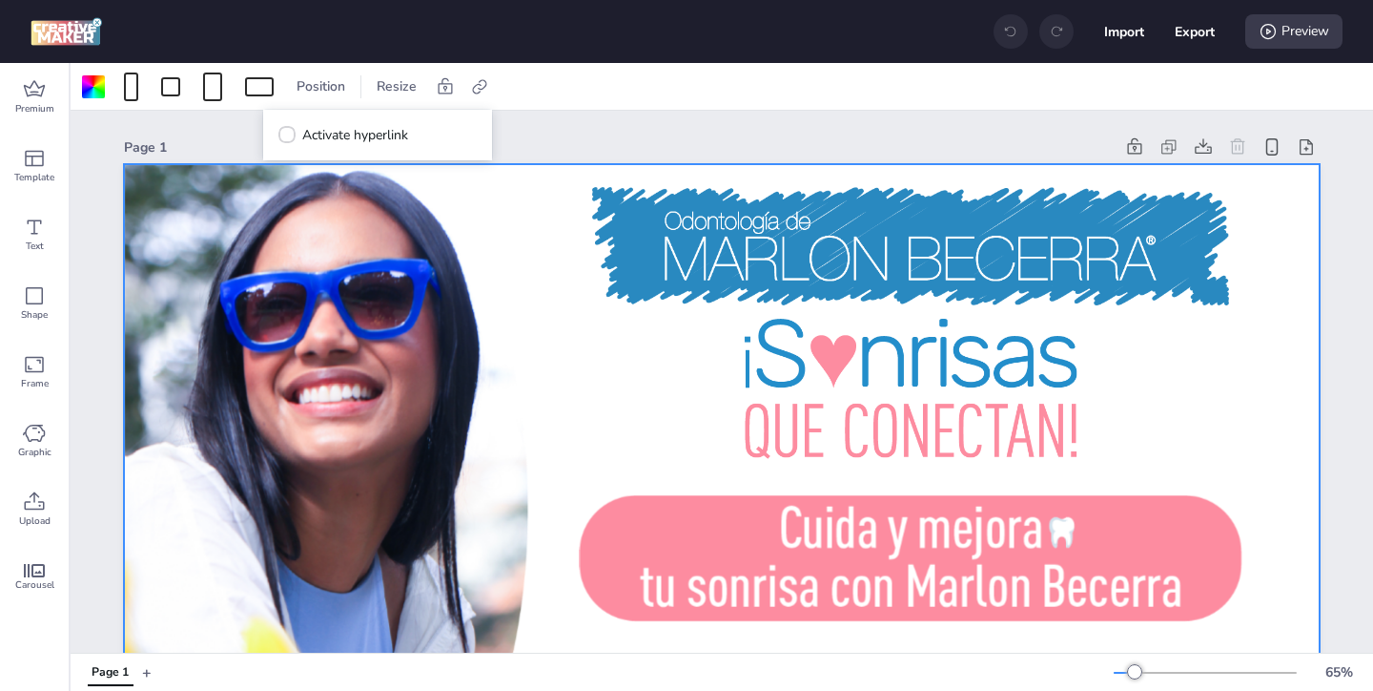
click at [424, 134] on div "Activate hyperlink" at bounding box center [377, 135] width 198 height 21
click at [345, 131] on span "Activate hyperlink" at bounding box center [355, 135] width 106 height 20
click at [290, 136] on input "Activate hyperlink" at bounding box center [284, 142] width 12 height 12
checkbox input "true"
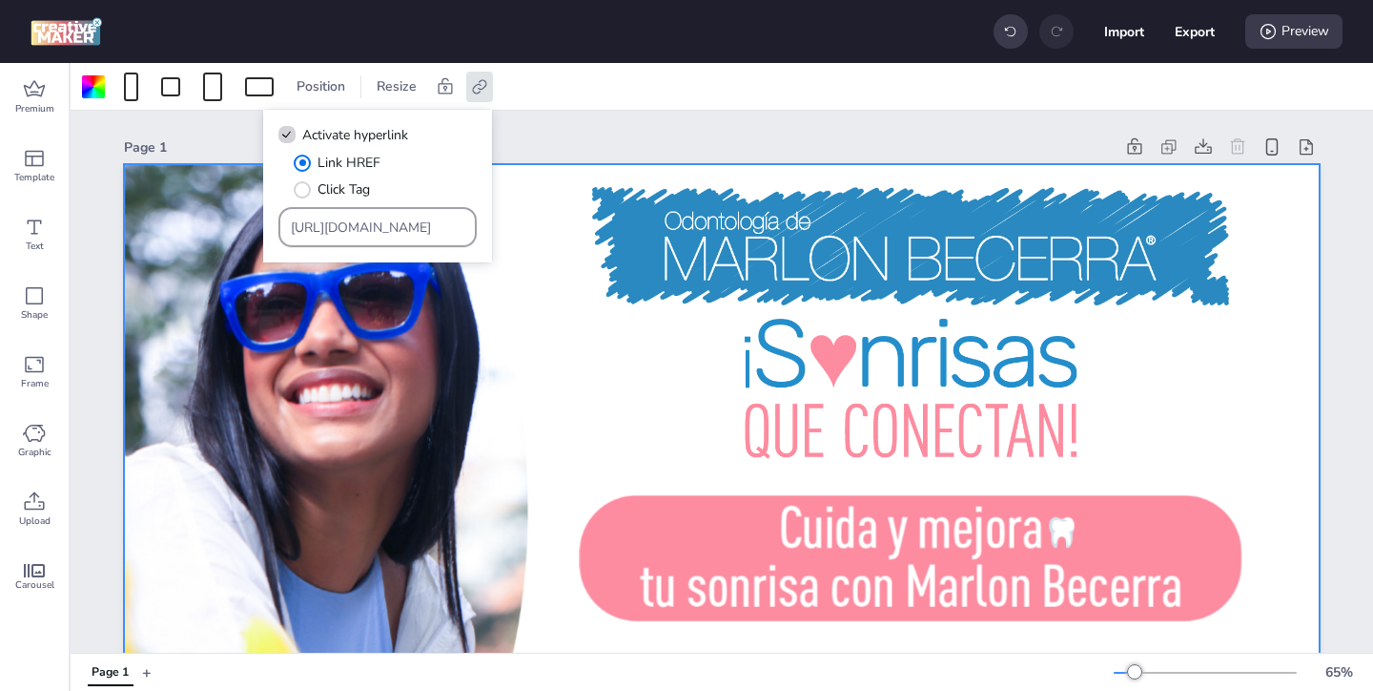
drag, startPoint x: 418, startPoint y: 238, endPoint x: 350, endPoint y: 193, distance: 81.7
click at [350, 193] on div "Link HREF Click Tag [URL][DOMAIN_NAME]" at bounding box center [377, 200] width 198 height 94
drag, startPoint x: 414, startPoint y: 228, endPoint x: 341, endPoint y: 200, distance: 77.6
click at [347, 203] on div "Link HREF Click Tag [URL][DOMAIN_NAME]" at bounding box center [377, 200] width 198 height 94
paste input "[DOMAIN_NAME][URL]"
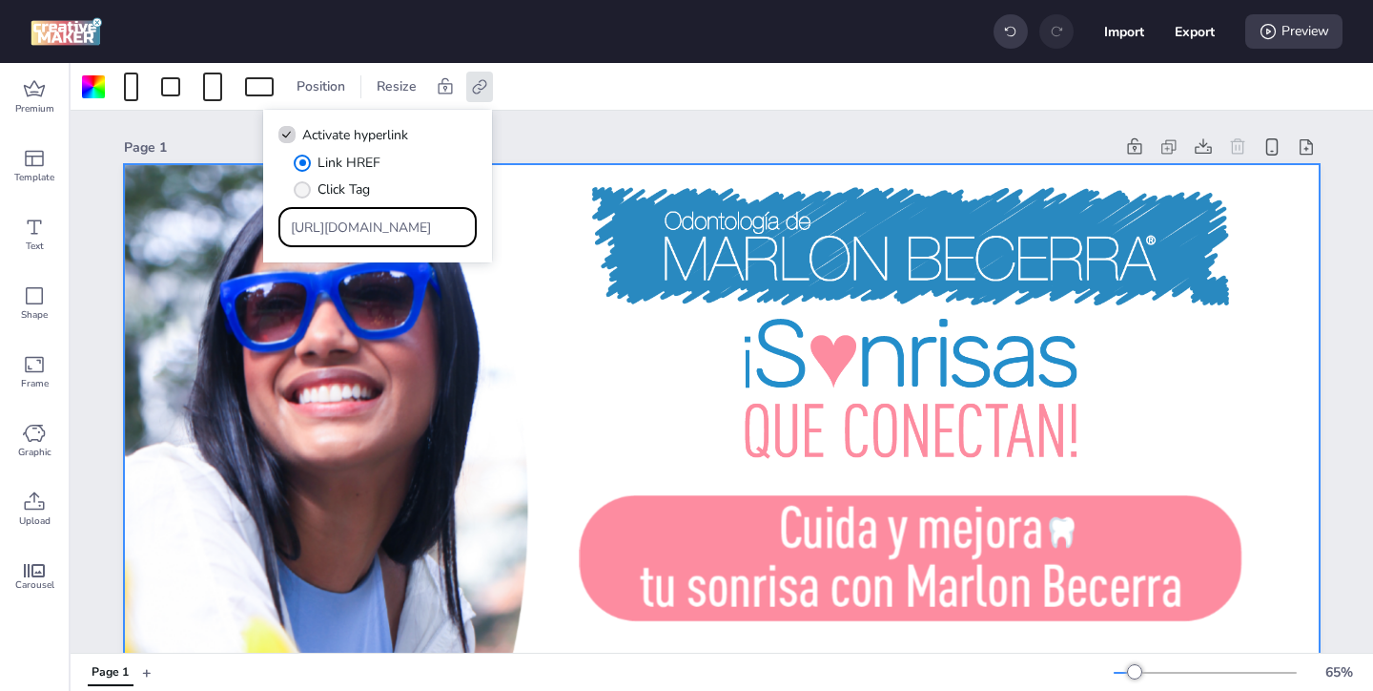
type input "[URL][DOMAIN_NAME]"
click at [562, 327] on div at bounding box center [722, 500] width 1196 height 672
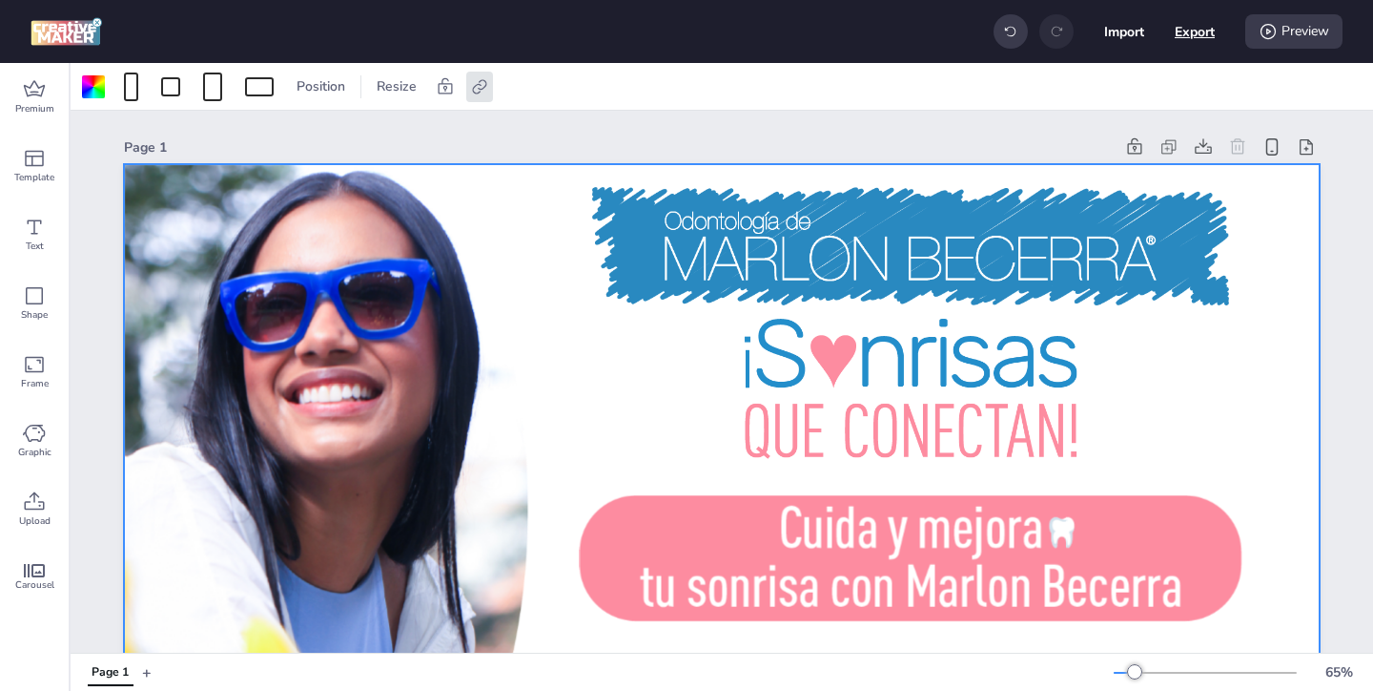
click at [1192, 35] on button "Export" at bounding box center [1195, 31] width 40 height 40
select select "html"
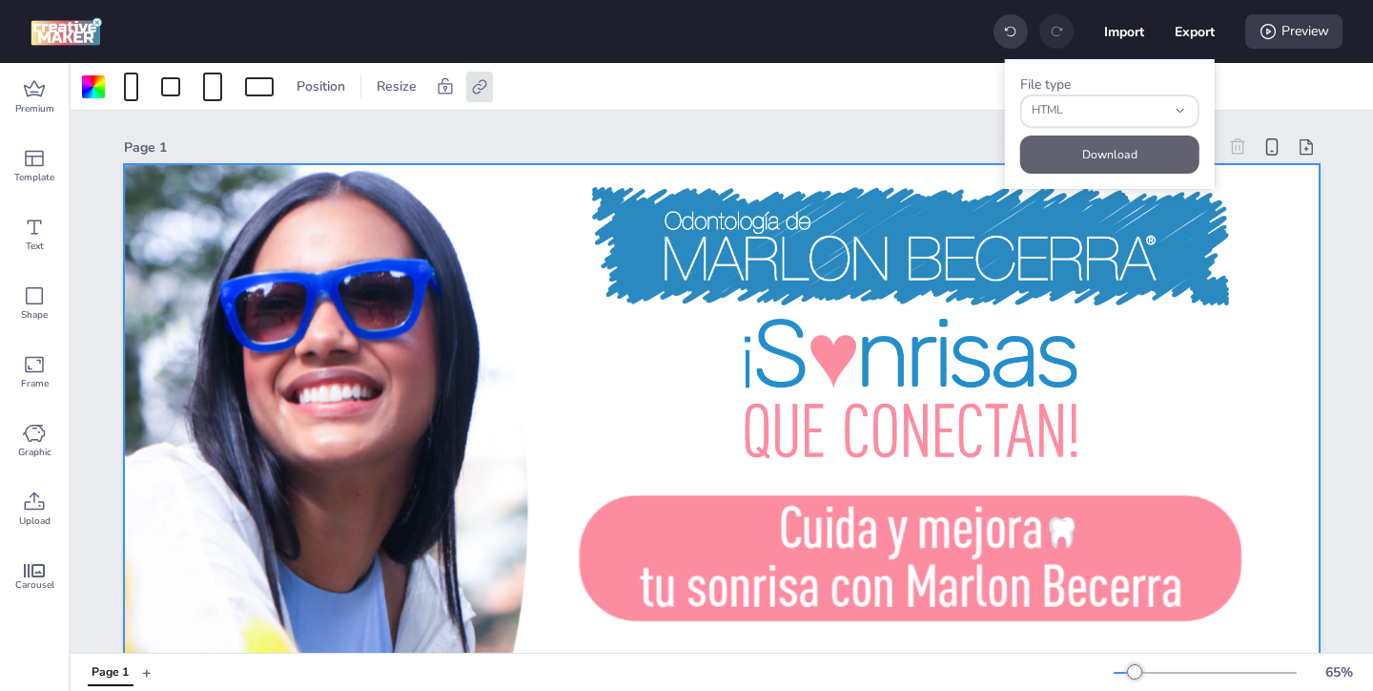
click at [1107, 153] on button "Download" at bounding box center [1109, 154] width 179 height 38
